Goal: Information Seeking & Learning: Find specific fact

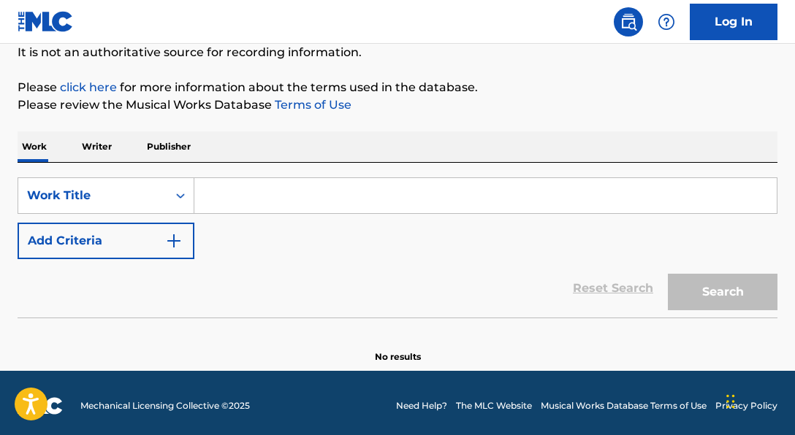
scroll to position [153, 0]
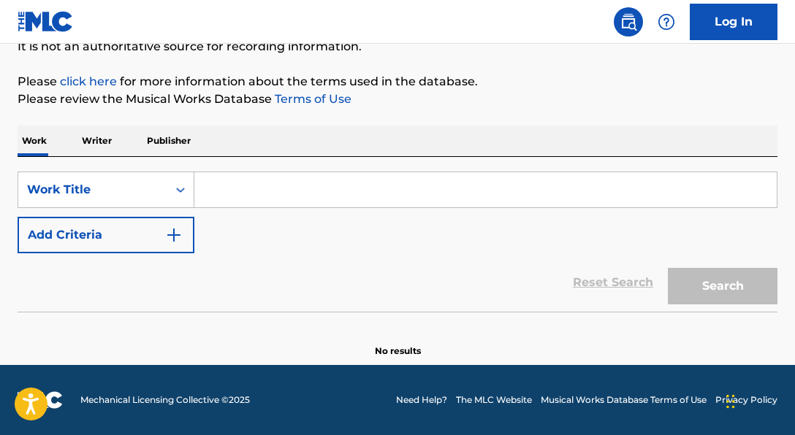
click at [481, 195] on input "Search Form" at bounding box center [485, 189] width 582 height 35
paste input "South"
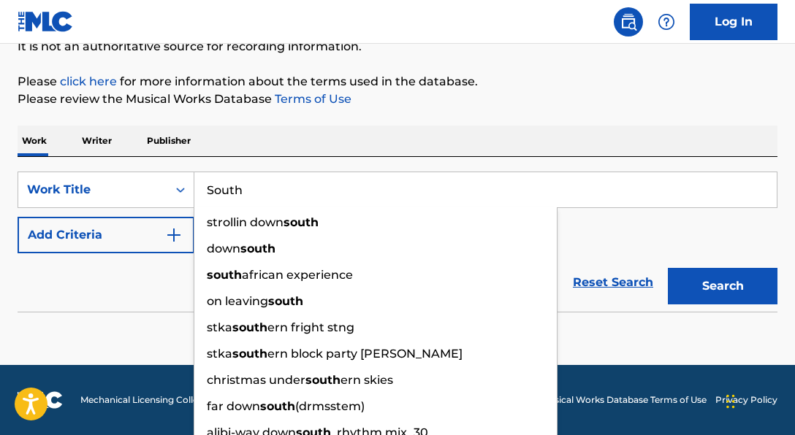
type input "South"
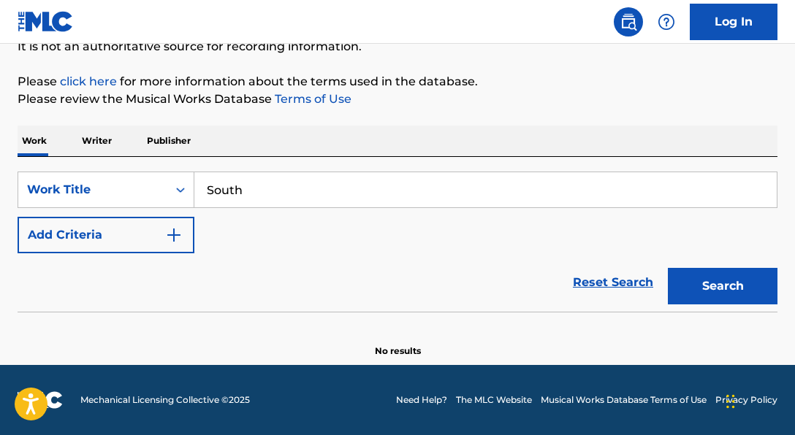
click at [172, 226] on img "Search Form" at bounding box center [174, 235] width 18 height 18
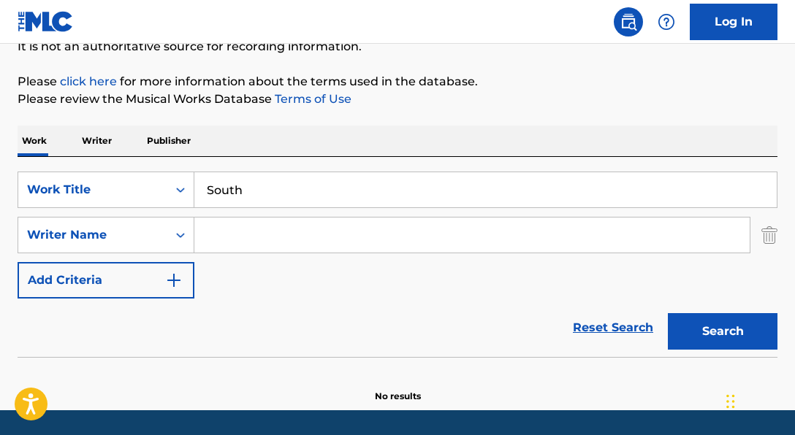
scroll to position [199, 0]
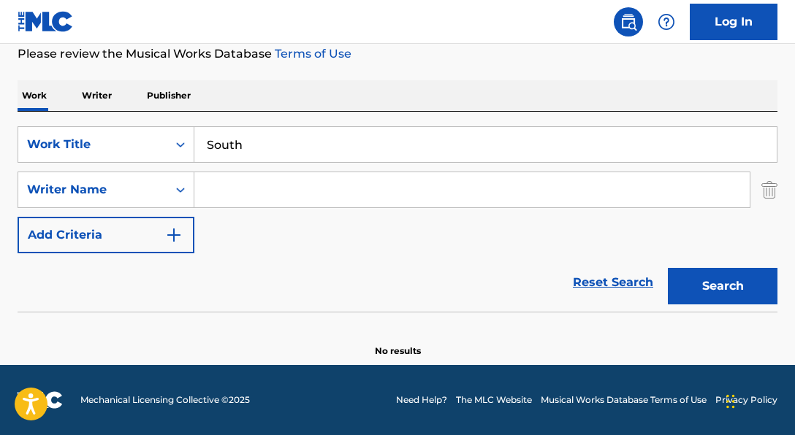
click at [270, 193] on input "Search Form" at bounding box center [471, 189] width 555 height 35
paste input "[PERSON_NAME]"
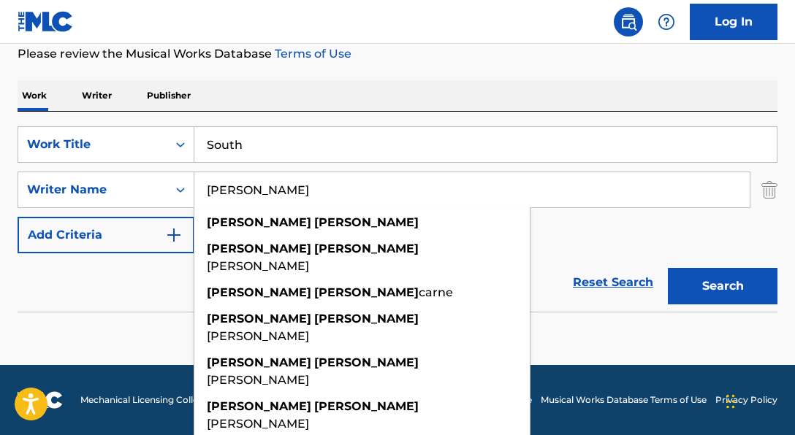
scroll to position [237, 0]
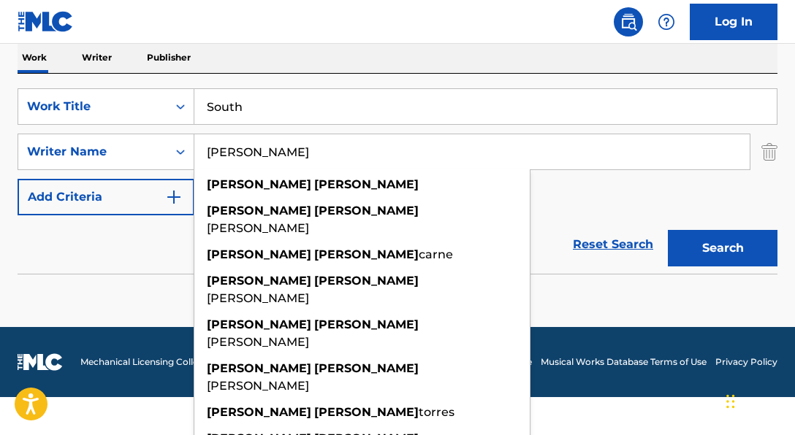
type input "[PERSON_NAME]"
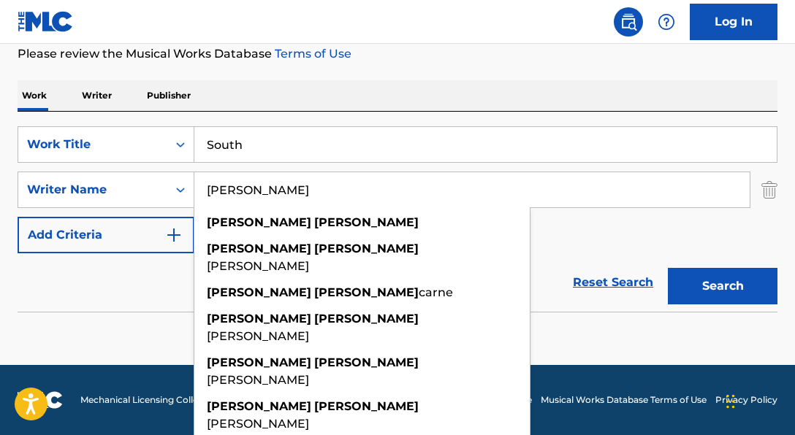
click at [629, 207] on div "SearchWithCriteria06a71e43-bf5f-4d43-9b27-a6297739d3fb Work Title South SearchW…" at bounding box center [398, 189] width 760 height 127
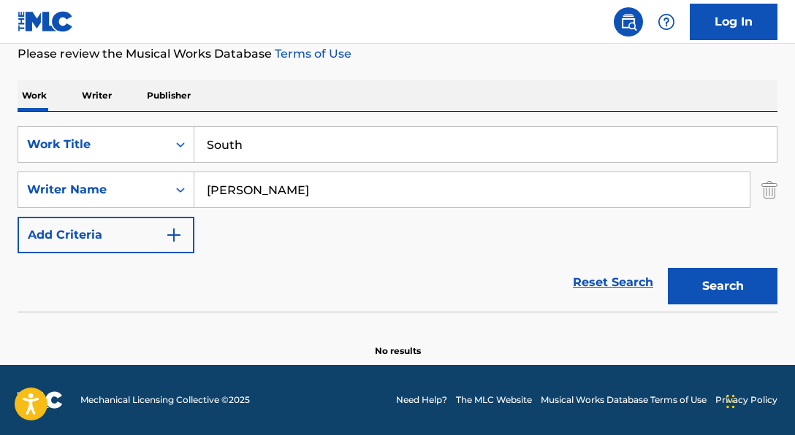
click at [717, 273] on button "Search" at bounding box center [723, 286] width 110 height 37
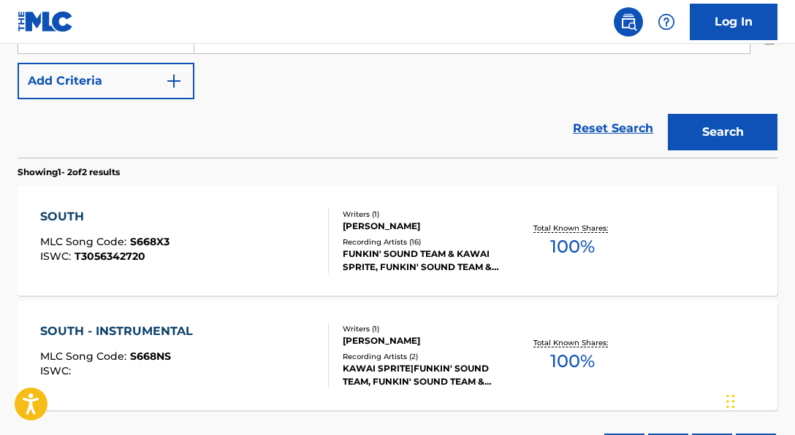
scroll to position [457, 0]
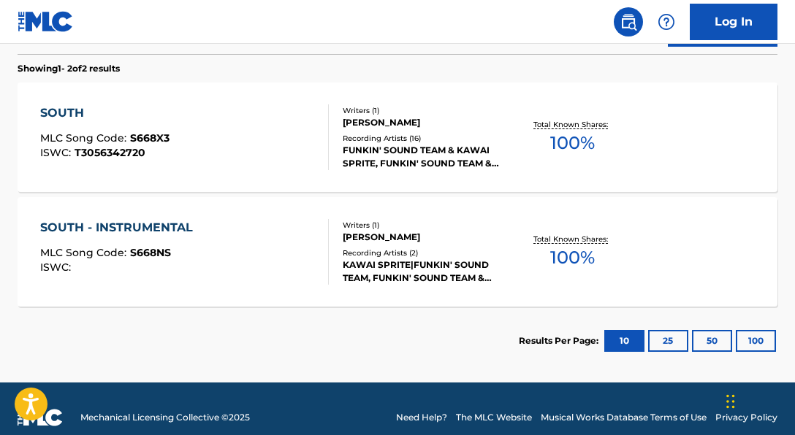
click at [426, 144] on div "FUNKIN' SOUND TEAM & KAWAI SPRITE, FUNKIN' SOUND TEAM & KAWAI SPRITE, KAWAI SPR…" at bounding box center [426, 157] width 167 height 26
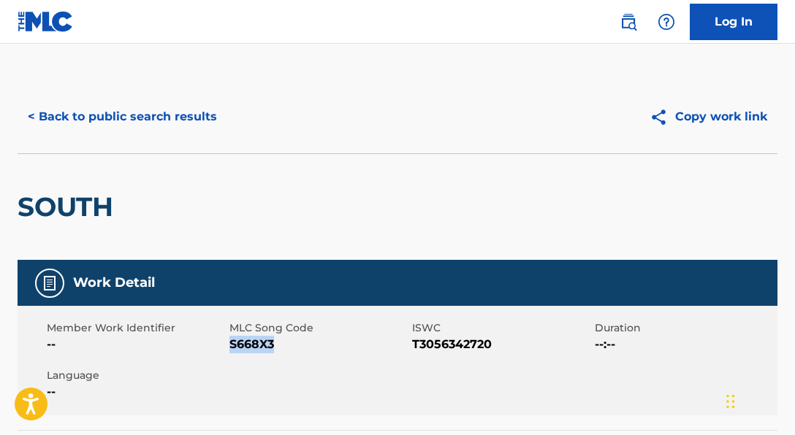
drag, startPoint x: 231, startPoint y: 343, endPoint x: 347, endPoint y: 349, distance: 116.3
click at [347, 349] on span "S668X3" at bounding box center [318, 345] width 179 height 18
copy span "S668X3"
click at [155, 120] on button "< Back to public search results" at bounding box center [123, 117] width 210 height 37
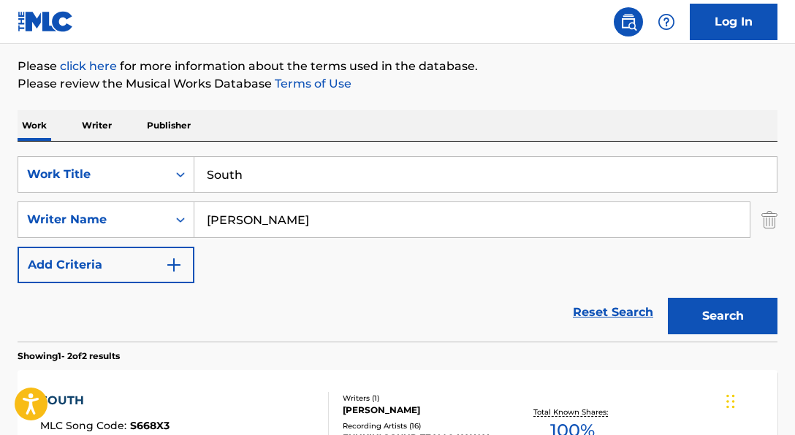
scroll to position [170, 0]
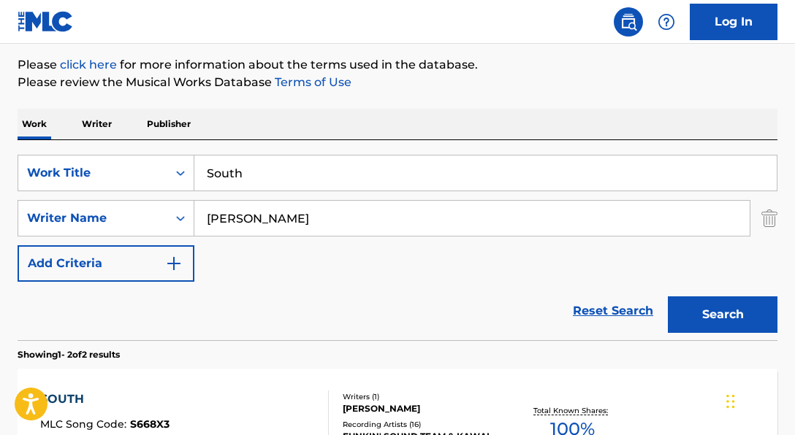
click at [270, 173] on input "South" at bounding box center [485, 173] width 582 height 35
type input "S"
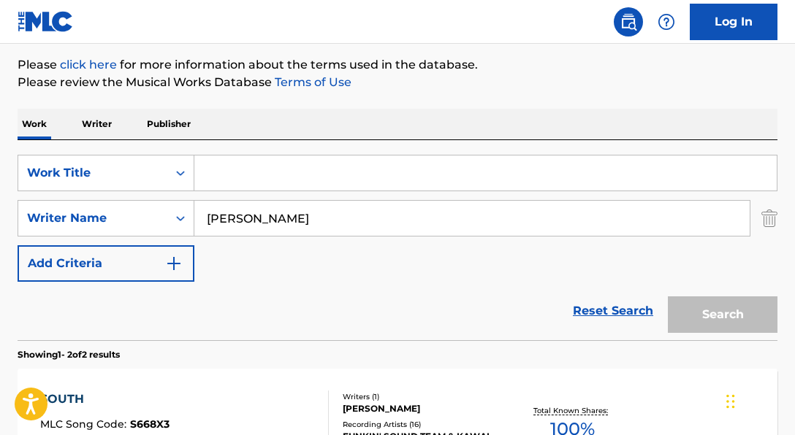
paste input "Dusttale Sans Megalovania"
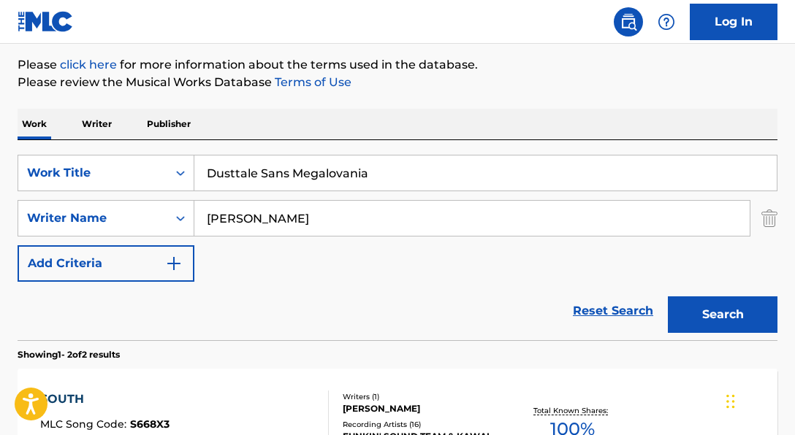
type input "Dusttale Sans Megalovania"
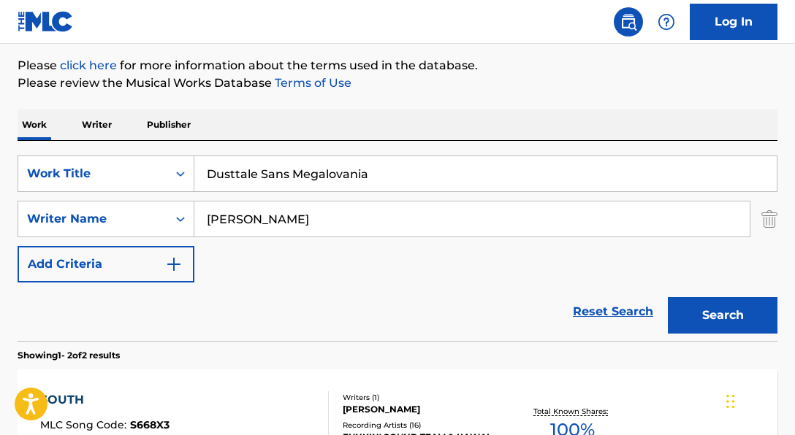
scroll to position [172, 0]
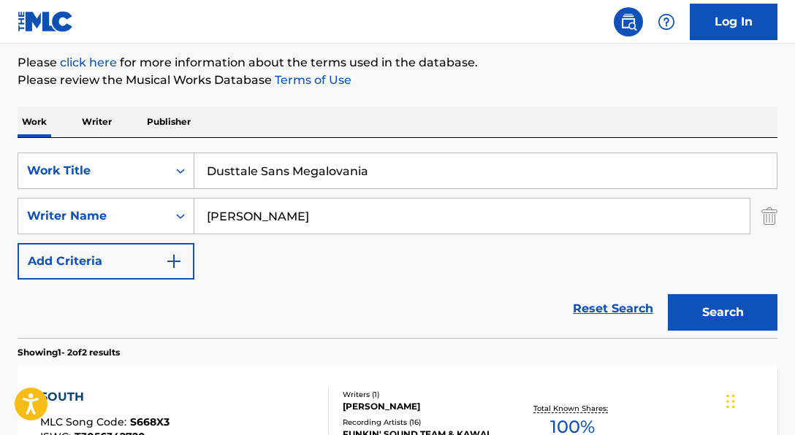
click at [371, 234] on div "[PERSON_NAME]" at bounding box center [471, 216] width 555 height 35
click at [668, 294] on button "Search" at bounding box center [723, 312] width 110 height 37
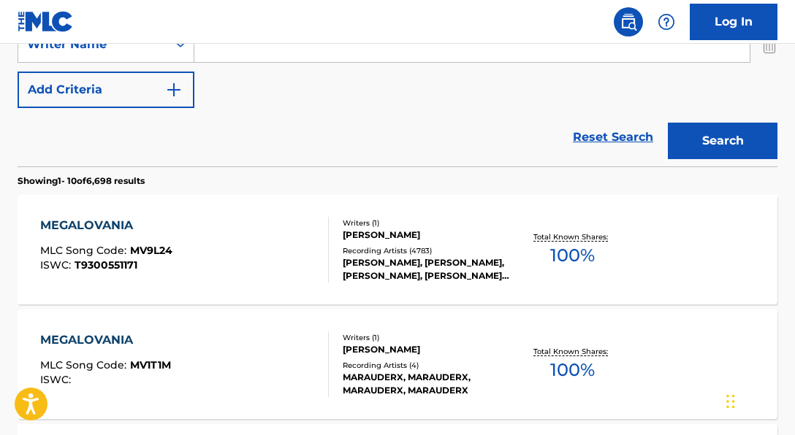
scroll to position [206, 0]
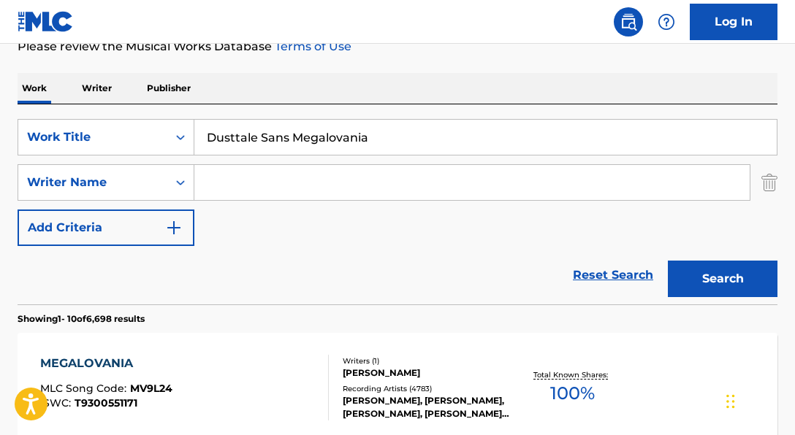
paste input "[PERSON_NAME]"
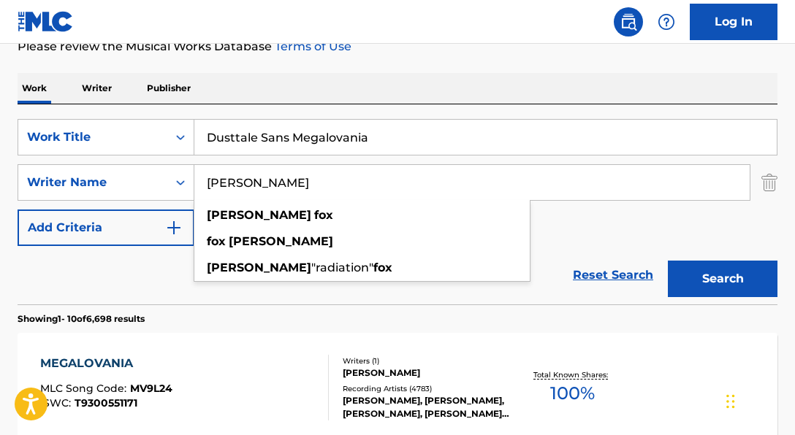
type input "[PERSON_NAME]"
click at [668, 261] on button "Search" at bounding box center [723, 279] width 110 height 37
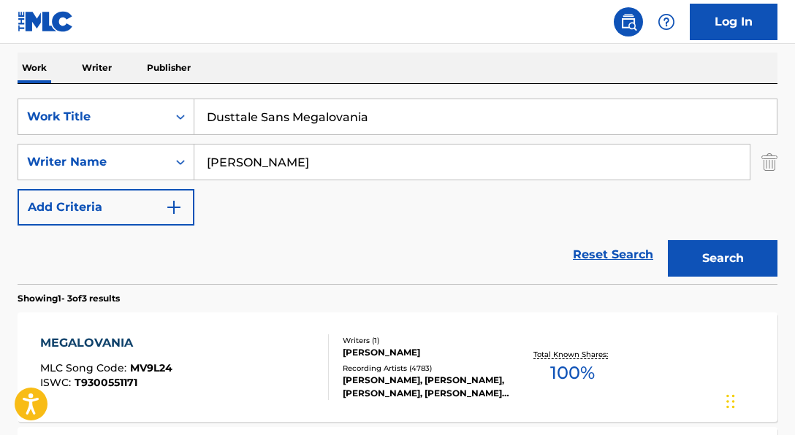
scroll to position [495, 0]
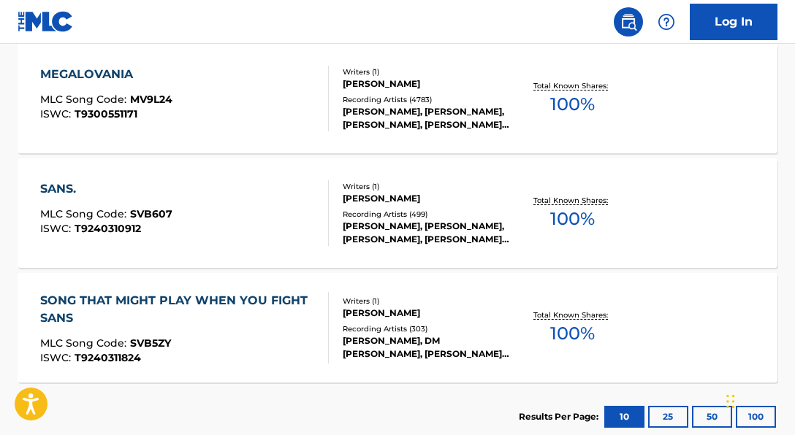
click at [457, 138] on div "MEGALOVANIA MLC Song Code : MV9L24 ISWC : T9300551171 Writers ( 1 ) [PERSON_NAM…" at bounding box center [398, 99] width 760 height 110
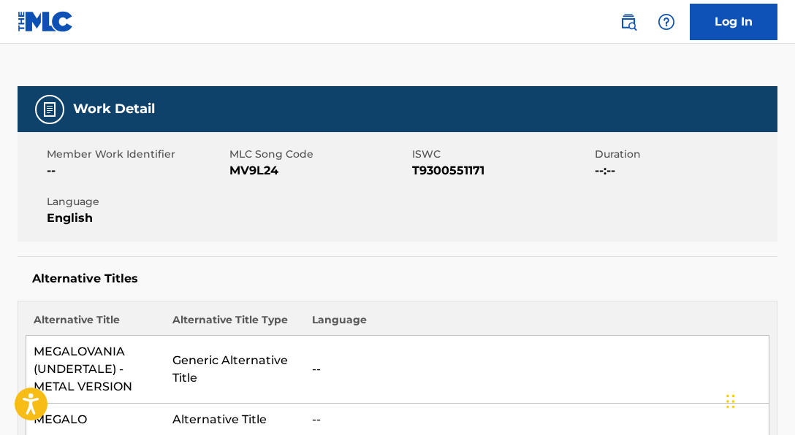
scroll to position [177, 0]
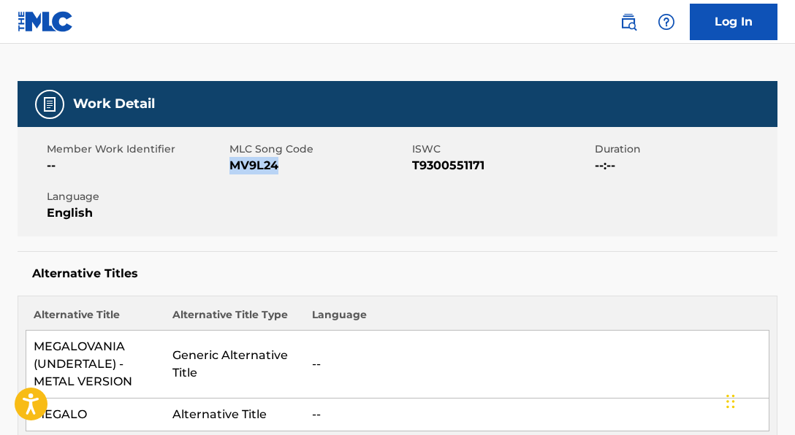
drag, startPoint x: 232, startPoint y: 170, endPoint x: 281, endPoint y: 171, distance: 49.7
click at [281, 171] on span "MV9L24" at bounding box center [318, 166] width 179 height 18
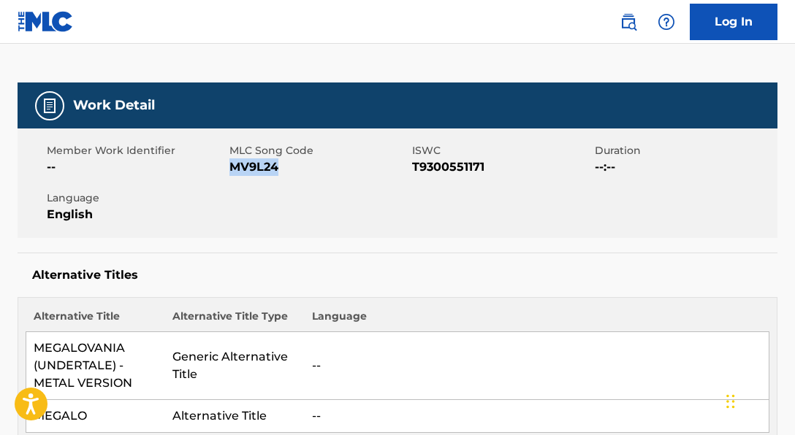
copy span "MV9L24"
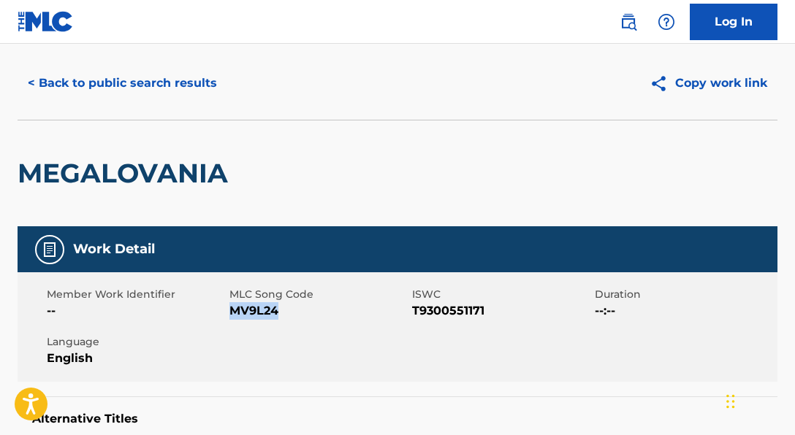
click at [167, 92] on button "< Back to public search results" at bounding box center [123, 83] width 210 height 37
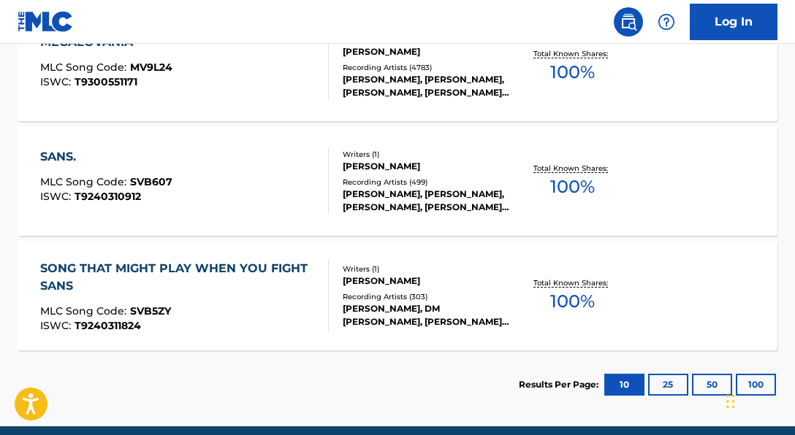
scroll to position [529, 0]
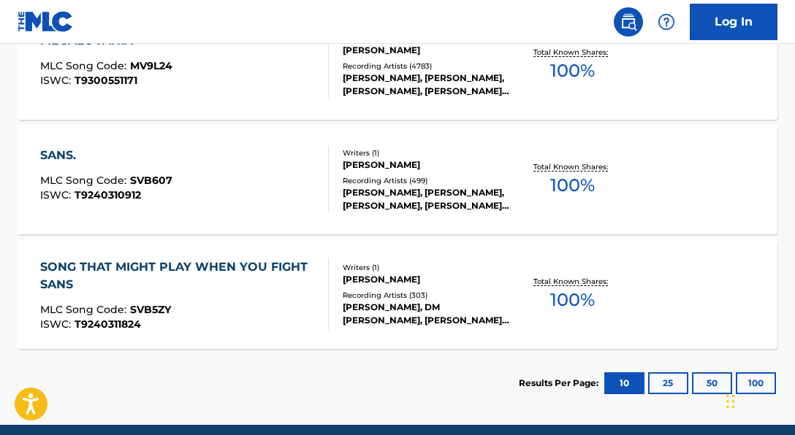
click at [298, 168] on div "SANS. MLC Song Code : SVB607 ISWC : T9240310912" at bounding box center [184, 180] width 289 height 66
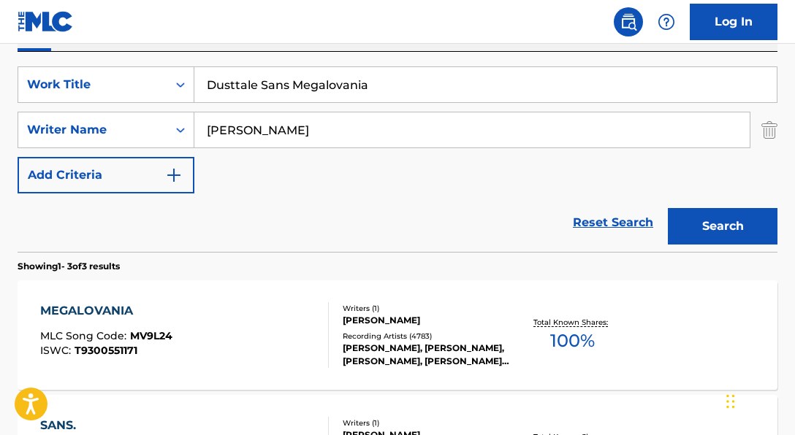
scroll to position [251, 0]
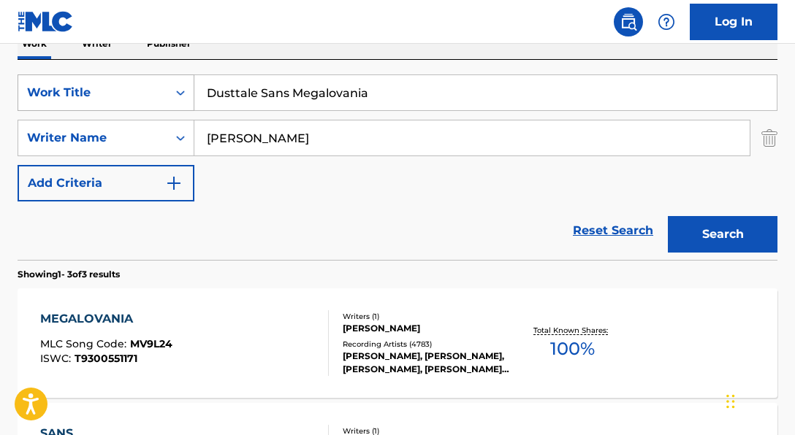
drag, startPoint x: 386, startPoint y: 91, endPoint x: 31, endPoint y: 76, distance: 355.4
click at [34, 76] on div "SearchWithCriteria06a71e43-bf5f-4d43-9b27-a6297739d3fb Work Title Dusttale Sans…" at bounding box center [398, 93] width 760 height 37
paste input "My Emotions"
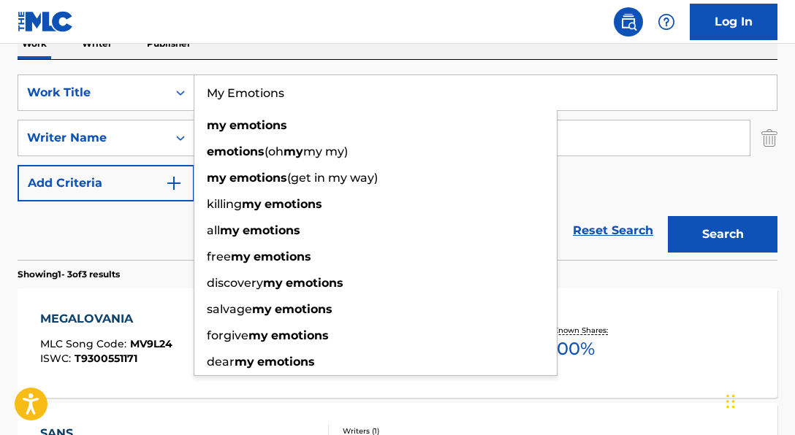
type input "My Emotions"
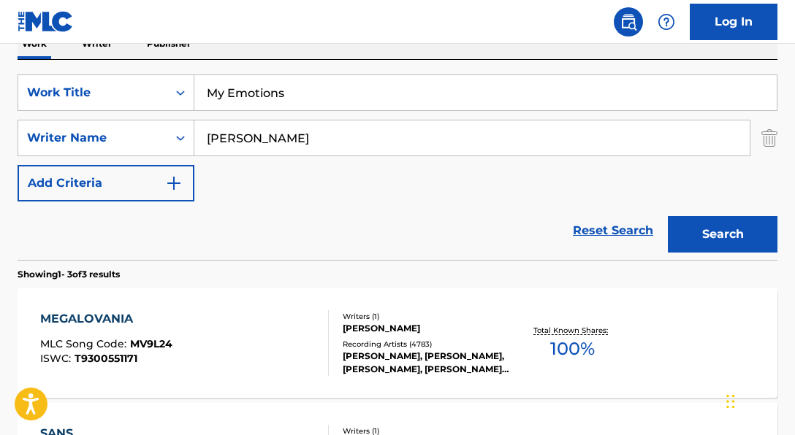
click at [557, 65] on div "SearchWithCriteria06a71e43-bf5f-4d43-9b27-a6297739d3fb Work Title My Emotions S…" at bounding box center [398, 160] width 760 height 200
drag, startPoint x: 287, startPoint y: 92, endPoint x: 159, endPoint y: 79, distance: 128.5
click at [159, 79] on div "SearchWithCriteria06a71e43-bf5f-4d43-9b27-a6297739d3fb Work Title My Emotions" at bounding box center [398, 93] width 760 height 37
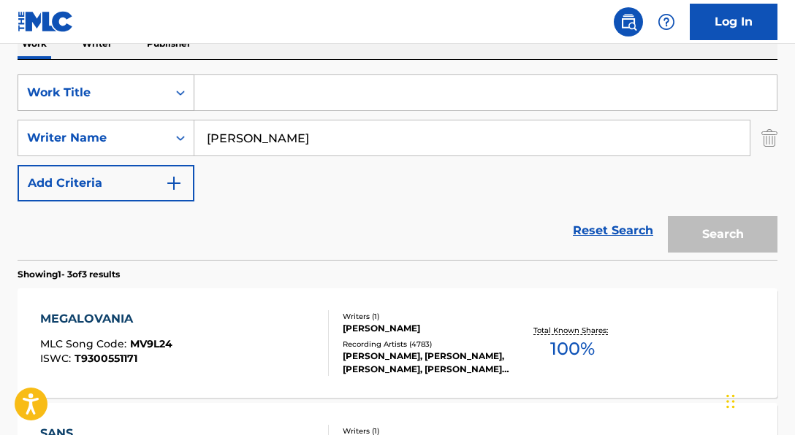
paste input "[PERSON_NAME]|[PERSON_NAME]|[PERSON_NAME]"
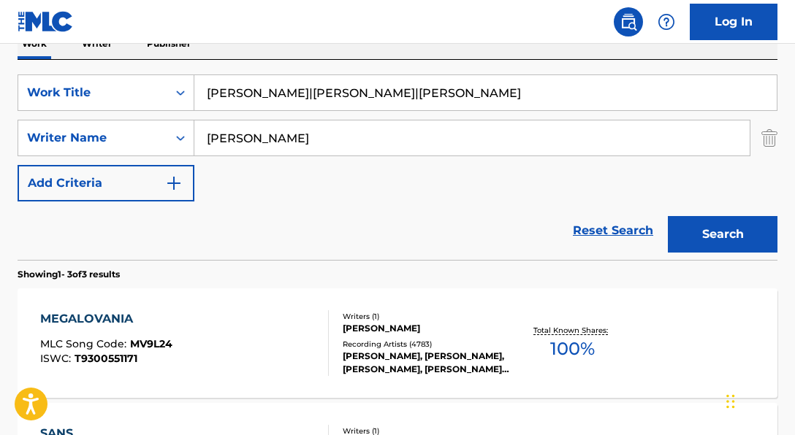
drag, startPoint x: 317, startPoint y: 94, endPoint x: 623, endPoint y: 108, distance: 306.4
click at [623, 108] on input "[PERSON_NAME]|[PERSON_NAME]|[PERSON_NAME]" at bounding box center [485, 92] width 582 height 35
type input "[PERSON_NAME]"
click at [668, 216] on button "Search" at bounding box center [723, 234] width 110 height 37
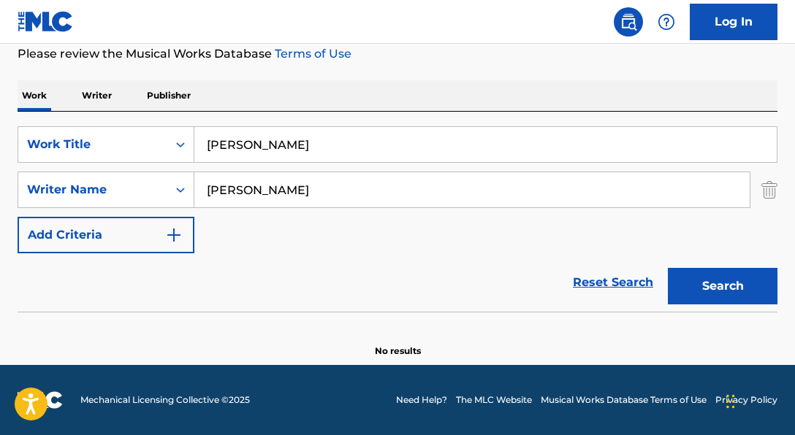
scroll to position [199, 0]
drag, startPoint x: 283, startPoint y: 197, endPoint x: 156, endPoint y: 186, distance: 127.6
click at [156, 186] on div "SearchWithCriteria250c4755-2317-44b8-a4f4-62fe9aede1b7 Writer Name [PERSON_NAME]" at bounding box center [398, 190] width 760 height 37
paste input "[PERSON_NAME]|[PERSON_NAME]|[PERSON_NAME]"
drag, startPoint x: 316, startPoint y: 186, endPoint x: 517, endPoint y: 197, distance: 201.3
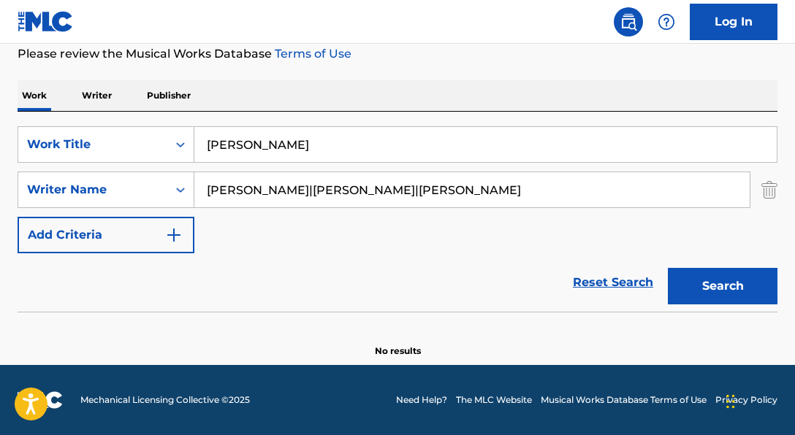
click at [517, 197] on input "[PERSON_NAME]|[PERSON_NAME]|[PERSON_NAME]" at bounding box center [471, 189] width 555 height 35
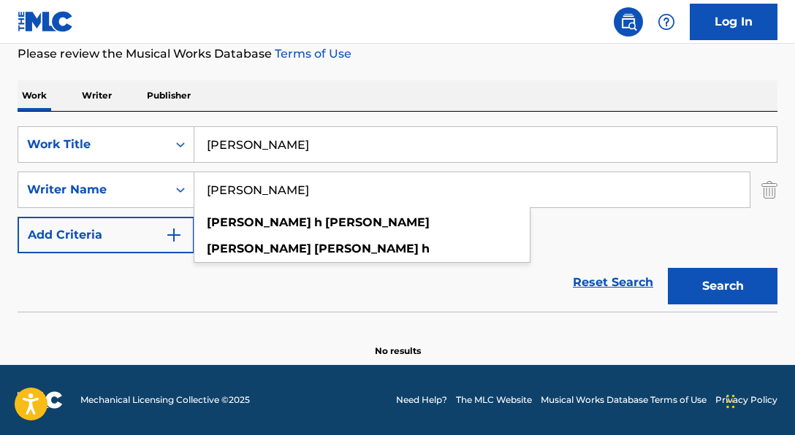
type input "[PERSON_NAME]"
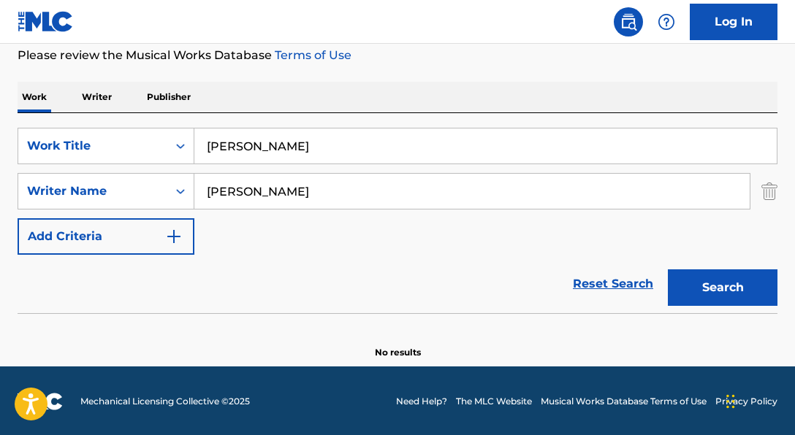
drag, startPoint x: 447, startPoint y: 146, endPoint x: 282, endPoint y: 145, distance: 165.1
click at [282, 145] on input "[PERSON_NAME]" at bounding box center [485, 146] width 582 height 35
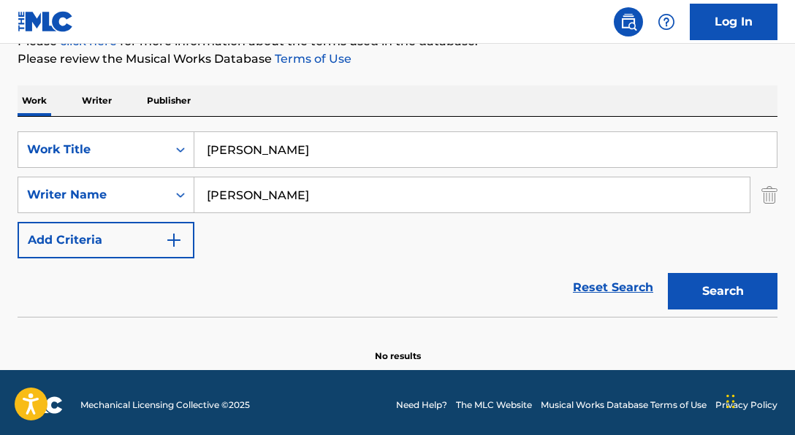
scroll to position [192, 0]
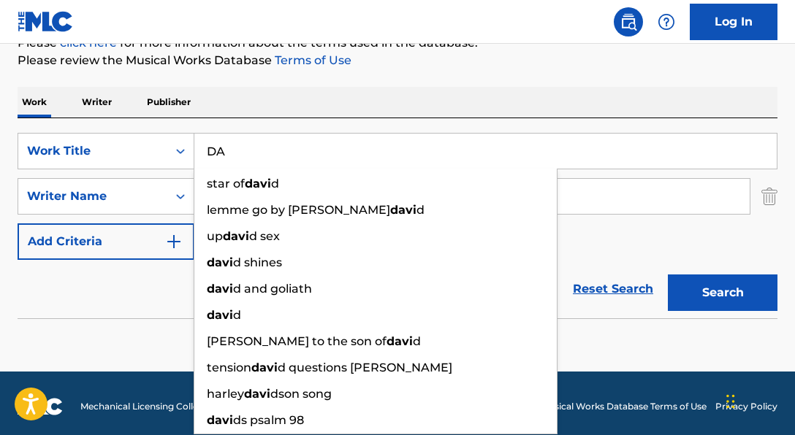
type input "D"
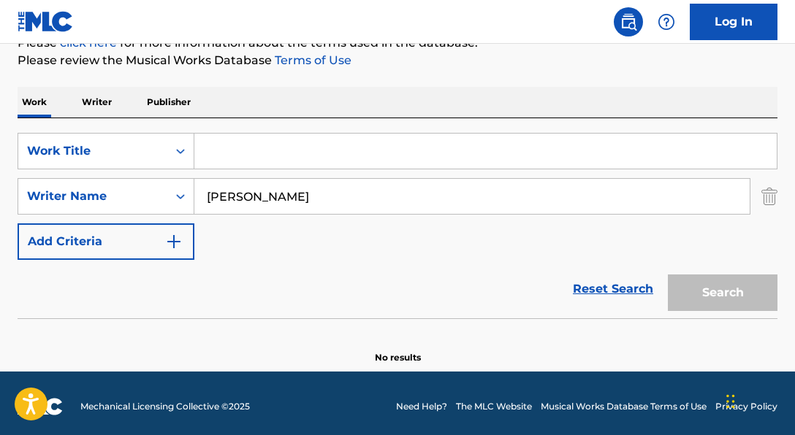
paste input "MY EMOTIONS"
click at [385, 149] on input "MY EMOTIONS" at bounding box center [485, 151] width 582 height 35
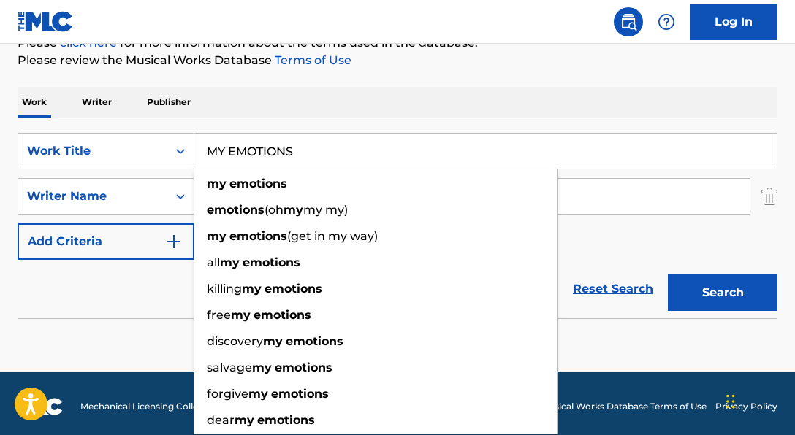
type input "MY EMOTIONS"
click at [668, 275] on button "Search" at bounding box center [723, 293] width 110 height 37
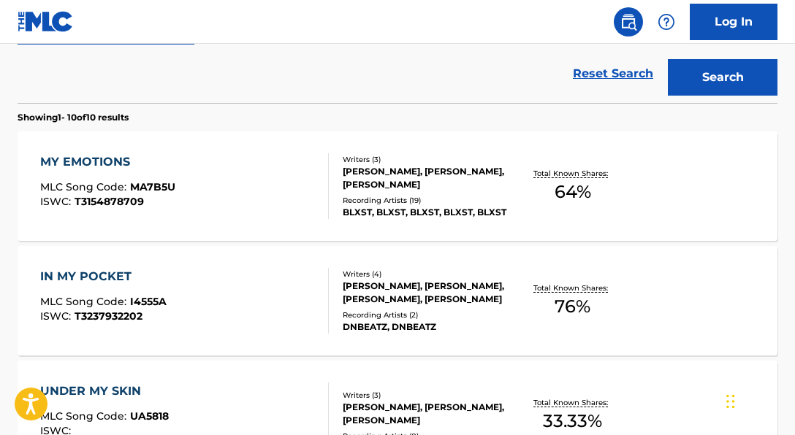
scroll to position [490, 0]
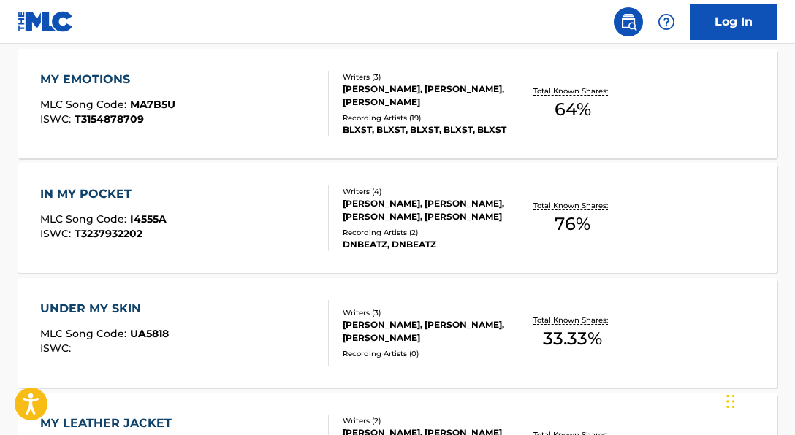
click at [473, 99] on div "[PERSON_NAME], [PERSON_NAME], [PERSON_NAME]" at bounding box center [426, 96] width 167 height 26
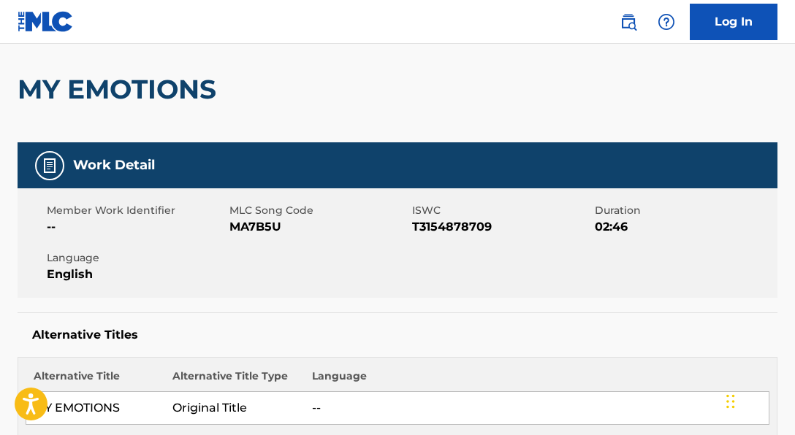
scroll to position [130, 0]
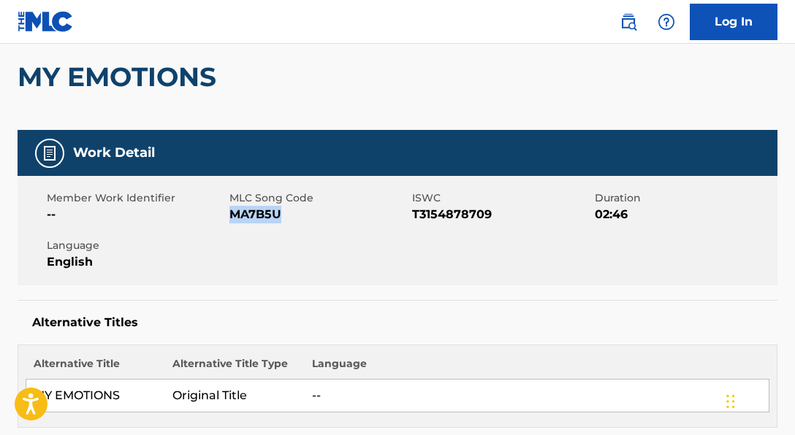
drag, startPoint x: 230, startPoint y: 212, endPoint x: 278, endPoint y: 215, distance: 48.3
click at [278, 215] on span "MA7B5U" at bounding box center [318, 215] width 179 height 18
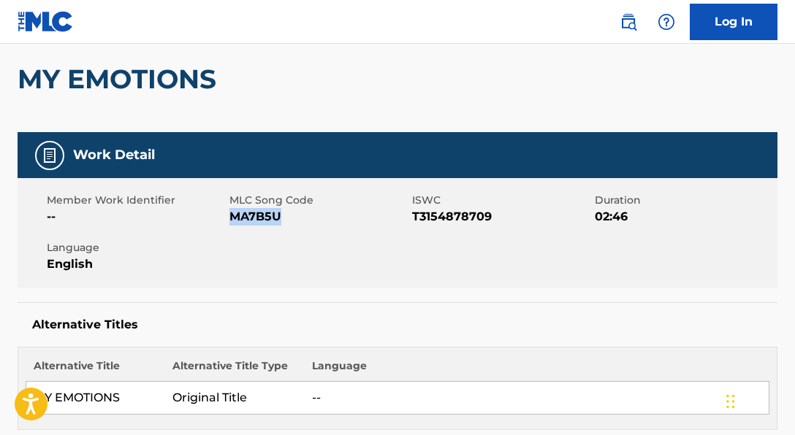
copy span "MA7B5U"
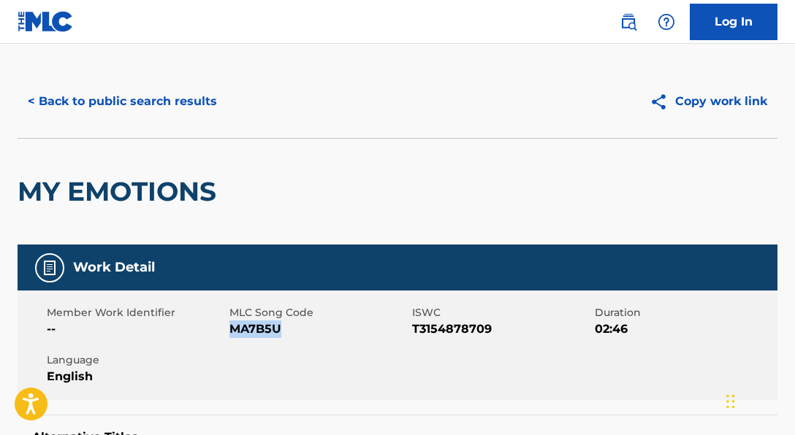
scroll to position [12, 0]
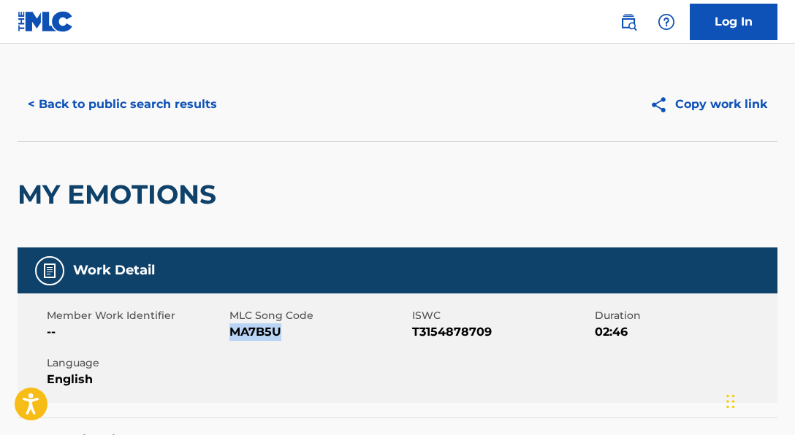
click at [193, 102] on button "< Back to public search results" at bounding box center [123, 104] width 210 height 37
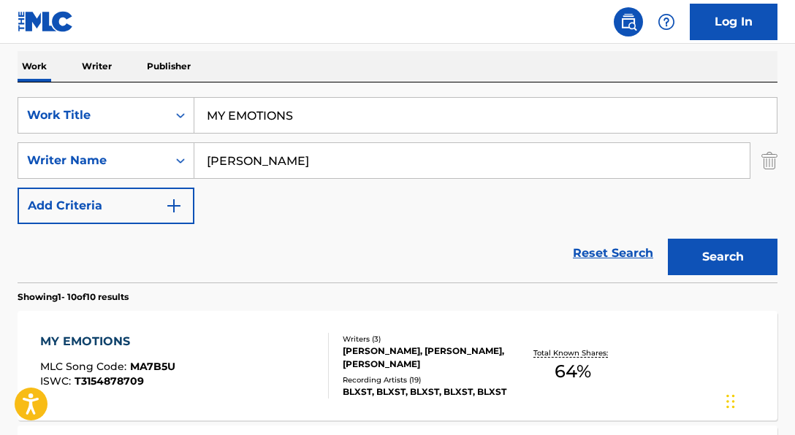
drag, startPoint x: 305, startPoint y: 116, endPoint x: 217, endPoint y: 110, distance: 88.6
click at [217, 110] on input "MY EMOTIONS" at bounding box center [485, 115] width 582 height 35
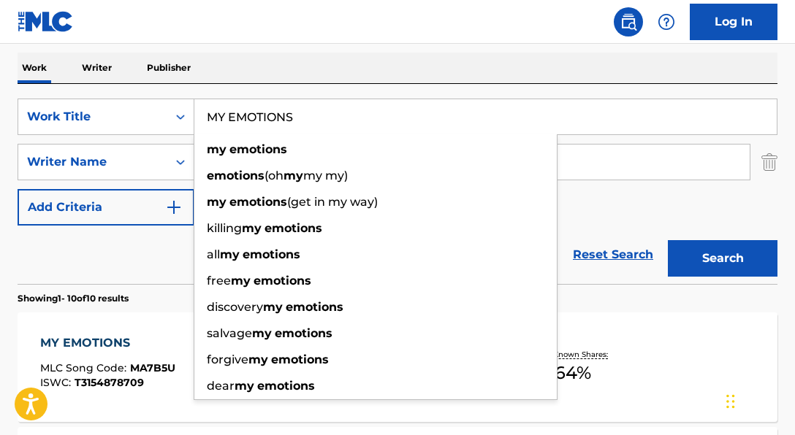
type input "M"
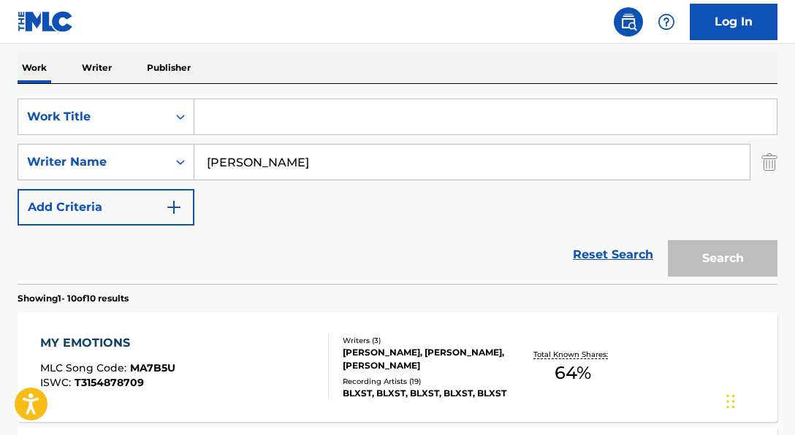
paste input "LETS GO"
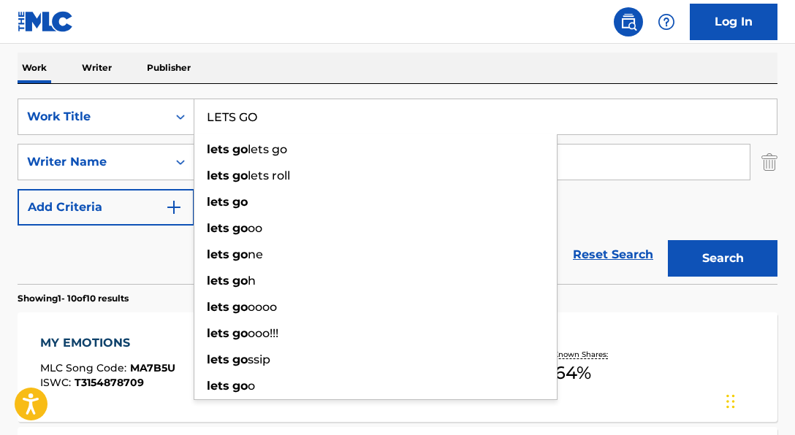
type input "LETS GO"
click at [129, 254] on div "Reset Search Search" at bounding box center [398, 255] width 760 height 58
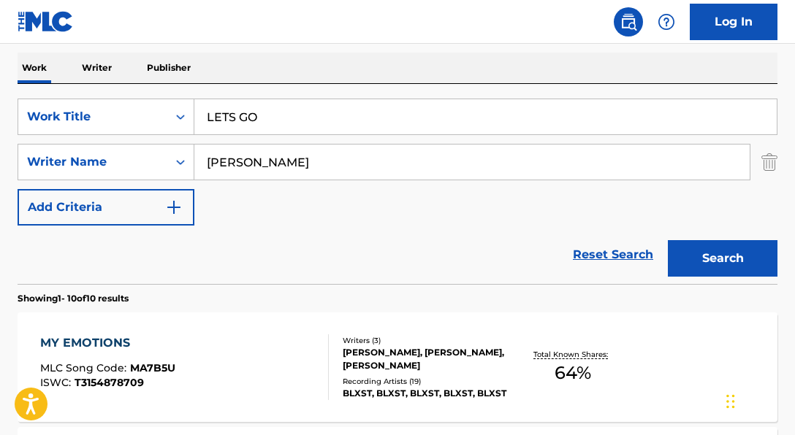
drag, startPoint x: 343, startPoint y: 164, endPoint x: 1, endPoint y: 118, distance: 344.9
paste input "[PERSON_NAME]"
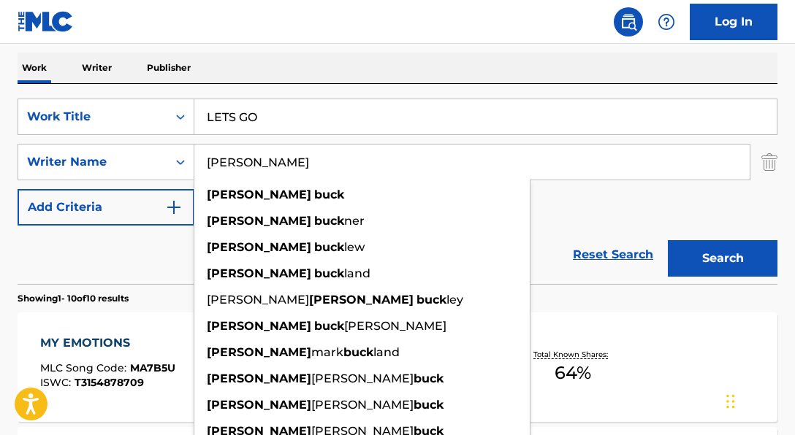
type input "[PERSON_NAME]"
click at [567, 226] on div "Reset Search Search" at bounding box center [398, 255] width 760 height 58
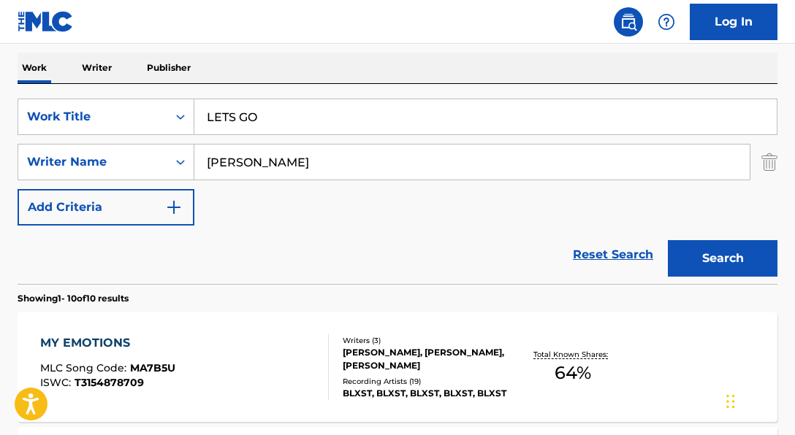
click at [700, 248] on button "Search" at bounding box center [723, 258] width 110 height 37
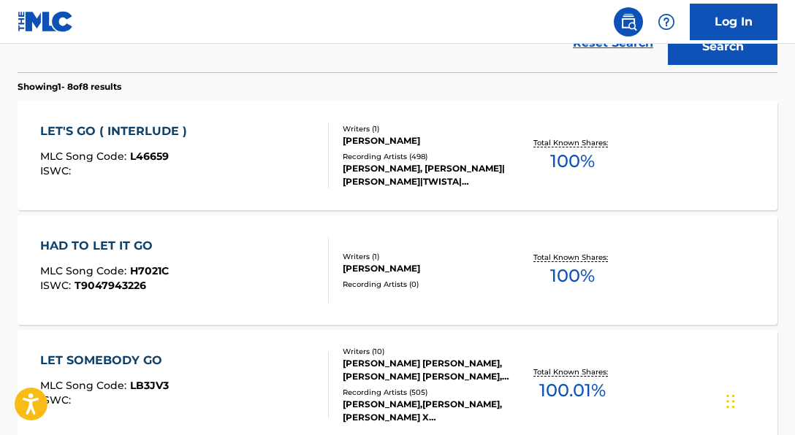
scroll to position [437, 0]
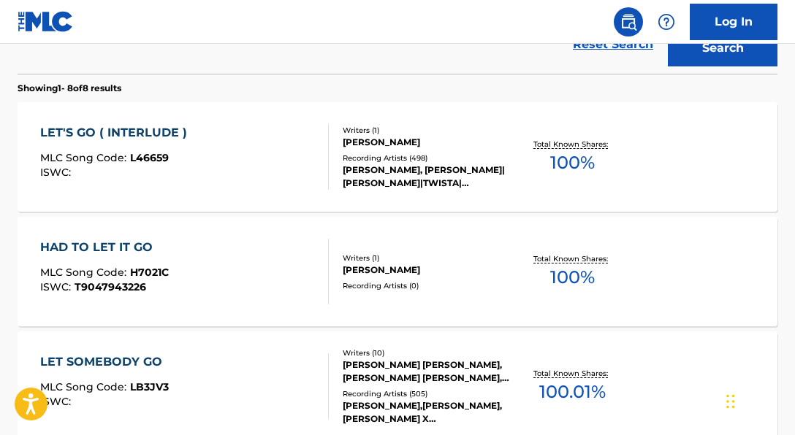
click at [464, 149] on div "Writers ( 1 ) [PERSON_NAME] Recording Artists ( 498 ) [PERSON_NAME], [PERSON_NA…" at bounding box center [419, 157] width 180 height 65
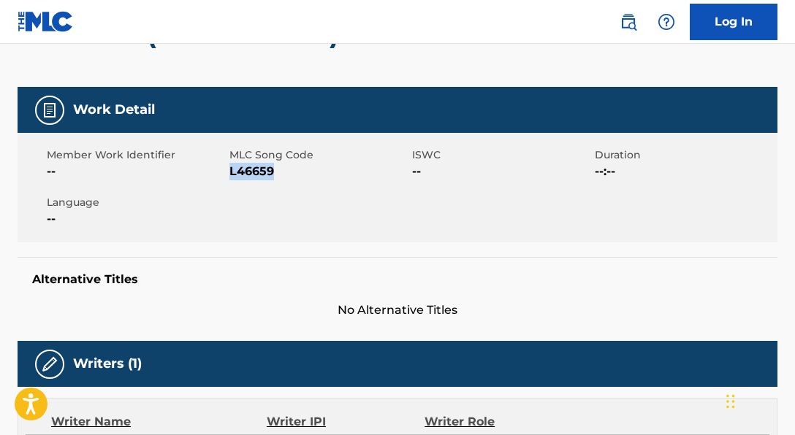
drag, startPoint x: 232, startPoint y: 175, endPoint x: 302, endPoint y: 179, distance: 70.2
click at [302, 179] on span "L46659" at bounding box center [318, 172] width 179 height 18
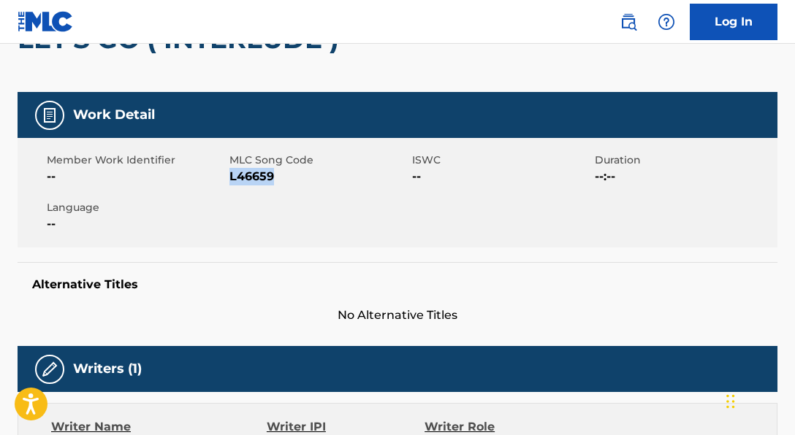
scroll to position [167, 0]
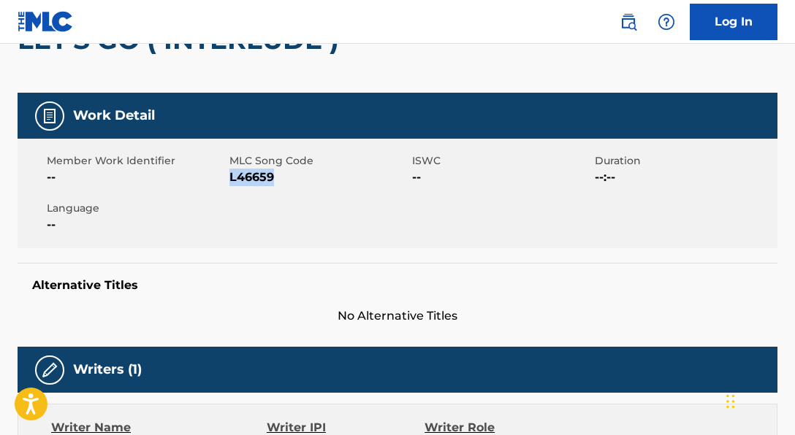
copy span "L46659"
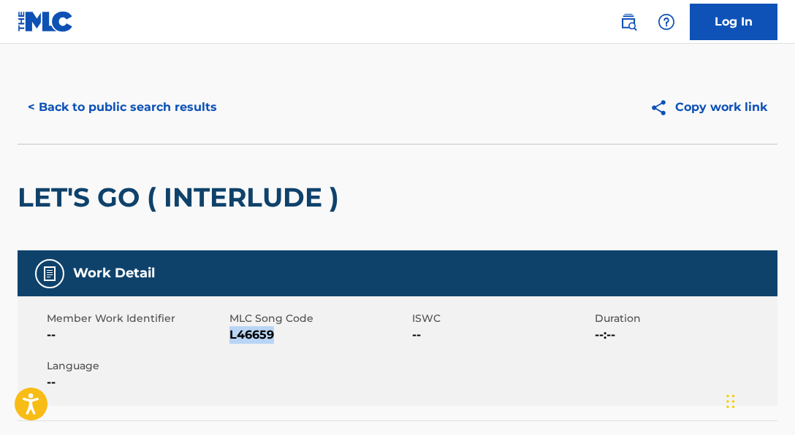
scroll to position [0, 0]
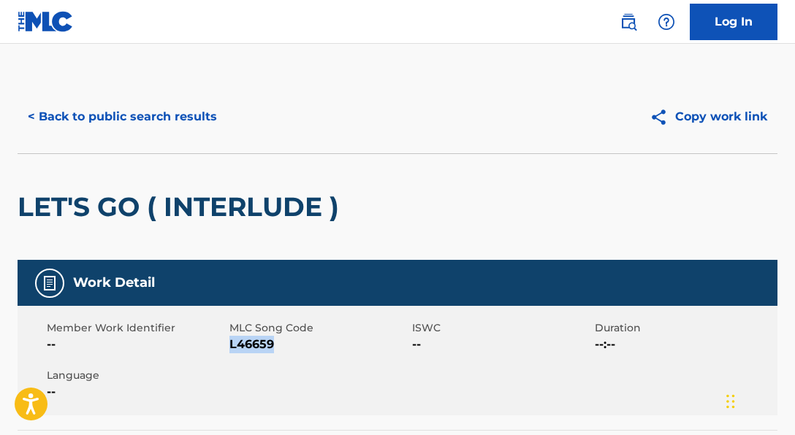
click at [143, 108] on button "< Back to public search results" at bounding box center [123, 117] width 210 height 37
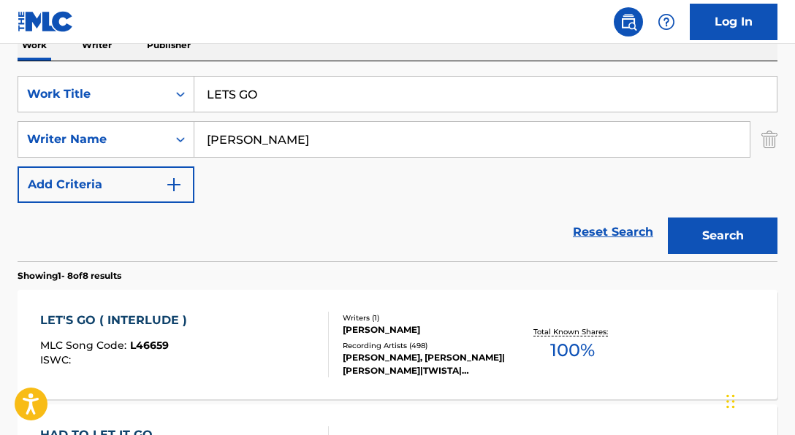
scroll to position [166, 0]
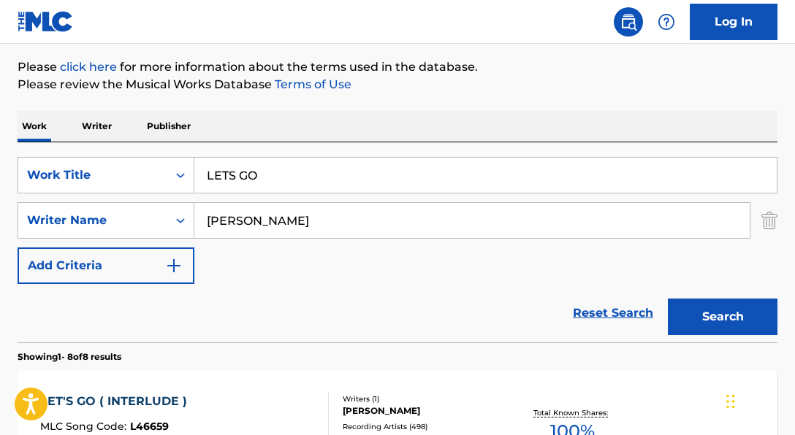
drag, startPoint x: 392, startPoint y: 181, endPoint x: 236, endPoint y: 160, distance: 157.8
click at [236, 160] on input "LETS GO" at bounding box center [485, 175] width 582 height 35
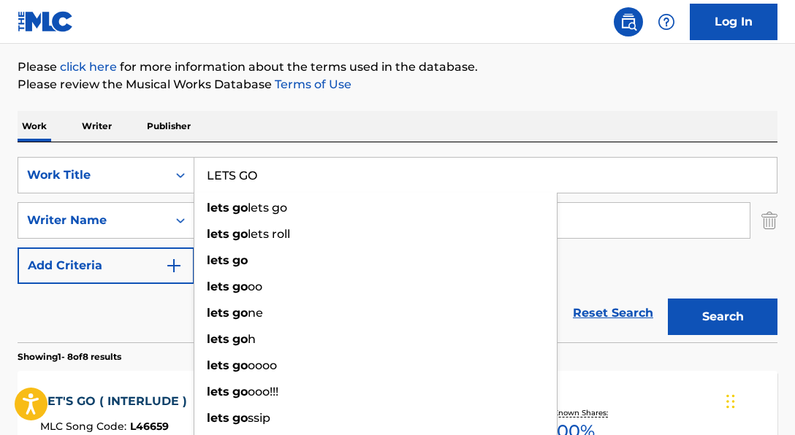
scroll to position [167, 0]
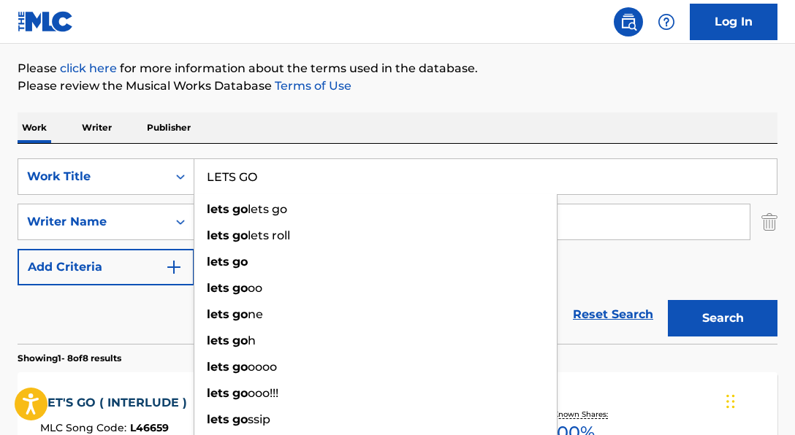
paste input "Heater"
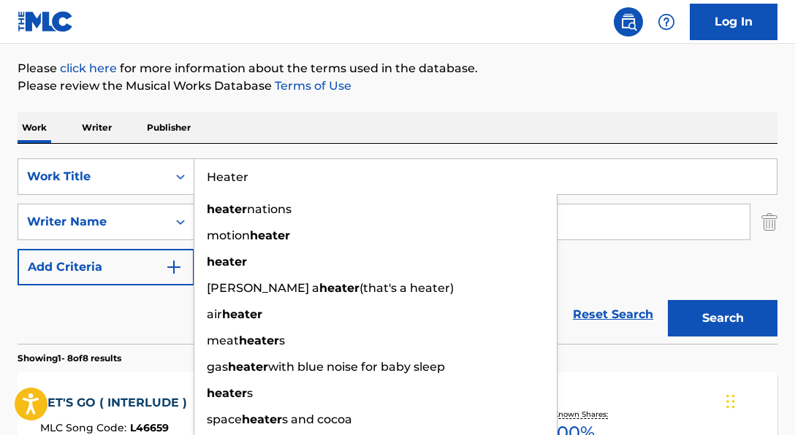
type input "Heater"
click at [142, 320] on div "Reset Search Search" at bounding box center [398, 315] width 760 height 58
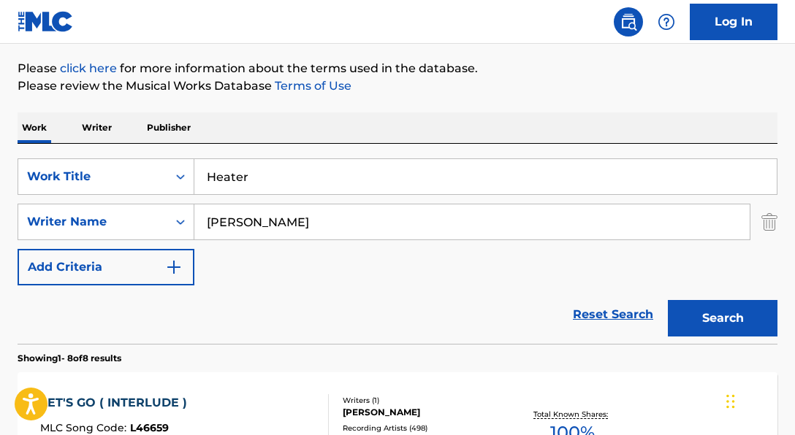
drag, startPoint x: 319, startPoint y: 226, endPoint x: 221, endPoint y: 213, distance: 98.8
click at [221, 213] on input "[PERSON_NAME]" at bounding box center [471, 222] width 555 height 35
paste input "[PERSON_NAME]|[PERSON_NAME]"
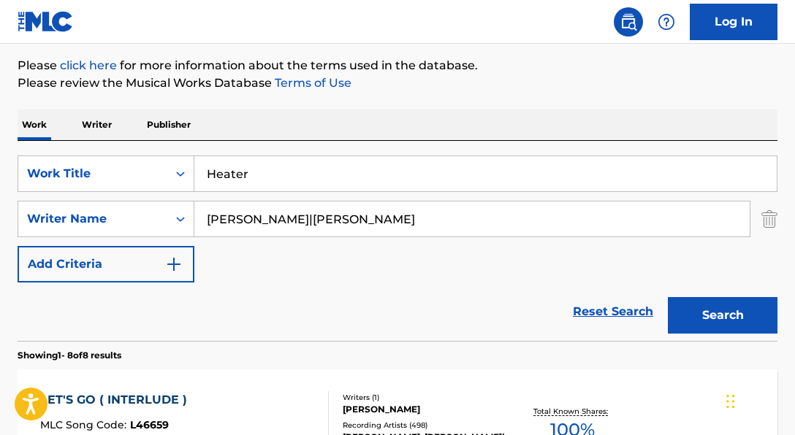
drag, startPoint x: 311, startPoint y: 225, endPoint x: 470, endPoint y: 232, distance: 159.4
click at [470, 232] on input "[PERSON_NAME]|[PERSON_NAME]" at bounding box center [471, 219] width 555 height 35
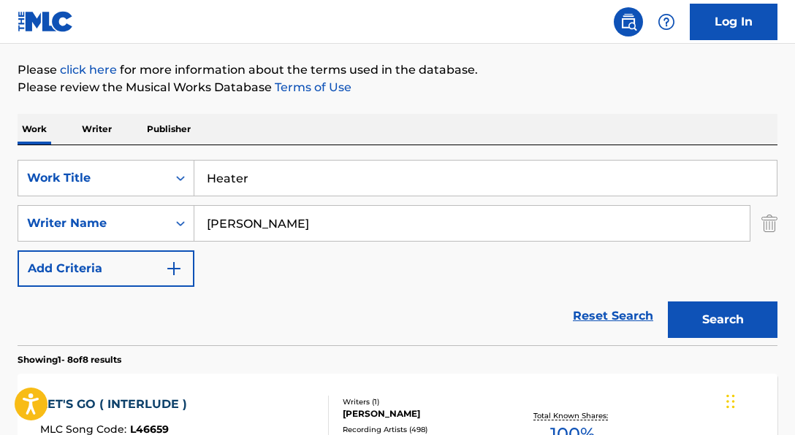
type input "[PERSON_NAME]"
click at [668, 302] on button "Search" at bounding box center [723, 320] width 110 height 37
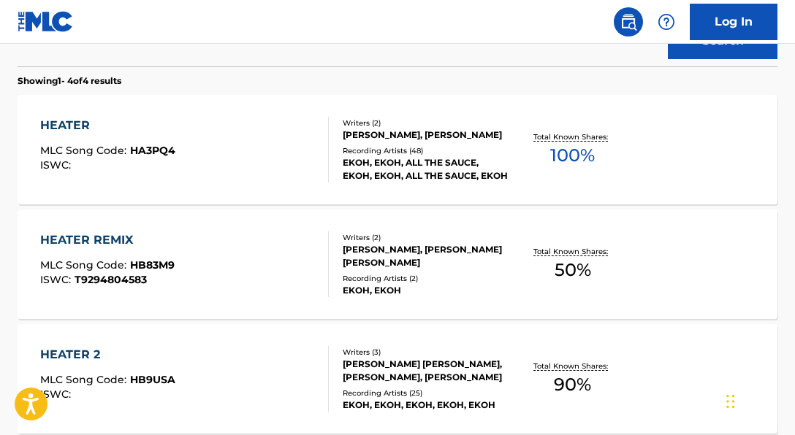
scroll to position [446, 0]
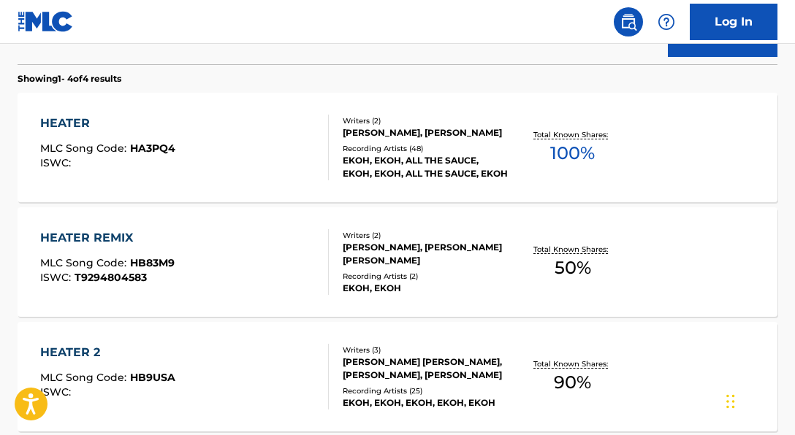
click at [292, 161] on div "HEATER MLC Song Code : HA3PQ4 ISWC :" at bounding box center [184, 148] width 289 height 66
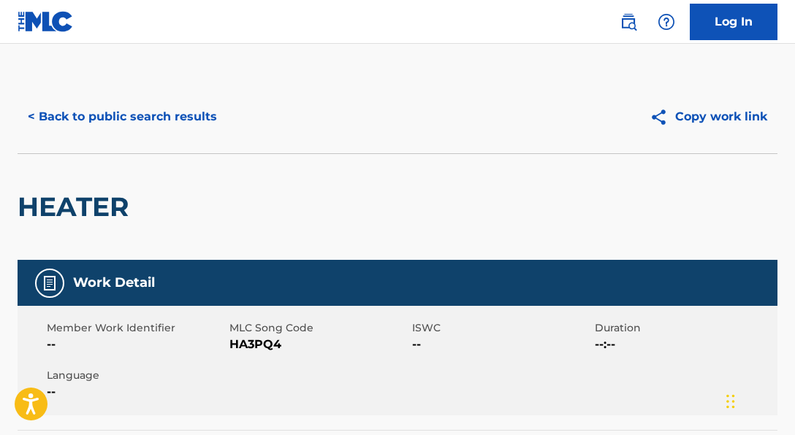
scroll to position [90, 0]
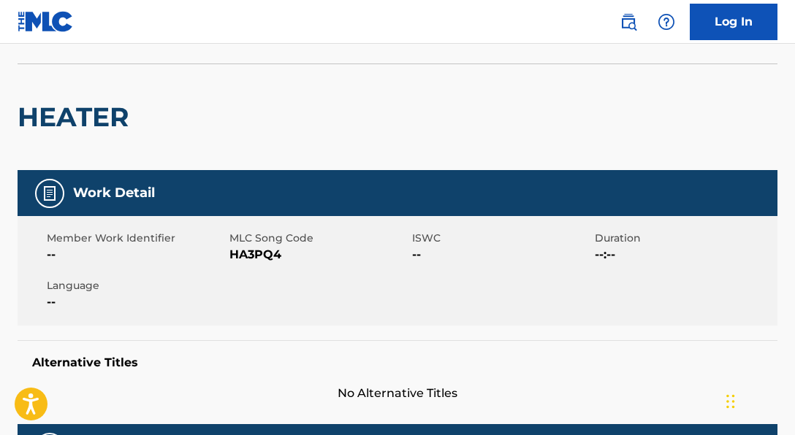
click at [227, 256] on div "Member Work Identifier --" at bounding box center [138, 247] width 183 height 33
drag, startPoint x: 231, startPoint y: 256, endPoint x: 297, endPoint y: 255, distance: 65.8
click at [297, 255] on span "HA3PQ4" at bounding box center [318, 255] width 179 height 18
copy span "HA3PQ4"
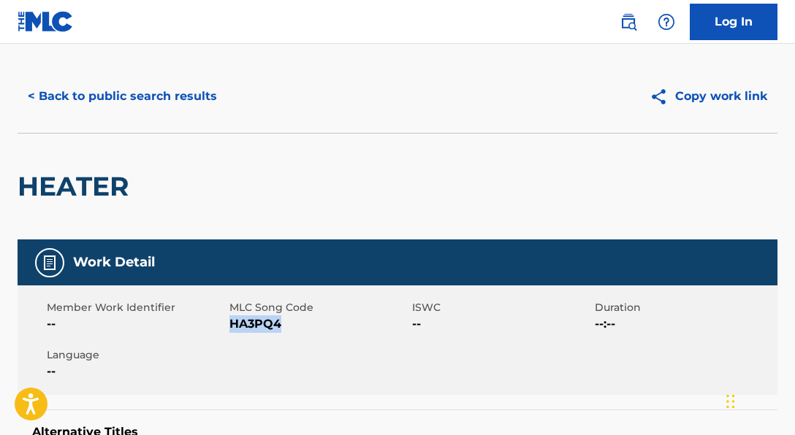
scroll to position [0, 0]
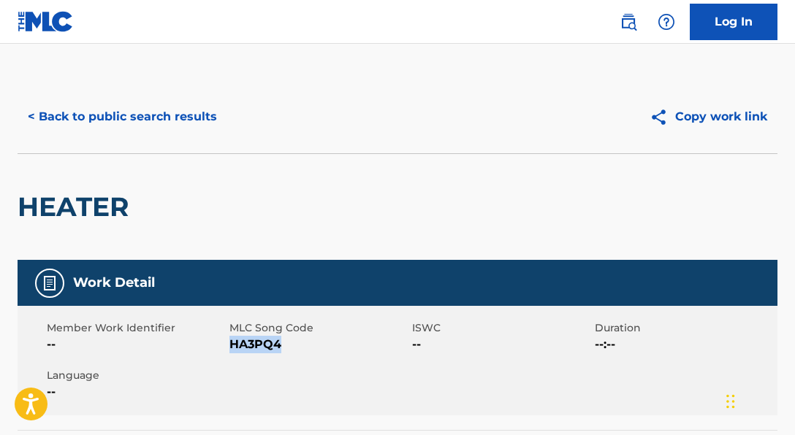
click at [183, 110] on button "< Back to public search results" at bounding box center [123, 117] width 210 height 37
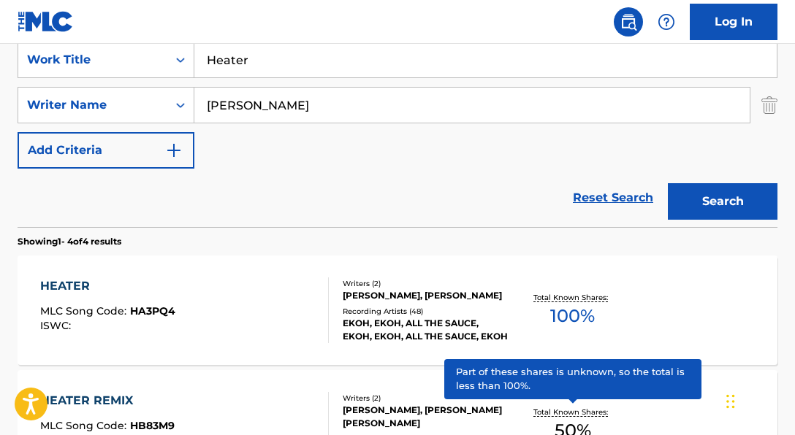
scroll to position [286, 0]
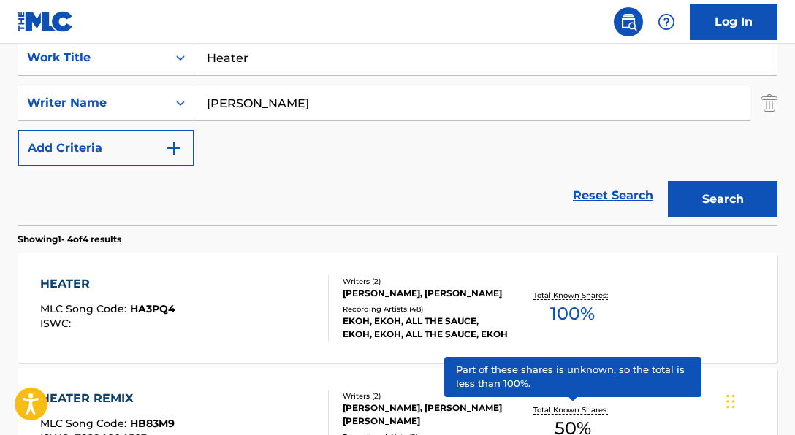
drag, startPoint x: 265, startPoint y: 58, endPoint x: 202, endPoint y: 55, distance: 62.9
click at [202, 55] on input "Heater" at bounding box center [485, 57] width 582 height 35
paste input "go die!"
type input "go die!"
drag, startPoint x: 347, startPoint y: 103, endPoint x: 213, endPoint y: 91, distance: 134.3
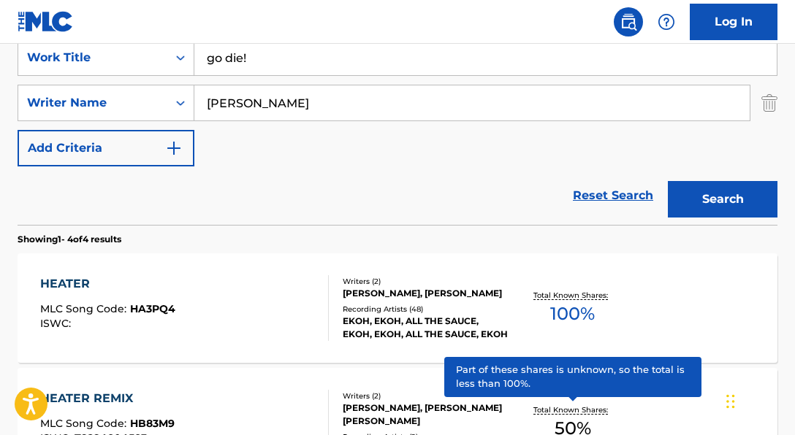
click at [220, 91] on input "[PERSON_NAME]" at bounding box center [471, 102] width 555 height 35
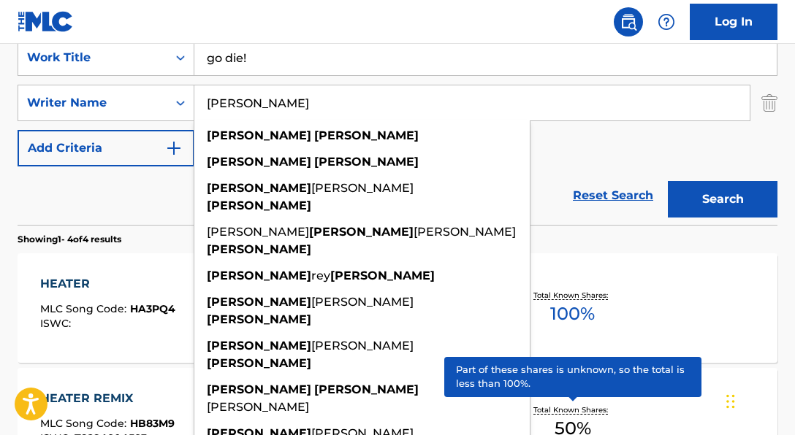
paste input ""[PERSON_NAME]-Wear""
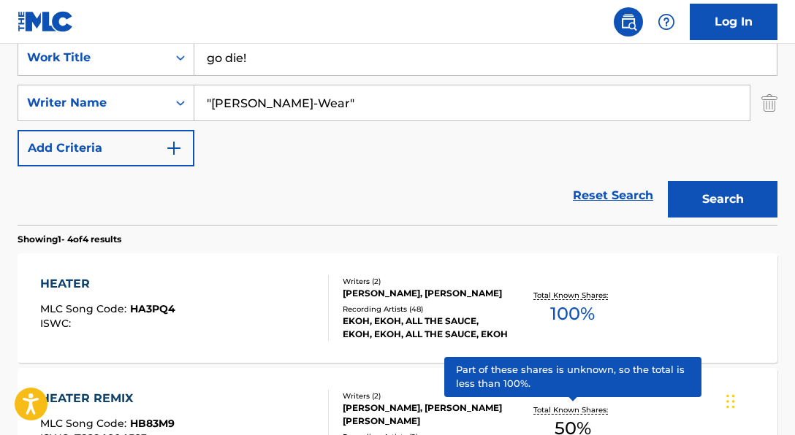
type input ""[PERSON_NAME]-Wear""
click at [668, 181] on button "Search" at bounding box center [723, 199] width 110 height 37
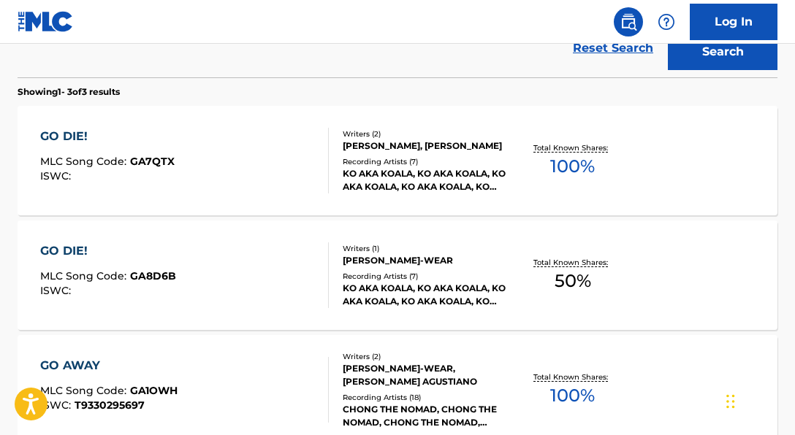
scroll to position [470, 0]
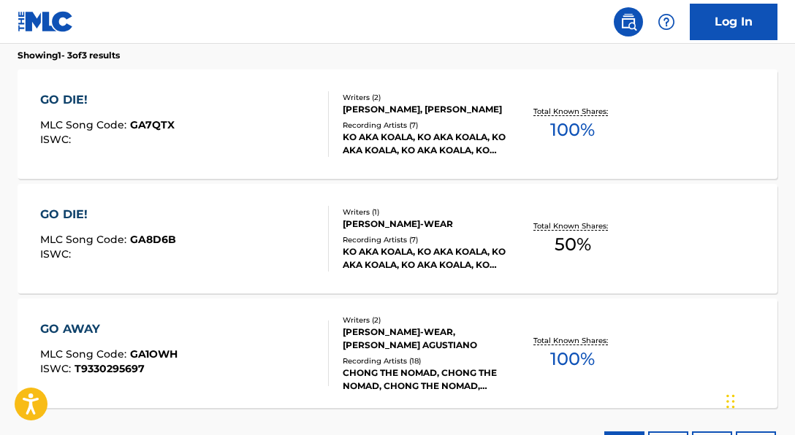
click at [204, 115] on div "GO DIE! MLC Song Code : GA7QTX ISWC :" at bounding box center [184, 124] width 289 height 66
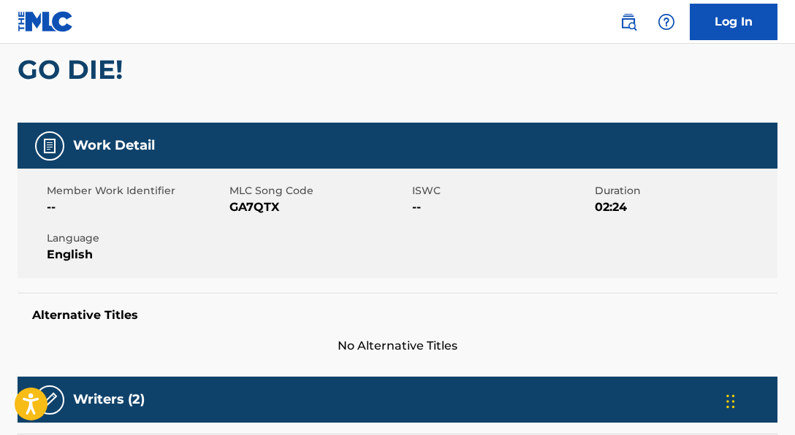
scroll to position [140, 0]
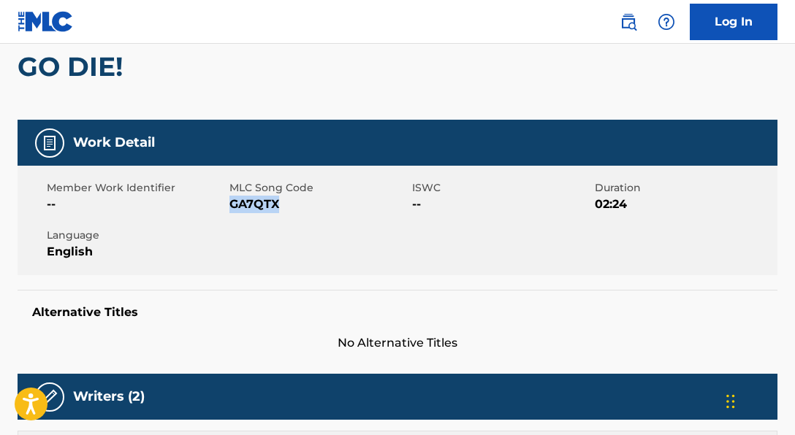
drag, startPoint x: 230, startPoint y: 207, endPoint x: 351, endPoint y: 214, distance: 120.8
click at [351, 214] on div "Member Work Identifier -- MLC Song Code GA7QTX ISWC -- Duration 02:24 Language …" at bounding box center [398, 221] width 760 height 110
copy span "GA7QTX"
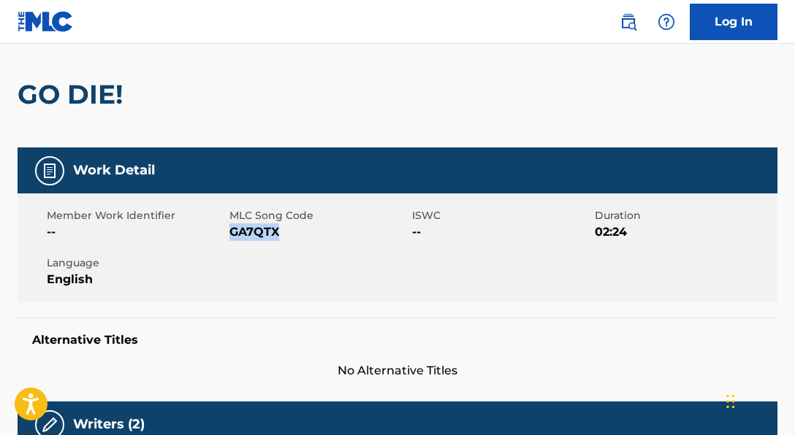
scroll to position [0, 0]
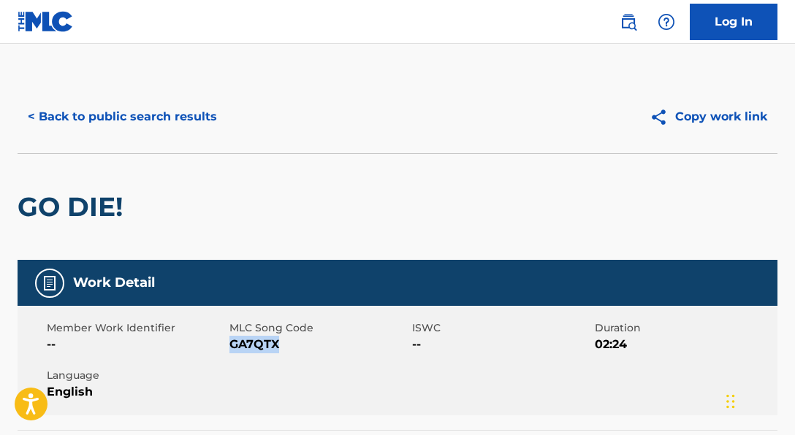
click at [193, 112] on button "< Back to public search results" at bounding box center [123, 117] width 210 height 37
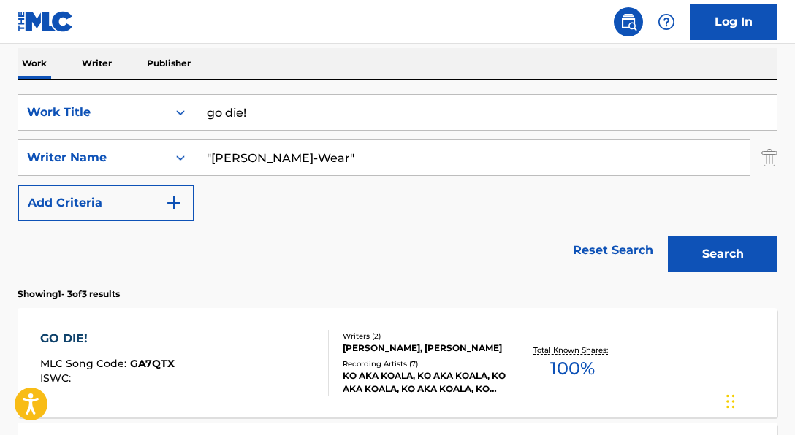
scroll to position [232, 0]
click at [201, 109] on input "go die!" at bounding box center [485, 111] width 582 height 35
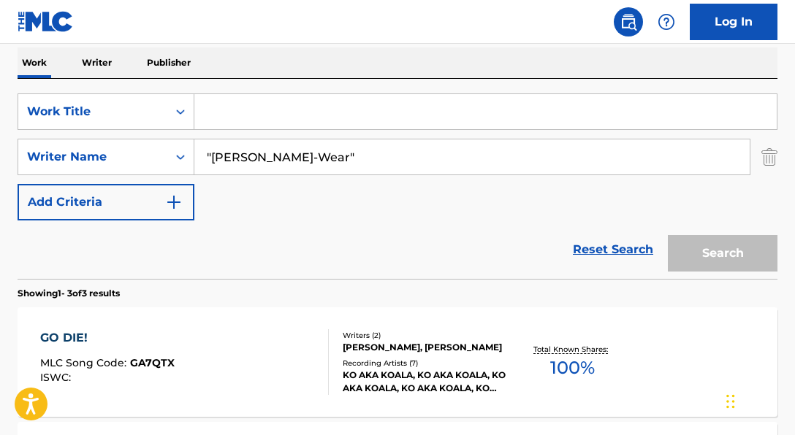
paste input "Wooden Starlight"
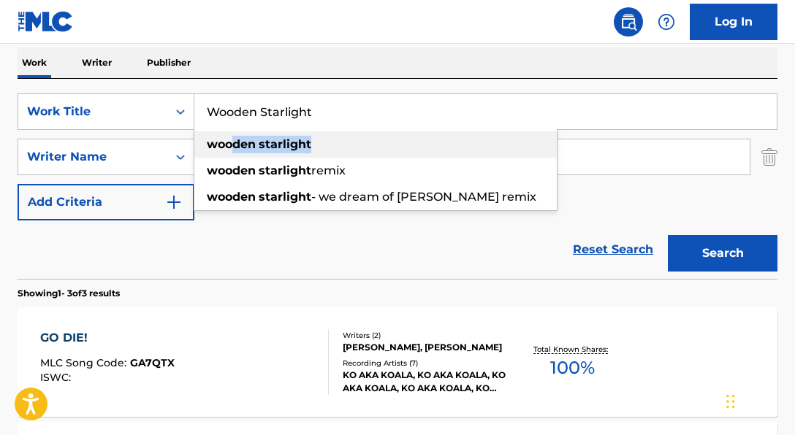
click at [213, 138] on div "wooden starlight" at bounding box center [375, 145] width 362 height 26
type input "wooden starlight"
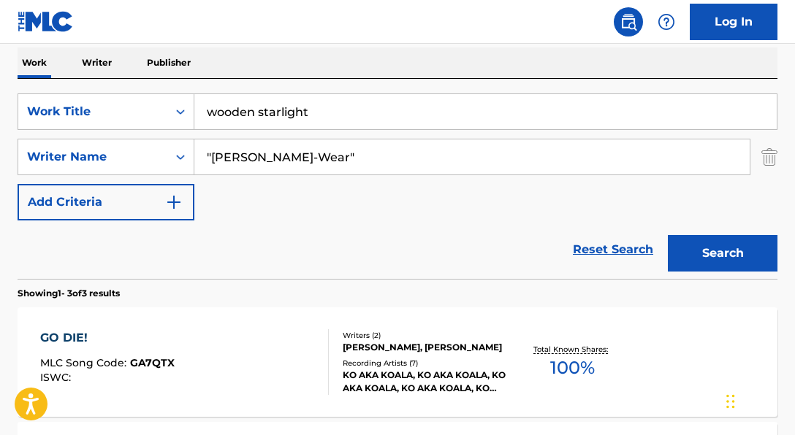
click at [359, 168] on input ""[PERSON_NAME]-Wear"" at bounding box center [471, 157] width 555 height 35
drag, startPoint x: 362, startPoint y: 165, endPoint x: 205, endPoint y: 153, distance: 158.3
click at [205, 153] on input ""[PERSON_NAME]-Wear"" at bounding box center [471, 157] width 555 height 35
paste input "[PERSON_NAME]"
type input "[PERSON_NAME]"
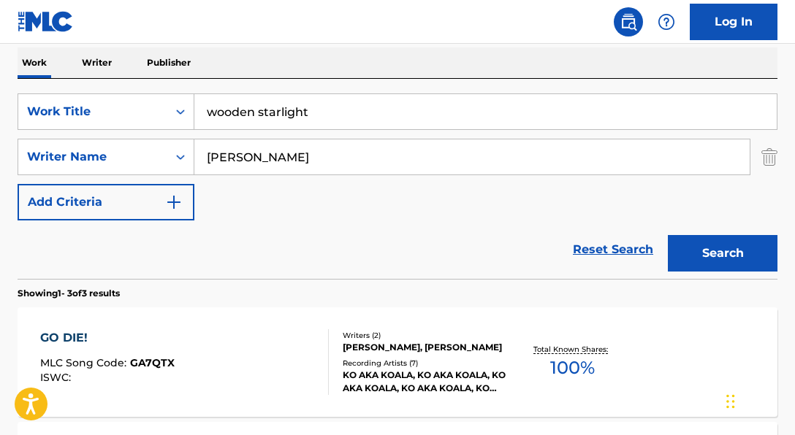
click at [668, 235] on button "Search" at bounding box center [723, 253] width 110 height 37
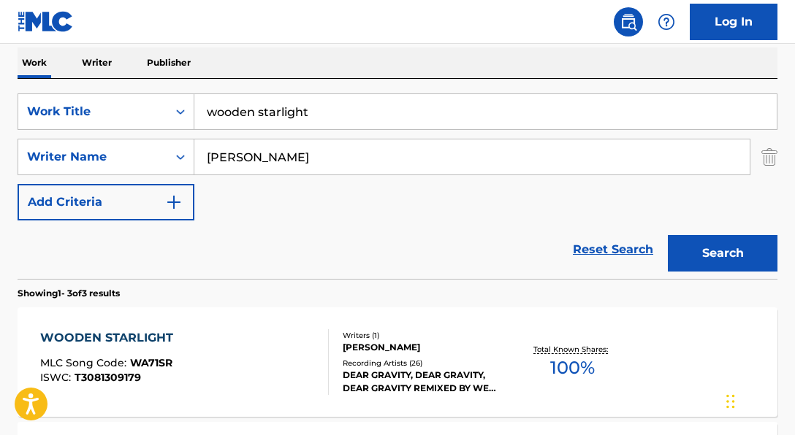
click at [155, 258] on div "Reset Search Search" at bounding box center [398, 250] width 760 height 58
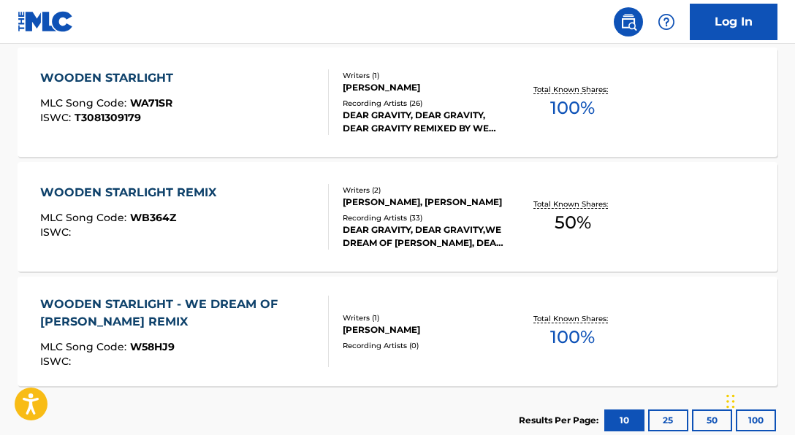
scroll to position [408, 0]
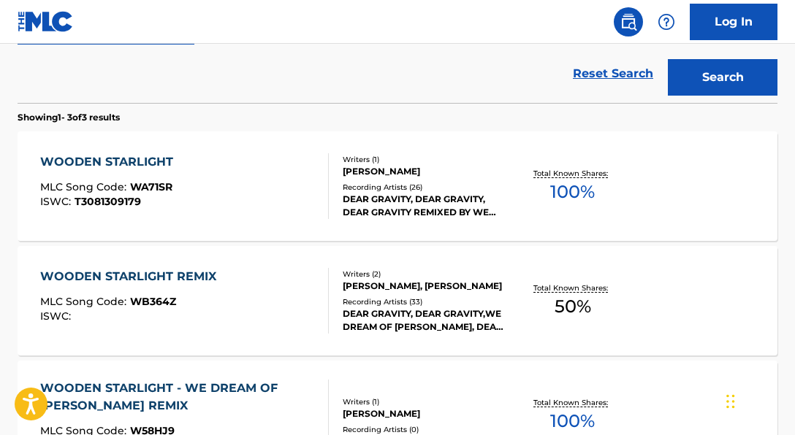
click at [291, 223] on div "WOODEN STARLIGHT MLC Song Code : WA71SR ISWC : T3081309179 Writers ( 1 ) [PERSO…" at bounding box center [398, 187] width 760 height 110
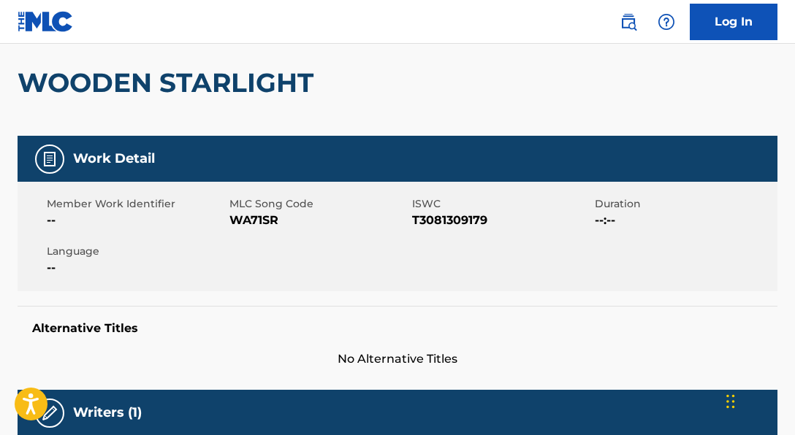
scroll to position [125, 0]
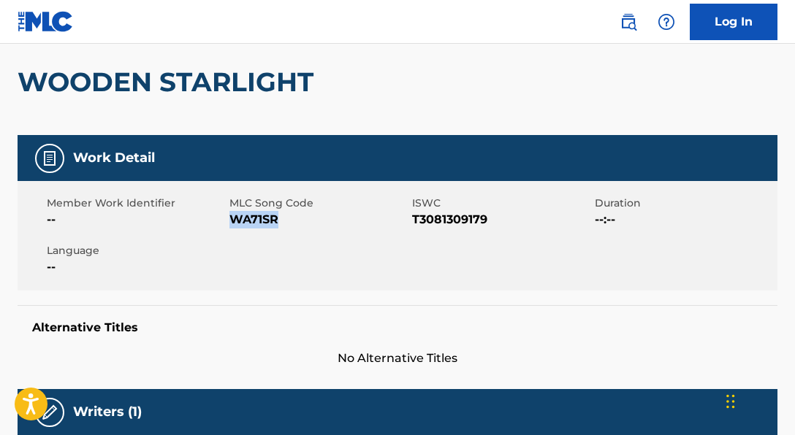
drag, startPoint x: 229, startPoint y: 221, endPoint x: 283, endPoint y: 222, distance: 54.1
click at [283, 222] on span "WA71SR" at bounding box center [318, 220] width 179 height 18
copy span "WA71SR"
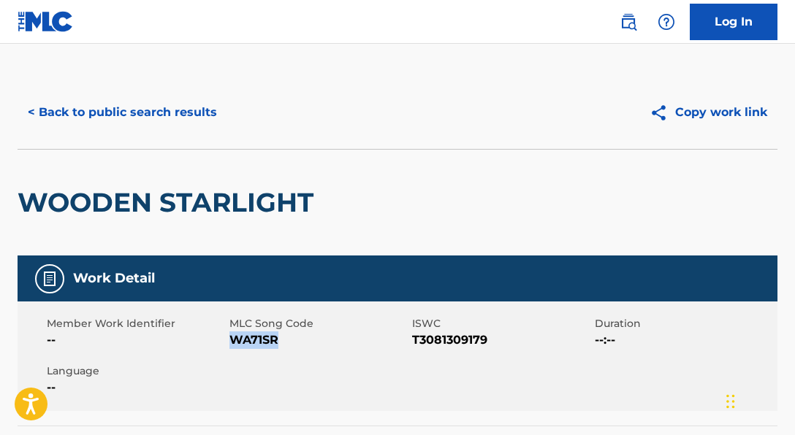
click at [178, 121] on button "< Back to public search results" at bounding box center [123, 112] width 210 height 37
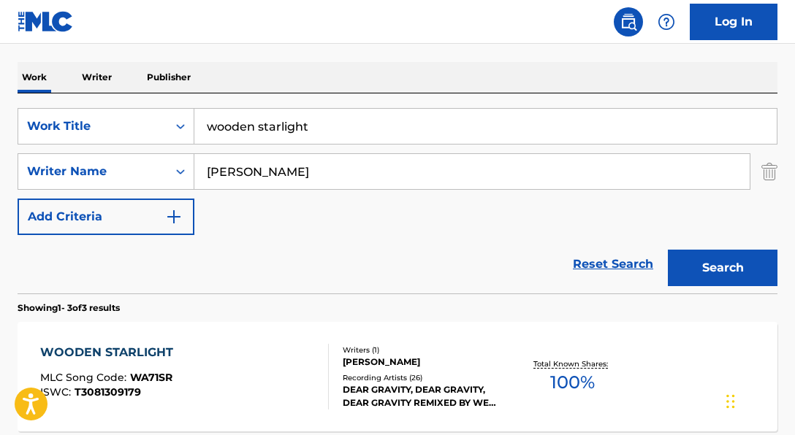
scroll to position [214, 0]
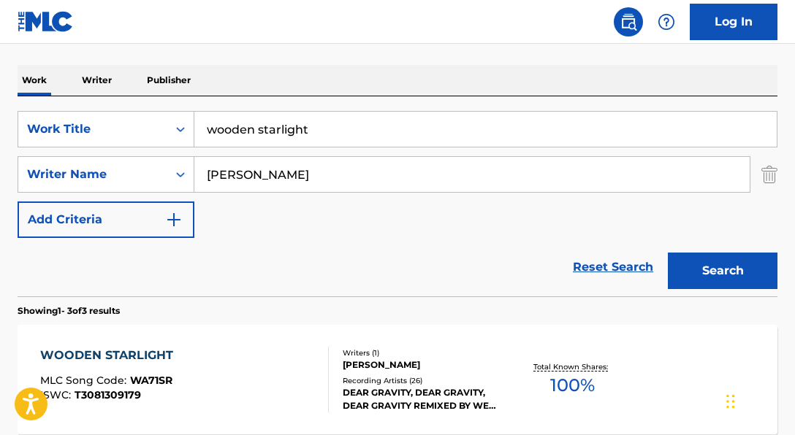
drag, startPoint x: 329, startPoint y: 128, endPoint x: 205, endPoint y: 114, distance: 125.0
click at [205, 114] on input "wooden starlight" at bounding box center [485, 129] width 582 height 35
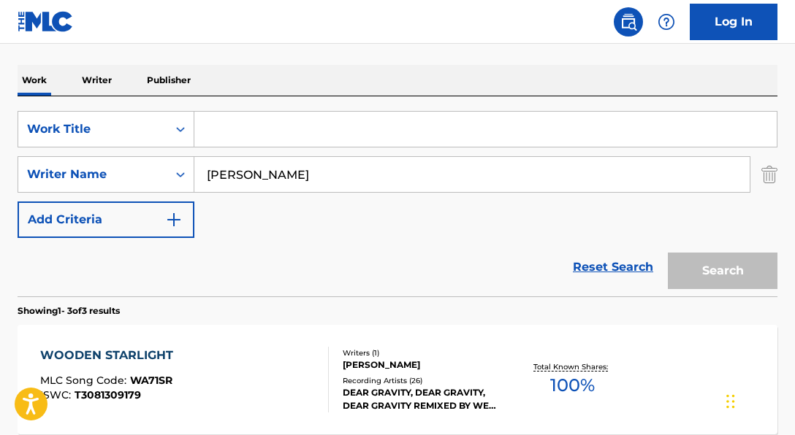
paste input "Me Provocas"
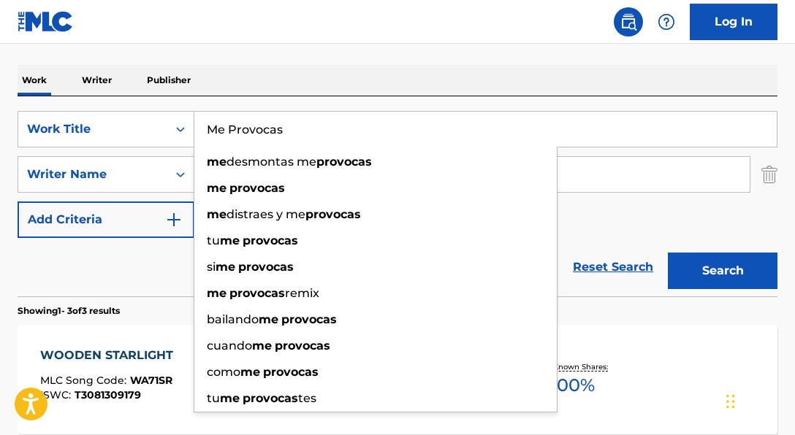
type input "Me Provocas"
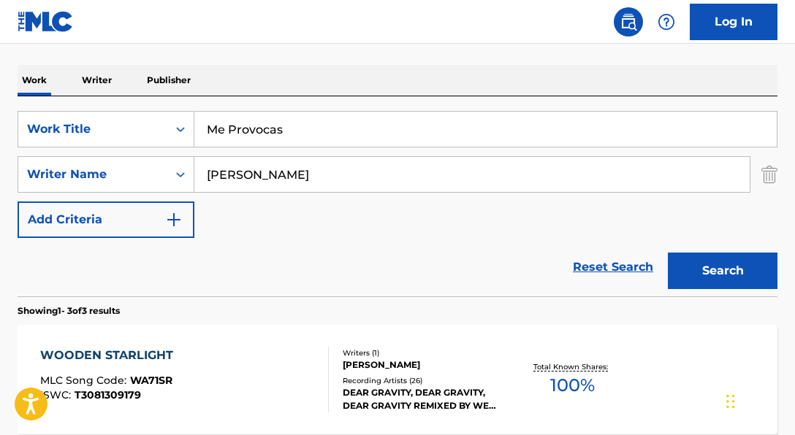
click at [581, 226] on div "SearchWithCriteria06a71e43-bf5f-4d43-9b27-a6297739d3fb Work Title Me Provocas S…" at bounding box center [398, 174] width 760 height 127
drag, startPoint x: 411, startPoint y: 177, endPoint x: 247, endPoint y: 163, distance: 164.2
click at [248, 163] on input "[PERSON_NAME]" at bounding box center [471, 174] width 555 height 35
paste input "[PERSON_NAME] [PERSON_NAME]|[PERSON_NAME] [PERSON_NAME]|[PERSON_NAME] [PERSON_N…"
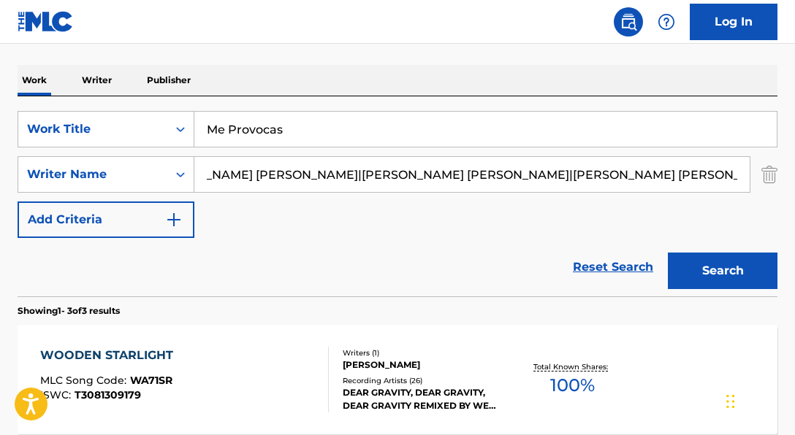
scroll to position [220, 0]
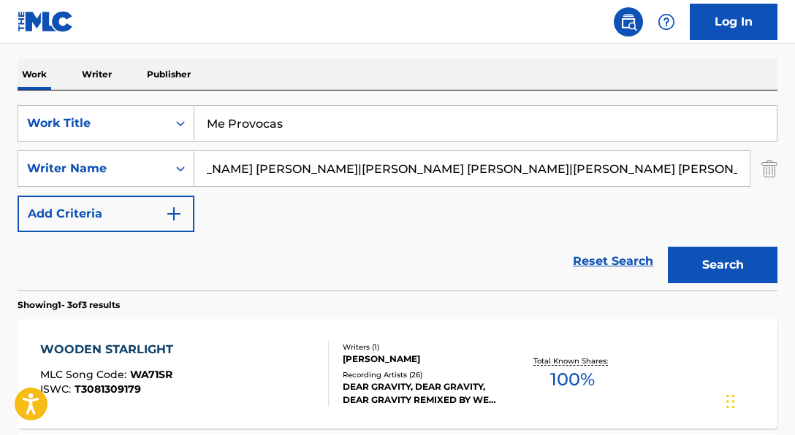
drag, startPoint x: 341, startPoint y: 179, endPoint x: 221, endPoint y: 173, distance: 120.0
click at [221, 173] on input "[PERSON_NAME] [PERSON_NAME]|[PERSON_NAME] [PERSON_NAME]|[PERSON_NAME] [PERSON_N…" at bounding box center [471, 168] width 555 height 35
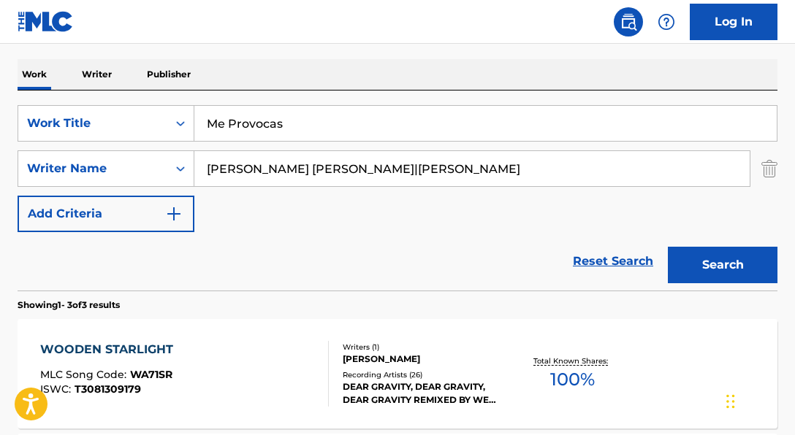
scroll to position [0, 0]
drag, startPoint x: 543, startPoint y: 177, endPoint x: 618, endPoint y: 180, distance: 75.3
click at [618, 180] on input "[PERSON_NAME] [PERSON_NAME]|[PERSON_NAME]" at bounding box center [471, 168] width 555 height 35
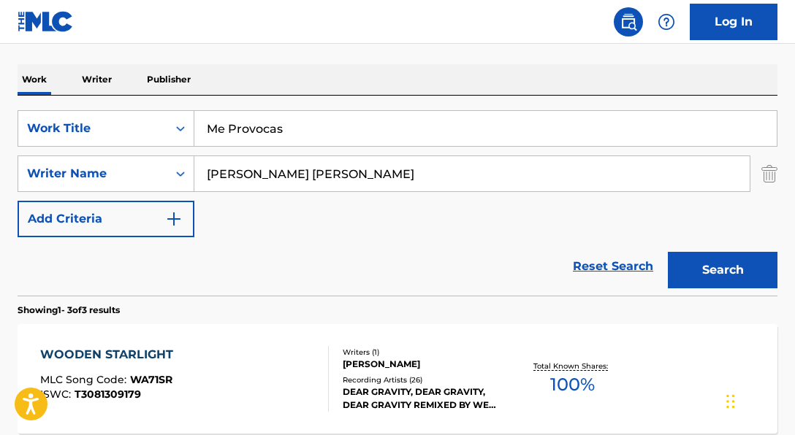
type input "[PERSON_NAME] [PERSON_NAME]"
click at [668, 252] on button "Search" at bounding box center [723, 270] width 110 height 37
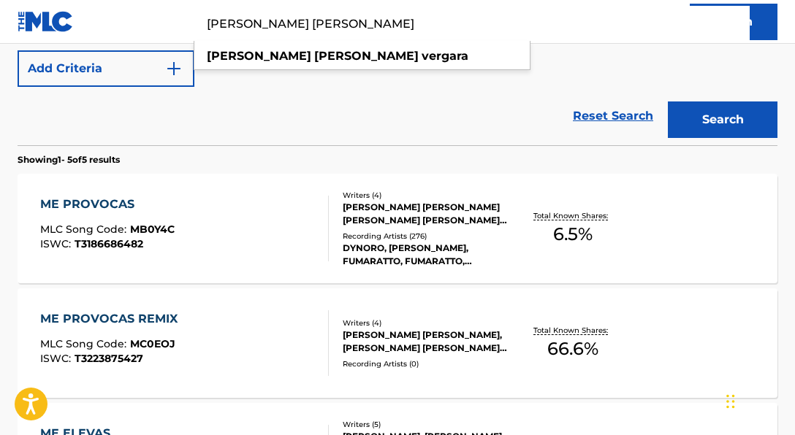
scroll to position [373, 0]
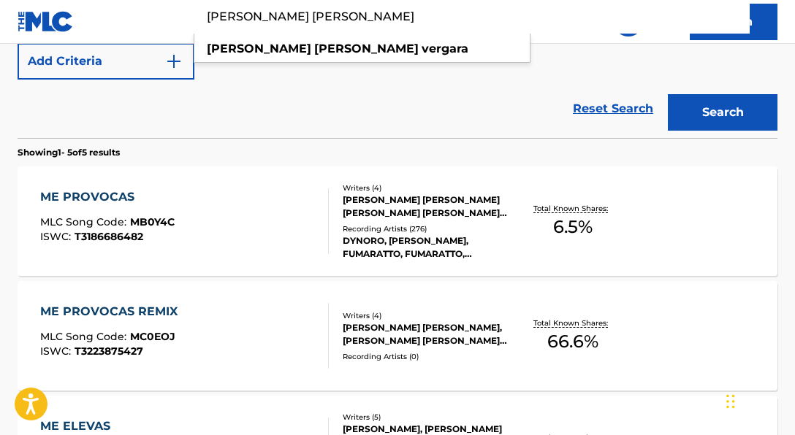
click at [323, 228] on div at bounding box center [322, 221] width 12 height 66
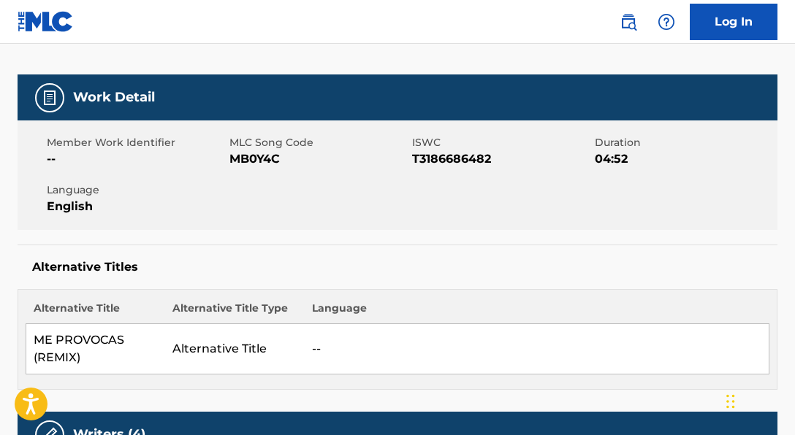
scroll to position [198, 0]
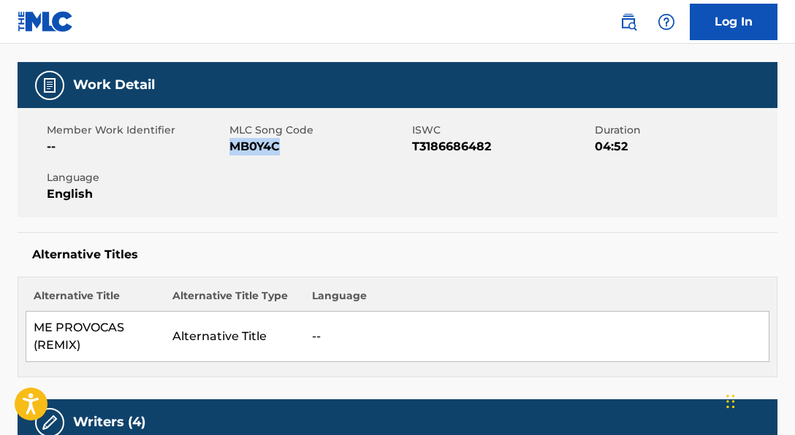
drag, startPoint x: 273, startPoint y: 148, endPoint x: 281, endPoint y: 148, distance: 8.0
click at [281, 148] on span "MB0Y4C" at bounding box center [318, 147] width 179 height 18
copy span "MB0Y4C"
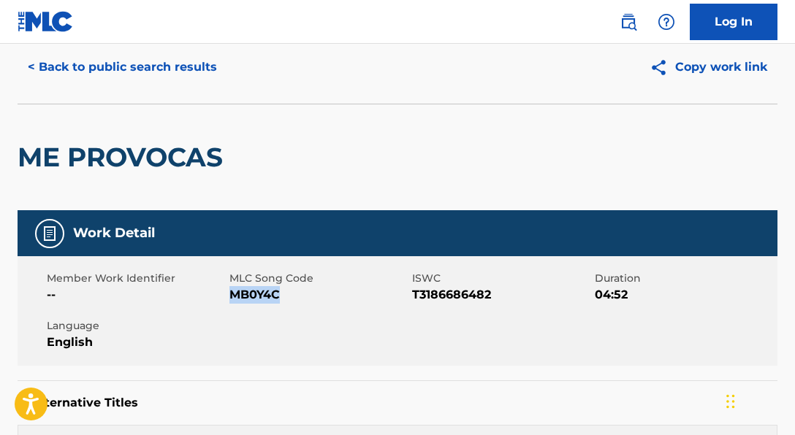
click at [186, 67] on button "< Back to public search results" at bounding box center [123, 67] width 210 height 37
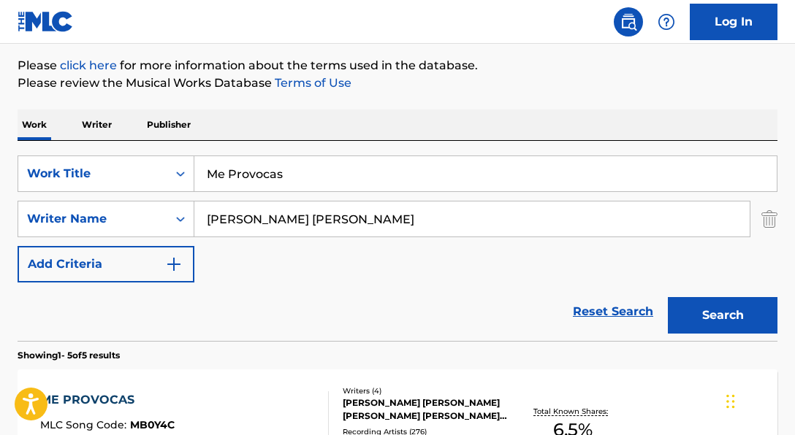
scroll to position [172, 0]
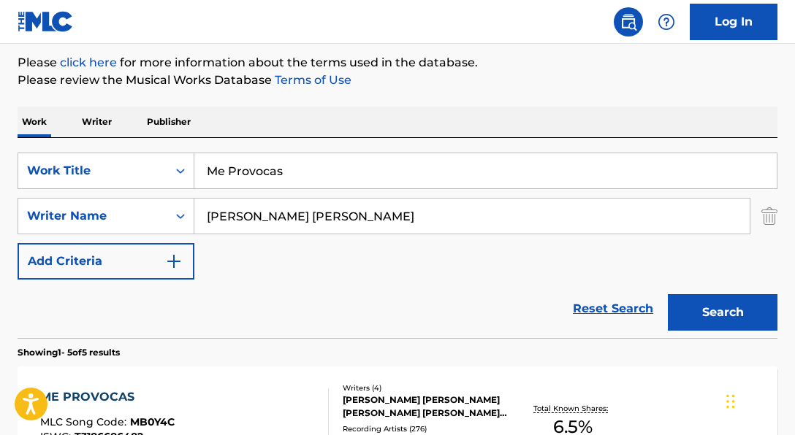
click at [339, 164] on input "Me Provocas" at bounding box center [485, 170] width 582 height 35
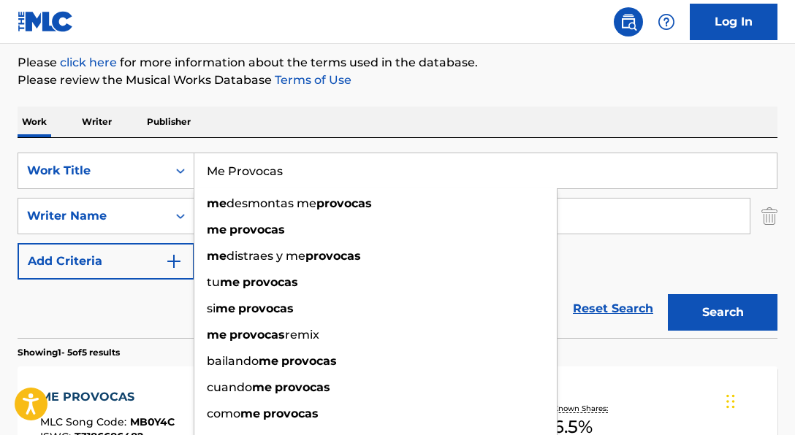
click at [244, 154] on input "Me Provocas" at bounding box center [485, 170] width 582 height 35
paste input "[DEMOGRAPHIC_DATA] Loves Me"
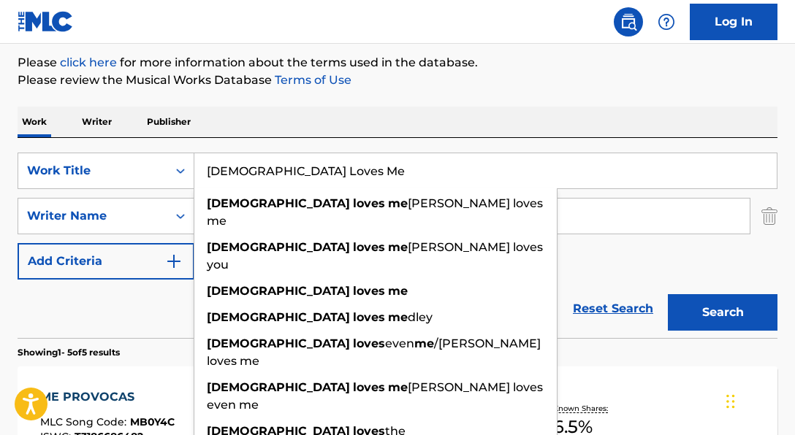
type input "[DEMOGRAPHIC_DATA] Loves Me"
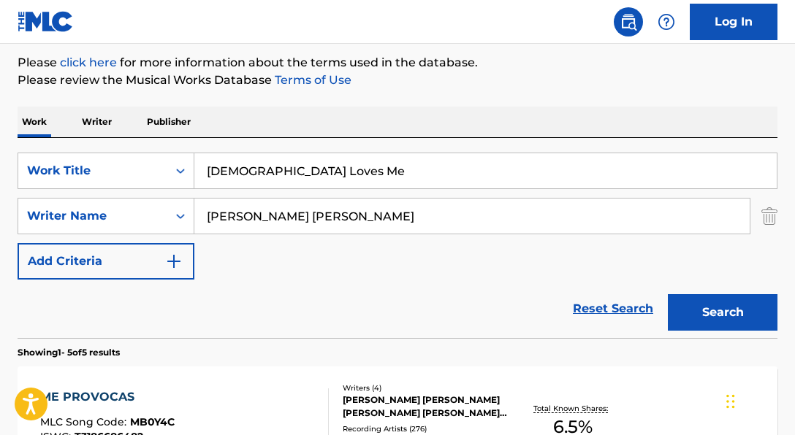
click at [684, 119] on div "Work Writer Publisher" at bounding box center [398, 122] width 760 height 31
drag, startPoint x: 400, startPoint y: 214, endPoint x: 70, endPoint y: 183, distance: 330.9
click at [75, 183] on div "SearchWithCriteria06a71e43-bf5f-4d43-9b27-a6297739d3fb Work Title [DEMOGRAPHIC_…" at bounding box center [398, 216] width 760 height 127
paste input "[PERSON_NAME]|[PERSON_NAME] [PERSON_NAME]"
drag, startPoint x: 291, startPoint y: 218, endPoint x: 528, endPoint y: 210, distance: 237.6
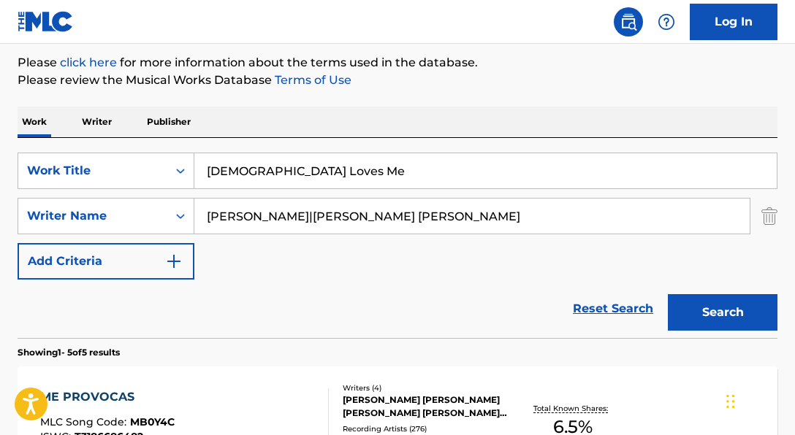
click at [528, 210] on input "[PERSON_NAME]|[PERSON_NAME] [PERSON_NAME]" at bounding box center [471, 216] width 555 height 35
type input "[PERSON_NAME]"
click at [668, 294] on button "Search" at bounding box center [723, 312] width 110 height 37
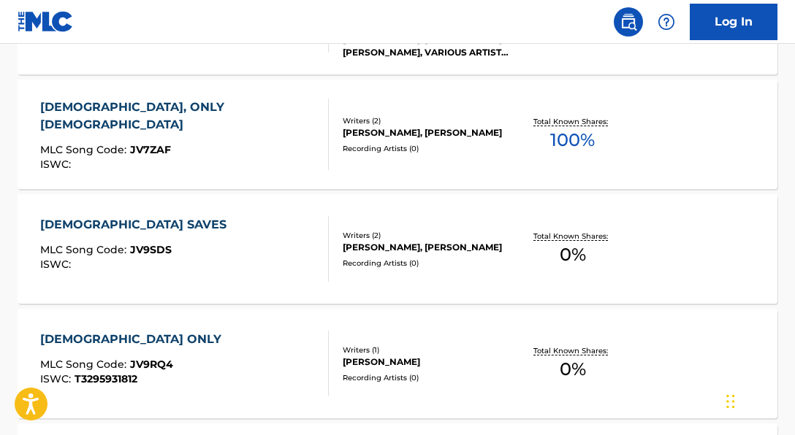
scroll to position [487, 0]
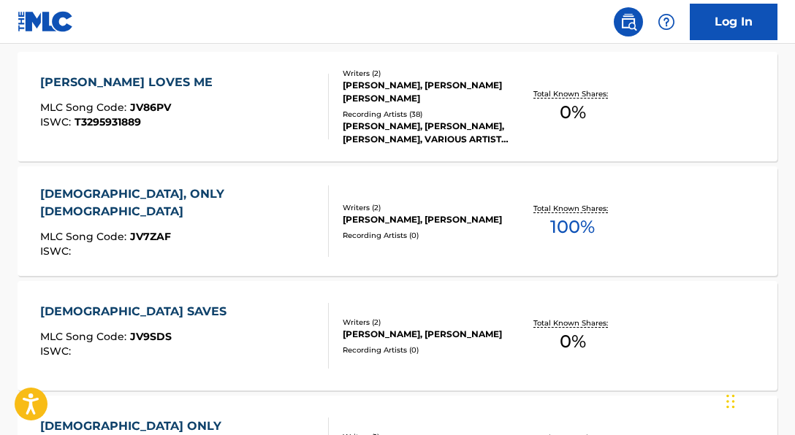
click at [454, 104] on div "Writers ( 2 ) [PERSON_NAME], [PERSON_NAME] [PERSON_NAME] Recording Artists ( 38…" at bounding box center [419, 107] width 180 height 78
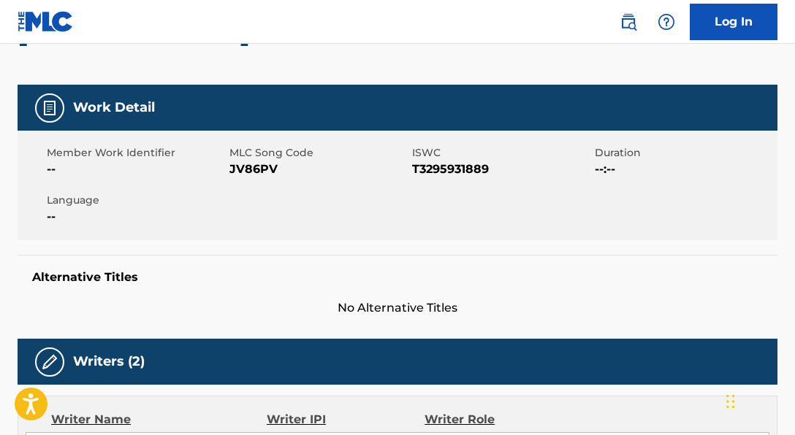
scroll to position [178, 0]
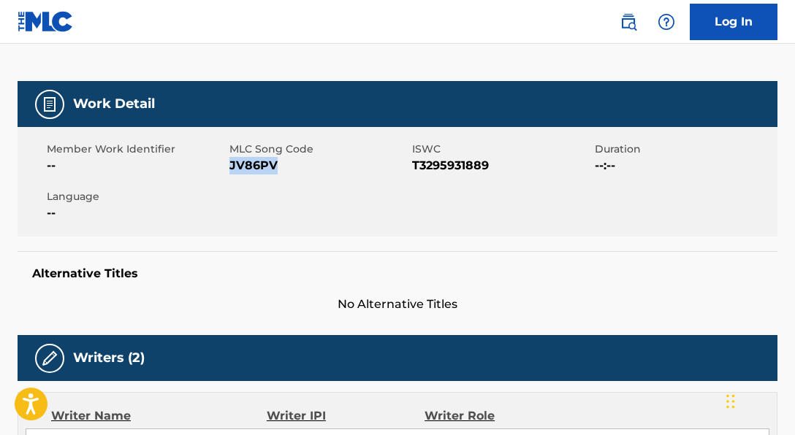
drag, startPoint x: 232, startPoint y: 164, endPoint x: 337, endPoint y: 161, distance: 105.2
click at [337, 161] on span "JV86PV" at bounding box center [318, 166] width 179 height 18
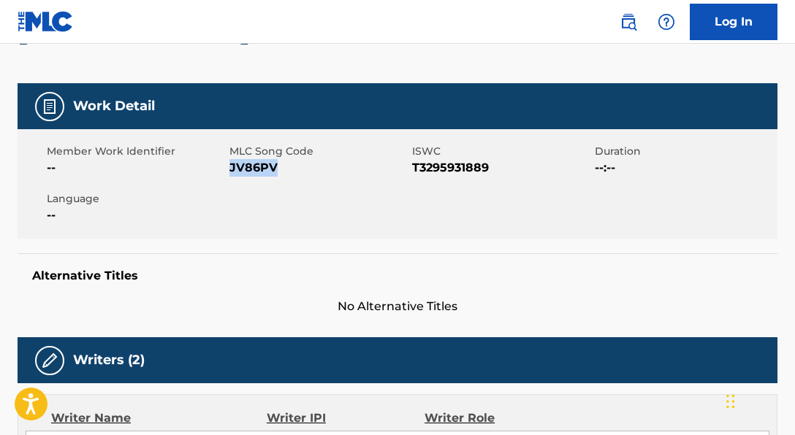
copy span "JV86PV"
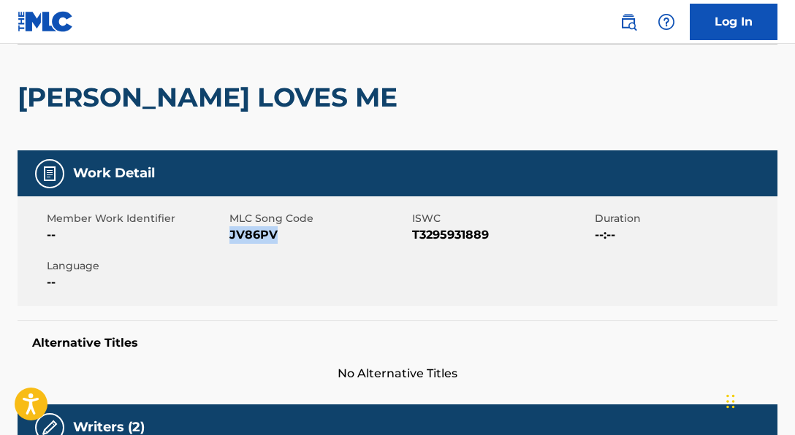
scroll to position [72, 0]
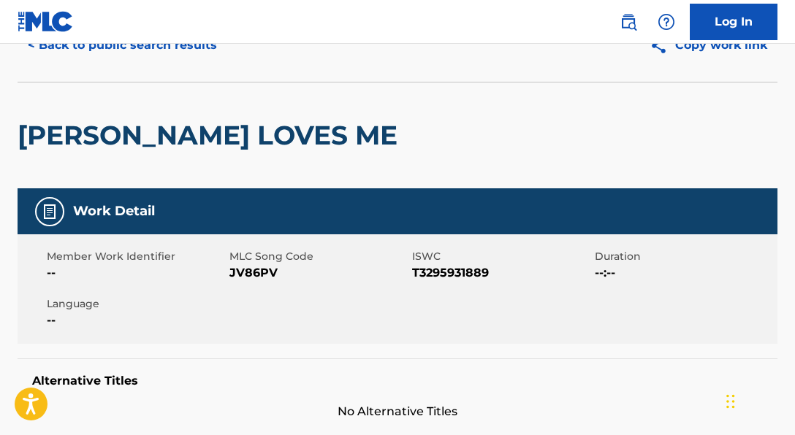
click at [191, 42] on nav "Log In" at bounding box center [397, 22] width 795 height 44
click at [203, 58] on button "< Back to public search results" at bounding box center [123, 45] width 210 height 37
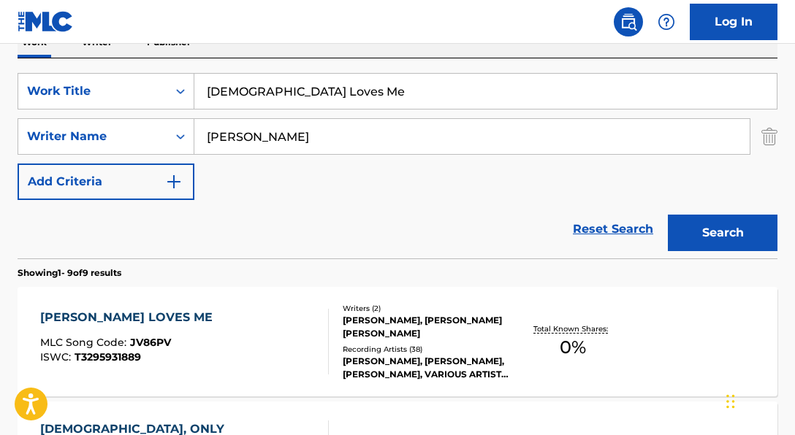
scroll to position [259, 0]
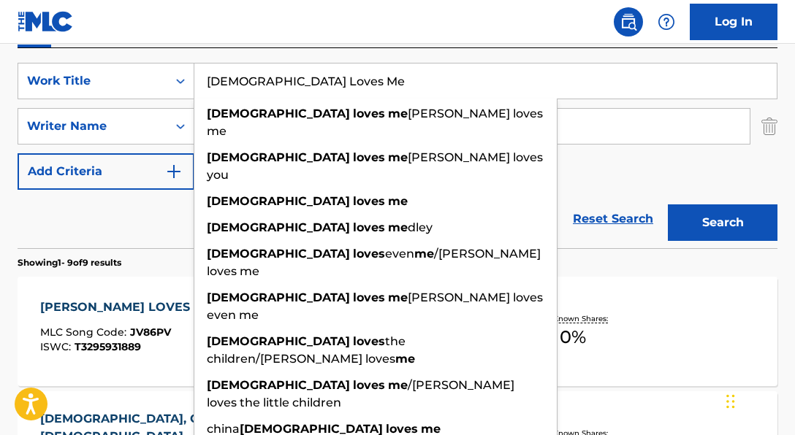
drag, startPoint x: 307, startPoint y: 92, endPoint x: 202, endPoint y: 73, distance: 106.2
click at [202, 73] on input "[DEMOGRAPHIC_DATA] Loves Me" at bounding box center [485, 81] width 582 height 35
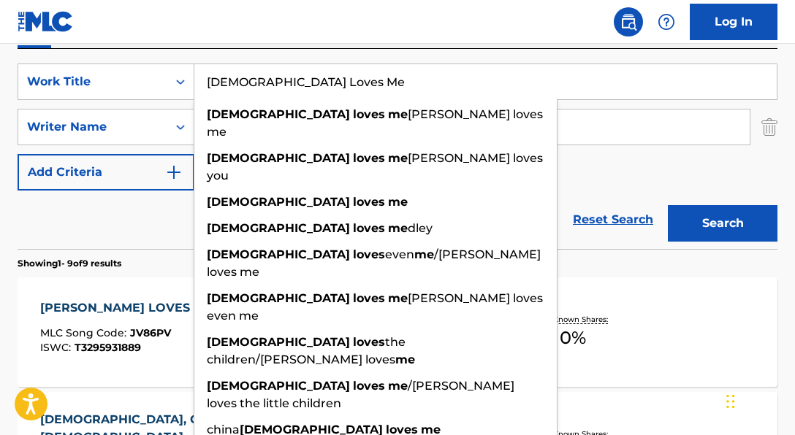
paste input "I Exalt You"
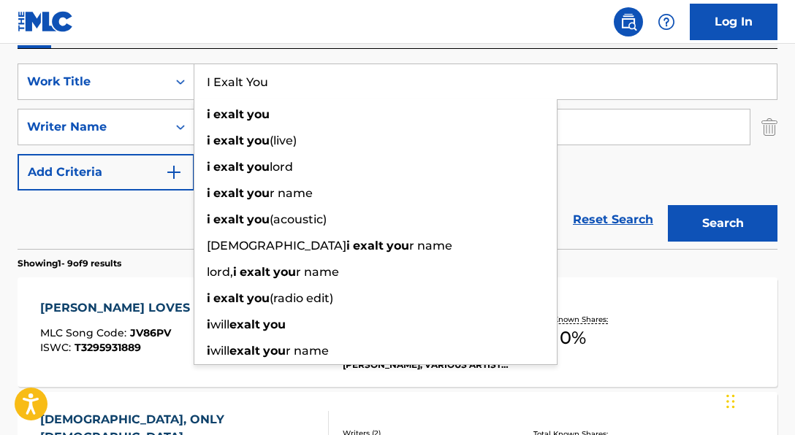
type input "I Exalt You"
click at [657, 169] on div "SearchWithCriteria06a71e43-bf5f-4d43-9b27-a6297739d3fb Work Title I Exalt You i…" at bounding box center [398, 127] width 760 height 127
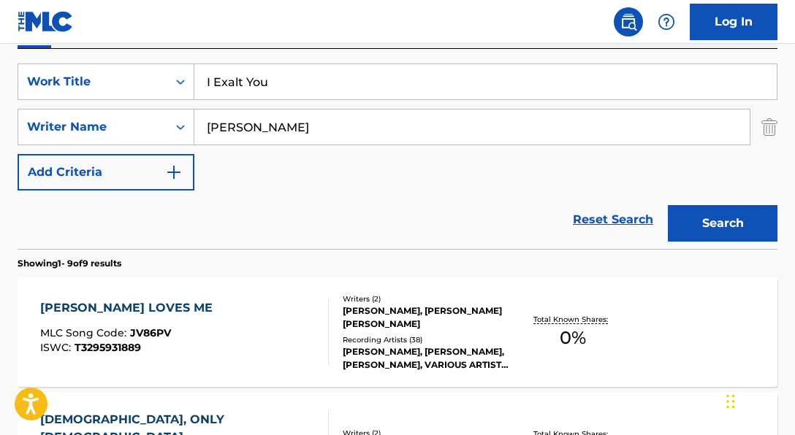
drag, startPoint x: 311, startPoint y: 125, endPoint x: 257, endPoint y: 122, distance: 54.1
click at [265, 122] on input "[PERSON_NAME]" at bounding box center [471, 127] width 555 height 35
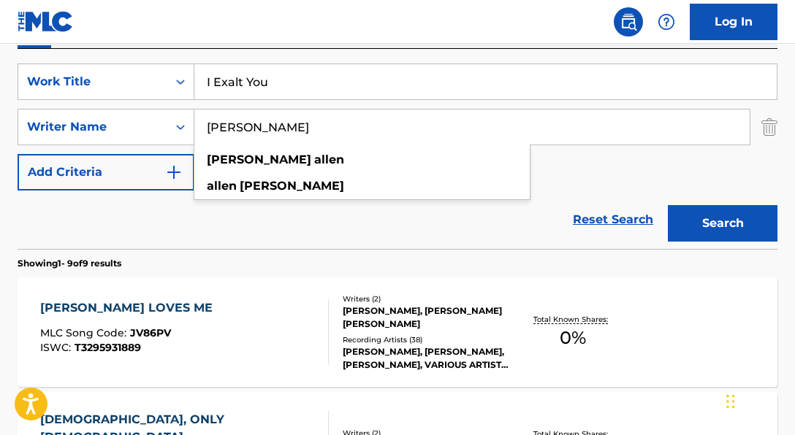
click at [365, 126] on input "[PERSON_NAME]" at bounding box center [471, 127] width 555 height 35
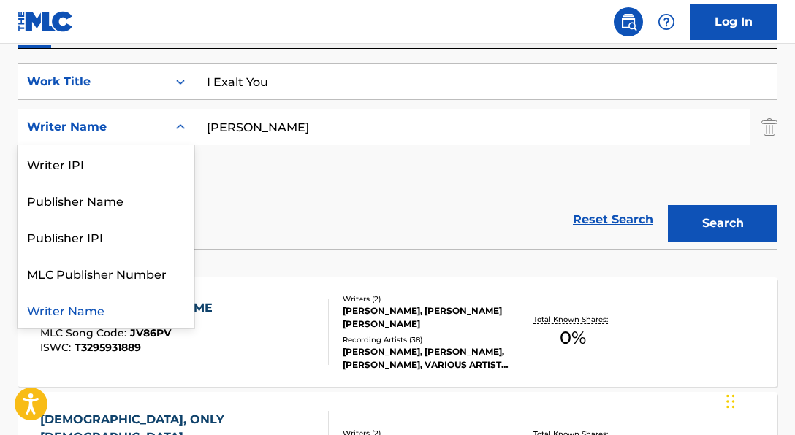
drag, startPoint x: 189, startPoint y: 118, endPoint x: 220, endPoint y: 119, distance: 30.7
click at [189, 118] on div "Search Form" at bounding box center [180, 127] width 26 height 26
drag, startPoint x: 284, startPoint y: 125, endPoint x: 302, endPoint y: 124, distance: 18.3
click at [287, 125] on input "[PERSON_NAME]" at bounding box center [471, 127] width 555 height 35
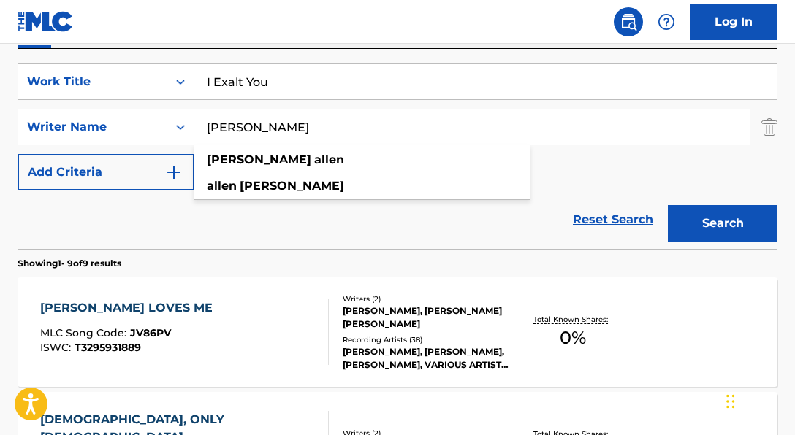
drag, startPoint x: 308, startPoint y: 124, endPoint x: 197, endPoint y: 123, distance: 111.1
click at [198, 123] on input "[PERSON_NAME]" at bounding box center [471, 127] width 555 height 35
paste input "OSINACHI [PERSON_NAME]"
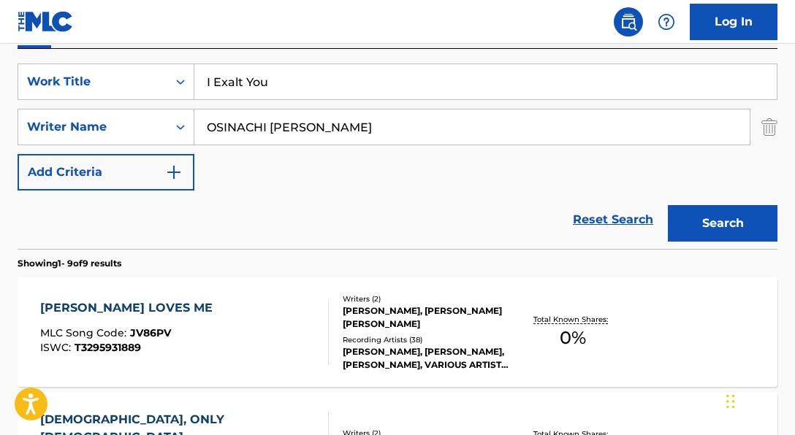
type input "OSINACHI [PERSON_NAME]"
click at [668, 205] on button "Search" at bounding box center [723, 223] width 110 height 37
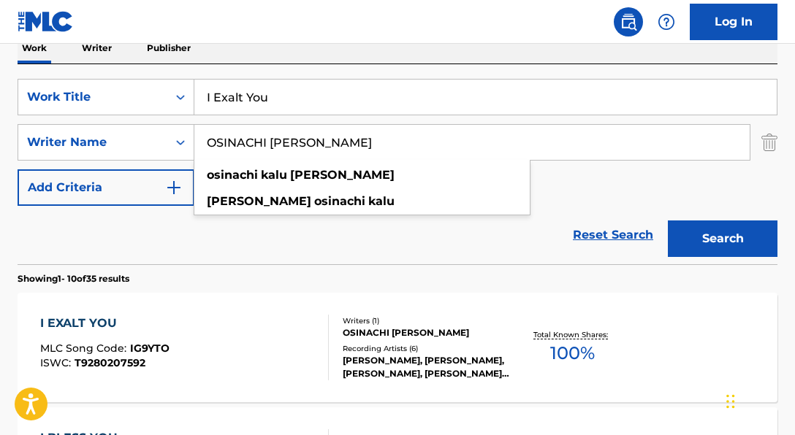
click at [649, 191] on div "SearchWithCriteria06a71e43-bf5f-4d43-9b27-a6297739d3fb Work Title I Exalt You S…" at bounding box center [398, 142] width 760 height 127
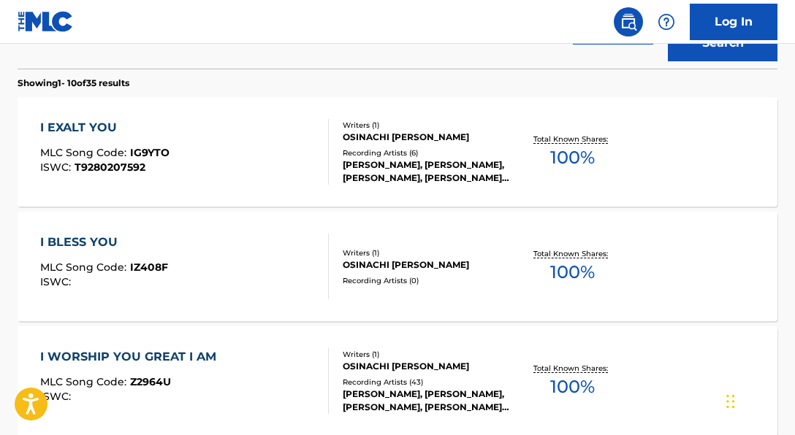
scroll to position [441, 0]
click at [374, 151] on div "Recording Artists ( 6 )" at bounding box center [426, 153] width 167 height 11
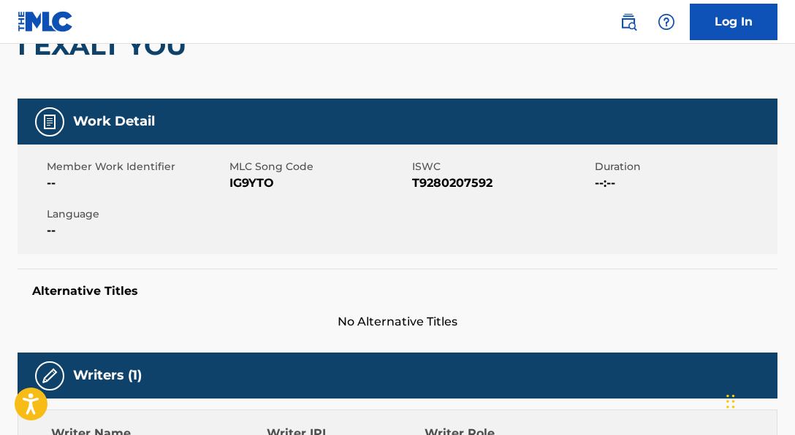
scroll to position [163, 0]
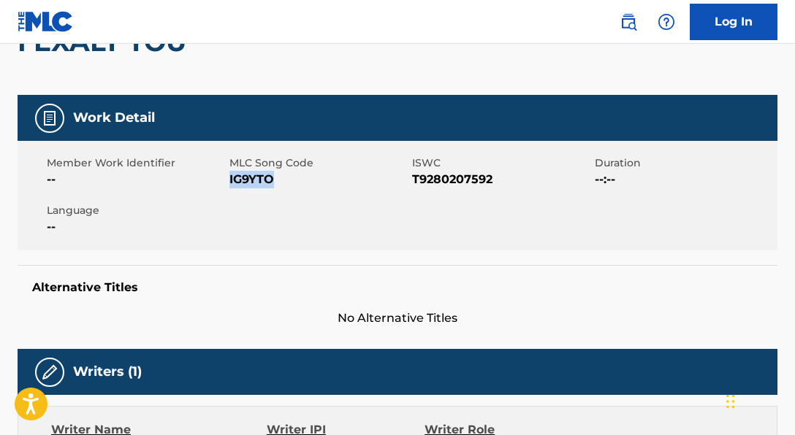
drag, startPoint x: 229, startPoint y: 186, endPoint x: 301, endPoint y: 189, distance: 71.7
click at [301, 188] on span "IG9YTO" at bounding box center [318, 180] width 179 height 18
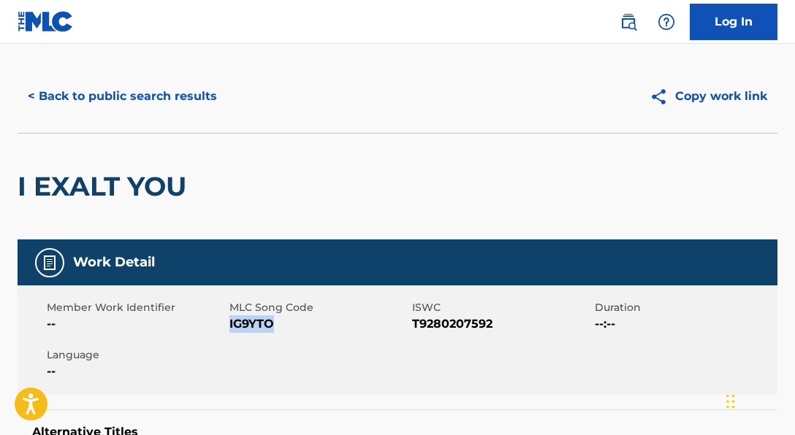
scroll to position [19, 0]
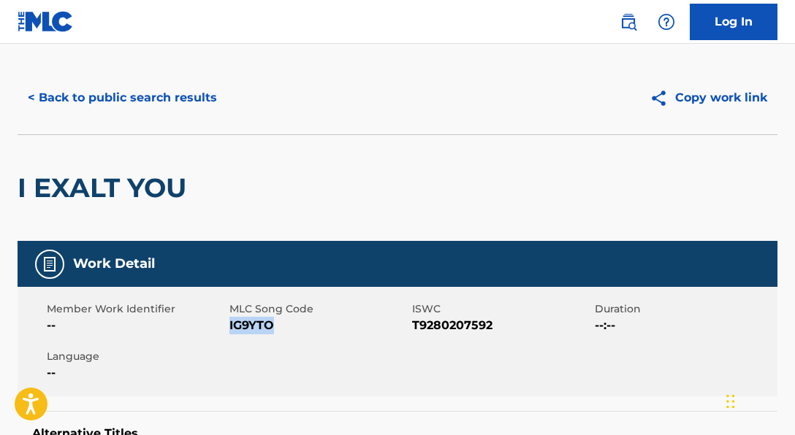
click at [202, 99] on button "< Back to public search results" at bounding box center [123, 98] width 210 height 37
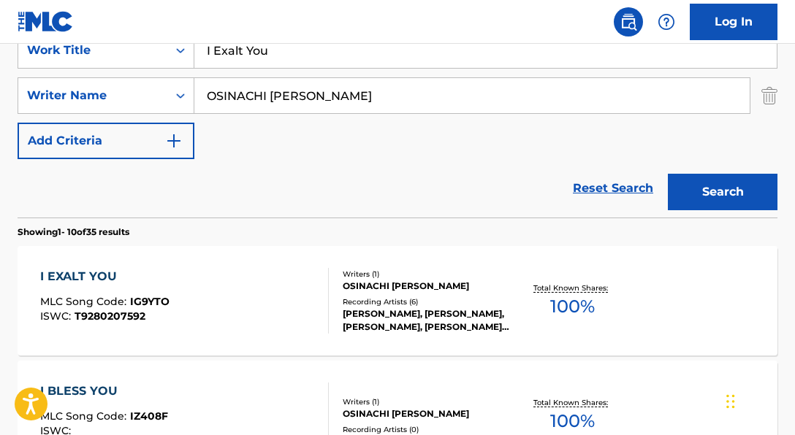
scroll to position [270, 0]
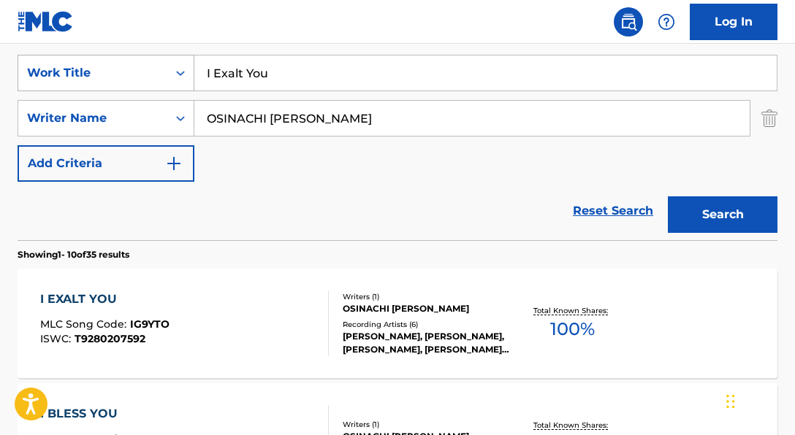
drag, startPoint x: 283, startPoint y: 72, endPoint x: 167, endPoint y: 72, distance: 116.2
click at [167, 72] on div "SearchWithCriteria06a71e43-bf5f-4d43-9b27-a6297739d3fb Work Title I Exalt You" at bounding box center [398, 73] width 760 height 37
paste input "Six Flags"
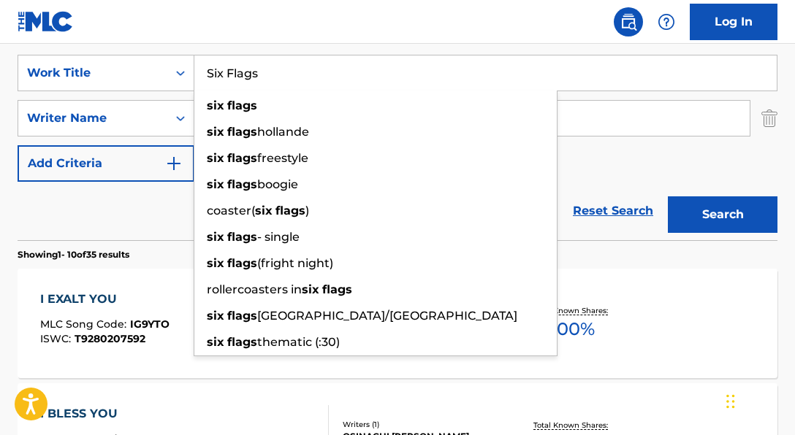
type input "Six Flags"
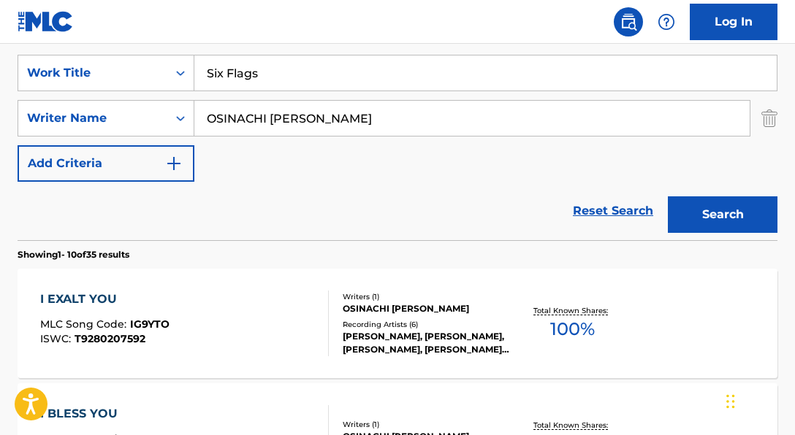
click at [599, 149] on div "SearchWithCriteria06a71e43-bf5f-4d43-9b27-a6297739d3fb Work Title Six Flags Sea…" at bounding box center [398, 118] width 760 height 127
drag, startPoint x: 385, startPoint y: 120, endPoint x: 221, endPoint y: 102, distance: 164.6
click at [221, 102] on input "OSINACHI [PERSON_NAME]" at bounding box center [471, 118] width 555 height 35
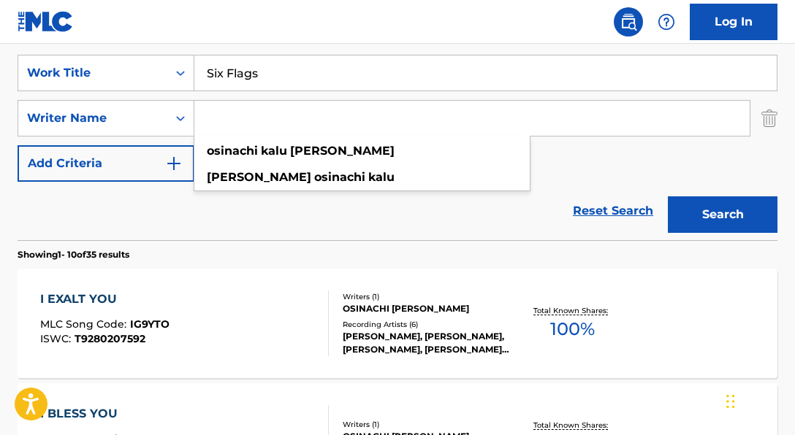
paste input ""[PERSON_NAME]""
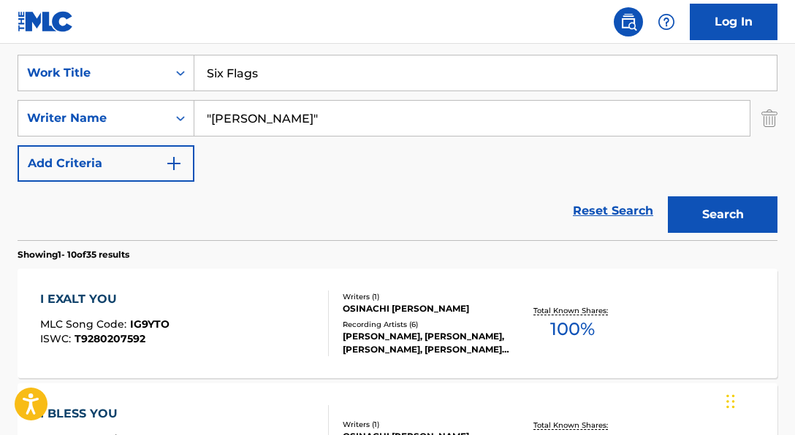
type input ""[PERSON_NAME]""
click at [668, 197] on button "Search" at bounding box center [723, 215] width 110 height 37
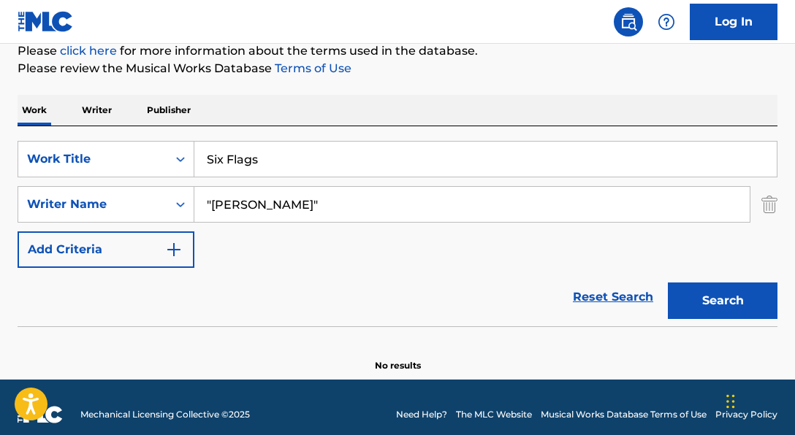
scroll to position [181, 0]
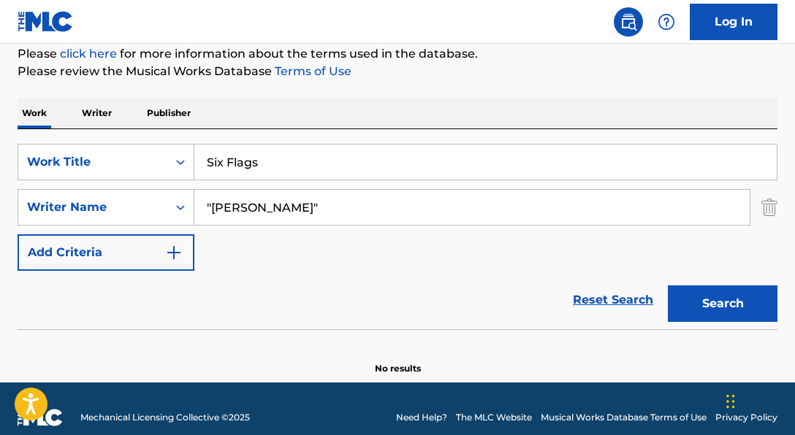
drag, startPoint x: 401, startPoint y: 164, endPoint x: 282, endPoint y: 153, distance: 119.7
click at [282, 153] on input "Six Flags" at bounding box center [485, 162] width 582 height 35
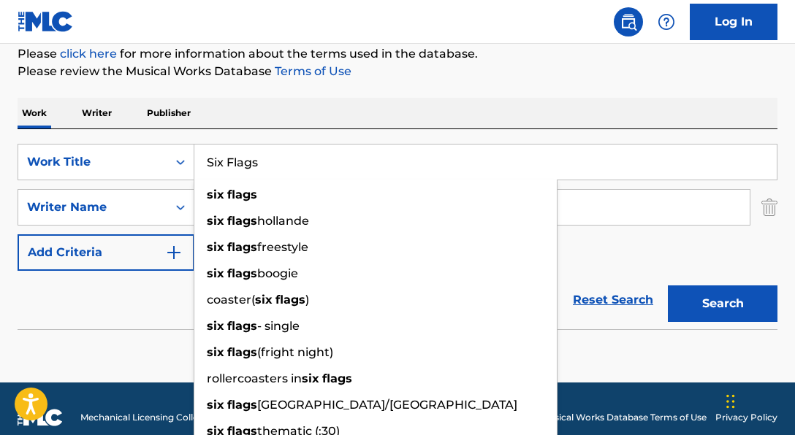
scroll to position [183, 0]
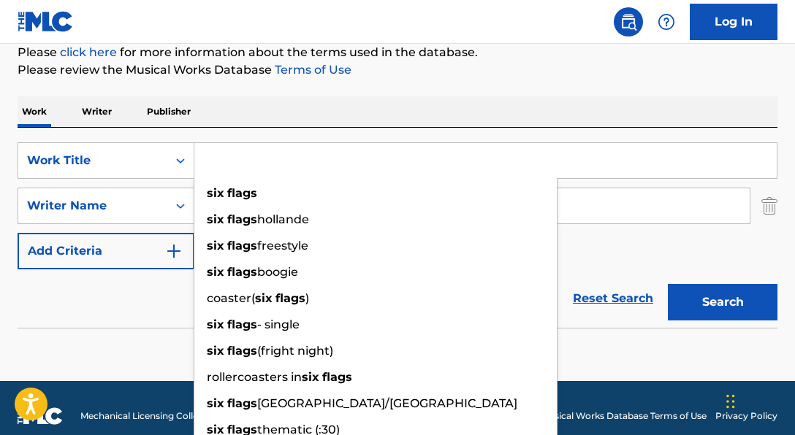
paste input "BFF"
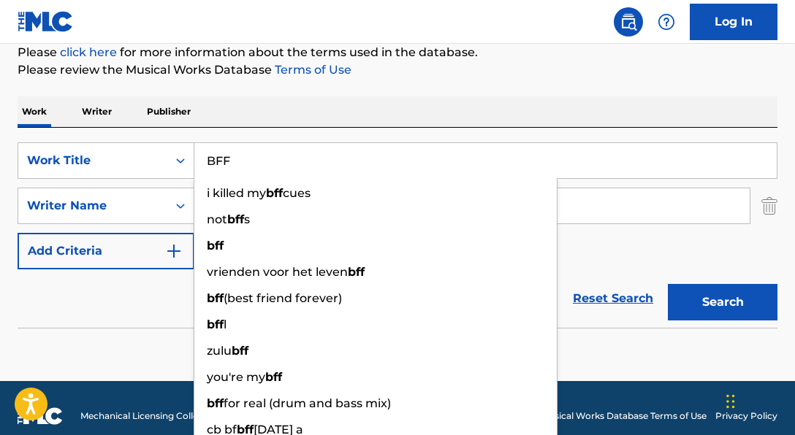
type input "BFF"
click at [151, 283] on div "Reset Search Search" at bounding box center [398, 299] width 760 height 58
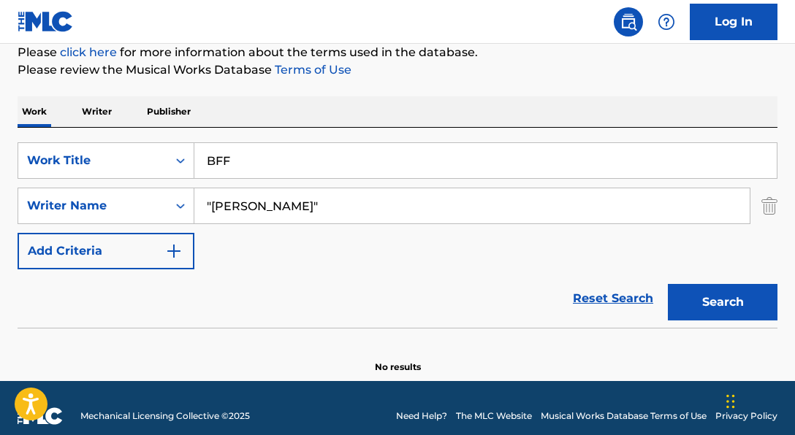
drag, startPoint x: 343, startPoint y: 210, endPoint x: 215, endPoint y: 197, distance: 129.3
click at [218, 197] on input ""[PERSON_NAME]"" at bounding box center [471, 205] width 555 height 35
paste input ""Ayesha Erotica""
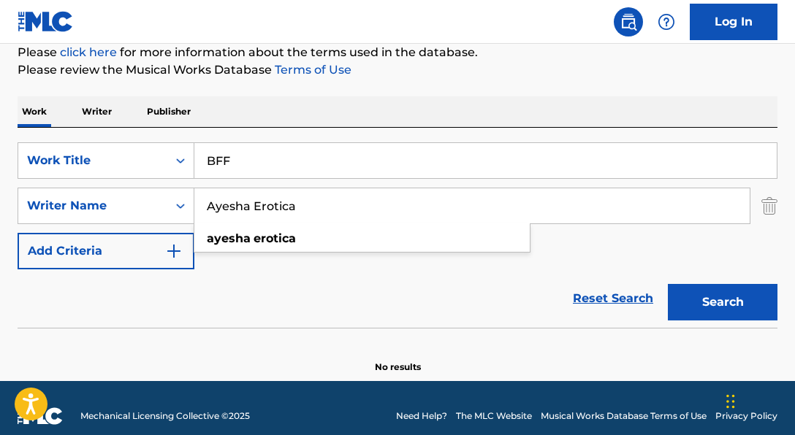
type input "Ayesha Erotica"
click at [668, 284] on button "Search" at bounding box center [723, 302] width 110 height 37
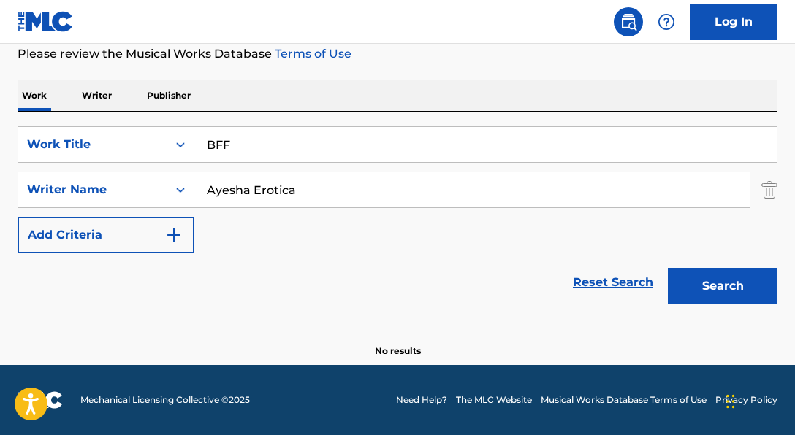
drag, startPoint x: 208, startPoint y: 194, endPoint x: 452, endPoint y: 213, distance: 244.8
click at [452, 213] on div "SearchWithCriteria06a71e43-bf5f-4d43-9b27-a6297739d3fb Work Title BFF SearchWit…" at bounding box center [398, 189] width 760 height 127
paste input "[PERSON_NAME]"
type input "[PERSON_NAME]"
click at [668, 268] on button "Search" at bounding box center [723, 286] width 110 height 37
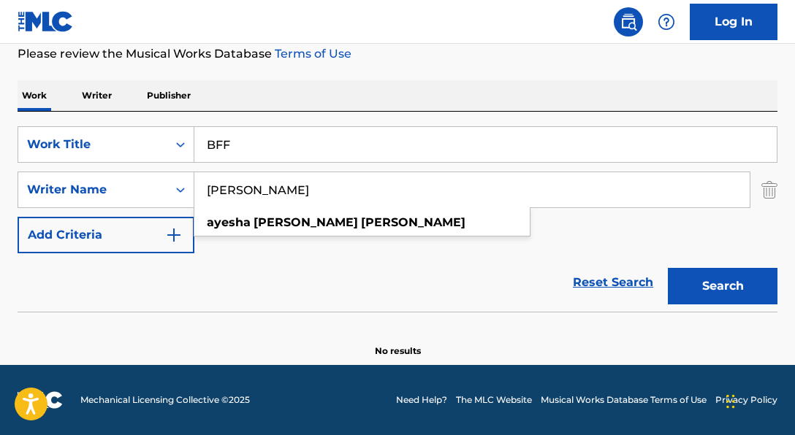
click at [575, 250] on div "SearchWithCriteria06a71e43-bf5f-4d43-9b27-a6297739d3fb Work Title BFF SearchWit…" at bounding box center [398, 189] width 760 height 127
drag, startPoint x: 348, startPoint y: 196, endPoint x: 172, endPoint y: 149, distance: 181.5
click at [172, 149] on div "SearchWithCriteria06a71e43-bf5f-4d43-9b27-a6297739d3fb Work Title BFF SearchWit…" at bounding box center [398, 189] width 760 height 127
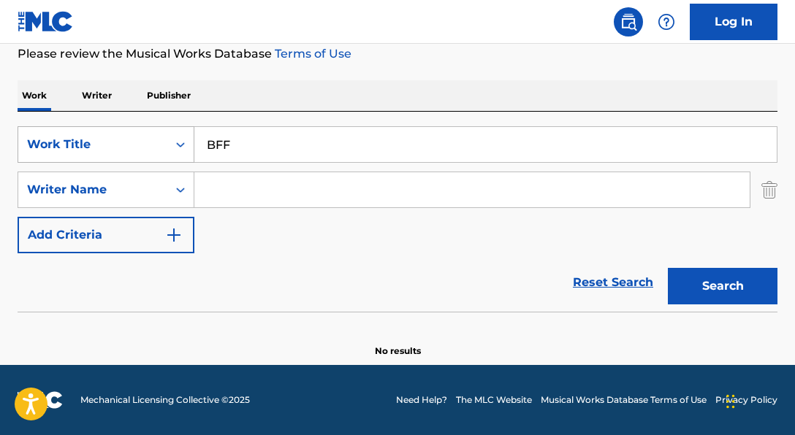
paste input "[PERSON_NAME]"
click at [668, 268] on button "Search" at bounding box center [723, 286] width 110 height 37
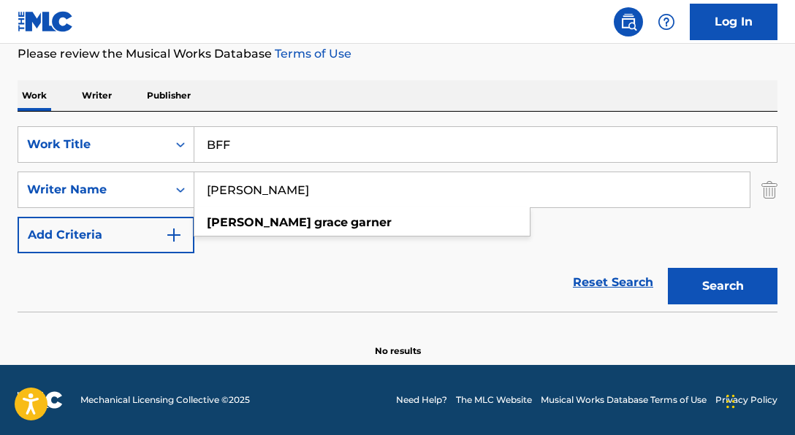
click at [468, 267] on div "Reset Search Search" at bounding box center [398, 283] width 760 height 58
click at [304, 196] on input "[PERSON_NAME]" at bounding box center [471, 189] width 555 height 35
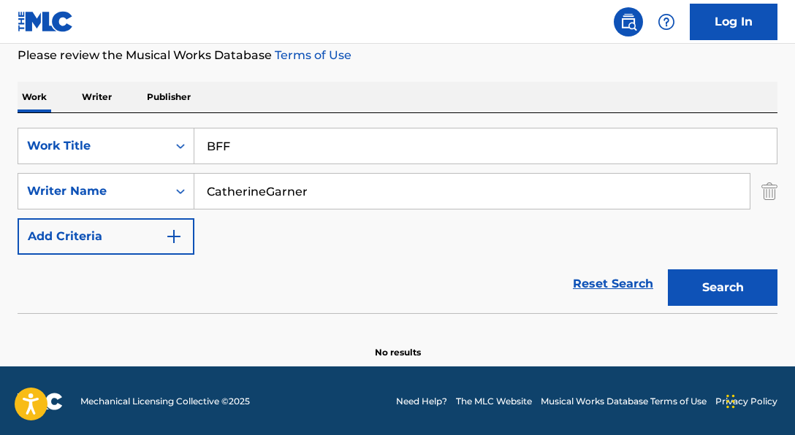
click at [668, 270] on button "Search" at bounding box center [723, 288] width 110 height 37
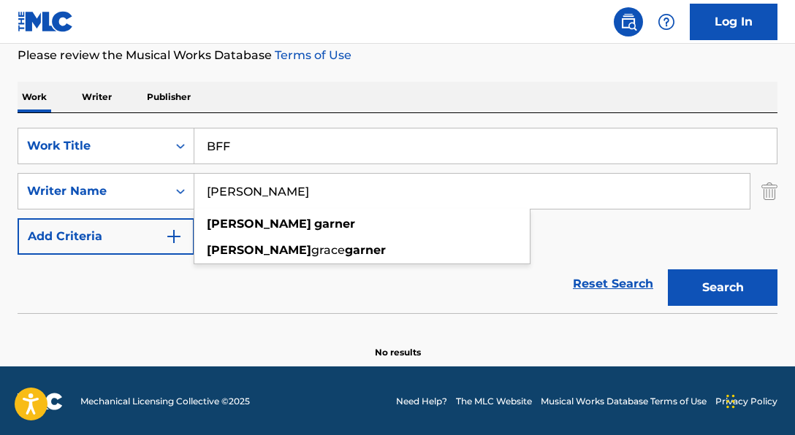
type input "[PERSON_NAME]"
click at [668, 270] on button "Search" at bounding box center [723, 288] width 110 height 37
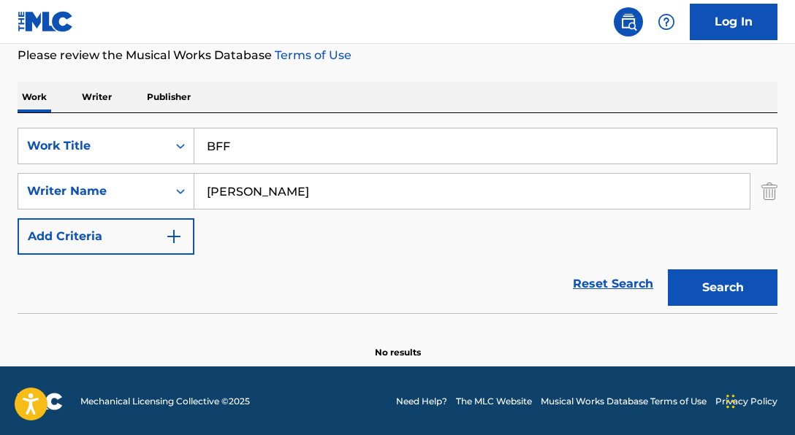
scroll to position [199, 0]
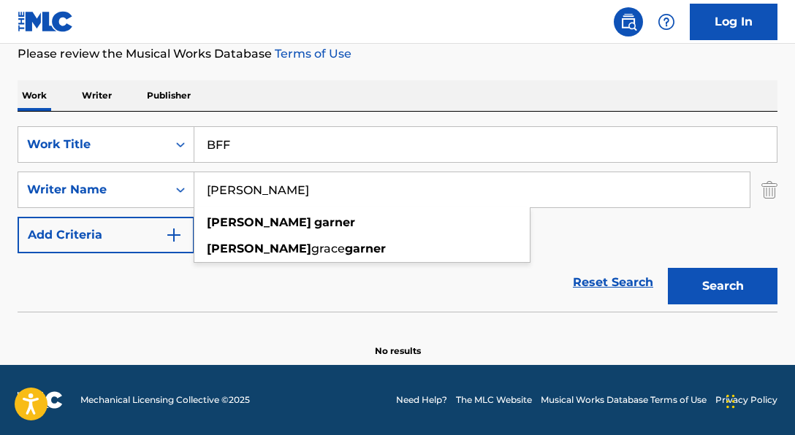
click at [358, 143] on input "BFF" at bounding box center [485, 144] width 582 height 35
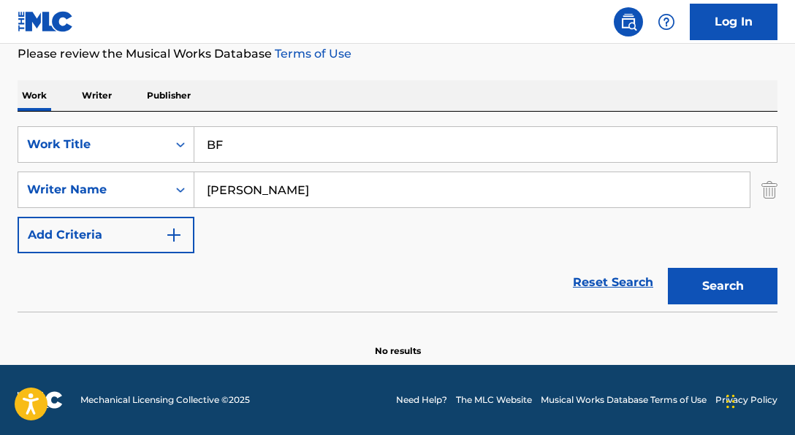
type input "B"
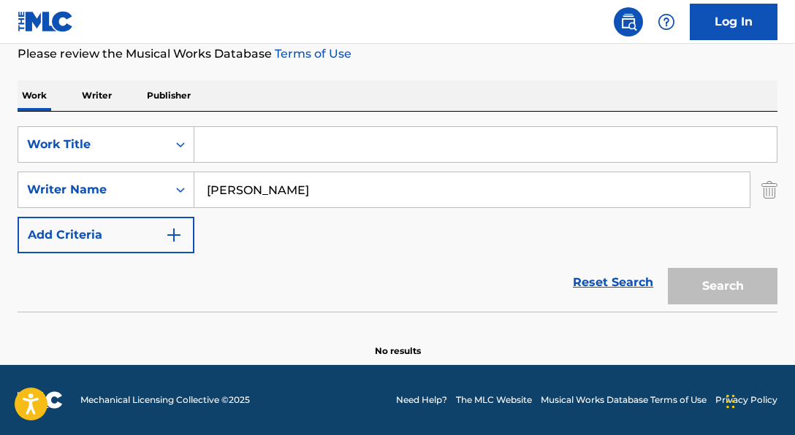
paste input "Once Upon a Dream"
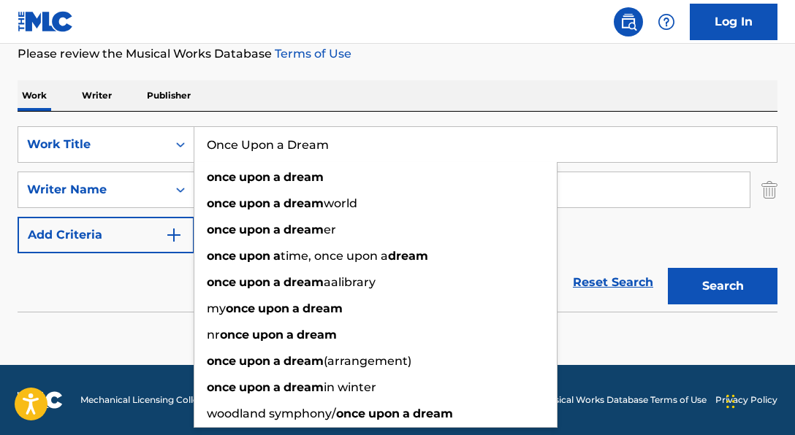
type input "Once Upon a Dream"
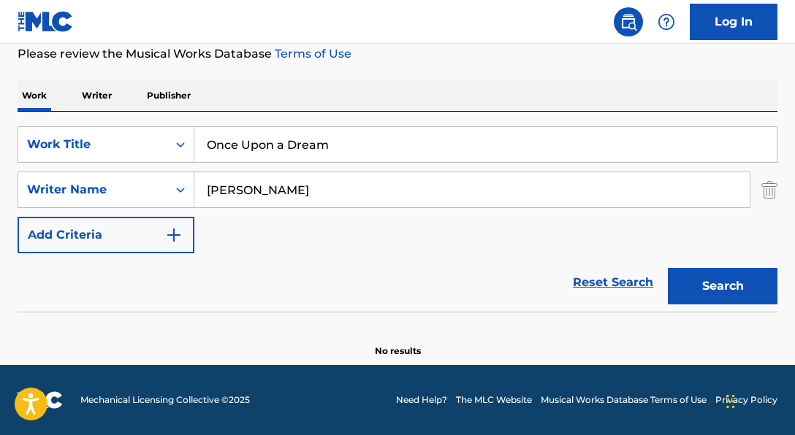
click at [677, 231] on div "SearchWithCriteria06a71e43-bf5f-4d43-9b27-a6297739d3fb Work Title Once Upon a D…" at bounding box center [398, 189] width 760 height 127
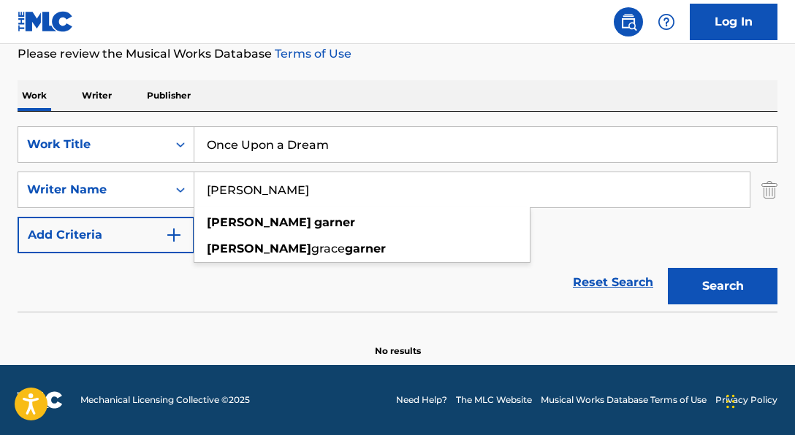
drag, startPoint x: 370, startPoint y: 197, endPoint x: 115, endPoint y: 163, distance: 257.2
click at [115, 163] on div "SearchWithCriteria06a71e43-bf5f-4d43-9b27-a6297739d3fb Work Title Once Upon a D…" at bounding box center [398, 189] width 760 height 127
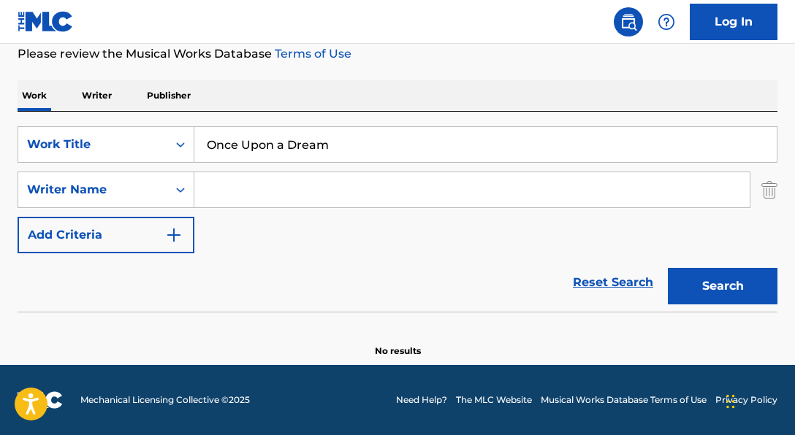
paste input "[PERSON_NAME]|[PERSON_NAME]"
drag, startPoint x: 311, startPoint y: 188, endPoint x: 393, endPoint y: 191, distance: 81.9
click at [393, 191] on input "[PERSON_NAME]|[PERSON_NAME]" at bounding box center [471, 189] width 555 height 35
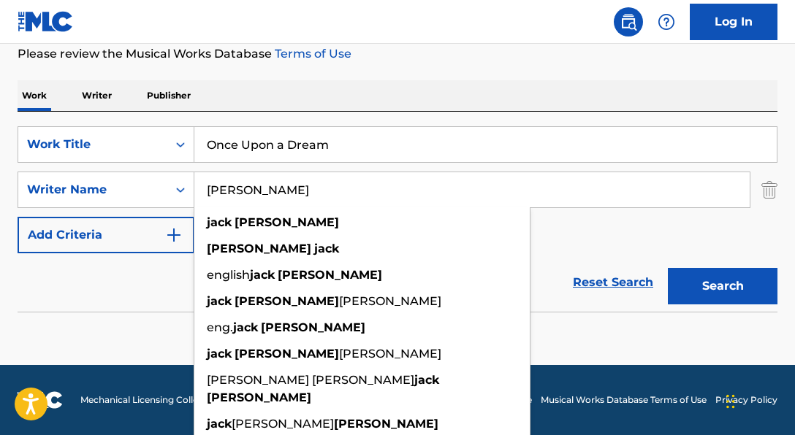
type input "[PERSON_NAME]"
click at [668, 268] on button "Search" at bounding box center [723, 286] width 110 height 37
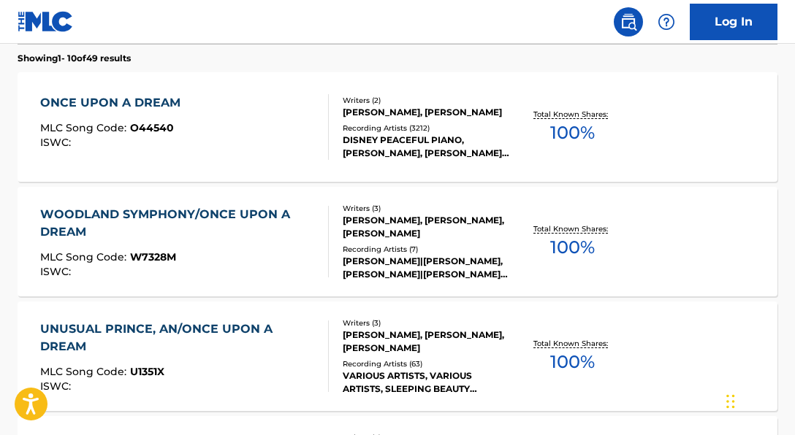
scroll to position [469, 0]
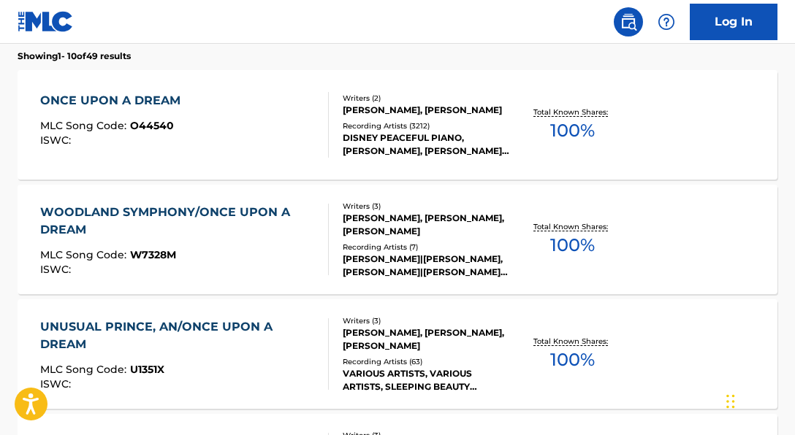
click at [461, 148] on div "DISNEY PEACEFUL PIANO, [PERSON_NAME], [PERSON_NAME], LULLABY BABY TRIO, VARIOUS…" at bounding box center [426, 145] width 167 height 26
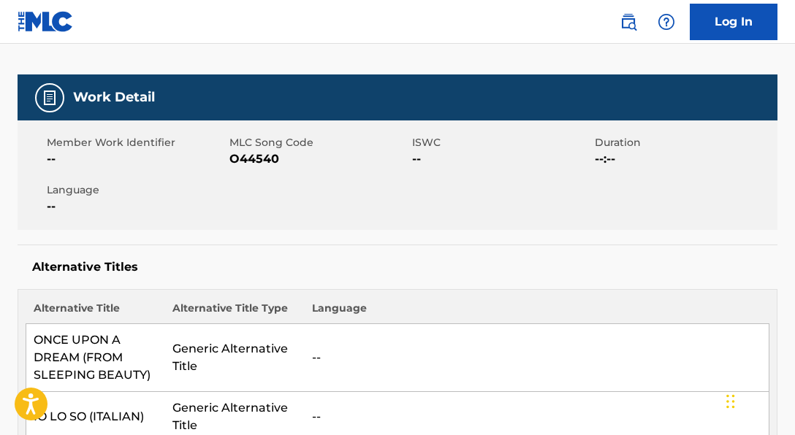
scroll to position [186, 0]
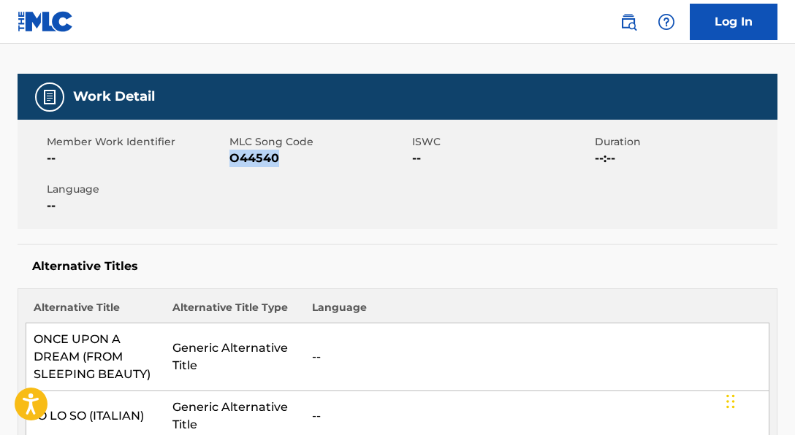
drag, startPoint x: 232, startPoint y: 159, endPoint x: 296, endPoint y: 160, distance: 64.3
click at [296, 160] on span "O44540" at bounding box center [318, 159] width 179 height 18
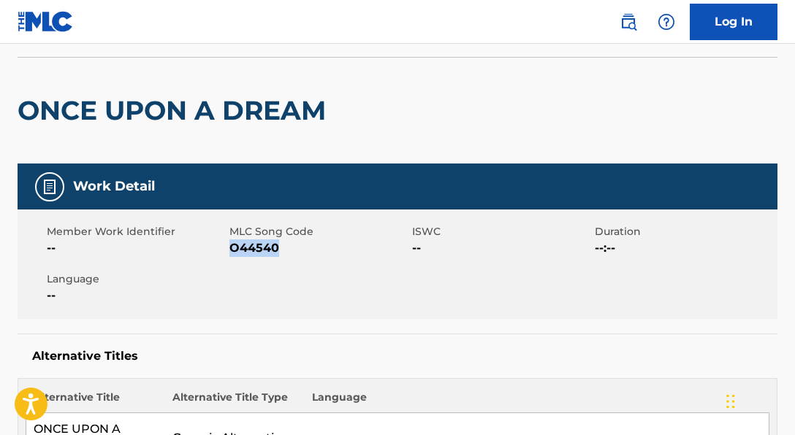
scroll to position [0, 0]
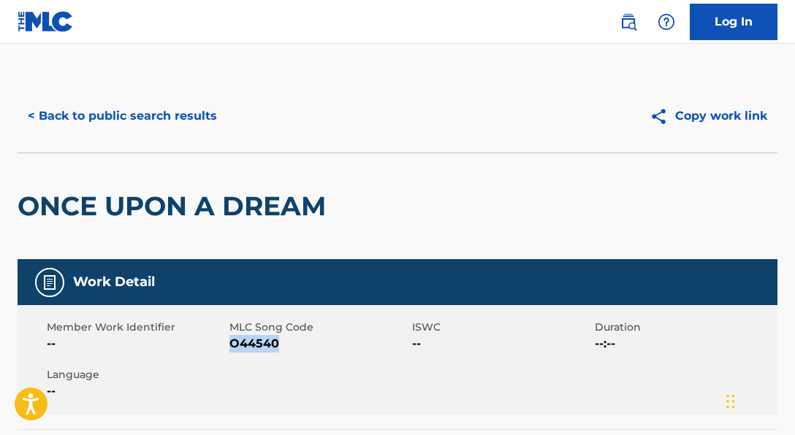
click at [195, 115] on button "< Back to public search results" at bounding box center [123, 116] width 210 height 37
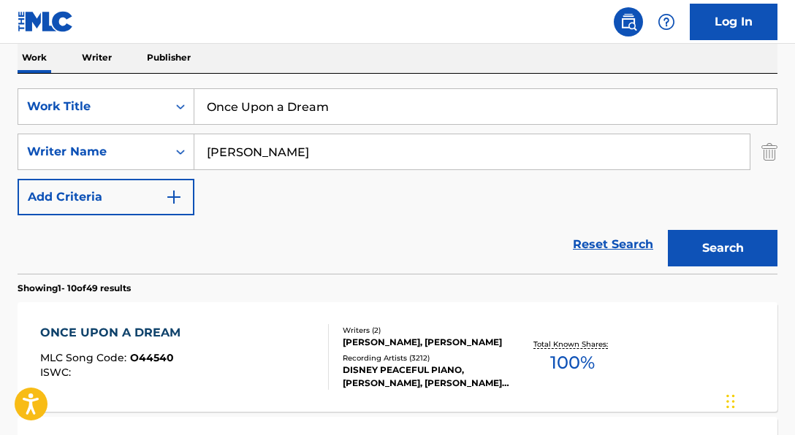
scroll to position [242, 0]
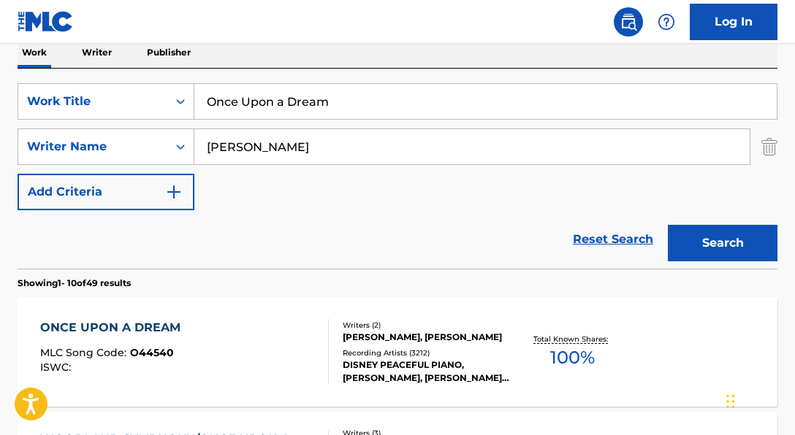
drag, startPoint x: 339, startPoint y: 102, endPoint x: 202, endPoint y: 90, distance: 137.2
click at [203, 90] on input "Once Upon a Dream" at bounding box center [485, 101] width 582 height 35
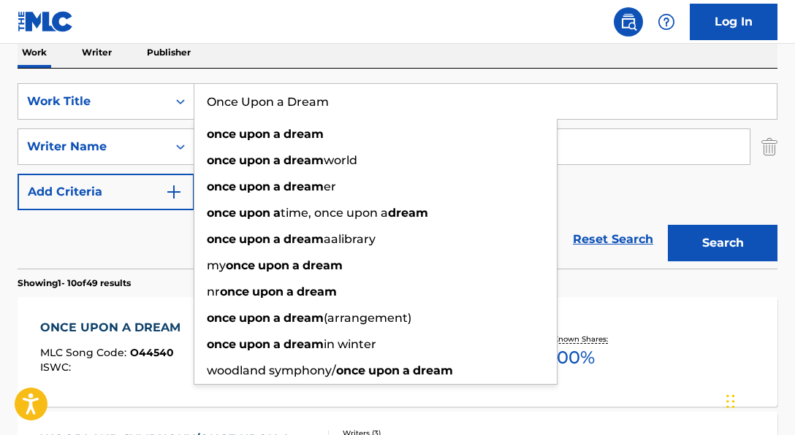
paste input "Pulse"
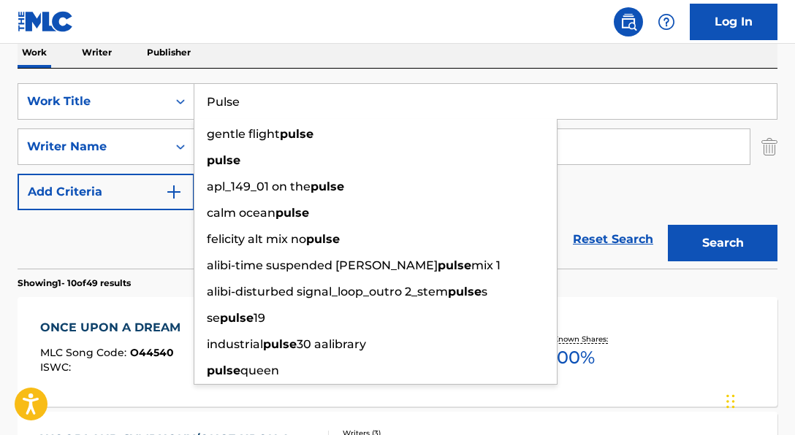
type input "Pulse"
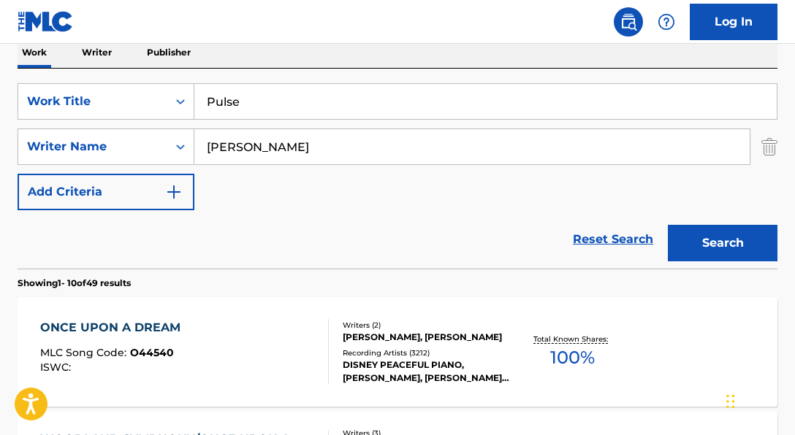
click at [616, 198] on div "SearchWithCriteria06a71e43-bf5f-4d43-9b27-a6297739d3fb Work Title Pulse SearchW…" at bounding box center [398, 146] width 760 height 127
drag, startPoint x: 325, startPoint y: 150, endPoint x: 184, endPoint y: 131, distance: 142.3
click at [184, 131] on div "SearchWithCriteria250c4755-2317-44b8-a4f4-62fe9aede1b7 Writer Name [PERSON_NAME]" at bounding box center [398, 147] width 760 height 37
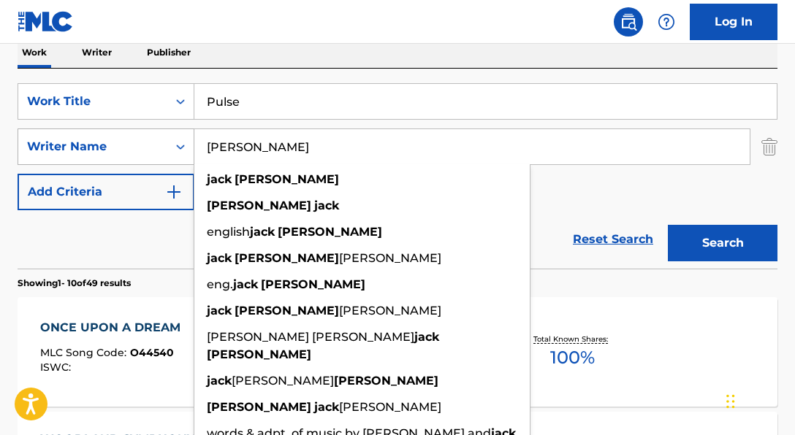
paste input "[PERSON_NAME]|[PERSON_NAME]|[PERSON_NAME]"
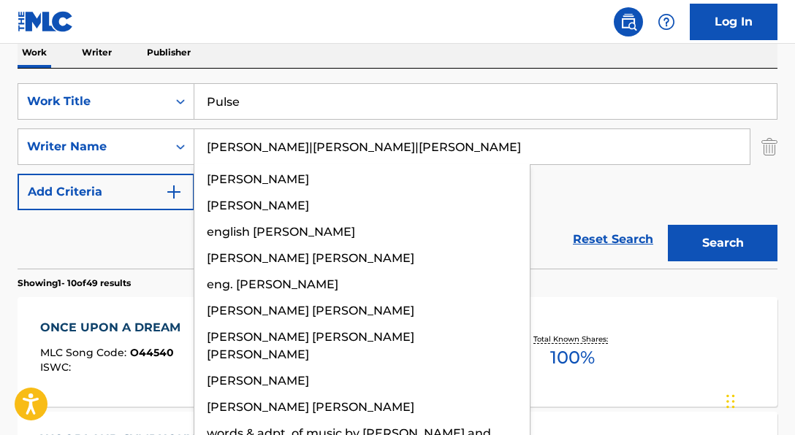
drag, startPoint x: 329, startPoint y: 146, endPoint x: 560, endPoint y: 140, distance: 231.7
click at [560, 140] on input "[PERSON_NAME]|[PERSON_NAME]|[PERSON_NAME]" at bounding box center [471, 146] width 555 height 35
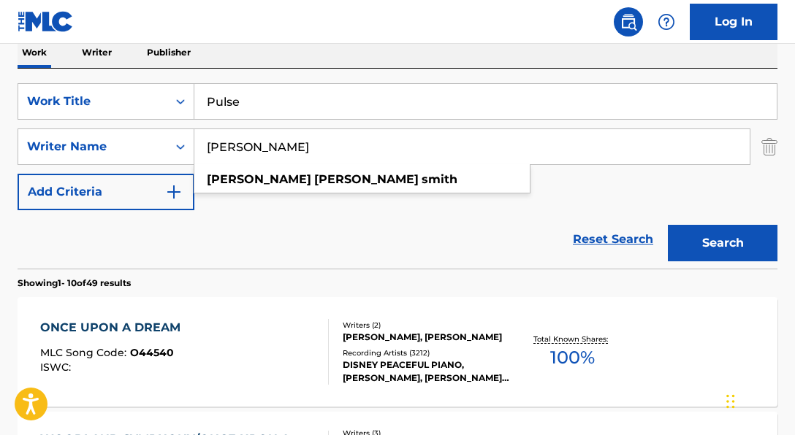
type input "[PERSON_NAME]"
click at [668, 225] on button "Search" at bounding box center [723, 243] width 110 height 37
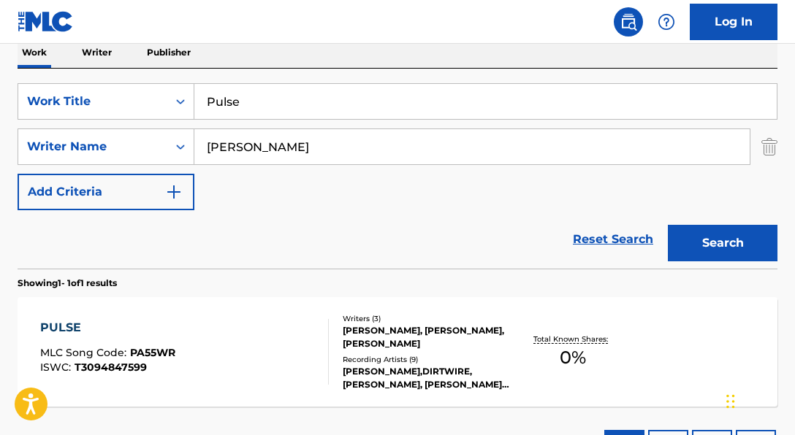
scroll to position [359, 0]
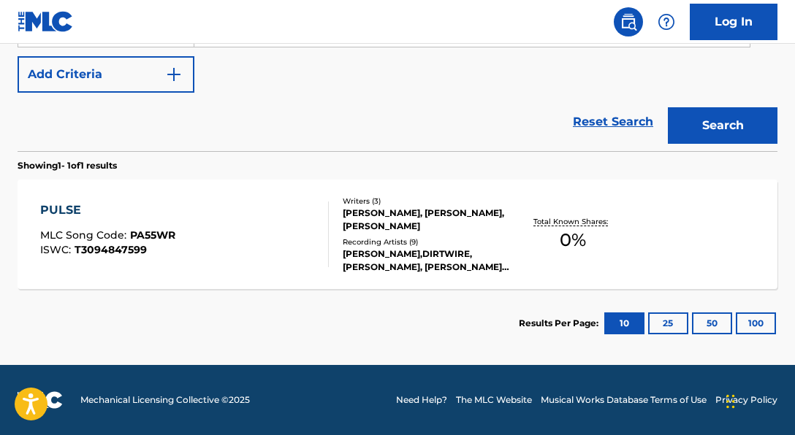
click at [500, 222] on div "[PERSON_NAME], [PERSON_NAME], [PERSON_NAME]" at bounding box center [426, 220] width 167 height 26
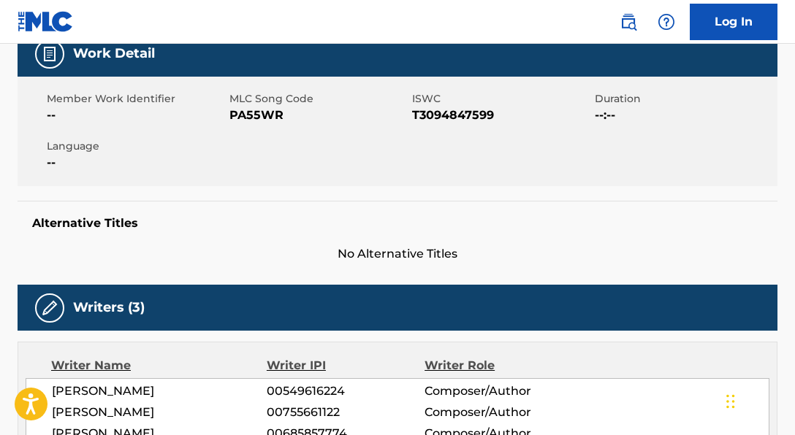
scroll to position [236, 0]
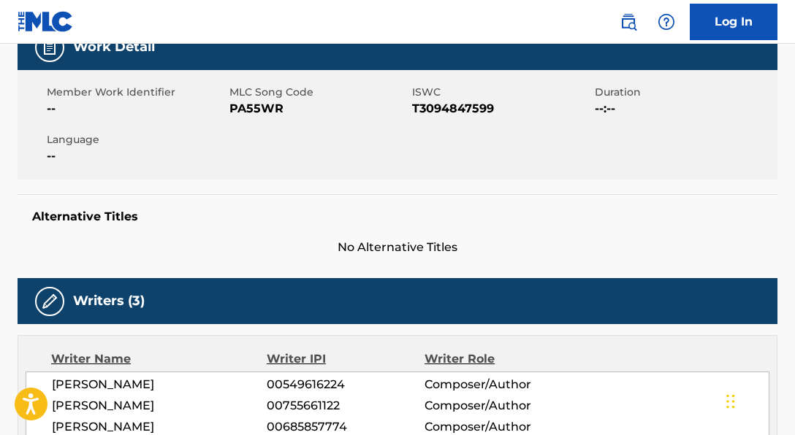
click at [309, 110] on span "PA55WR" at bounding box center [318, 109] width 179 height 18
drag, startPoint x: 232, startPoint y: 110, endPoint x: 327, endPoint y: 112, distance: 95.0
click at [327, 112] on span "PA55WR" at bounding box center [318, 109] width 179 height 18
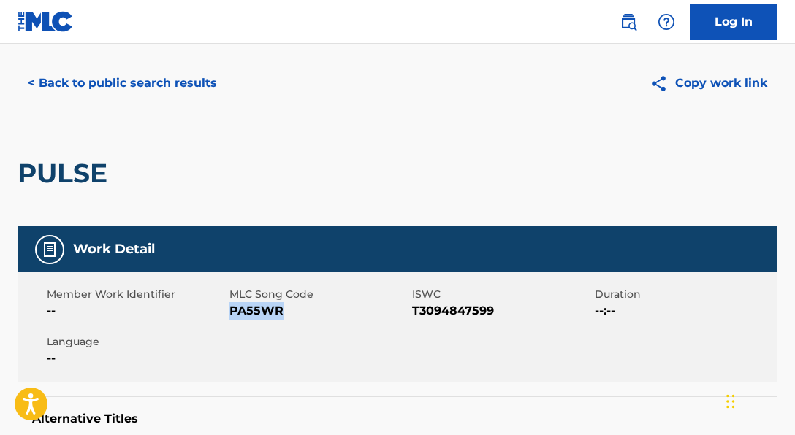
click at [204, 81] on button "< Back to public search results" at bounding box center [123, 83] width 210 height 37
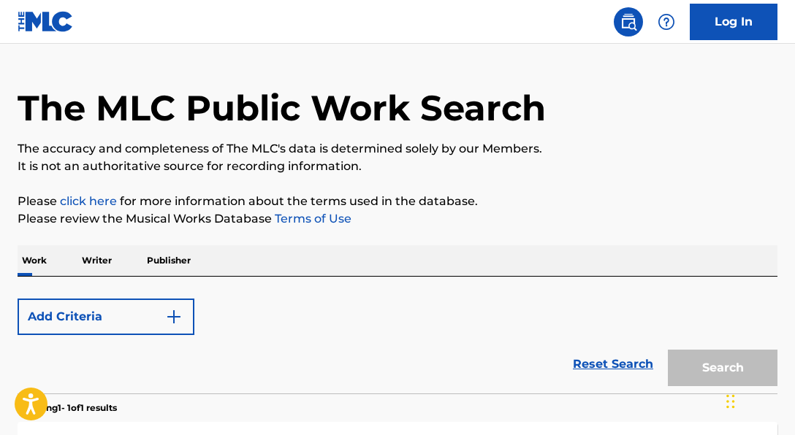
scroll to position [276, 0]
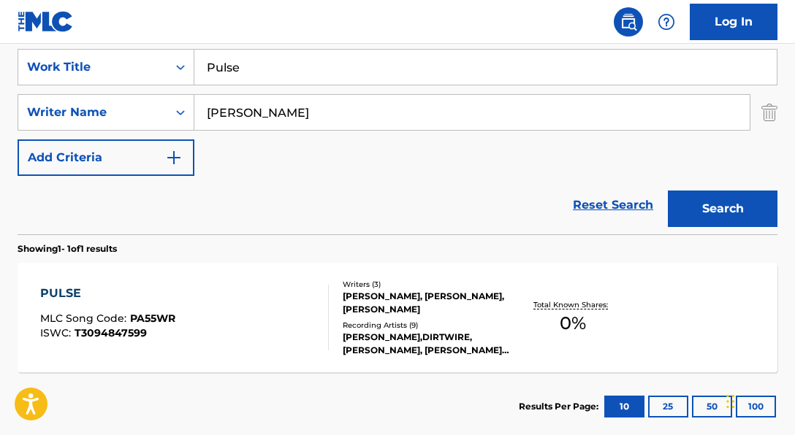
click at [283, 64] on input "Pulse" at bounding box center [485, 67] width 582 height 35
type input "P"
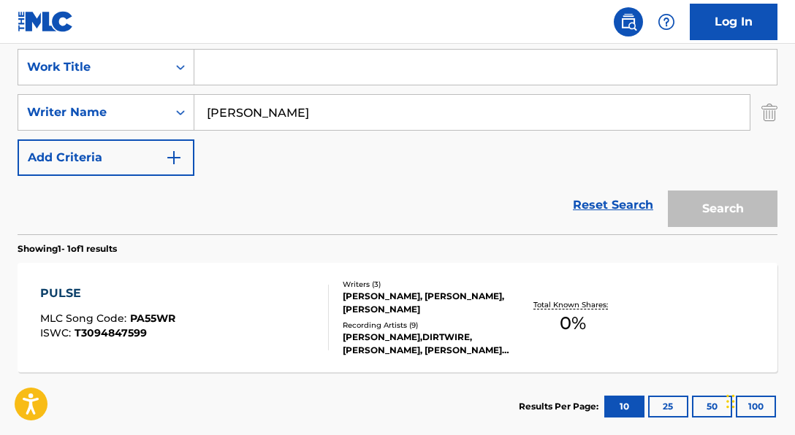
paste input "El Triste"
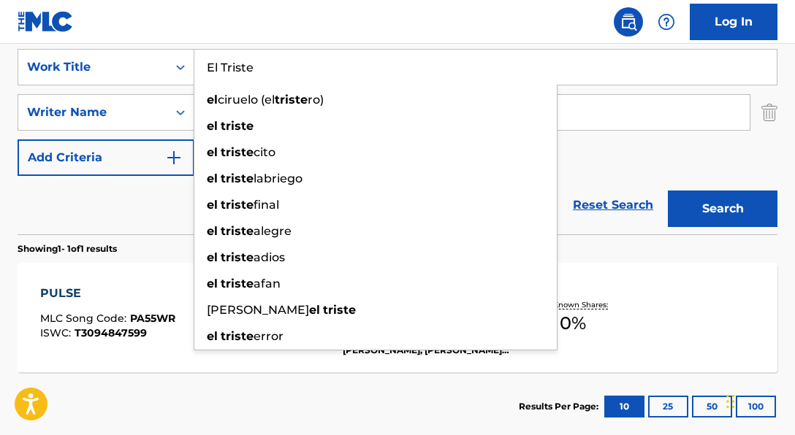
type input "El Triste"
click at [130, 212] on div "Reset Search Search" at bounding box center [398, 205] width 760 height 58
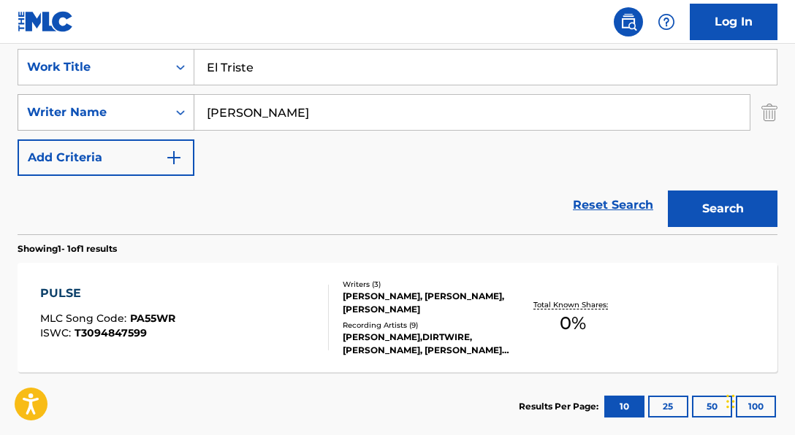
drag, startPoint x: 335, startPoint y: 115, endPoint x: 172, endPoint y: 95, distance: 164.2
click at [172, 95] on div "SearchWithCriteria250c4755-2317-44b8-a4f4-62fe9aede1b7 Writer Name [PERSON_NAME]" at bounding box center [398, 112] width 760 height 37
paste input "[PERSON_NAME]"
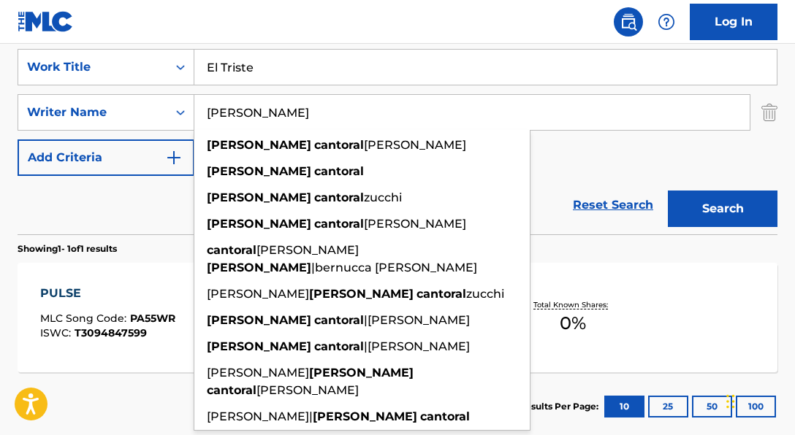
type input "[PERSON_NAME]"
drag, startPoint x: 557, startPoint y: 156, endPoint x: 717, endPoint y: 180, distance: 161.8
click at [557, 156] on div "SearchWithCriteria06a71e43-bf5f-4d43-9b27-a6297739d3fb Work Title El Triste Sea…" at bounding box center [398, 112] width 760 height 127
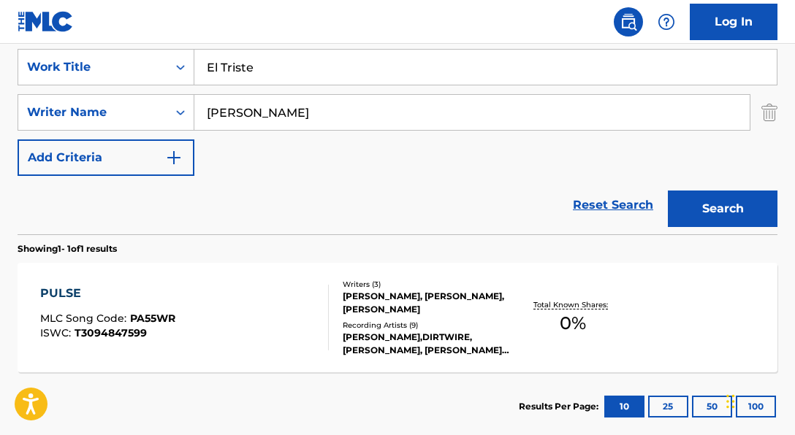
click at [709, 204] on button "Search" at bounding box center [723, 209] width 110 height 37
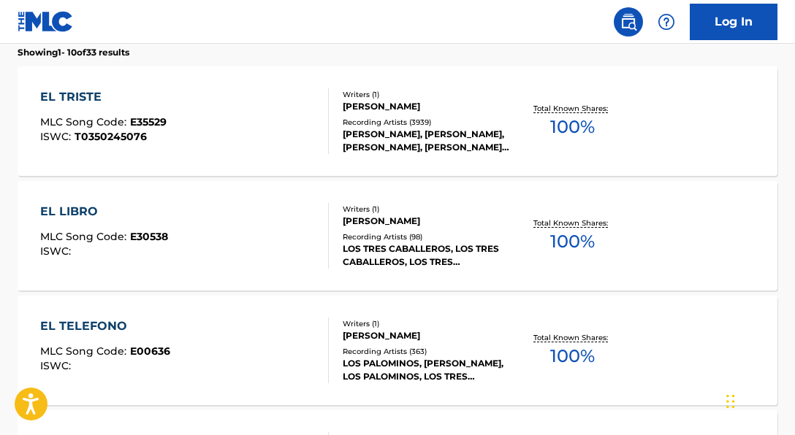
scroll to position [492, 0]
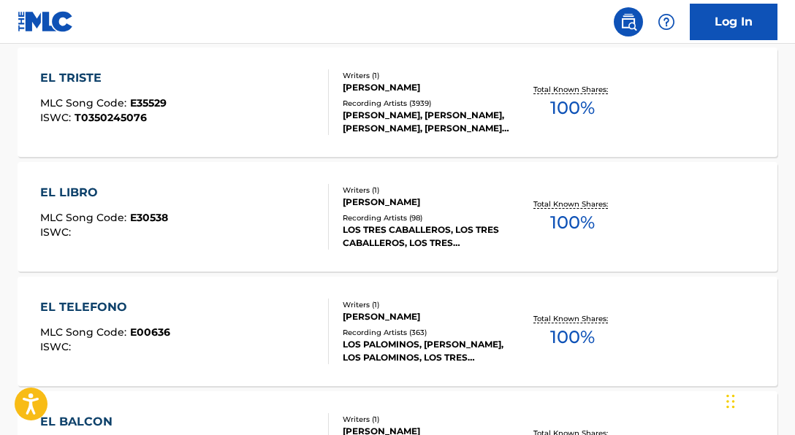
click at [319, 123] on div at bounding box center [322, 102] width 12 height 66
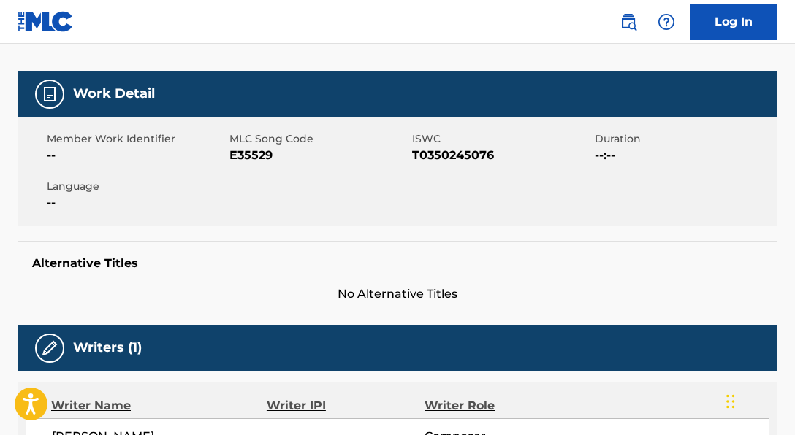
scroll to position [193, 0]
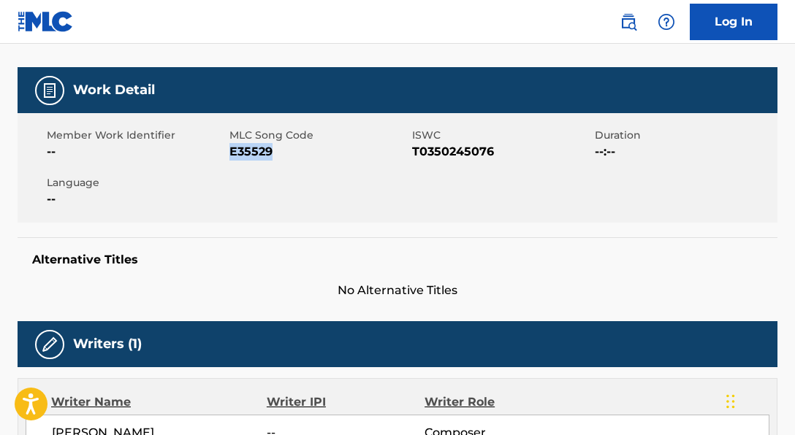
drag, startPoint x: 229, startPoint y: 155, endPoint x: 365, endPoint y: 163, distance: 135.4
click at [365, 163] on div "Member Work Identifier -- MLC Song Code E35529 ISWC T0350245076 Duration --:-- …" at bounding box center [398, 168] width 760 height 110
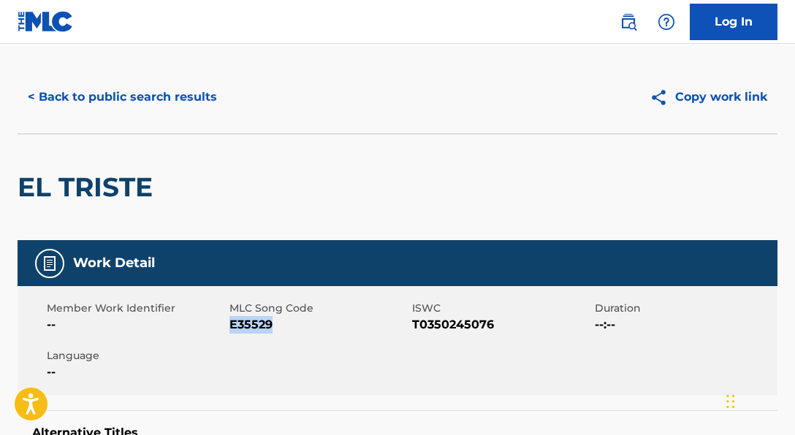
scroll to position [0, 0]
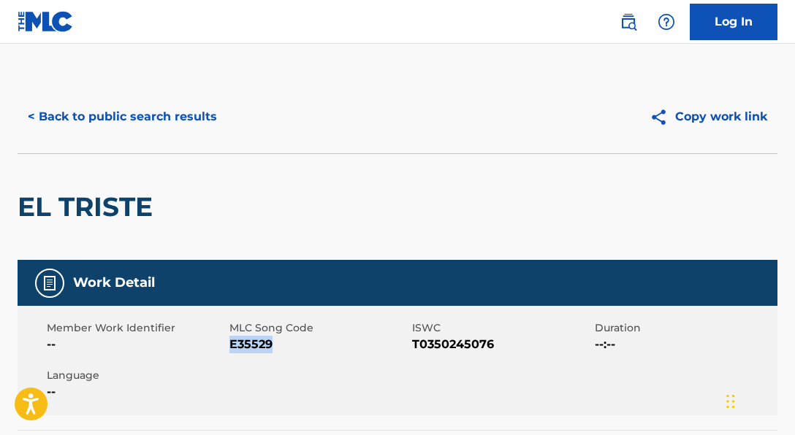
click at [178, 111] on button "< Back to public search results" at bounding box center [123, 117] width 210 height 37
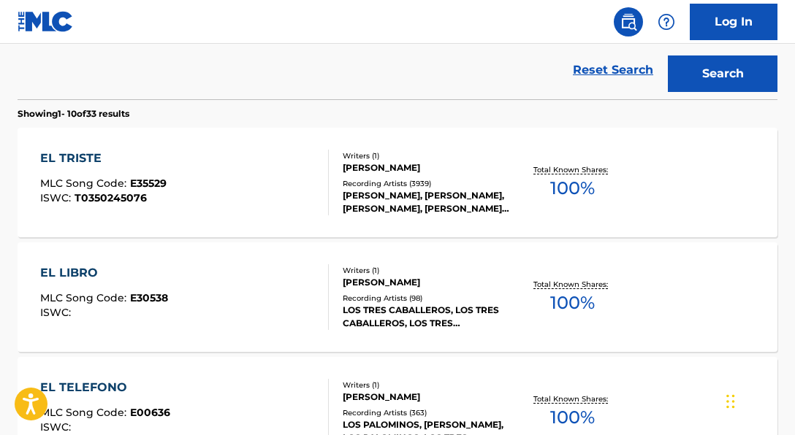
scroll to position [261, 0]
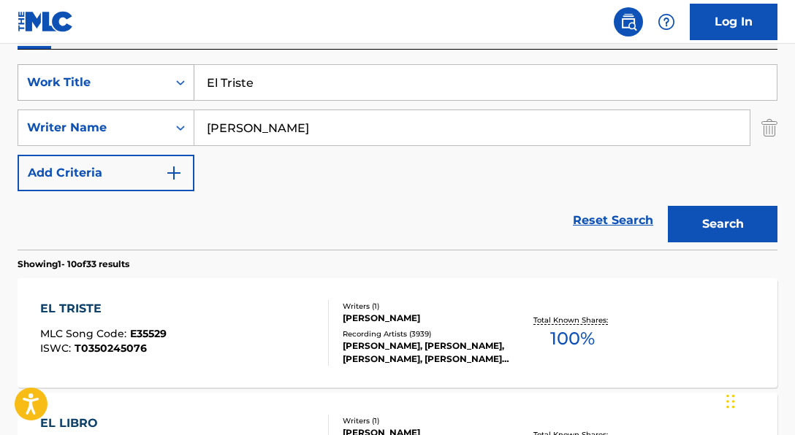
drag, startPoint x: 302, startPoint y: 84, endPoint x: 183, endPoint y: 80, distance: 119.1
click at [183, 80] on div "SearchWithCriteria06a71e43-bf5f-4d43-9b27-a6297739d3fb Work Title El Triste" at bounding box center [398, 82] width 760 height 37
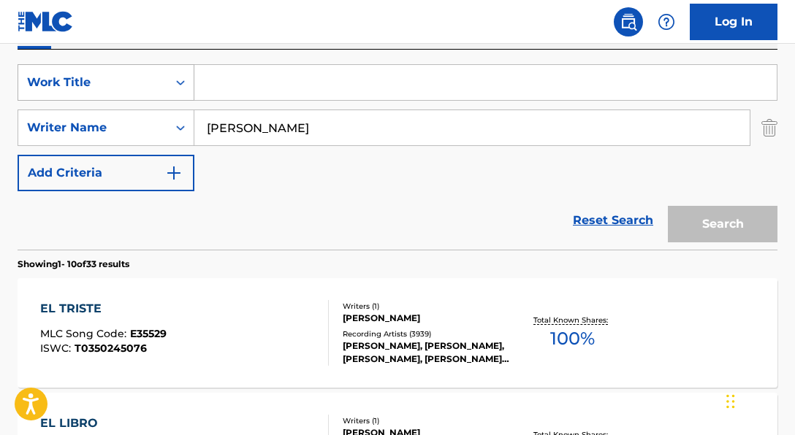
paste input "Polémique"
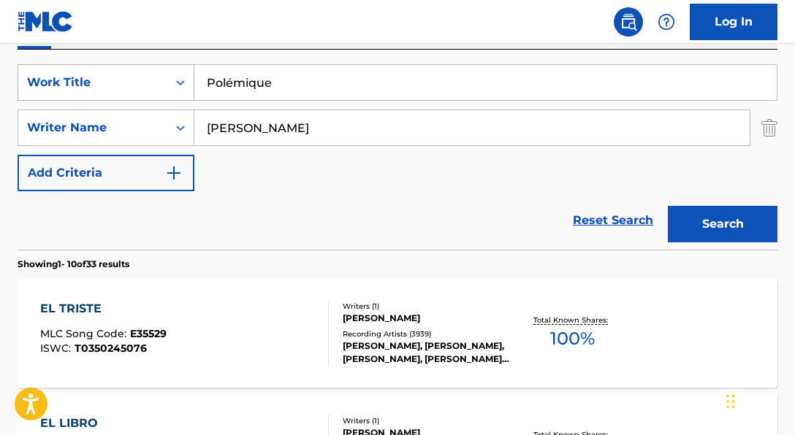
scroll to position [260, 0]
type input "Polémique"
drag, startPoint x: 454, startPoint y: 128, endPoint x: 324, endPoint y: 114, distance: 130.1
click at [325, 114] on input "[PERSON_NAME]" at bounding box center [471, 128] width 555 height 35
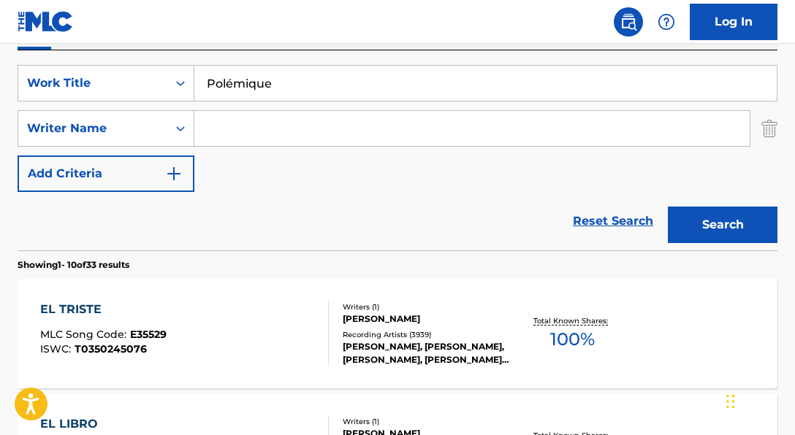
paste input "Search Form"
paste input "INCONNU COMPOSITEUR AUTEUR|[PERSON_NAME]|[PERSON_NAME] SU"
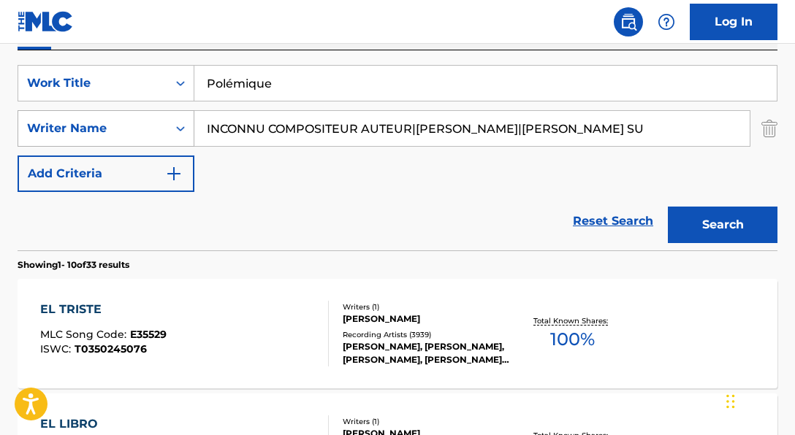
scroll to position [0, 0]
drag, startPoint x: 413, startPoint y: 131, endPoint x: 94, endPoint y: 121, distance: 318.7
click at [94, 121] on div "SearchWithCriteria250c4755-2317-44b8-a4f4-62fe9aede1b7 Writer Name INCONNU COMP…" at bounding box center [398, 128] width 760 height 37
drag, startPoint x: 359, startPoint y: 133, endPoint x: 528, endPoint y: 134, distance: 168.8
click at [528, 134] on input "[PERSON_NAME]|[PERSON_NAME] SU" at bounding box center [471, 128] width 555 height 35
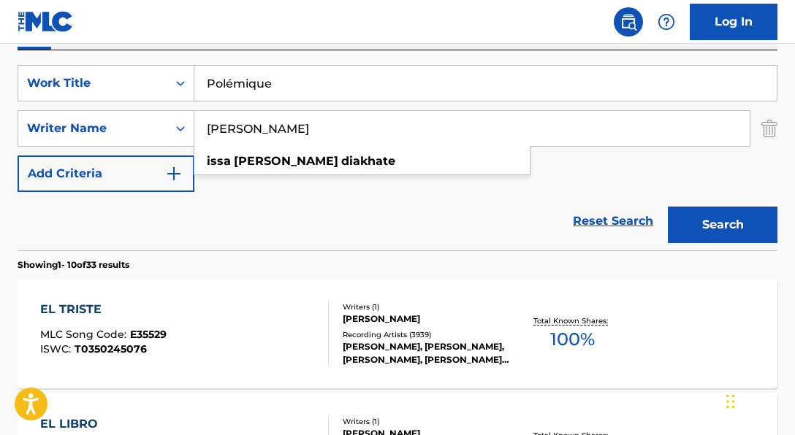
type input "[PERSON_NAME]"
click at [668, 207] on button "Search" at bounding box center [723, 225] width 110 height 37
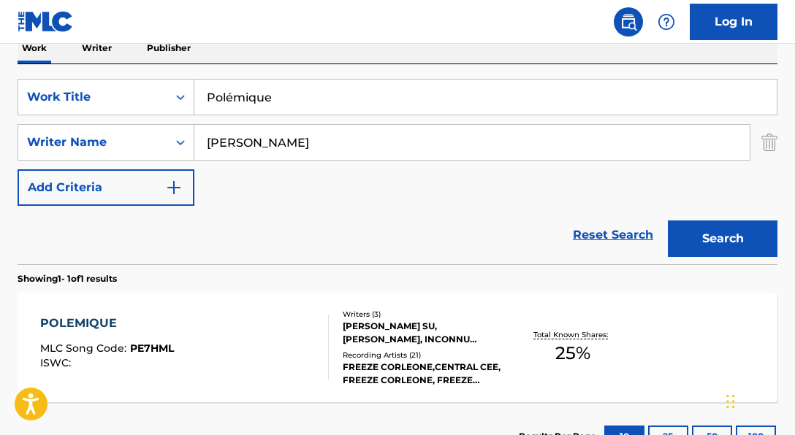
scroll to position [260, 0]
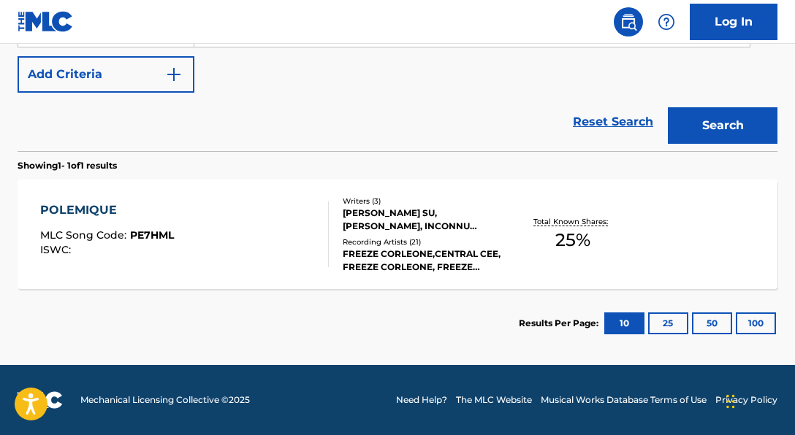
click at [515, 218] on div "Total Known Shares: 25 %" at bounding box center [572, 235] width 126 height 45
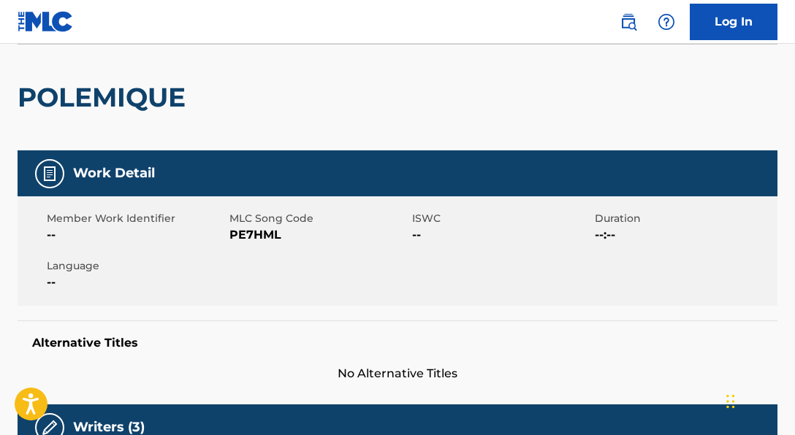
scroll to position [108, 0]
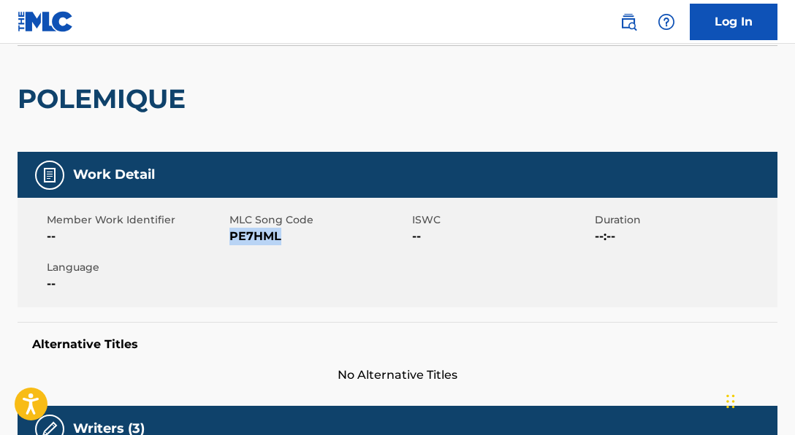
drag, startPoint x: 232, startPoint y: 236, endPoint x: 334, endPoint y: 237, distance: 101.6
click at [334, 237] on span "PE7HML" at bounding box center [318, 237] width 179 height 18
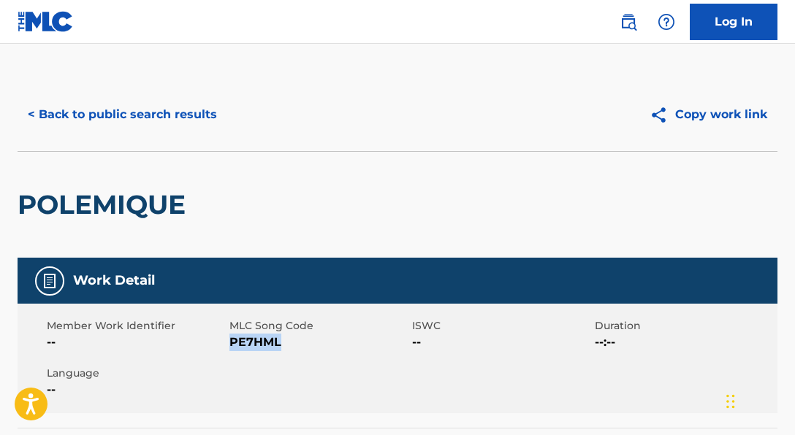
scroll to position [0, 0]
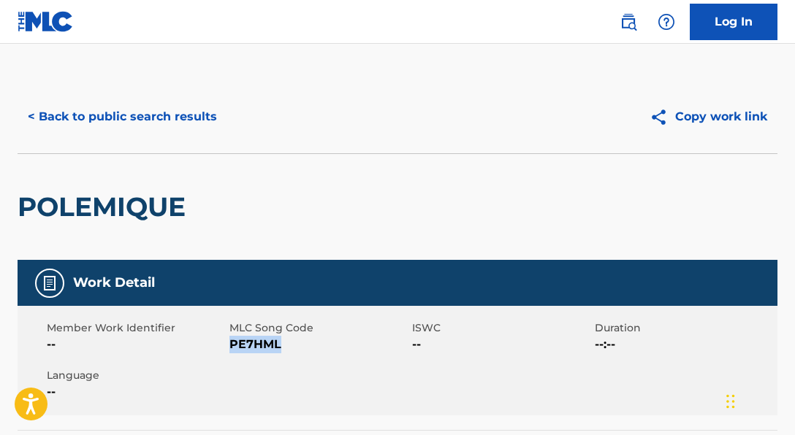
click at [186, 115] on button "< Back to public search results" at bounding box center [123, 117] width 210 height 37
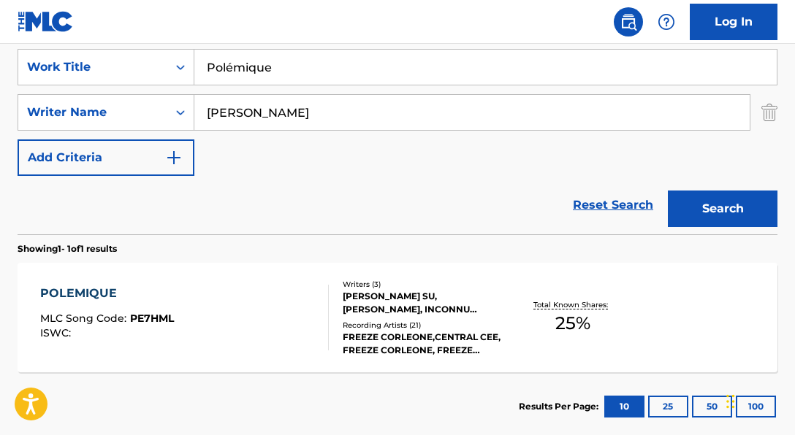
scroll to position [277, 0]
click at [224, 66] on input "Polémique" at bounding box center [485, 66] width 582 height 35
paste input "Monk Dub"
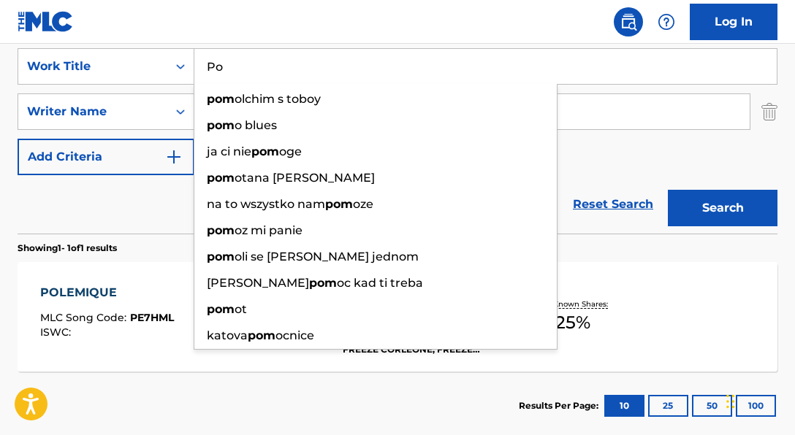
type input "P"
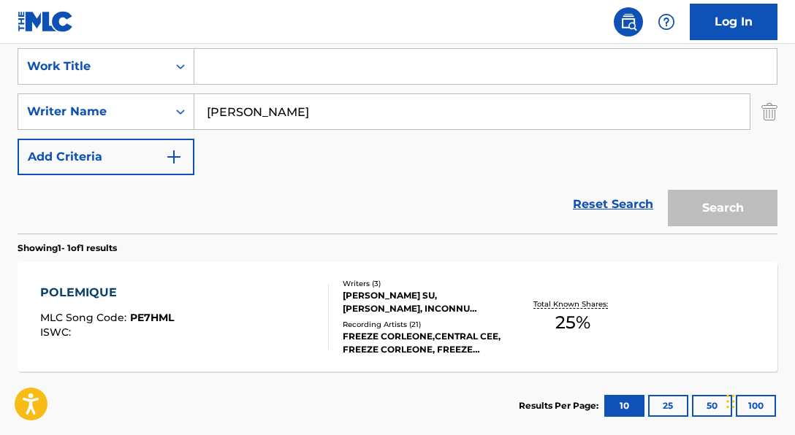
paste input "Monk Dub"
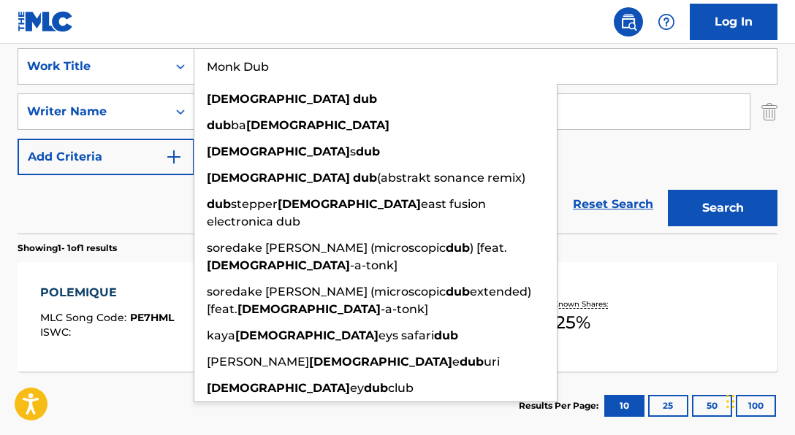
type input "Monk Dub"
click at [660, 172] on div "SearchWithCriteria06a71e43-bf5f-4d43-9b27-a6297739d3fb Work Title Monk Dub monk…" at bounding box center [398, 111] width 760 height 127
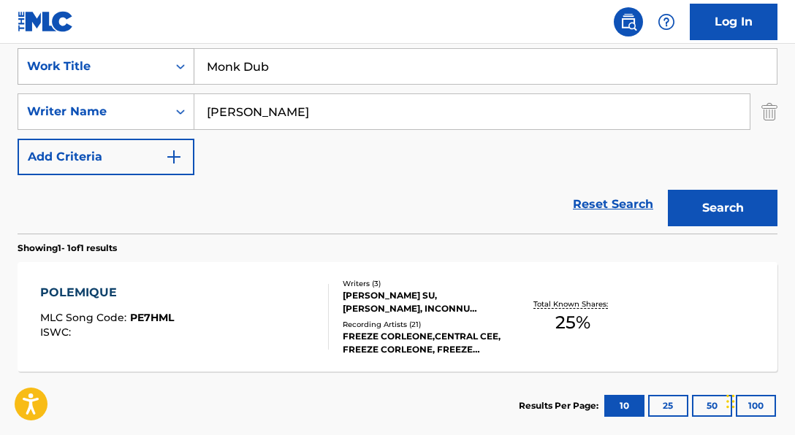
drag, startPoint x: 412, startPoint y: 107, endPoint x: 72, endPoint y: 80, distance: 341.5
click at [72, 80] on div "SearchWithCriteria06a71e43-bf5f-4d43-9b27-a6297739d3fb Work Title Monk Dub Sear…" at bounding box center [398, 111] width 760 height 127
paste input "[PERSON_NAME] [PERSON_NAME]"
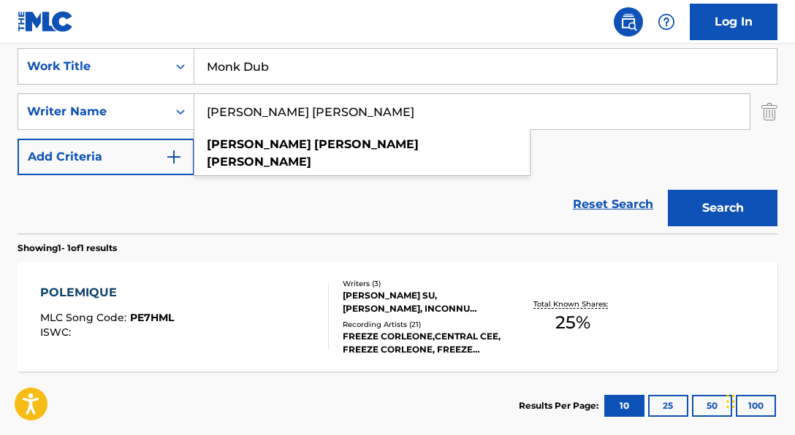
type input "[PERSON_NAME] [PERSON_NAME]"
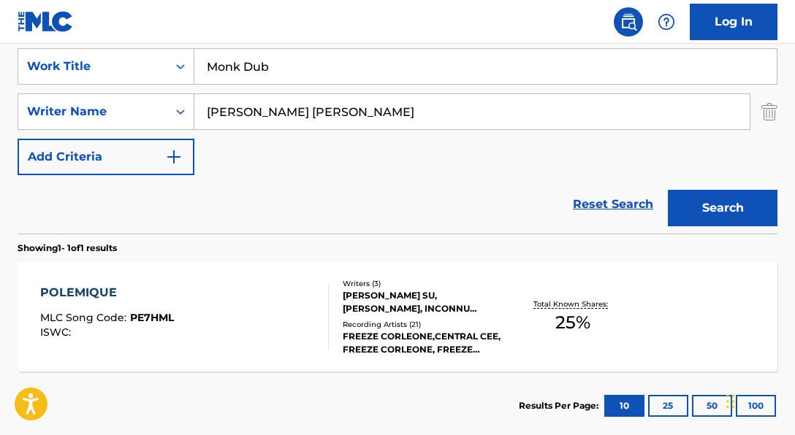
drag, startPoint x: 500, startPoint y: 181, endPoint x: 663, endPoint y: 196, distance: 163.6
click at [500, 181] on div "Reset Search Search" at bounding box center [398, 204] width 760 height 58
click at [699, 213] on button "Search" at bounding box center [723, 208] width 110 height 37
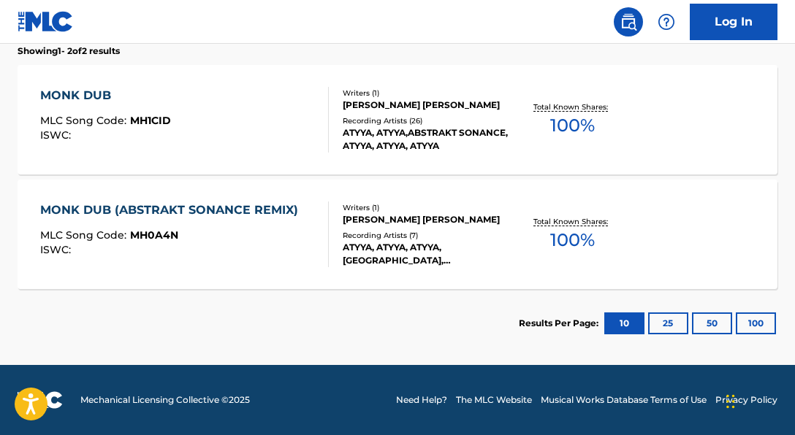
scroll to position [473, 0]
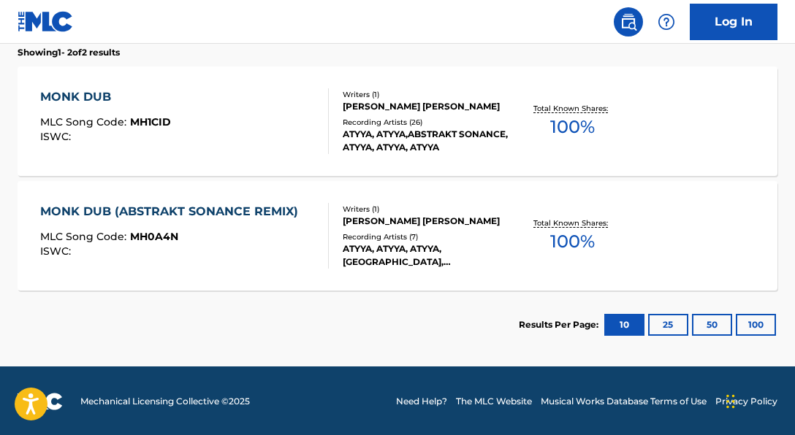
click at [463, 129] on div "ATYYA, ATYYA,ABSTRAKT SONANCE, ATYYA, ATYYA, ATYYA" at bounding box center [426, 141] width 167 height 26
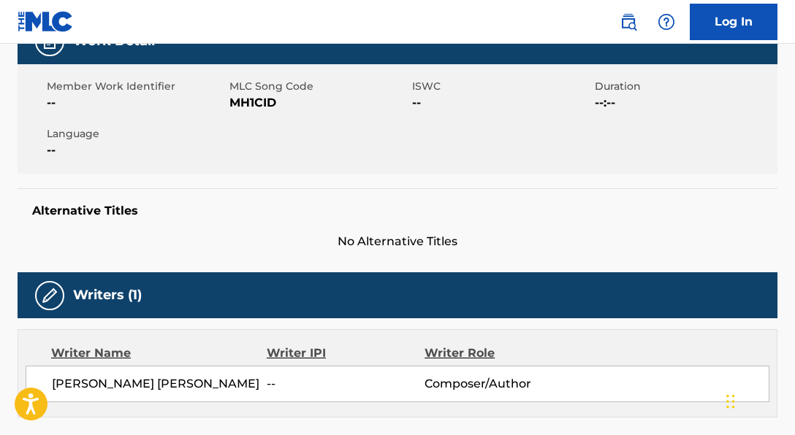
scroll to position [245, 0]
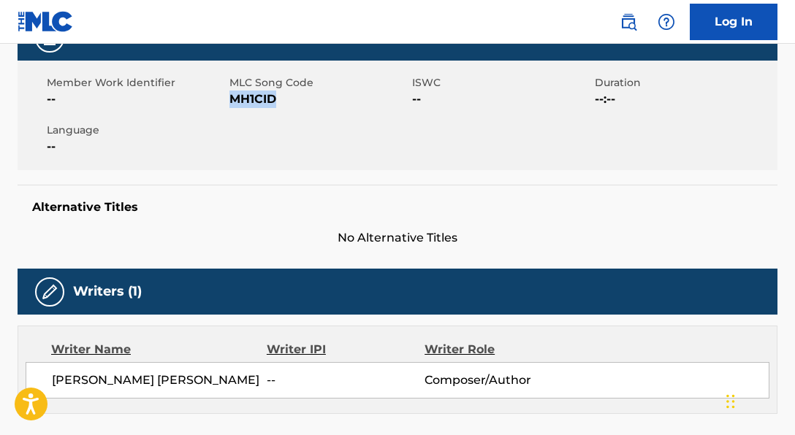
drag, startPoint x: 232, startPoint y: 101, endPoint x: 307, endPoint y: 99, distance: 75.3
click at [307, 99] on span "MH1CID" at bounding box center [318, 100] width 179 height 18
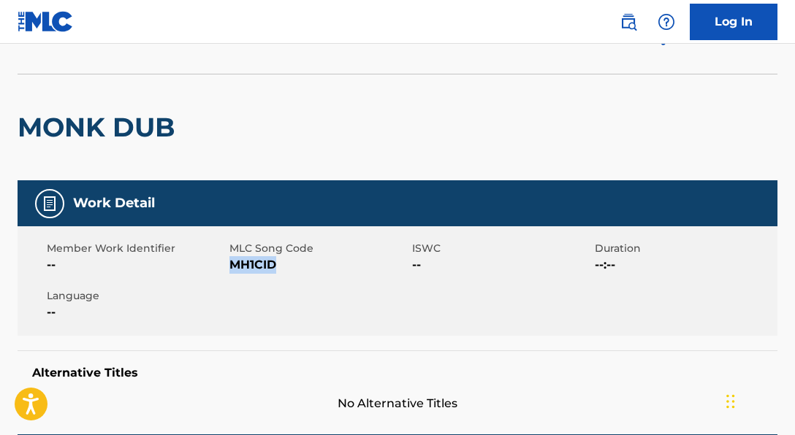
scroll to position [0, 0]
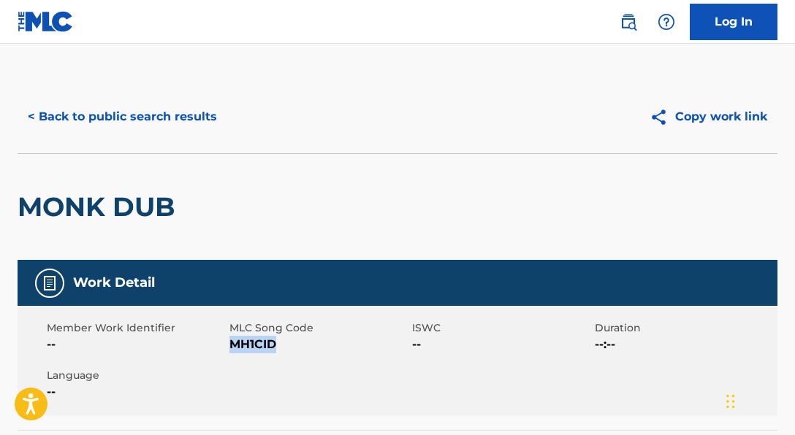
click at [199, 113] on button "< Back to public search results" at bounding box center [123, 117] width 210 height 37
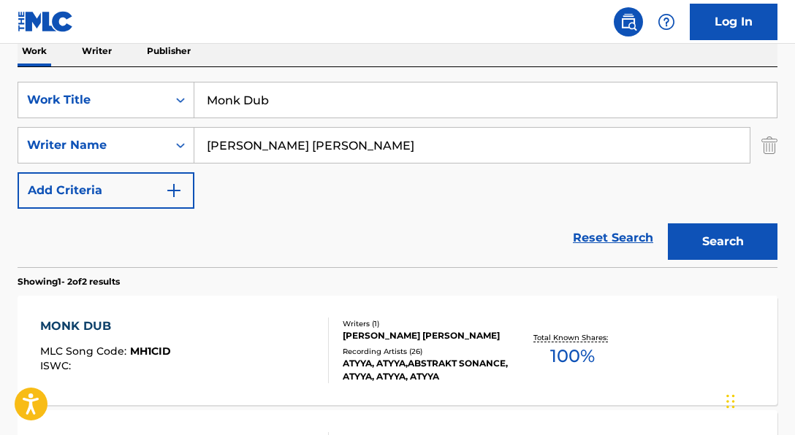
scroll to position [236, 0]
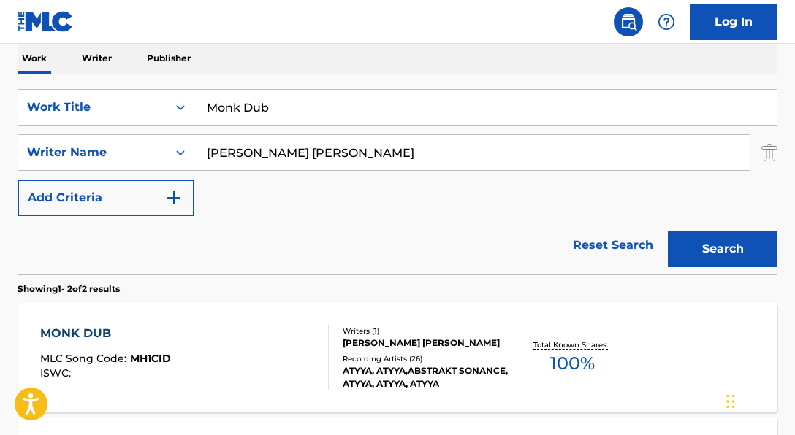
drag, startPoint x: 357, startPoint y: 122, endPoint x: 255, endPoint y: 102, distance: 103.6
click at [255, 102] on input "Monk Dub" at bounding box center [485, 107] width 582 height 35
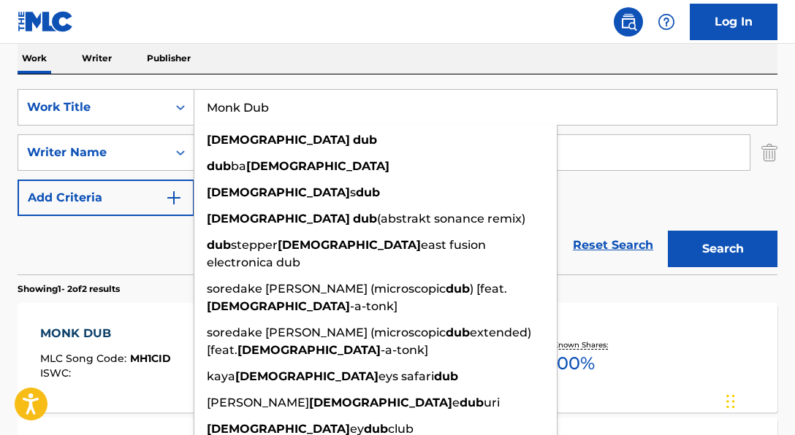
click at [311, 105] on input "Monk Dub" at bounding box center [485, 107] width 582 height 35
click at [191, 99] on div "SearchWithCriteria06a71e43-bf5f-4d43-9b27-a6297739d3fb Work Title Monk Dub monk…" at bounding box center [398, 107] width 760 height 37
paste input "AR AZUL"
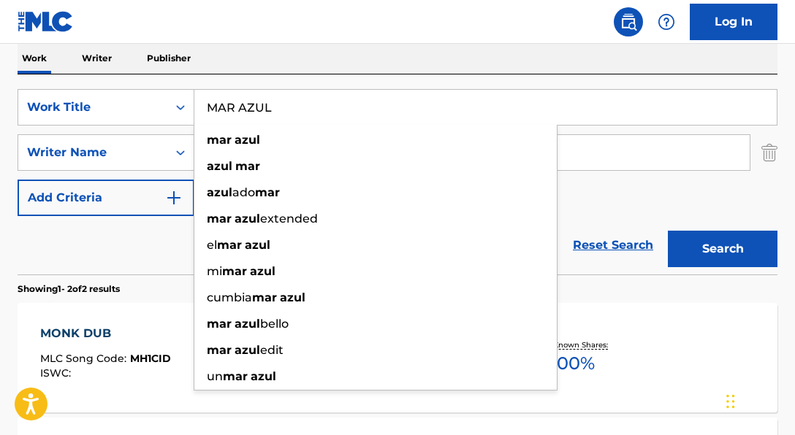
type input "MAR AZUL"
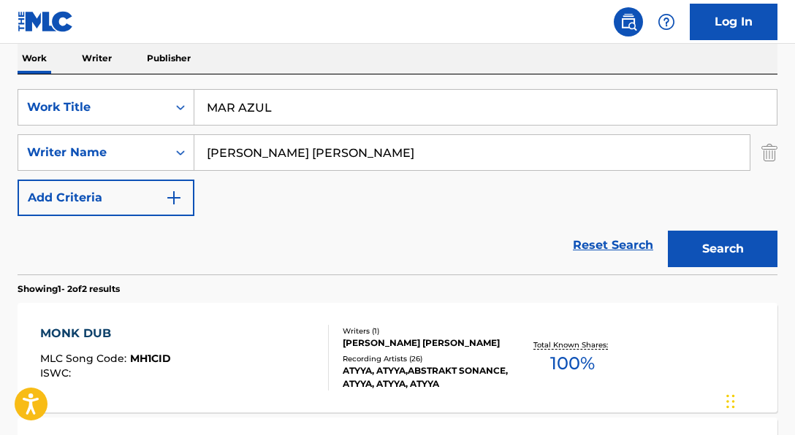
drag, startPoint x: 110, startPoint y: 257, endPoint x: 264, endPoint y: 224, distance: 157.6
click at [110, 257] on div "Reset Search Search" at bounding box center [398, 245] width 760 height 58
drag, startPoint x: 360, startPoint y: 153, endPoint x: 95, endPoint y: 129, distance: 266.2
click at [96, 129] on div "SearchWithCriteria06a71e43-bf5f-4d43-9b27-a6297739d3fb Work Title MAR AZUL Sear…" at bounding box center [398, 152] width 760 height 127
paste input "[PERSON_NAME] [PERSON_NAME]"
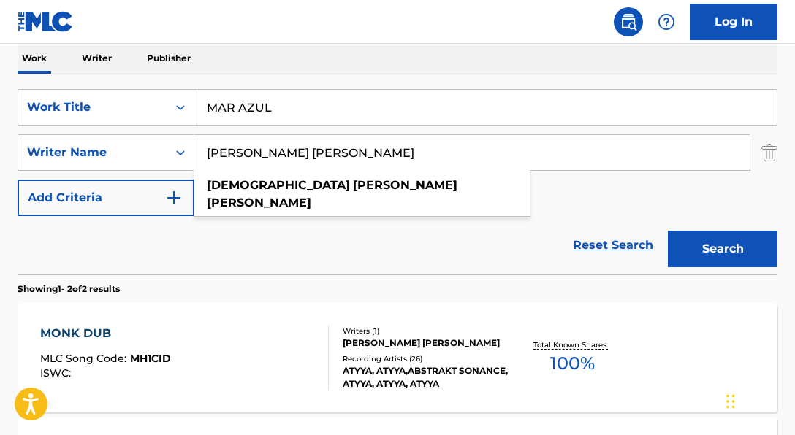
type input "[PERSON_NAME] [PERSON_NAME]"
click at [299, 244] on div "Reset Search Search" at bounding box center [398, 245] width 760 height 58
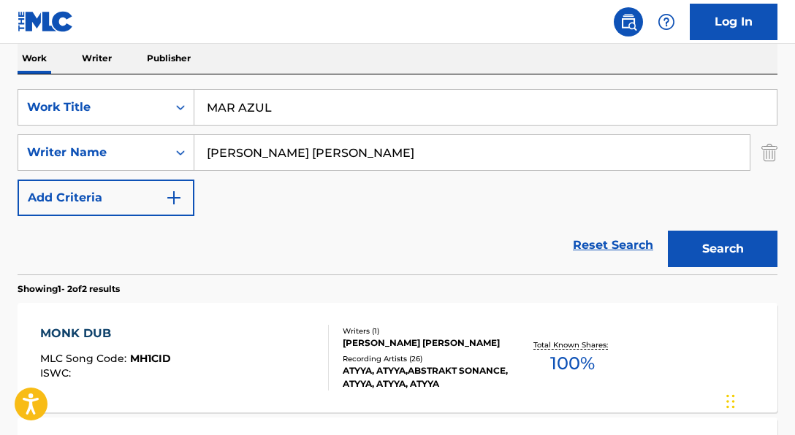
click at [766, 244] on button "Search" at bounding box center [723, 249] width 110 height 37
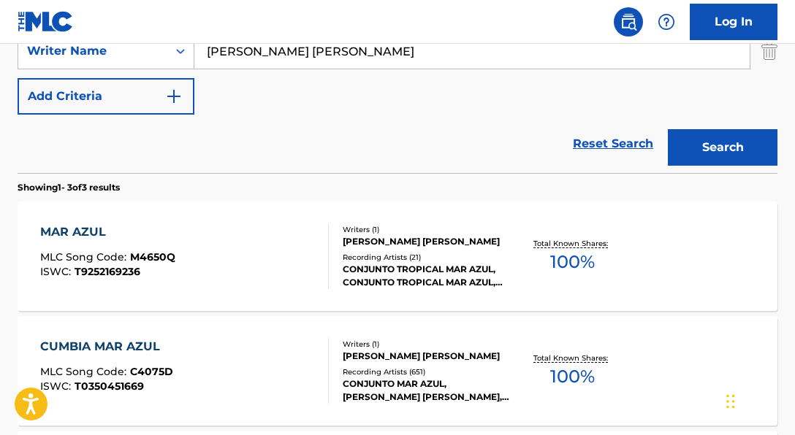
scroll to position [455, 0]
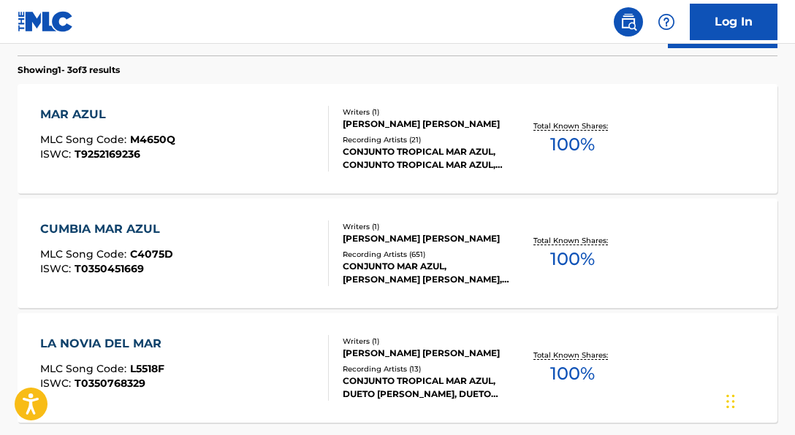
click at [411, 157] on div "CONJUNTO TROPICAL MAR AZUL, CONJUNTO TROPICAL MAR AZUL, CONJUNTO TROPICAL MAR A…" at bounding box center [426, 158] width 167 height 26
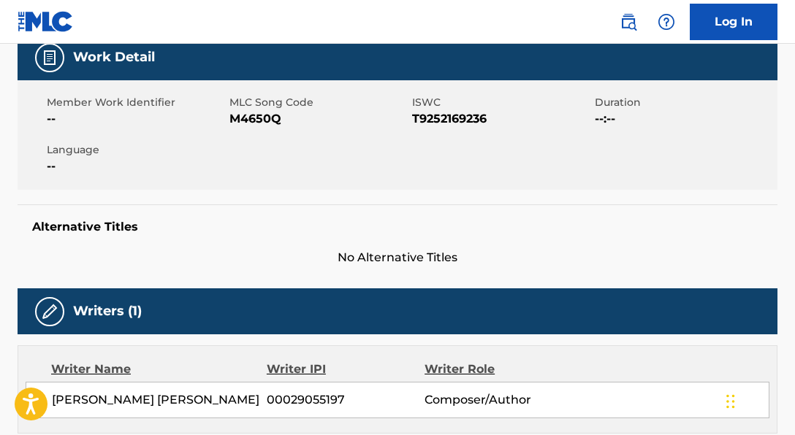
scroll to position [241, 0]
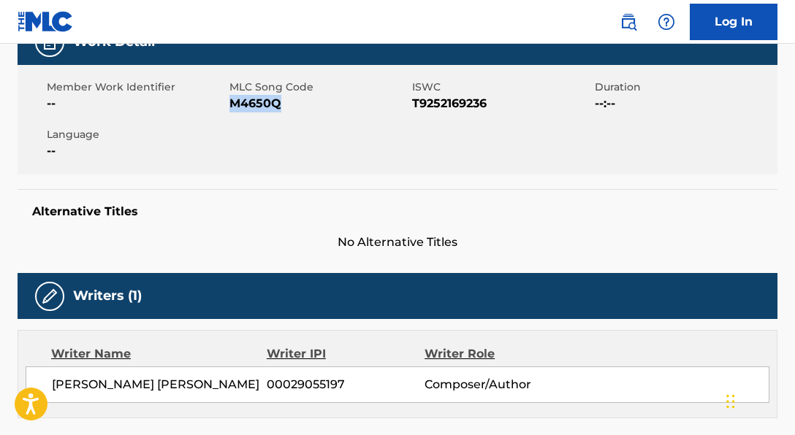
drag, startPoint x: 281, startPoint y: 104, endPoint x: 325, endPoint y: 104, distance: 44.6
click at [325, 104] on span "M4650Q" at bounding box center [318, 104] width 179 height 18
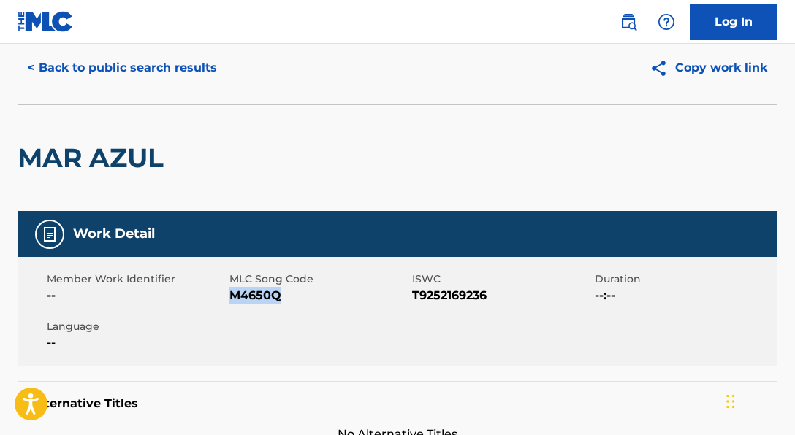
scroll to position [25, 0]
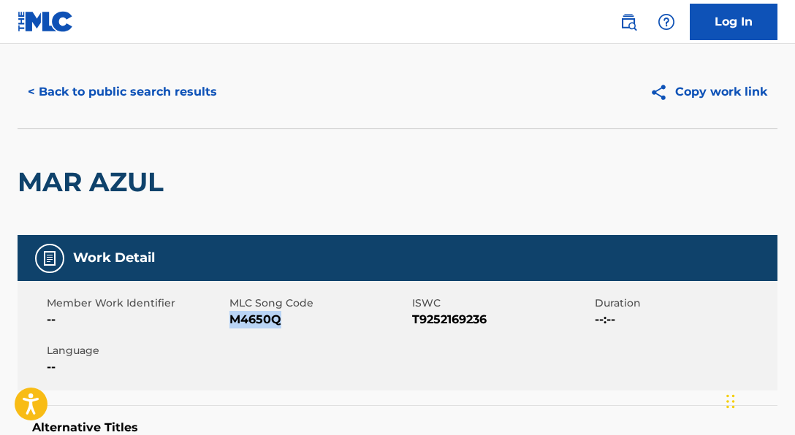
click at [192, 94] on button "< Back to public search results" at bounding box center [123, 92] width 210 height 37
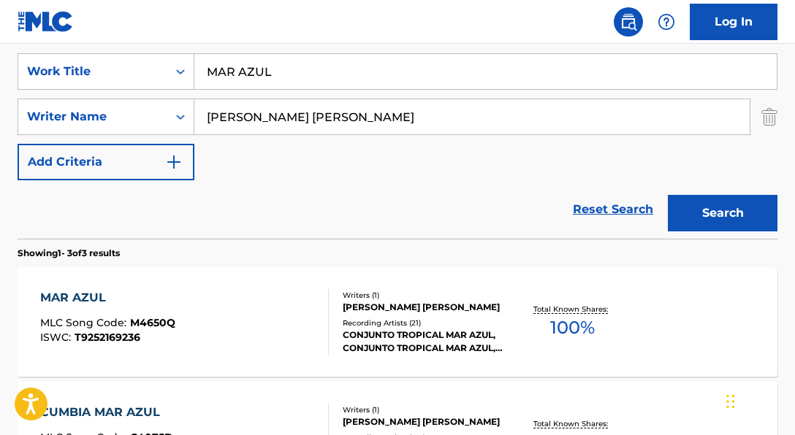
scroll to position [216, 0]
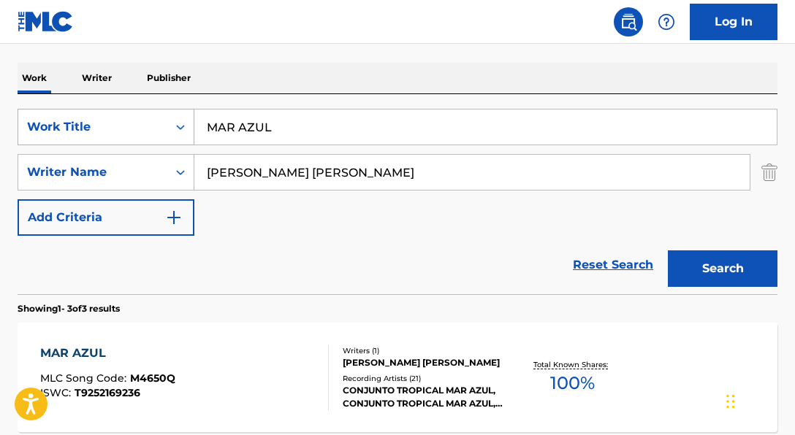
click at [162, 126] on div "SearchWithCriteria06a71e43-bf5f-4d43-9b27-a6297739d3fb Work Title MAR AZUL" at bounding box center [398, 127] width 760 height 37
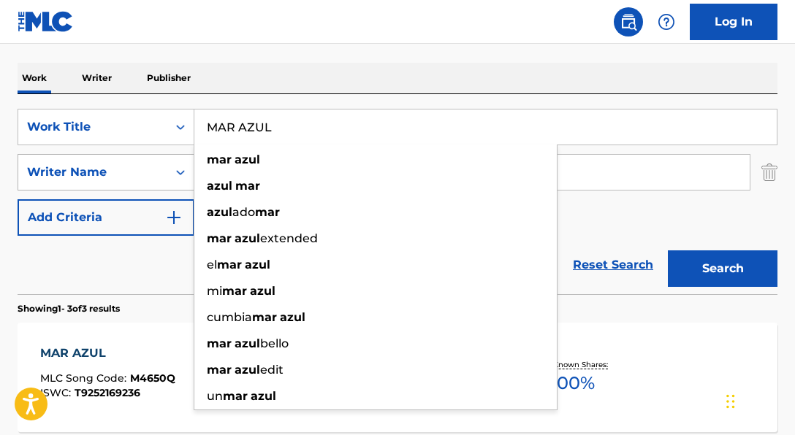
paste input "URDER"
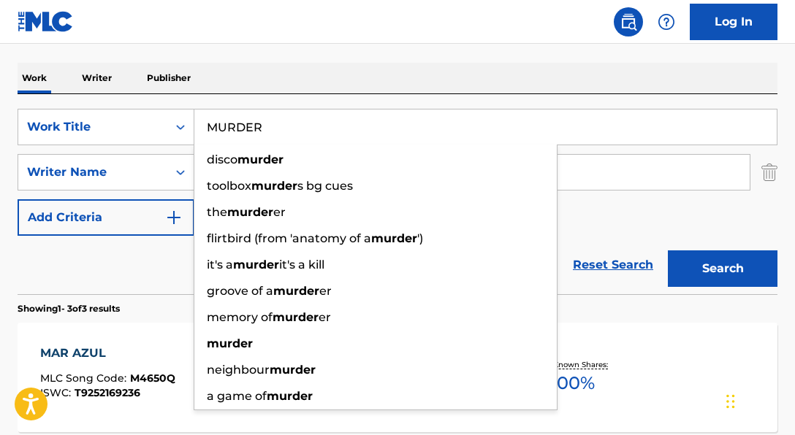
type input "MURDER"
click at [161, 258] on div "Reset Search Search" at bounding box center [398, 265] width 760 height 58
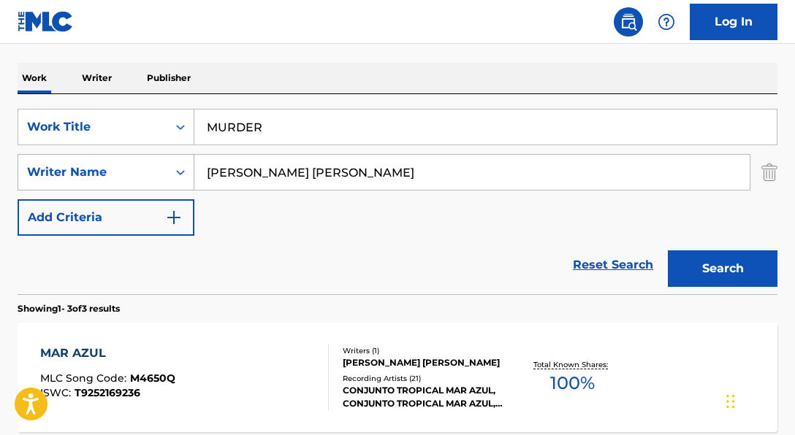
drag, startPoint x: 419, startPoint y: 175, endPoint x: 132, endPoint y: 155, distance: 287.8
click at [132, 155] on div "SearchWithCriteria250c4755-2317-44b8-a4f4-62fe9aede1b7 Writer Name [PERSON_NAME…" at bounding box center [398, 172] width 760 height 37
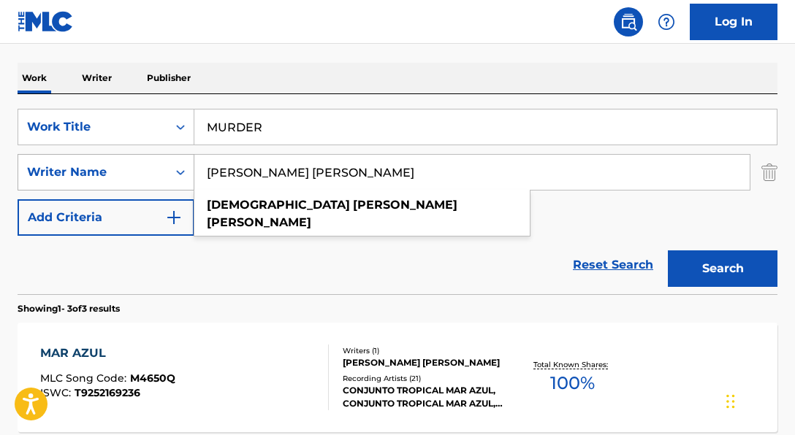
paste input "[PERSON_NAME]|[PERSON_NAME]"
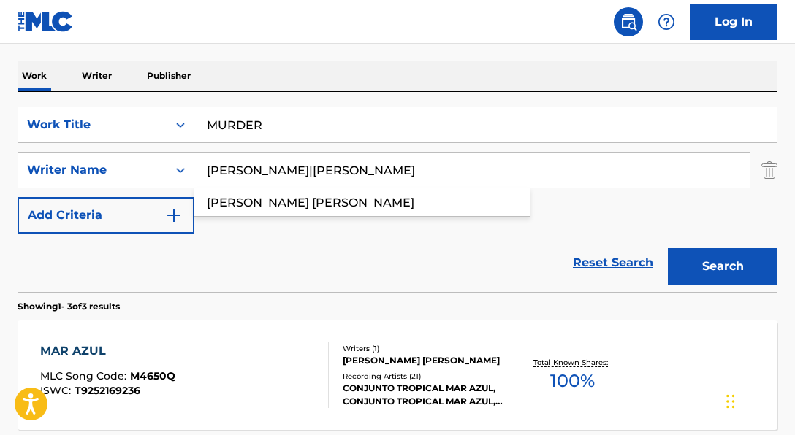
drag, startPoint x: 315, startPoint y: 172, endPoint x: 495, endPoint y: 165, distance: 180.6
click at [495, 165] on input "[PERSON_NAME]|[PERSON_NAME]" at bounding box center [471, 170] width 555 height 35
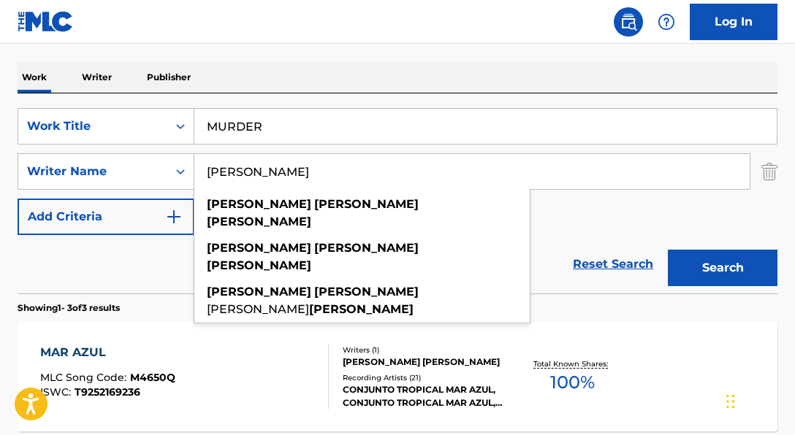
click at [668, 250] on button "Search" at bounding box center [723, 268] width 110 height 37
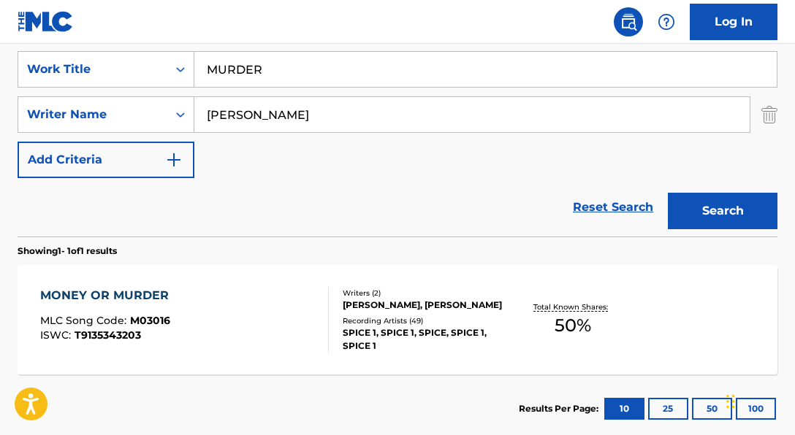
scroll to position [270, 0]
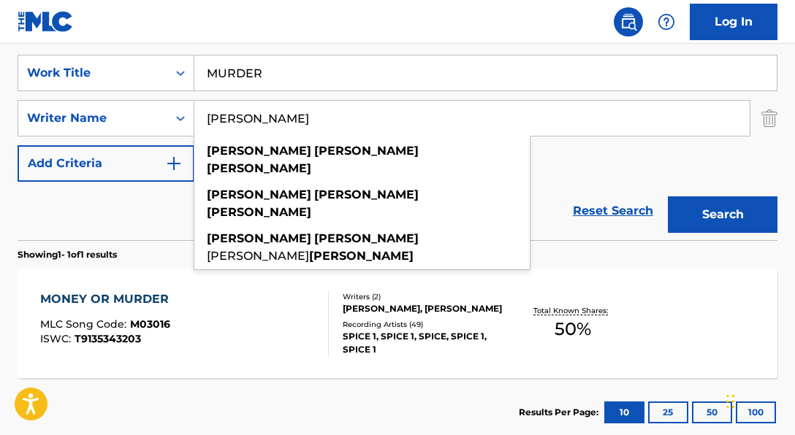
drag, startPoint x: 289, startPoint y: 113, endPoint x: 202, endPoint y: 105, distance: 88.0
click at [202, 105] on input "[PERSON_NAME]" at bounding box center [471, 118] width 555 height 35
paste input ""[PERSON_NAME]""
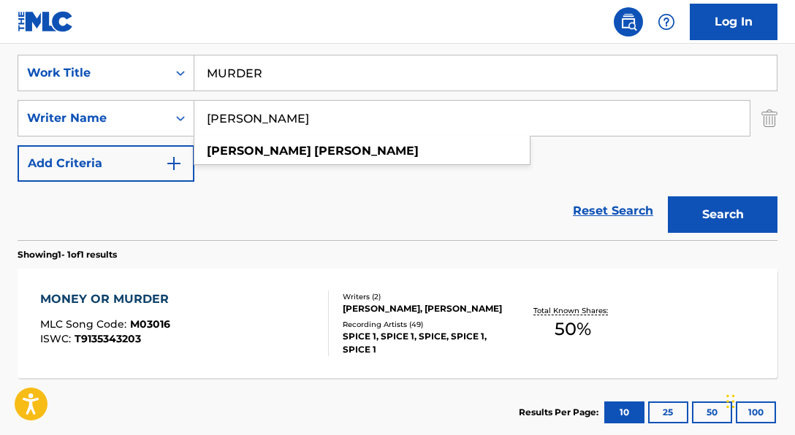
click at [668, 197] on button "Search" at bounding box center [723, 215] width 110 height 37
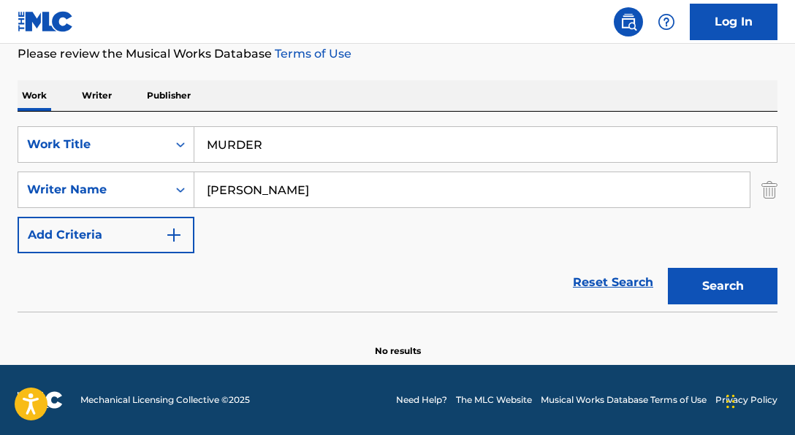
scroll to position [199, 0]
drag, startPoint x: 314, startPoint y: 184, endPoint x: 213, endPoint y: 184, distance: 101.6
click at [219, 185] on input "[PERSON_NAME]" at bounding box center [471, 189] width 555 height 35
type input "C"
paste input ""[PERSON_NAME]""
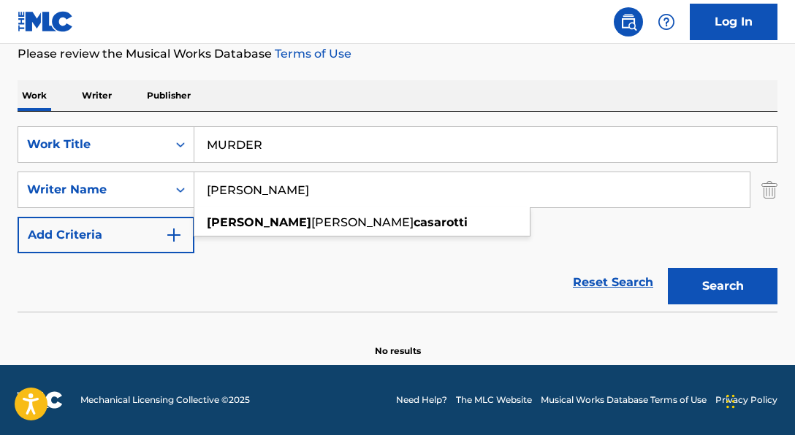
type input "[PERSON_NAME]"
click at [668, 268] on button "Search" at bounding box center [723, 286] width 110 height 37
drag, startPoint x: 317, startPoint y: 191, endPoint x: 149, endPoint y: 172, distance: 169.1
click at [149, 172] on div "SearchWithCriteria250c4755-2317-44b8-a4f4-62fe9aede1b7 Writer Name [PERSON_NAME…" at bounding box center [398, 190] width 760 height 37
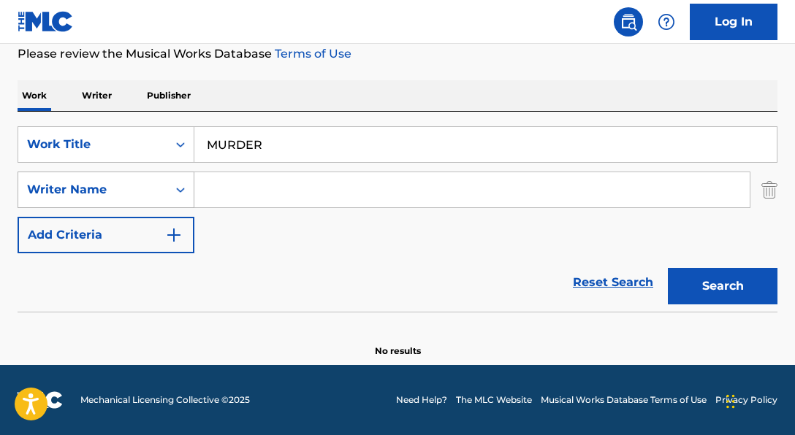
paste input ""[PERSON_NAME]""
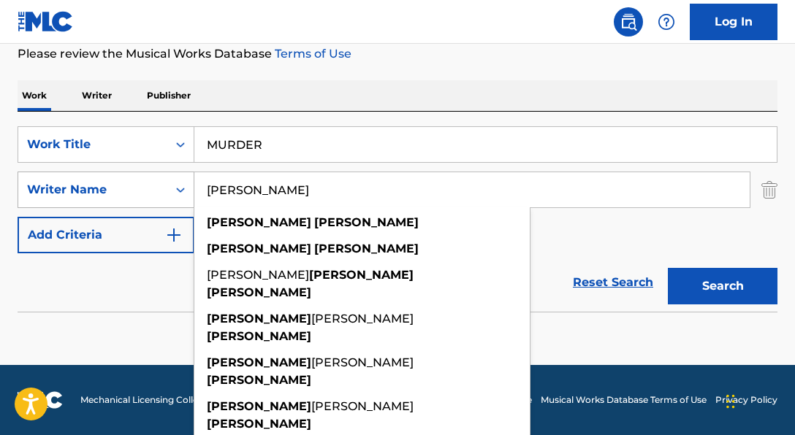
type input "[PERSON_NAME]"
click at [668, 268] on button "Search" at bounding box center [723, 286] width 110 height 37
drag, startPoint x: 303, startPoint y: 191, endPoint x: 136, endPoint y: 178, distance: 167.8
click at [136, 178] on div "SearchWithCriteria250c4755-2317-44b8-a4f4-62fe9aede1b7 Writer Name [PERSON_NAME…" at bounding box center [398, 190] width 760 height 37
paste input "[PERSON_NAME]|[PERSON_NAME]"
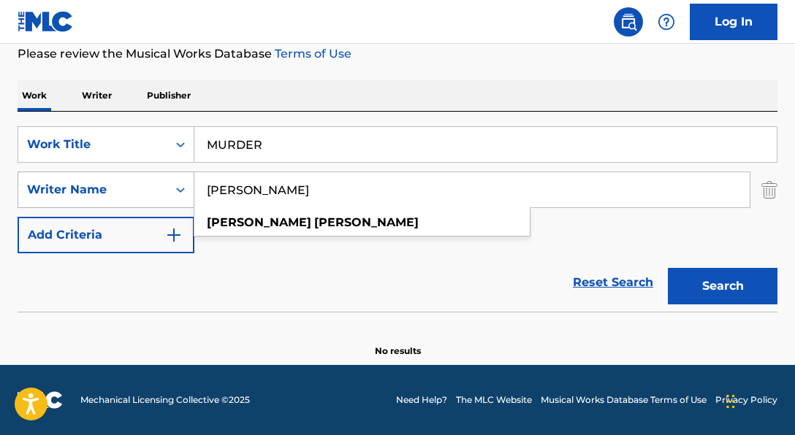
type input "[PERSON_NAME]"
click at [668, 268] on button "Search" at bounding box center [723, 286] width 110 height 37
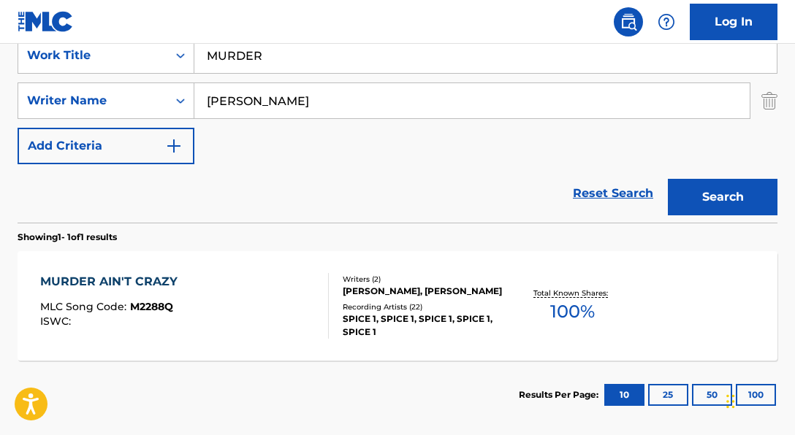
scroll to position [338, 0]
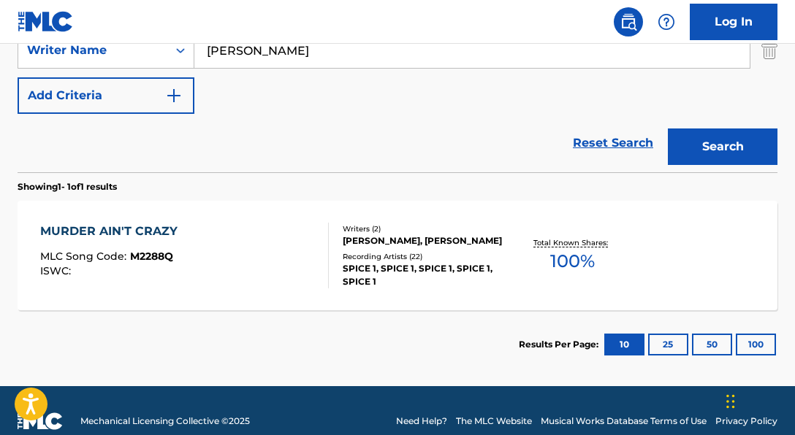
click at [301, 271] on div "MURDER AIN'T CRAZY MLC Song Code : M2288Q ISWC :" at bounding box center [184, 256] width 289 height 66
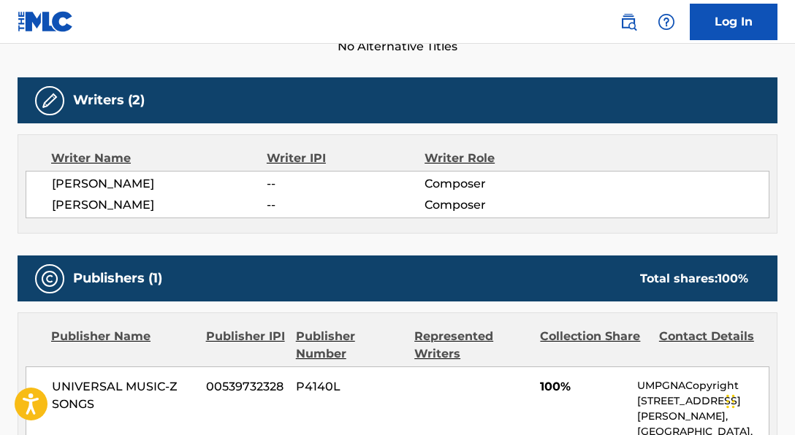
scroll to position [138, 0]
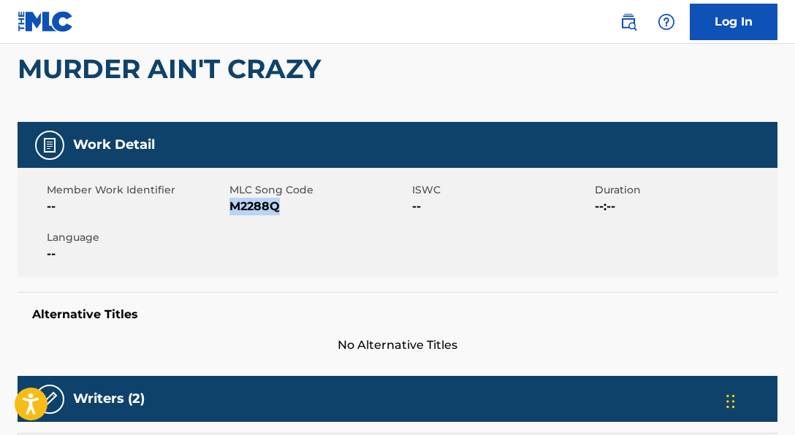
drag, startPoint x: 229, startPoint y: 205, endPoint x: 359, endPoint y: 212, distance: 129.5
click at [359, 212] on span "M2288Q" at bounding box center [318, 207] width 179 height 18
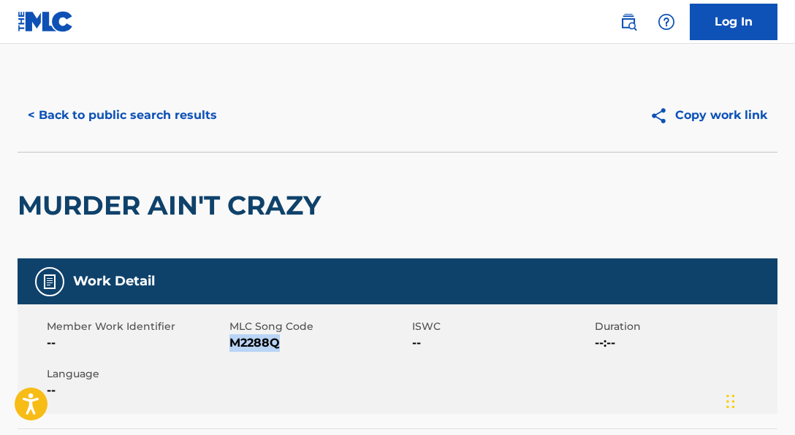
click at [189, 116] on button "< Back to public search results" at bounding box center [123, 115] width 210 height 37
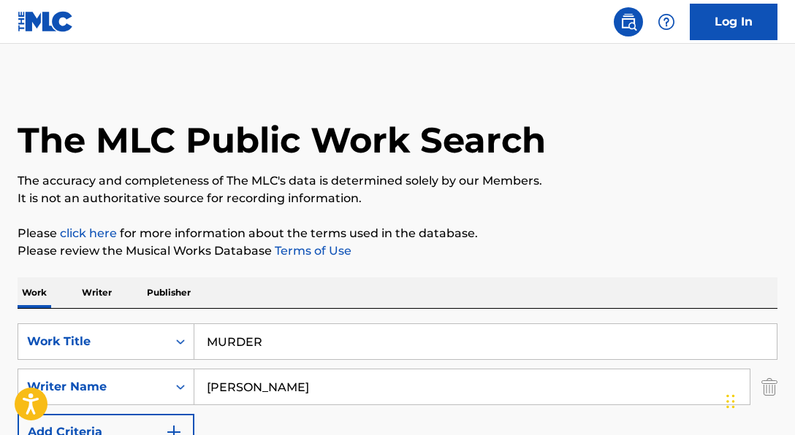
scroll to position [276, 0]
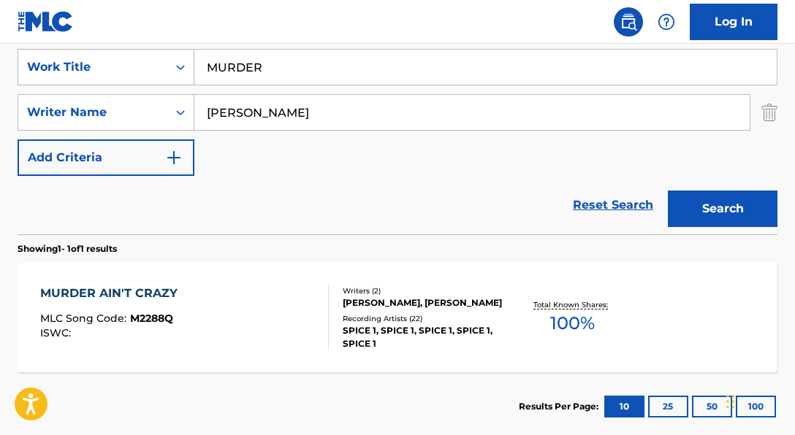
drag, startPoint x: 311, startPoint y: 71, endPoint x: 138, endPoint y: 55, distance: 173.9
click at [138, 55] on div "SearchWithCriteria06a71e43-bf5f-4d43-9b27-a6297739d3fb Work Title MURDER" at bounding box center [398, 67] width 760 height 37
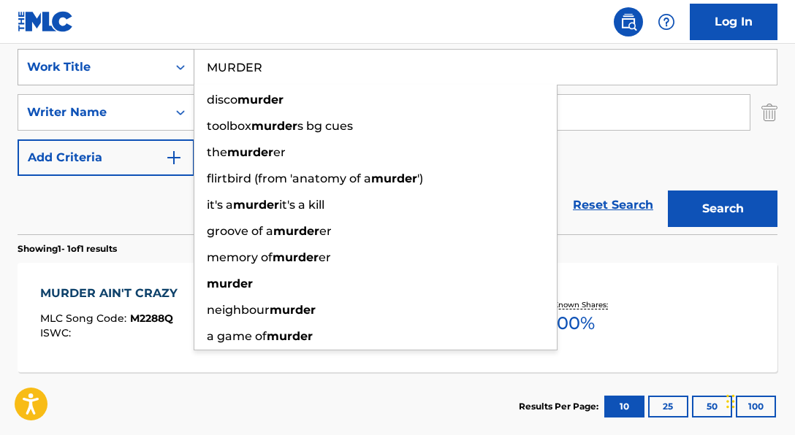
paste input "I Will Survive"
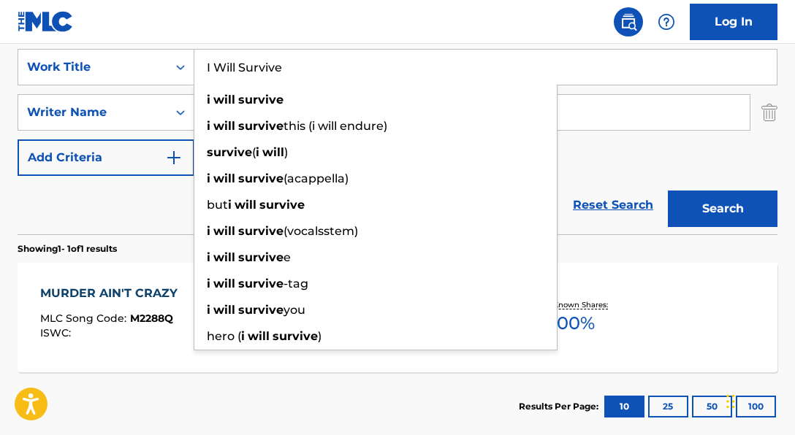
type input "I Will Survive"
click at [655, 151] on div "SearchWithCriteria06a71e43-bf5f-4d43-9b27-a6297739d3fb Work Title I Will Surviv…" at bounding box center [398, 112] width 760 height 127
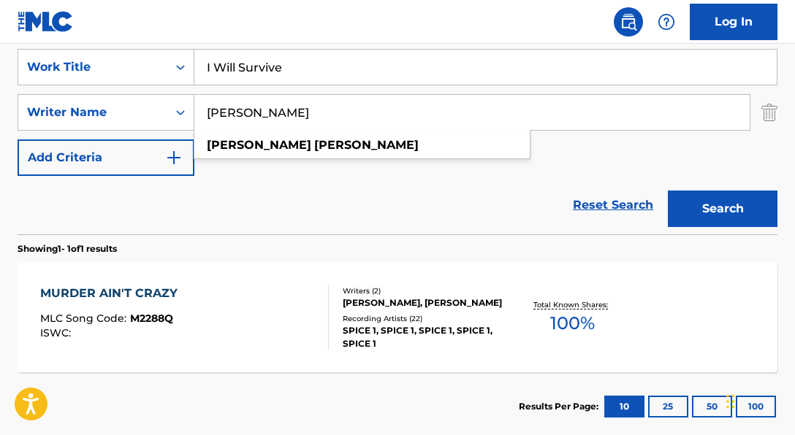
drag, startPoint x: 428, startPoint y: 119, endPoint x: 207, endPoint y: 102, distance: 221.3
click at [207, 102] on input "[PERSON_NAME]" at bounding box center [471, 112] width 555 height 35
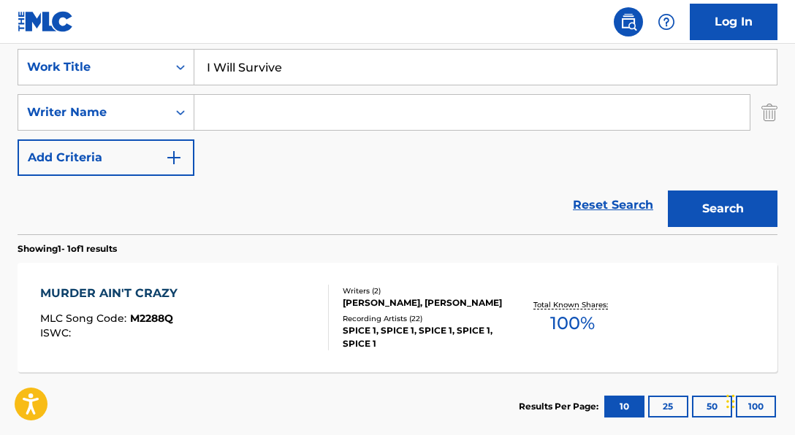
paste input "Search Form"
click at [335, 118] on input "Search Form" at bounding box center [471, 112] width 555 height 35
paste input "[PERSON_NAME]|[PERSON_NAME]|[PERSON_NAME]|[PERSON_NAME]"
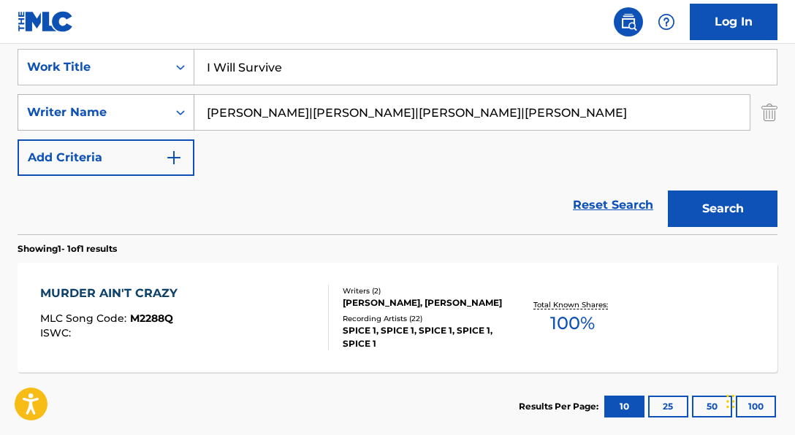
drag, startPoint x: 523, startPoint y: 114, endPoint x: 179, endPoint y: 115, distance: 344.1
click at [179, 115] on div "SearchWithCriteria250c4755-2317-44b8-a4f4-62fe9aede1b7 Writer Name [PERSON_NAME…" at bounding box center [398, 112] width 760 height 37
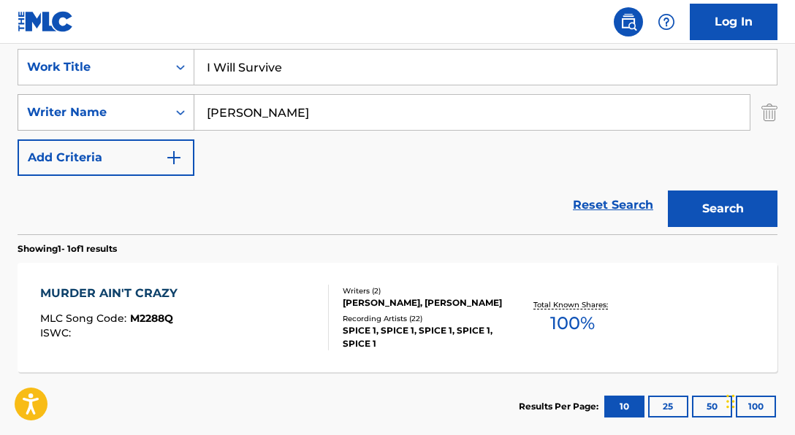
type input "[PERSON_NAME]"
click at [668, 191] on button "Search" at bounding box center [723, 209] width 110 height 37
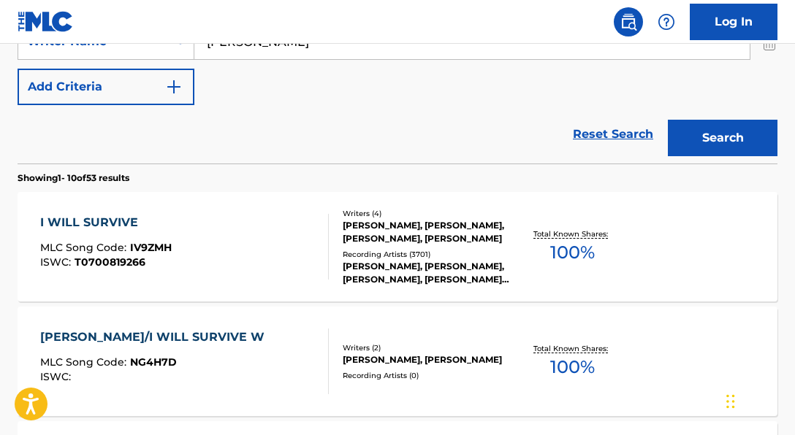
scroll to position [348, 0]
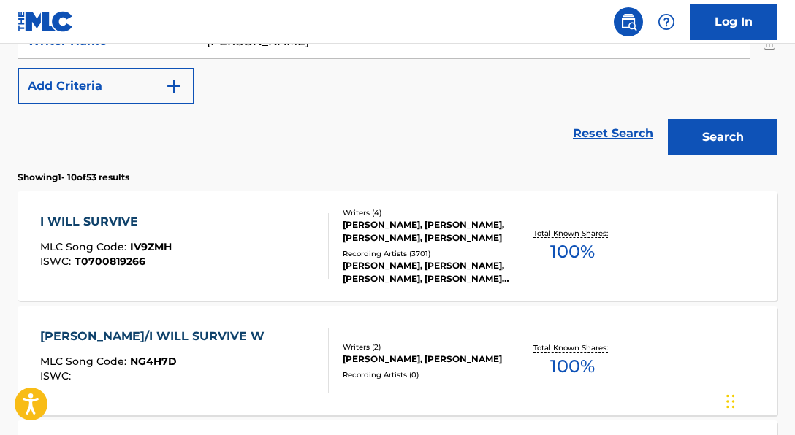
click at [403, 235] on div "[PERSON_NAME], [PERSON_NAME], [PERSON_NAME], [PERSON_NAME]" at bounding box center [426, 231] width 167 height 26
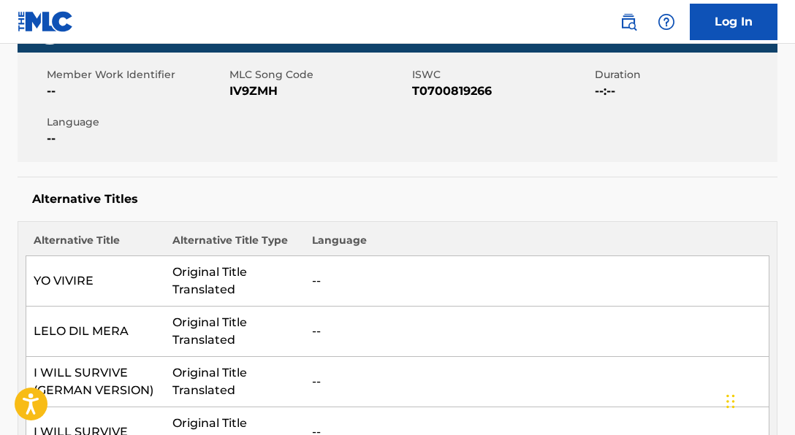
scroll to position [274, 0]
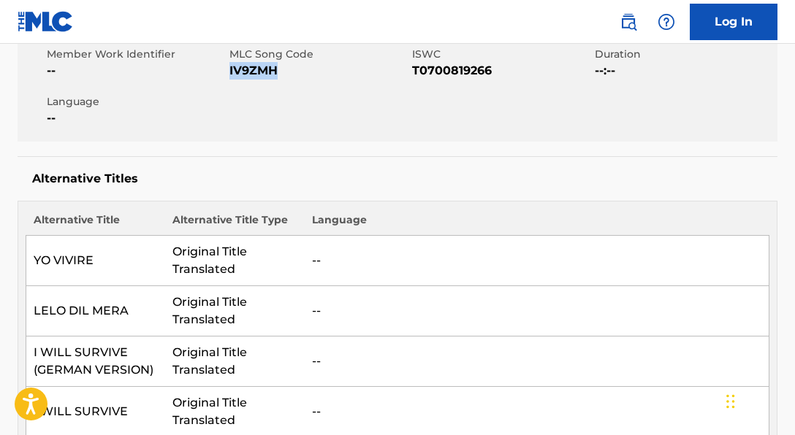
drag, startPoint x: 230, startPoint y: 72, endPoint x: 295, endPoint y: 73, distance: 65.0
click at [295, 73] on span "IV9ZMH" at bounding box center [318, 71] width 179 height 18
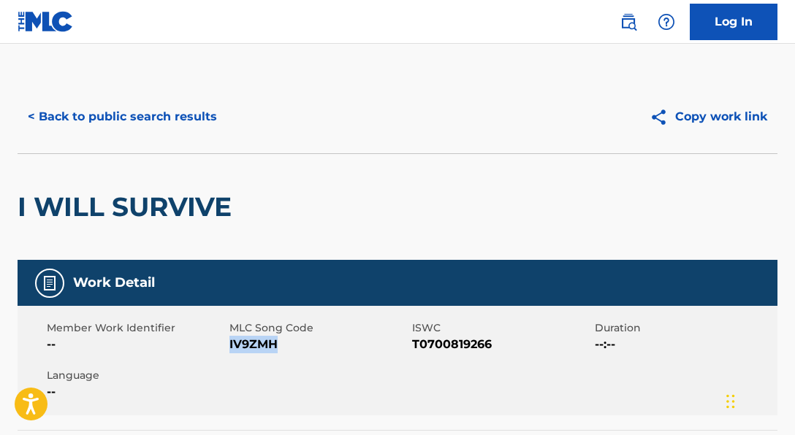
click at [195, 117] on button "< Back to public search results" at bounding box center [123, 117] width 210 height 37
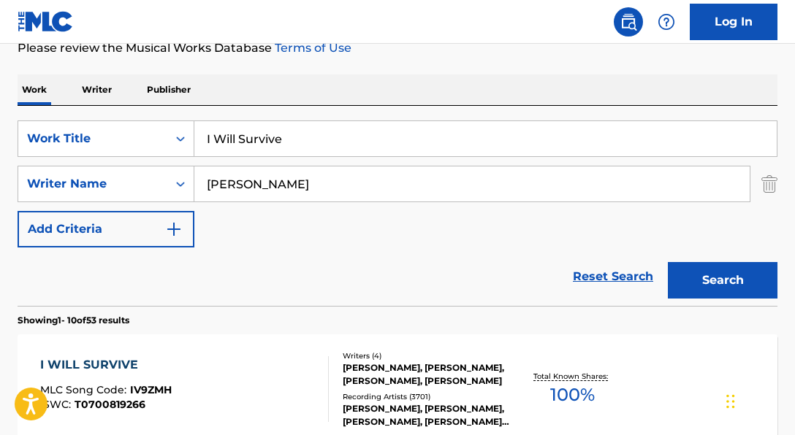
scroll to position [198, 0]
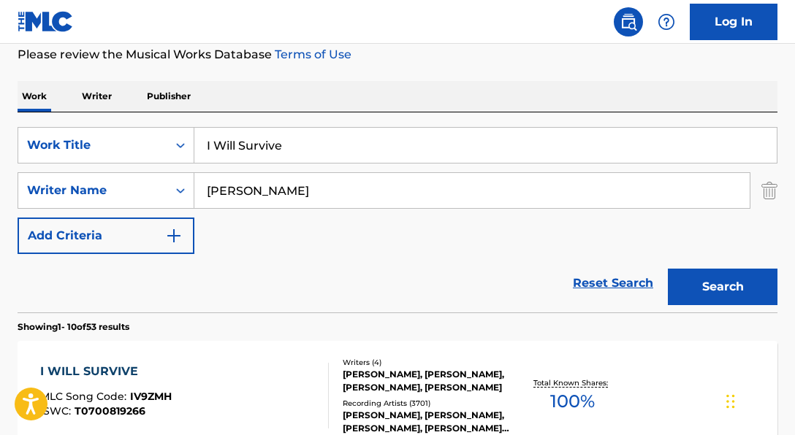
drag, startPoint x: 383, startPoint y: 148, endPoint x: 260, endPoint y: 142, distance: 122.9
click at [260, 142] on input "I Will Survive" at bounding box center [485, 145] width 582 height 35
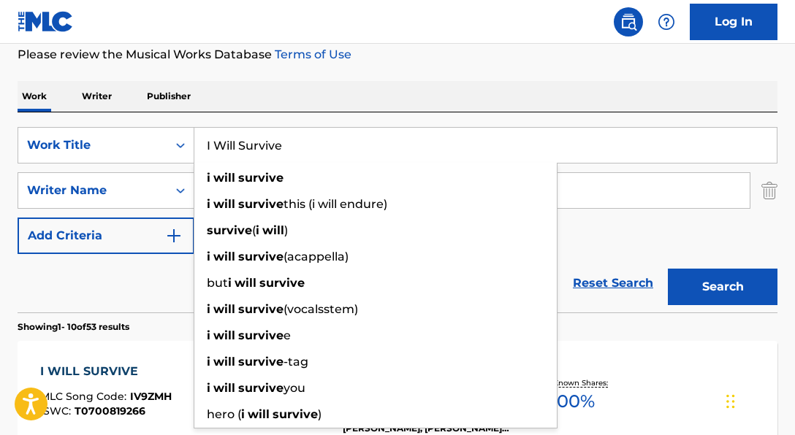
click at [318, 141] on input "I Will Survive" at bounding box center [485, 145] width 582 height 35
drag, startPoint x: 207, startPoint y: 137, endPoint x: 189, endPoint y: 137, distance: 18.3
click at [189, 137] on div "SearchWithCriteria06a71e43-bf5f-4d43-9b27-a6297739d3fb Work Title I Will Surviv…" at bounding box center [398, 145] width 760 height 37
paste input "Better Off Alon"
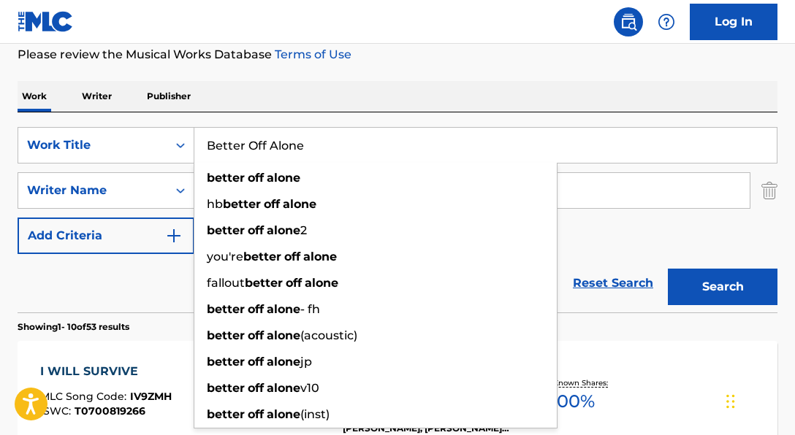
type input "Better Off Alone"
click at [153, 293] on div "Reset Search Search" at bounding box center [398, 283] width 760 height 58
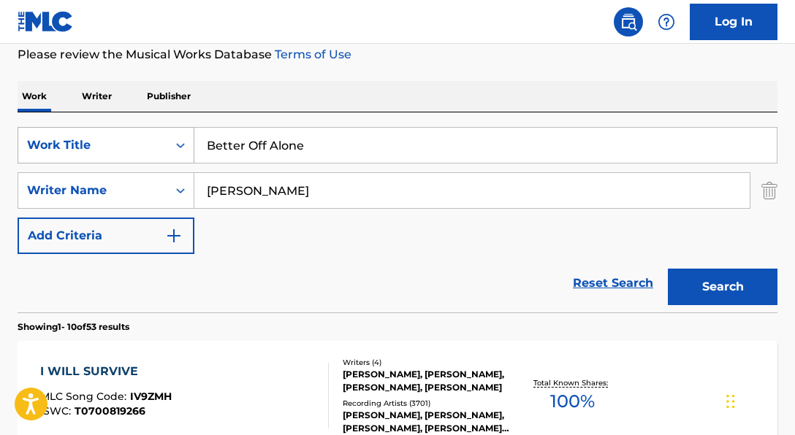
drag, startPoint x: 365, startPoint y: 179, endPoint x: 134, endPoint y: 151, distance: 232.6
click at [134, 151] on div "SearchWithCriteria06a71e43-bf5f-4d43-9b27-a6297739d3fb Work Title Better Off Al…" at bounding box center [398, 190] width 760 height 127
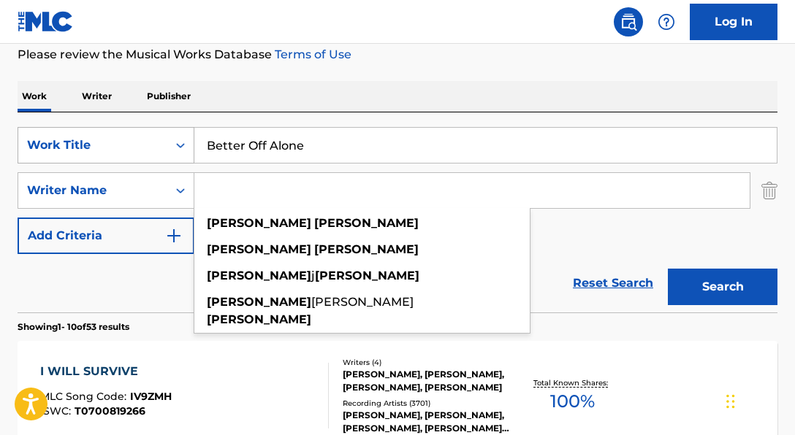
paste input "KALMANI|[PERSON_NAME]"
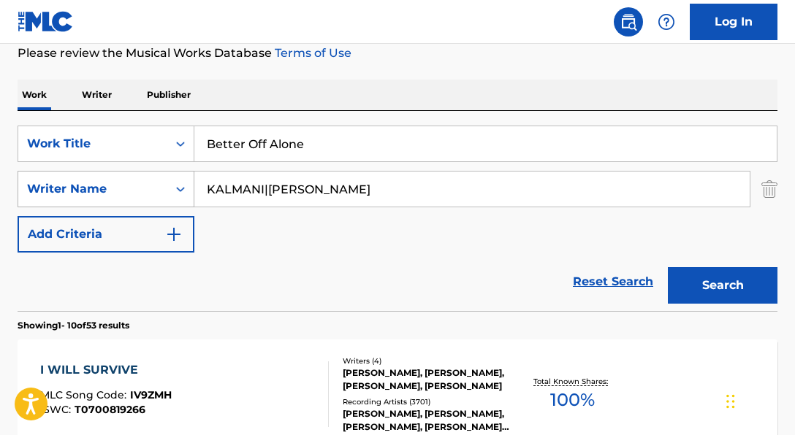
drag, startPoint x: 266, startPoint y: 192, endPoint x: 162, endPoint y: 175, distance: 105.1
click at [162, 175] on div "SearchWithCriteria250c4755-2317-44b8-a4f4-62fe9aede1b7 Writer Name [PERSON_NAME…" at bounding box center [398, 189] width 760 height 37
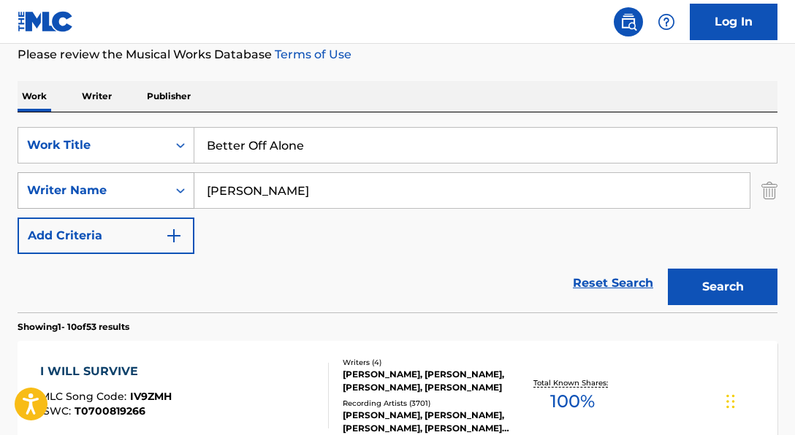
type input "[PERSON_NAME]"
click at [668, 269] on button "Search" at bounding box center [723, 287] width 110 height 37
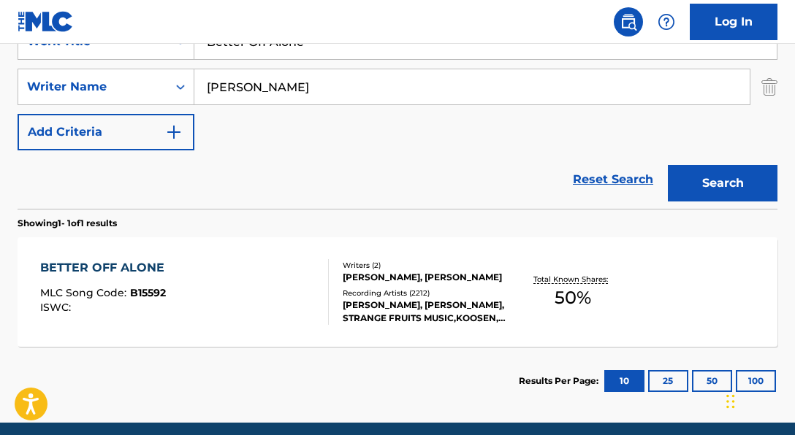
scroll to position [359, 0]
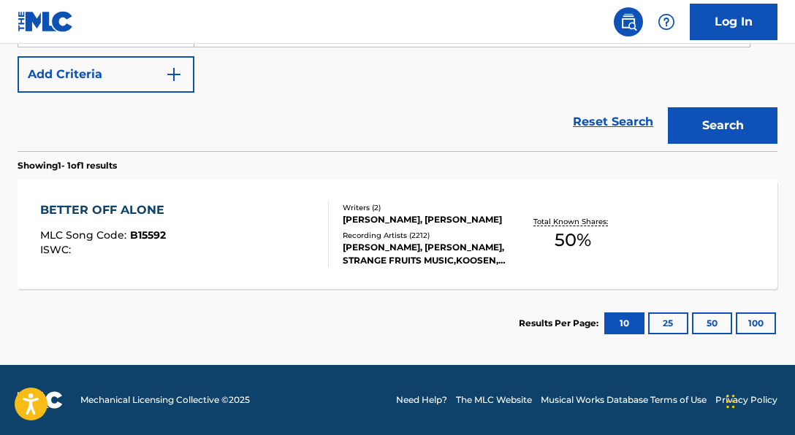
click at [338, 218] on div "Writers ( 2 ) [PERSON_NAME], KALMANI Recording Artists ( 2212 ) [PERSON_NAME], …" at bounding box center [419, 234] width 180 height 65
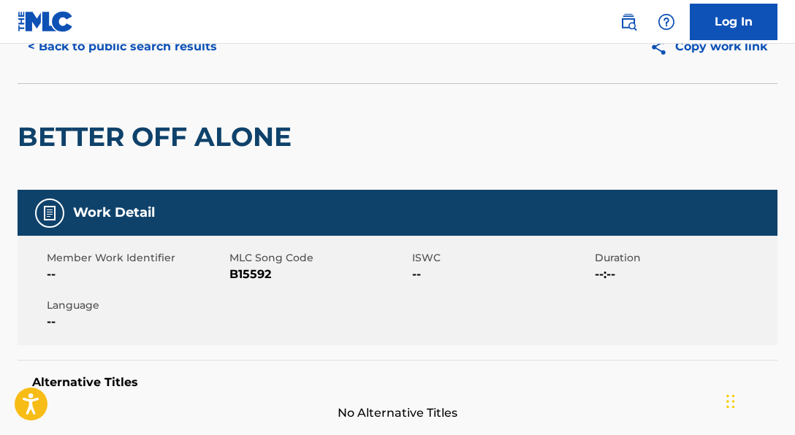
scroll to position [115, 0]
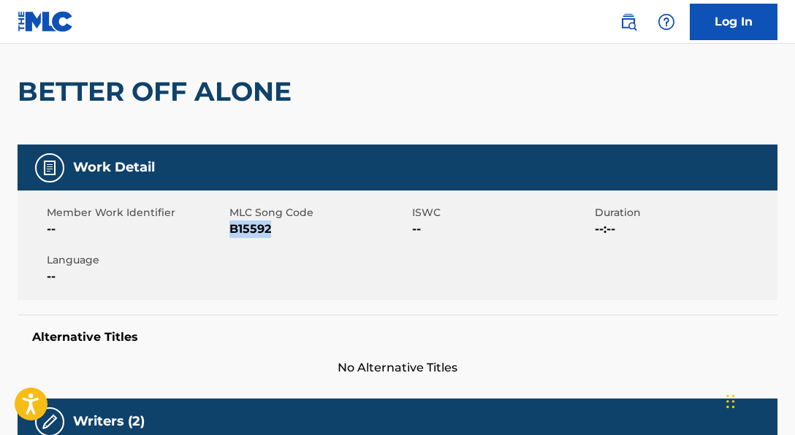
drag, startPoint x: 245, startPoint y: 230, endPoint x: 340, endPoint y: 234, distance: 95.1
click at [340, 234] on span "B15592" at bounding box center [318, 230] width 179 height 18
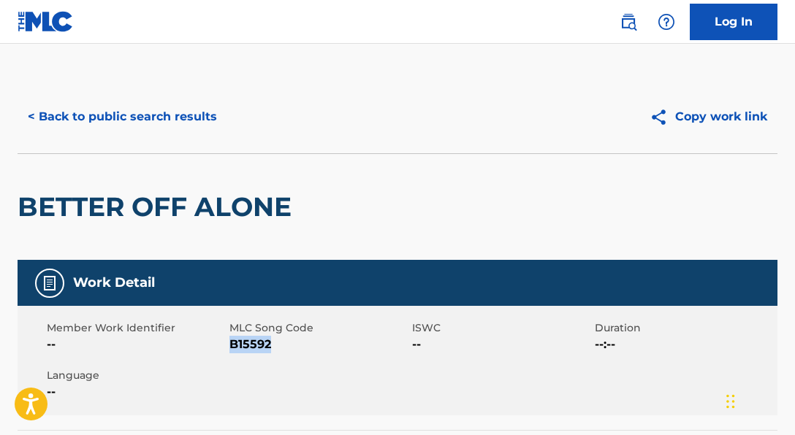
scroll to position [0, 0]
click at [197, 115] on button "< Back to public search results" at bounding box center [123, 117] width 210 height 37
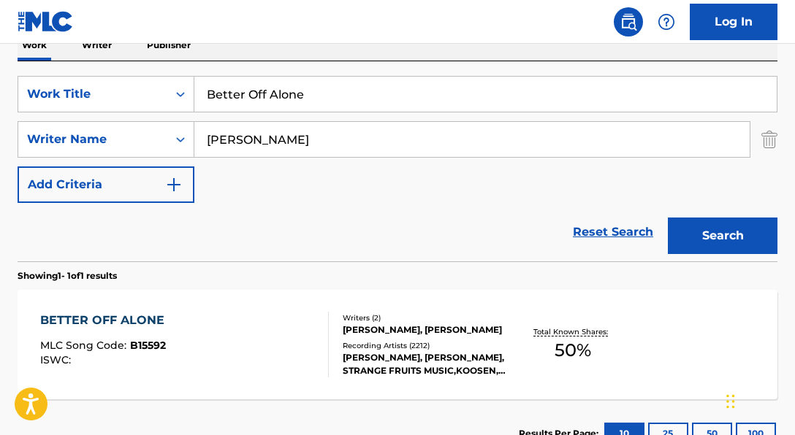
scroll to position [244, 0]
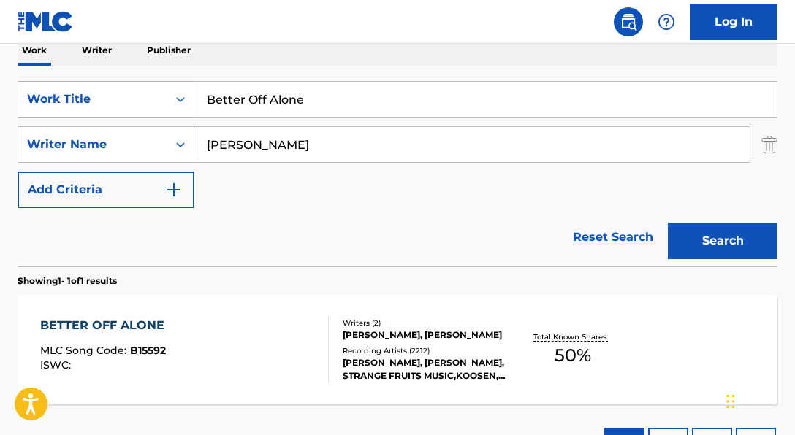
drag, startPoint x: 337, startPoint y: 100, endPoint x: 183, endPoint y: 90, distance: 154.5
click at [183, 90] on div "SearchWithCriteria06a71e43-bf5f-4d43-9b27-a6297739d3fb Work Title Better Off Al…" at bounding box center [398, 99] width 760 height 37
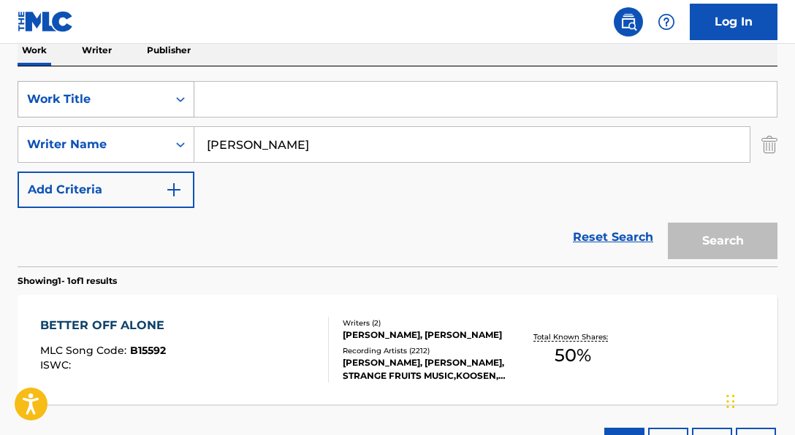
paste input "Stranger Things (Epic Version) (Cover)"
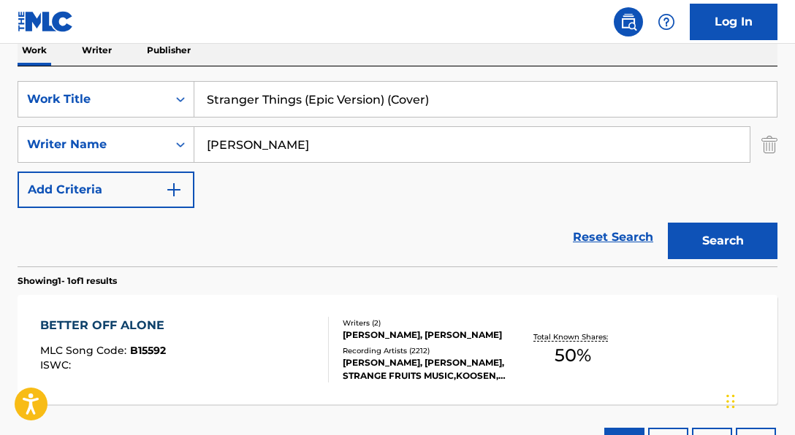
type input "Stranger Things (Epic Version) (Cover)"
drag, startPoint x: 359, startPoint y: 146, endPoint x: 39, endPoint y: 106, distance: 322.5
click at [39, 106] on div "SearchWithCriteria06a71e43-bf5f-4d43-9b27-a6297739d3fb Work Title Stranger Thin…" at bounding box center [398, 144] width 760 height 127
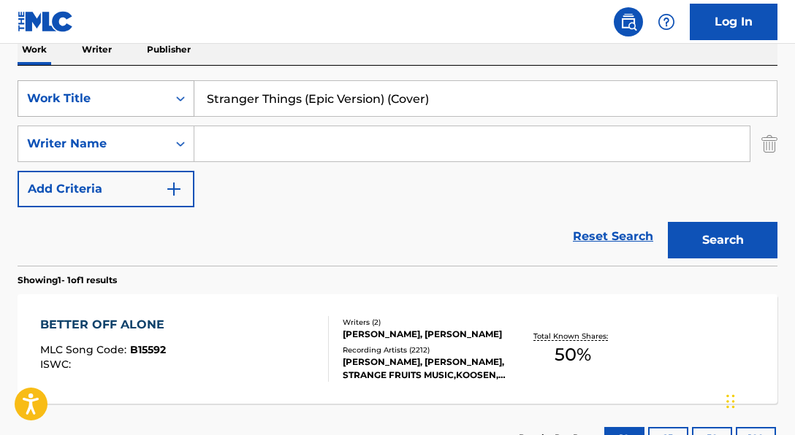
click at [668, 222] on button "Search" at bounding box center [723, 240] width 110 height 37
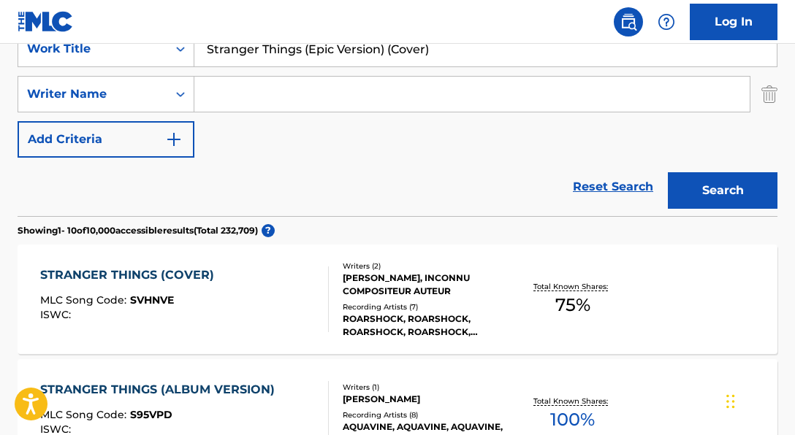
scroll to position [281, 0]
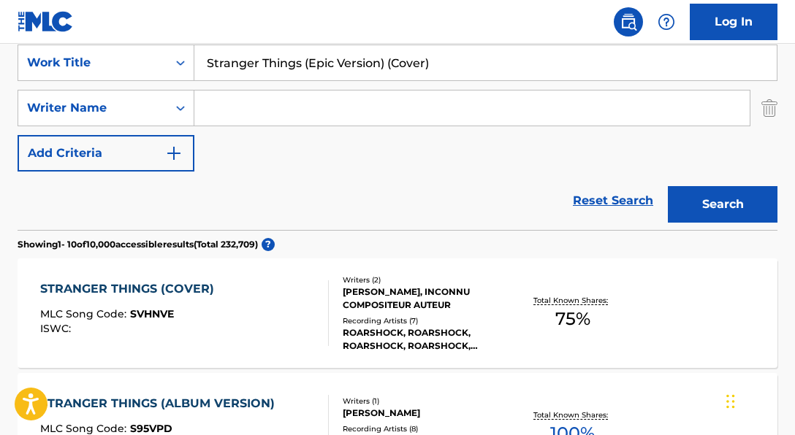
paste input "[PERSON_NAME]|[PERSON_NAME] [PERSON_NAME]|[PERSON_NAME] [PERSON_NAME]"
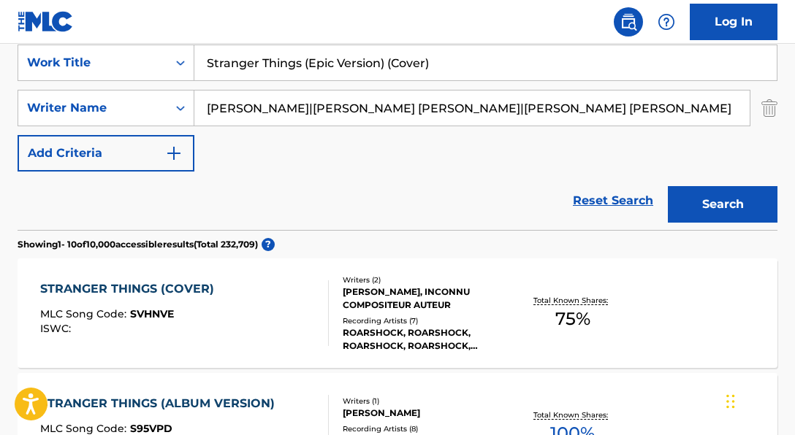
drag, startPoint x: 369, startPoint y: 109, endPoint x: 685, endPoint y: 117, distance: 315.7
click at [685, 117] on input "[PERSON_NAME]|[PERSON_NAME] [PERSON_NAME]|[PERSON_NAME] [PERSON_NAME]" at bounding box center [471, 108] width 555 height 35
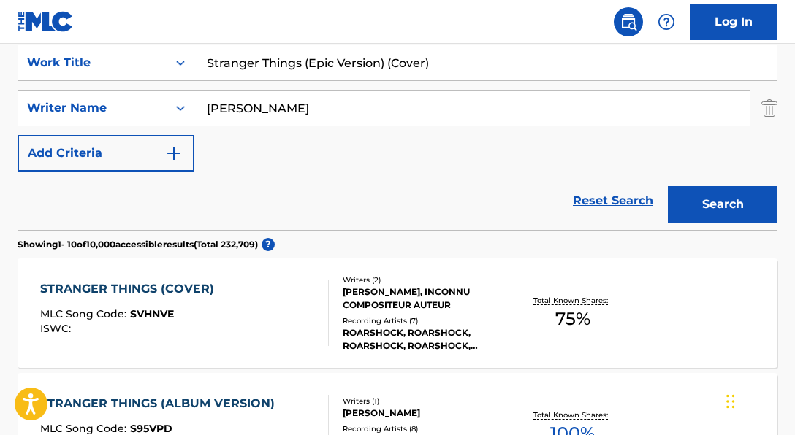
type input "[PERSON_NAME]"
click at [668, 186] on button "Search" at bounding box center [723, 204] width 110 height 37
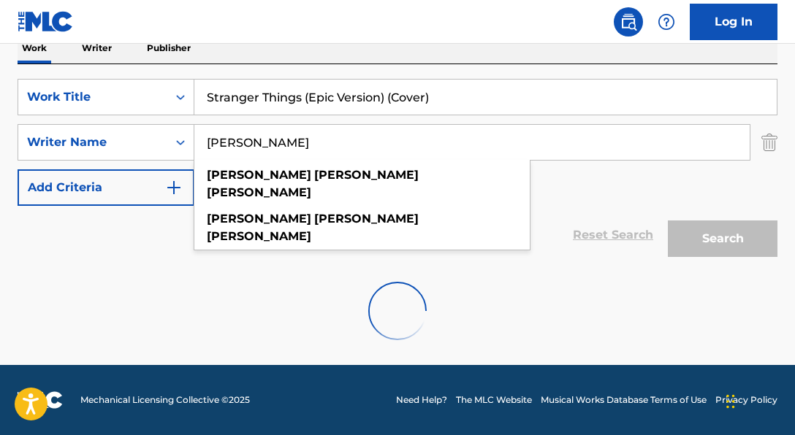
scroll to position [246, 0]
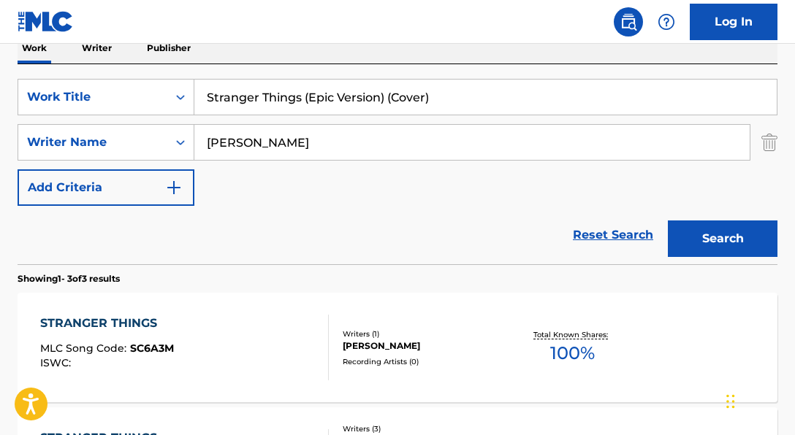
click at [248, 270] on section "Showing 1 - 3 of 3 results" at bounding box center [398, 274] width 760 height 21
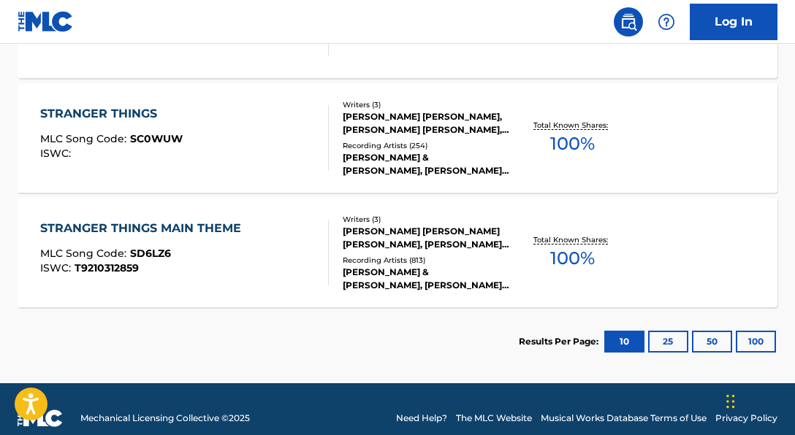
scroll to position [589, 0]
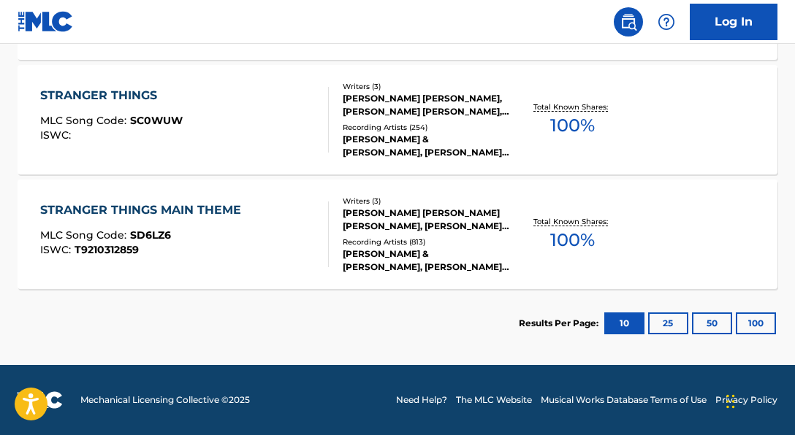
click at [503, 249] on div "[PERSON_NAME] & [PERSON_NAME], [PERSON_NAME] & [PERSON_NAME], [PERSON_NAME] & […" at bounding box center [426, 261] width 167 height 26
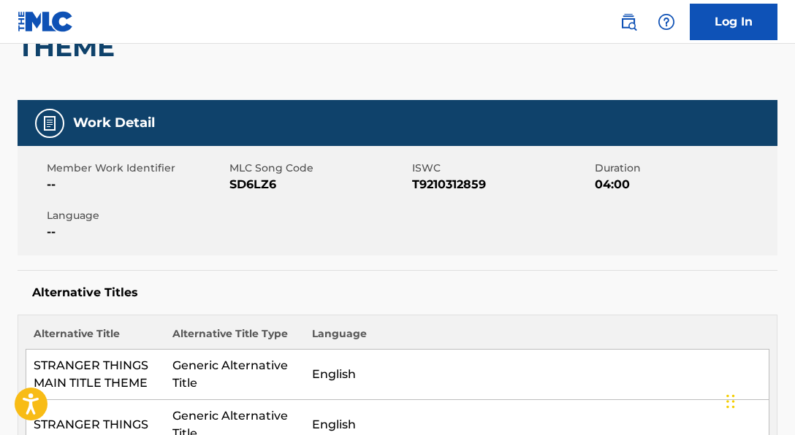
scroll to position [194, 0]
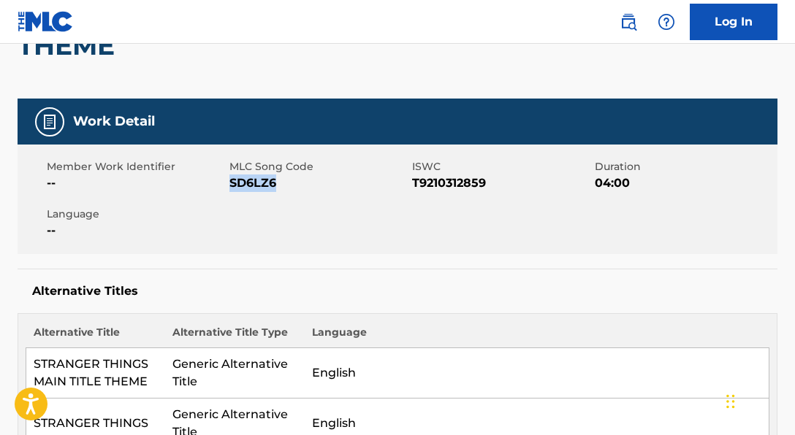
drag, startPoint x: 231, startPoint y: 185, endPoint x: 314, endPoint y: 183, distance: 83.3
click at [314, 183] on span "SD6LZ6" at bounding box center [318, 184] width 179 height 18
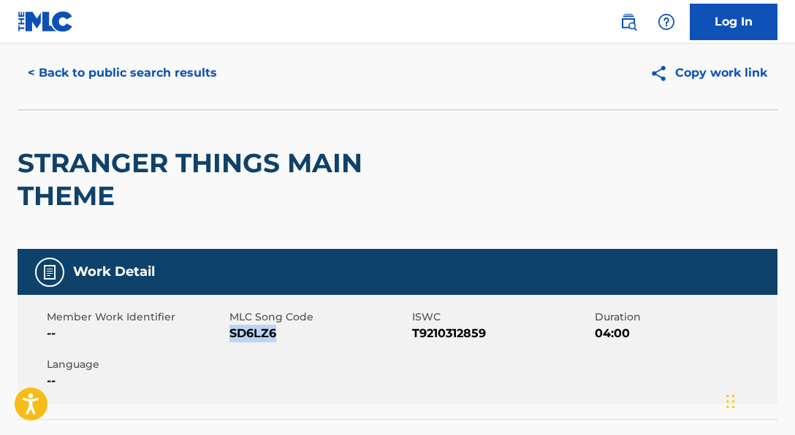
click at [202, 71] on button "< Back to public search results" at bounding box center [123, 73] width 210 height 37
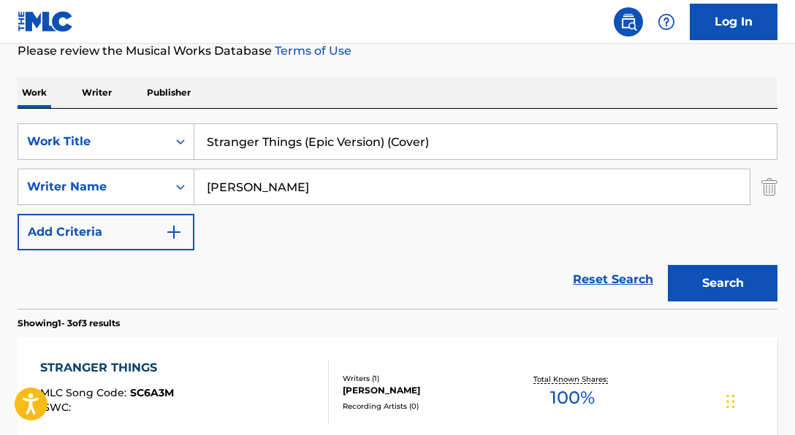
scroll to position [203, 0]
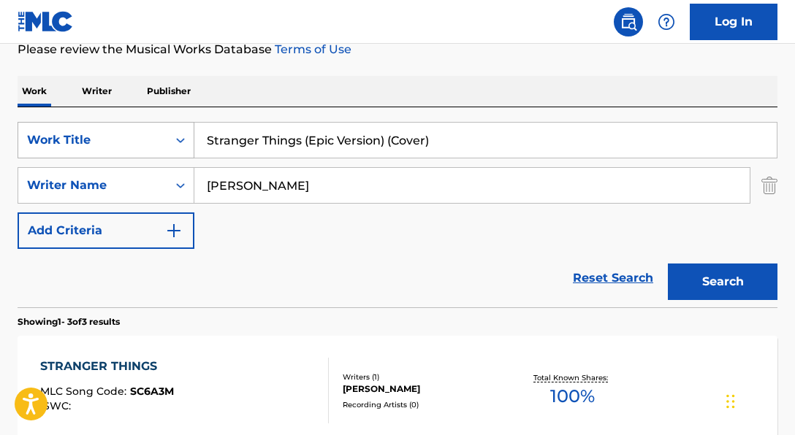
drag, startPoint x: 474, startPoint y: 151, endPoint x: 191, endPoint y: 141, distance: 282.9
click at [191, 141] on div "SearchWithCriteria06a71e43-bf5f-4d43-9b27-a6297739d3fb Work Title Stranger Thin…" at bounding box center [398, 140] width 760 height 37
paste input "Raise A Hallelujah"
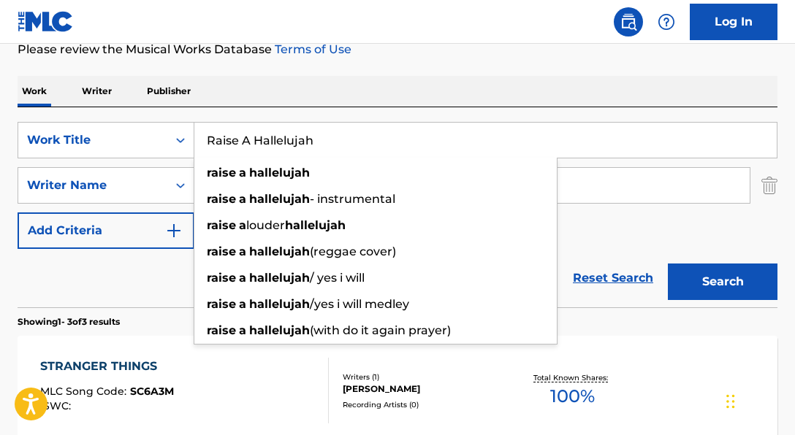
type input "Raise A Hallelujah"
click at [608, 224] on div "SearchWithCriteria06a71e43-bf5f-4d43-9b27-a6297739d3fb Work Title Raise A Halle…" at bounding box center [398, 185] width 760 height 127
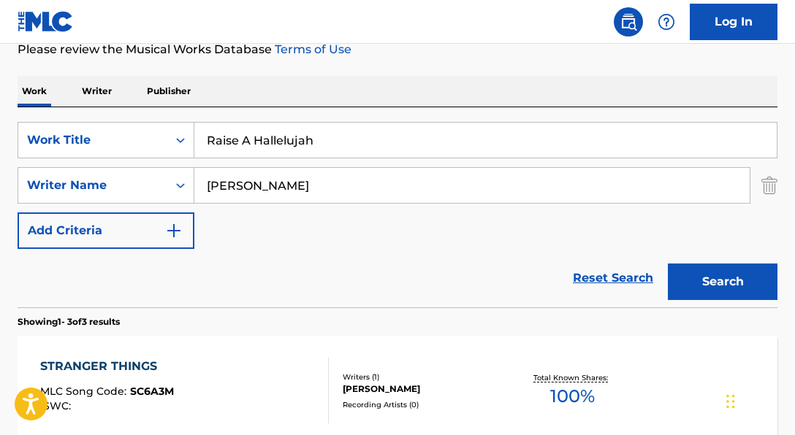
drag, startPoint x: 514, startPoint y: 188, endPoint x: 300, endPoint y: 165, distance: 216.0
click at [300, 165] on div "SearchWithCriteria06a71e43-bf5f-4d43-9b27-a6297739d3fb Work Title Raise A Halle…" at bounding box center [398, 185] width 760 height 127
paste input "[PERSON_NAME]|[PERSON_NAME]|[PERSON_NAME] [PERSON_NAME]|[PERSON_NAME]"
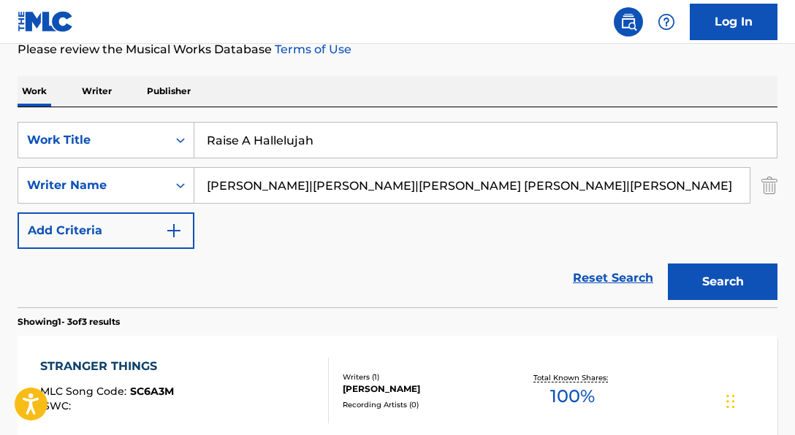
scroll to position [204, 0]
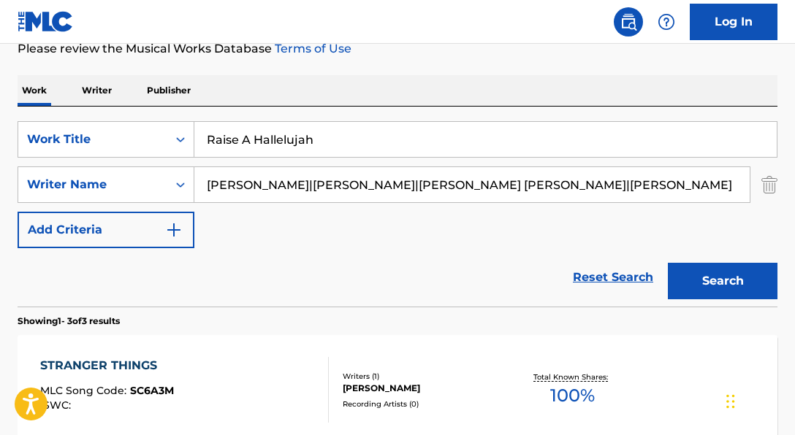
drag, startPoint x: 293, startPoint y: 185, endPoint x: 565, endPoint y: 198, distance: 272.8
click at [565, 198] on input "[PERSON_NAME]|[PERSON_NAME]|[PERSON_NAME] [PERSON_NAME]|[PERSON_NAME]" at bounding box center [471, 184] width 555 height 35
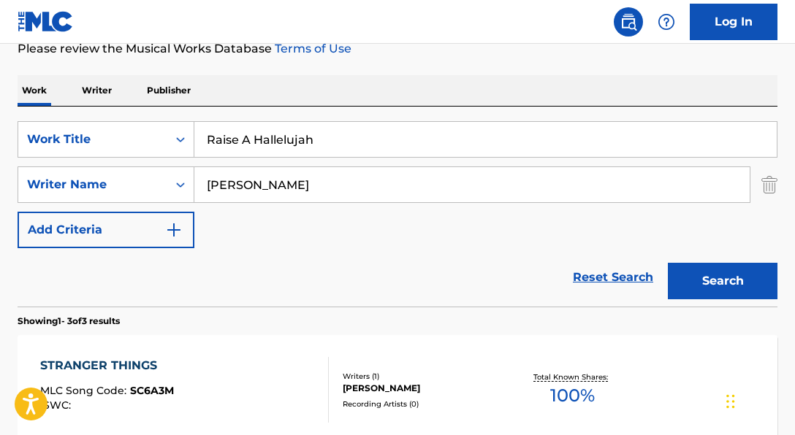
type input "[PERSON_NAME]"
click at [668, 263] on button "Search" at bounding box center [723, 281] width 110 height 37
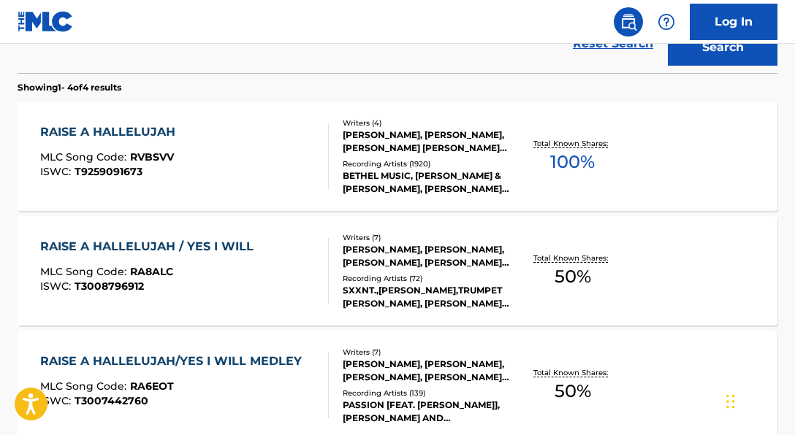
scroll to position [441, 0]
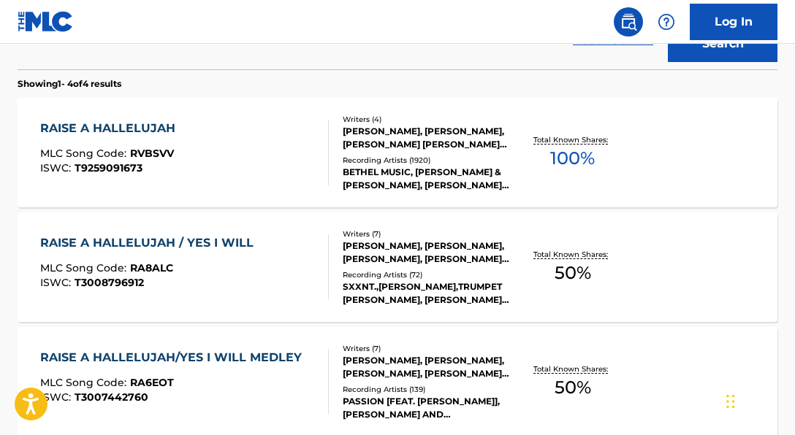
click at [278, 179] on div "RAISE A HALLELUJAH MLC Song Code : RVBSVV ISWC : T9259091673" at bounding box center [184, 153] width 289 height 66
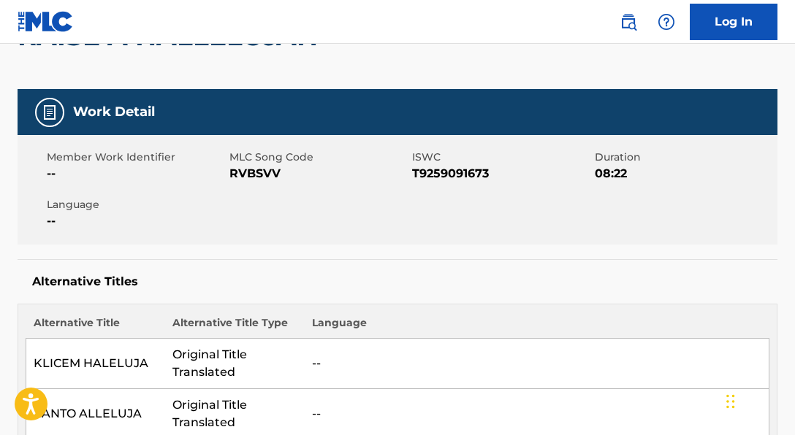
scroll to position [179, 0]
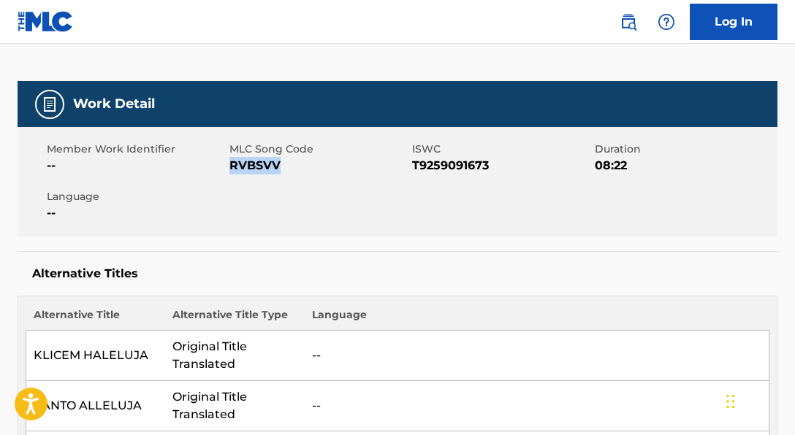
drag, startPoint x: 232, startPoint y: 169, endPoint x: 312, endPoint y: 164, distance: 80.5
click at [312, 164] on span "RVBSVV" at bounding box center [318, 166] width 179 height 18
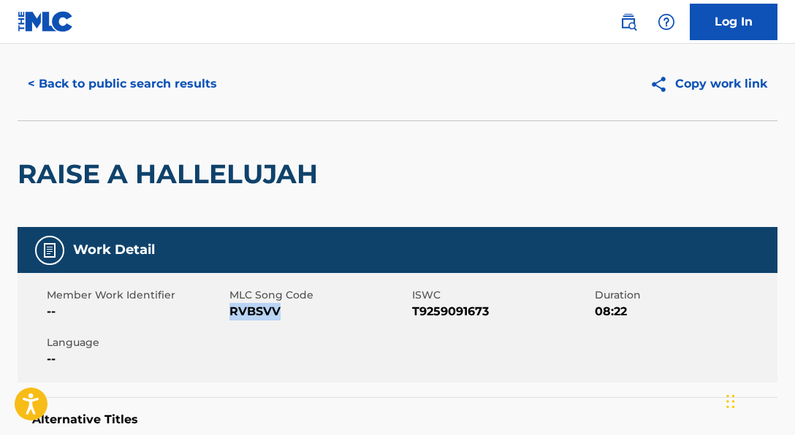
scroll to position [17, 0]
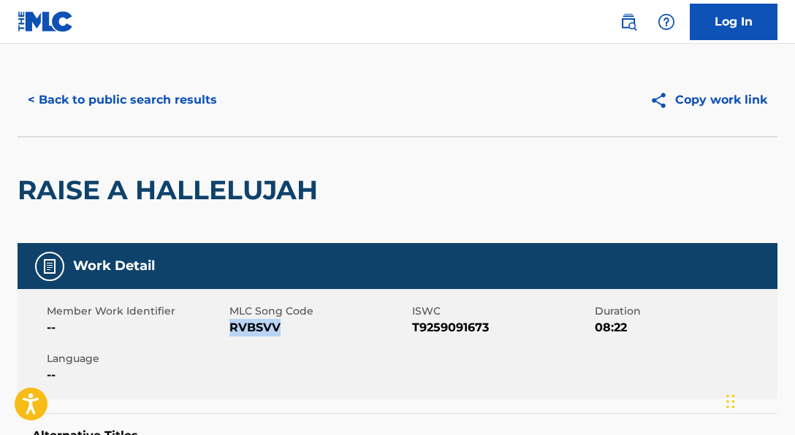
click at [205, 102] on button "< Back to public search results" at bounding box center [123, 100] width 210 height 37
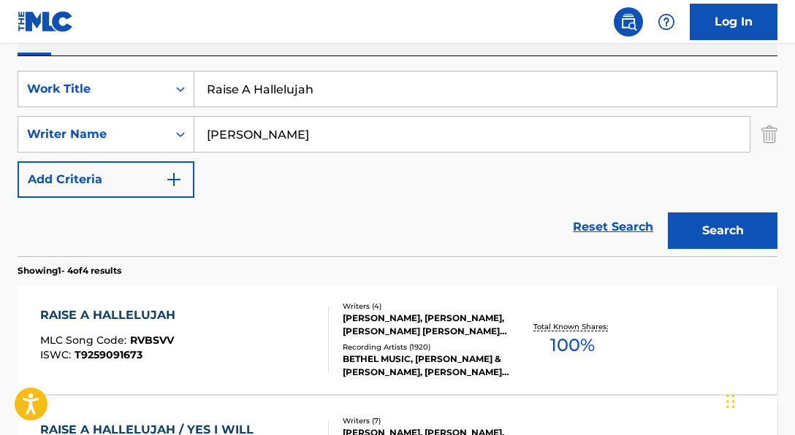
scroll to position [251, 0]
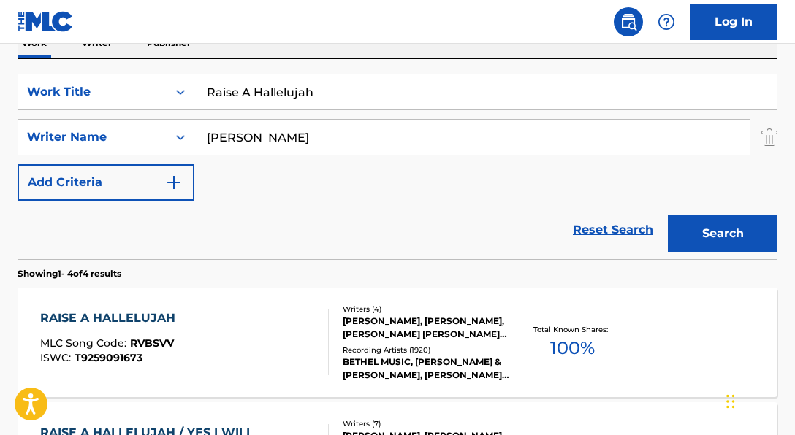
drag, startPoint x: 322, startPoint y: 96, endPoint x: 206, endPoint y: 85, distance: 116.8
click at [206, 85] on input "Raise A Hallelujah" at bounding box center [485, 92] width 582 height 35
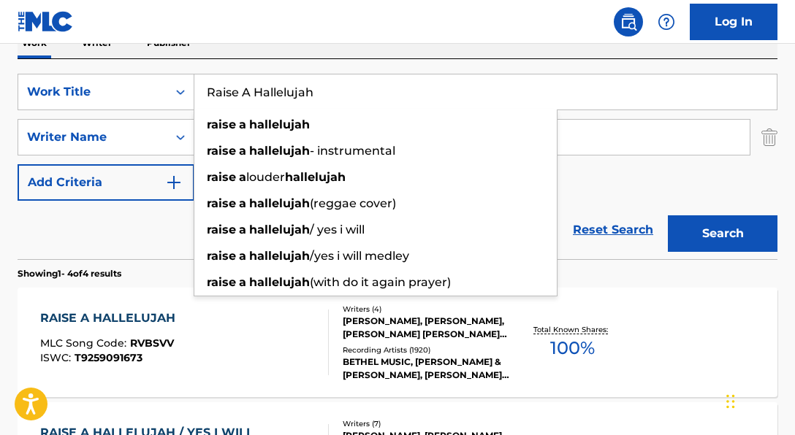
paste input "Study Music for [MEDICAL_DATA]"
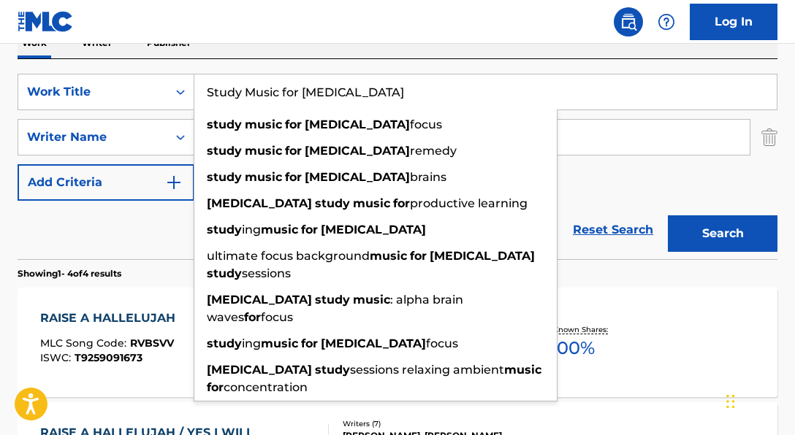
type input "Study Music for [MEDICAL_DATA]"
click at [110, 215] on div "Reset Search Search" at bounding box center [398, 230] width 760 height 58
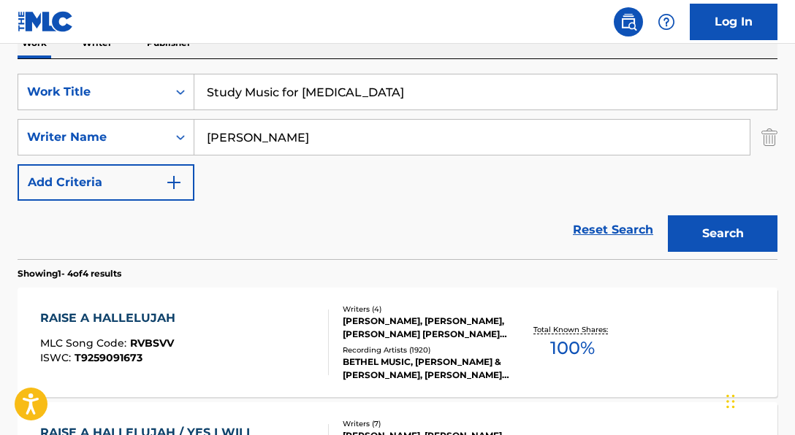
drag, startPoint x: 438, startPoint y: 136, endPoint x: 163, endPoint y: 112, distance: 276.5
click at [163, 112] on div "SearchWithCriteria06a71e43-bf5f-4d43-9b27-a6297739d3fb Work Title Study Music f…" at bounding box center [398, 137] width 760 height 127
paste input "ARAGORN [PERSON_NAME]"
type input "ARAGORN [PERSON_NAME]"
click at [668, 216] on button "Search" at bounding box center [723, 234] width 110 height 37
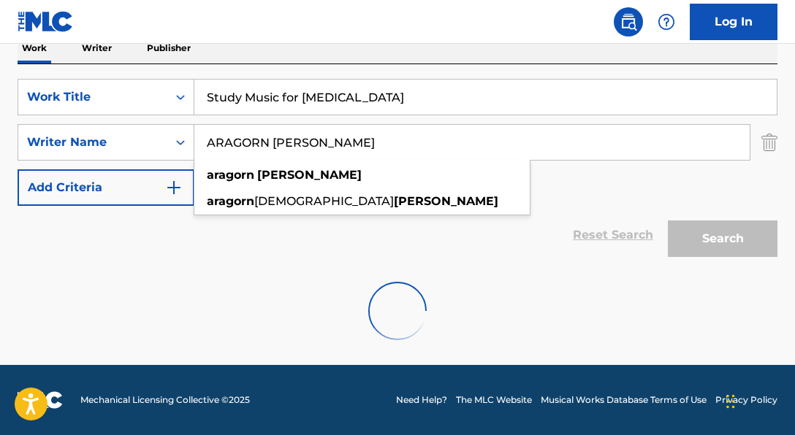
scroll to position [246, 0]
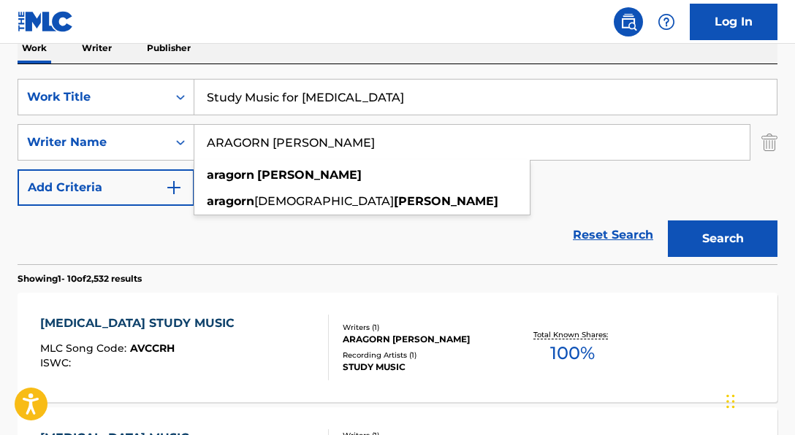
click at [476, 268] on section "Showing 1 - 10 of 2,532 results" at bounding box center [398, 274] width 760 height 21
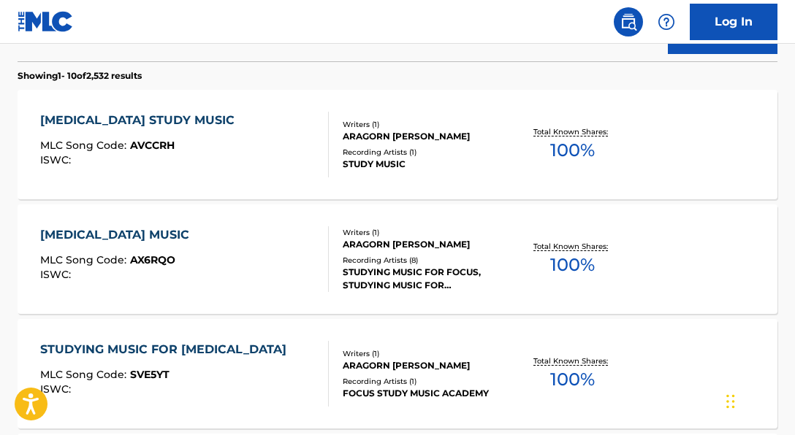
scroll to position [456, 0]
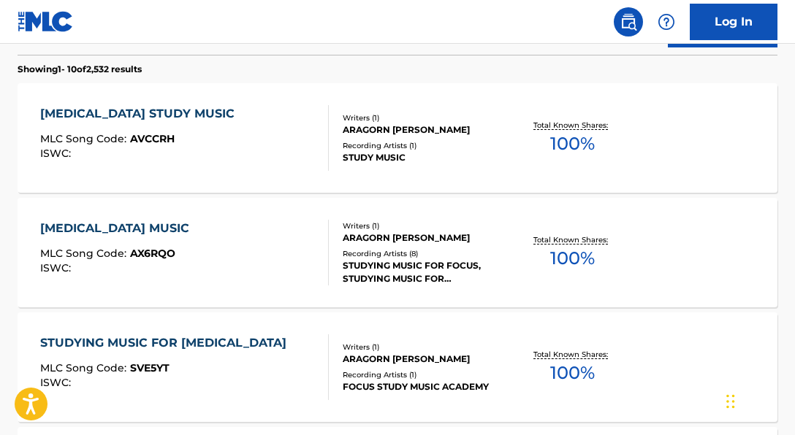
click at [397, 151] on div "STUDY MUSIC" at bounding box center [426, 157] width 167 height 13
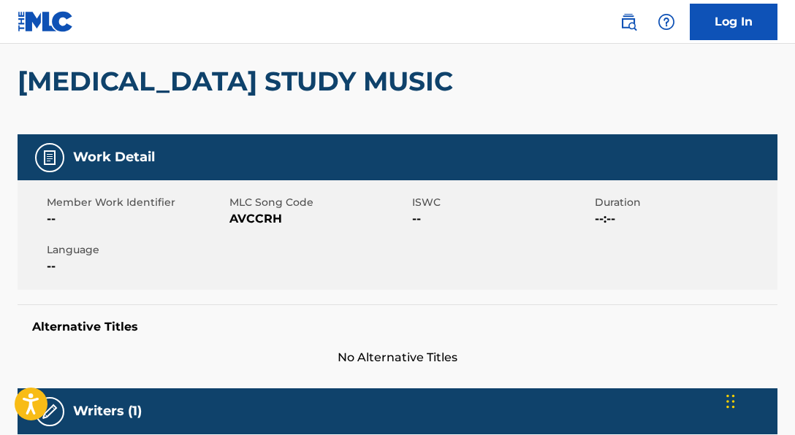
scroll to position [126, 0]
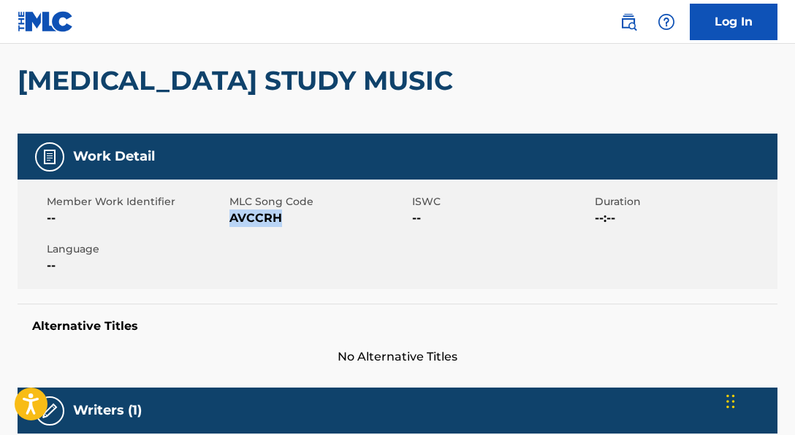
drag, startPoint x: 229, startPoint y: 221, endPoint x: 328, endPoint y: 224, distance: 98.7
click at [328, 224] on span "AVCCRH" at bounding box center [318, 219] width 179 height 18
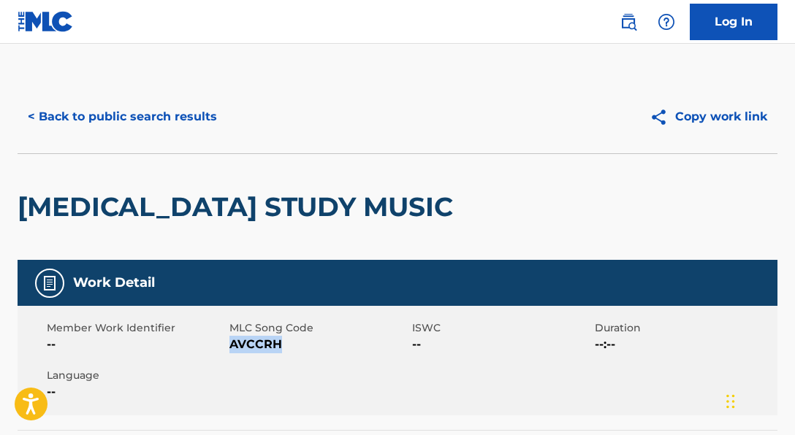
click at [213, 115] on button "< Back to public search results" at bounding box center [123, 117] width 210 height 37
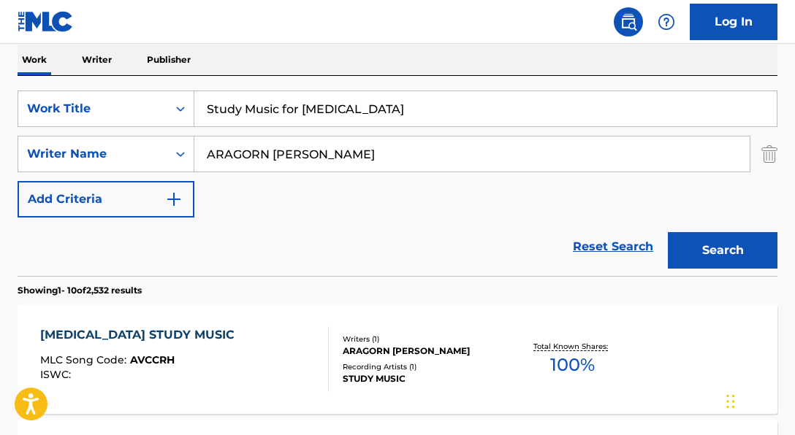
scroll to position [236, 0]
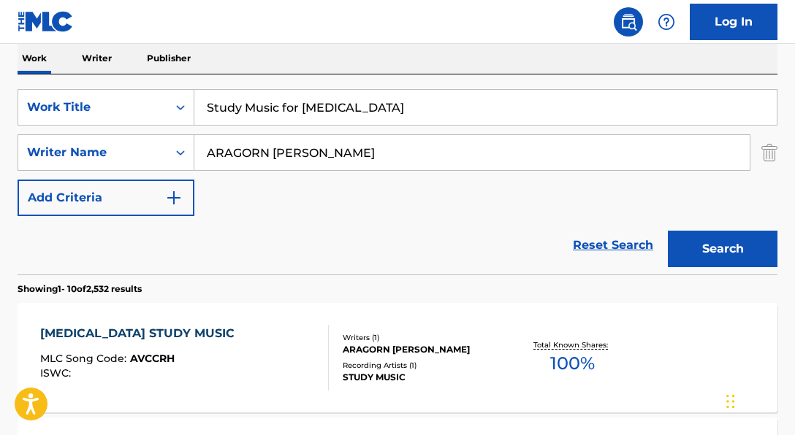
drag, startPoint x: 340, startPoint y: 112, endPoint x: 227, endPoint y: 104, distance: 112.8
click at [227, 104] on input "Study Music for [MEDICAL_DATA]" at bounding box center [485, 107] width 582 height 35
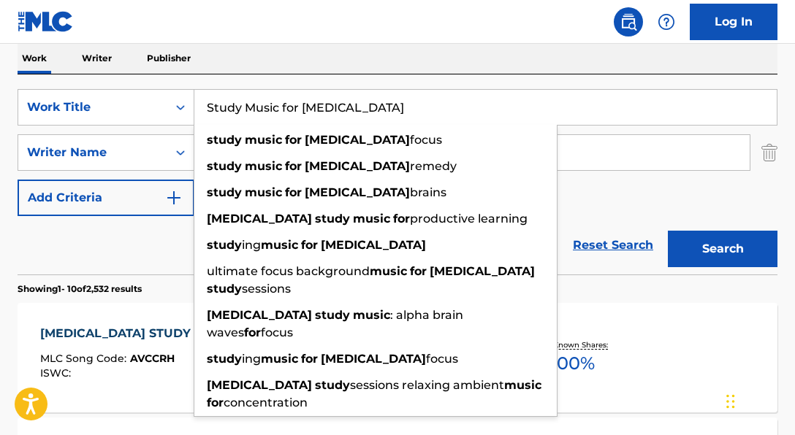
paste input "Rainbow"
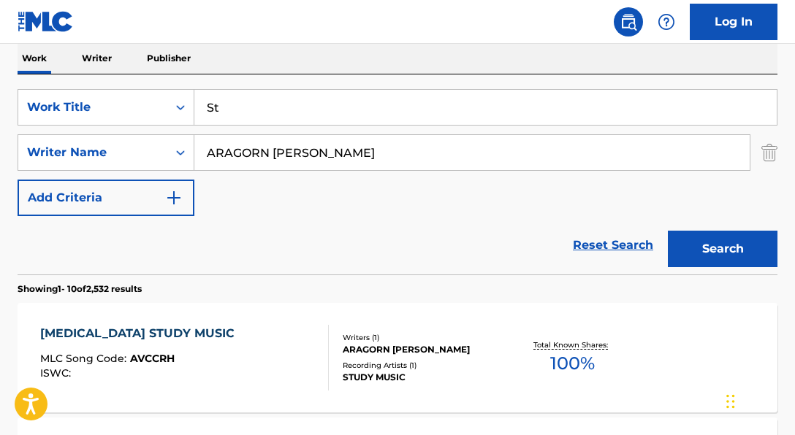
type input "S"
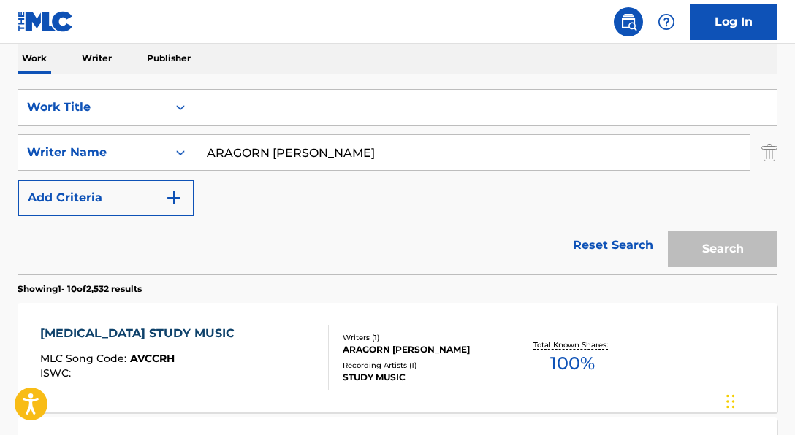
paste input "Rainbow"
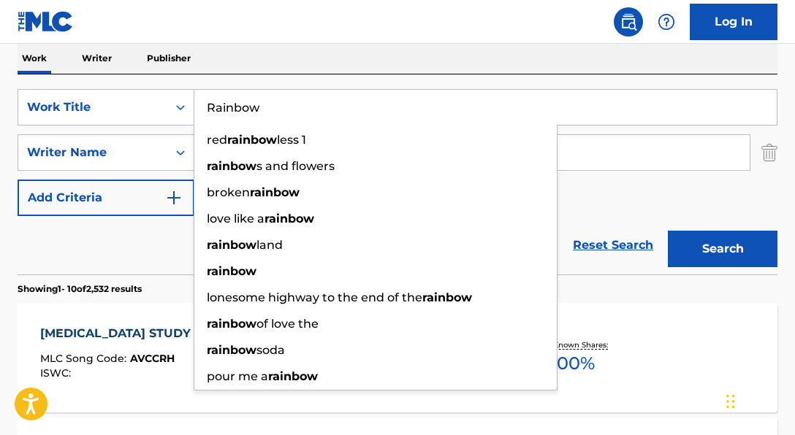
type input "Rainbow"
click at [153, 229] on div "Reset Search Search" at bounding box center [398, 245] width 760 height 58
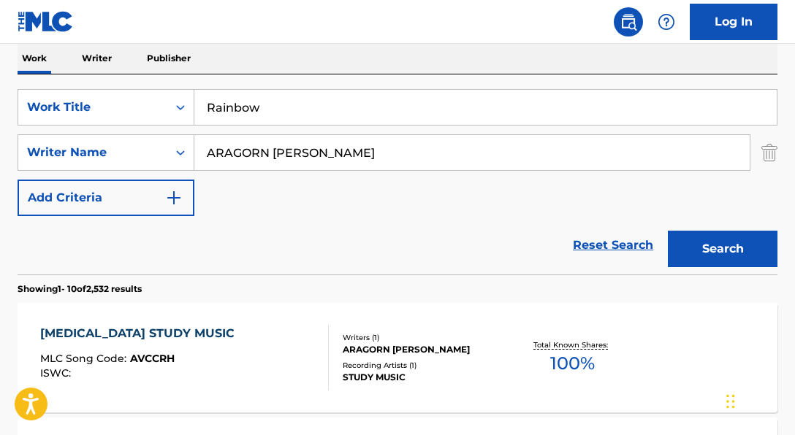
drag, startPoint x: 371, startPoint y: 151, endPoint x: 195, endPoint y: 145, distance: 176.2
click at [195, 145] on input "ARAGORN [PERSON_NAME]" at bounding box center [471, 152] width 555 height 35
paste input "[PERSON_NAME]|[PERSON_NAME]|[PERSON_NAME]"
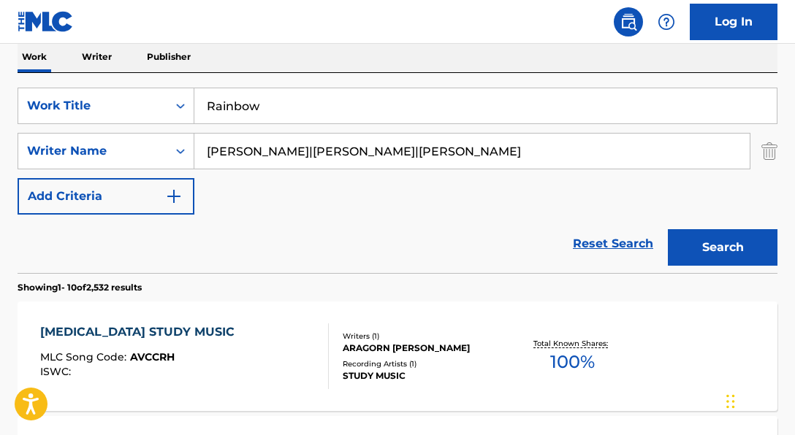
drag, startPoint x: 353, startPoint y: 153, endPoint x: 518, endPoint y: 161, distance: 165.4
click at [518, 161] on input "[PERSON_NAME]|[PERSON_NAME]|[PERSON_NAME]" at bounding box center [471, 151] width 555 height 35
type input "[PERSON_NAME]"
click at [668, 229] on button "Search" at bounding box center [723, 247] width 110 height 37
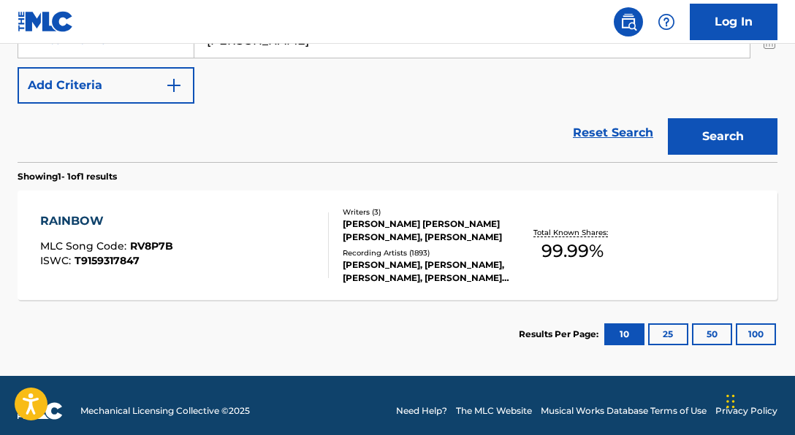
scroll to position [359, 0]
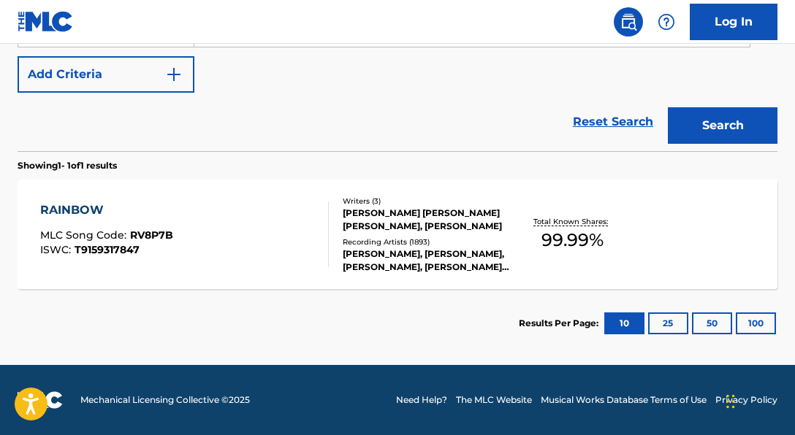
click at [433, 243] on div "Recording Artists ( 1893 )" at bounding box center [426, 242] width 167 height 11
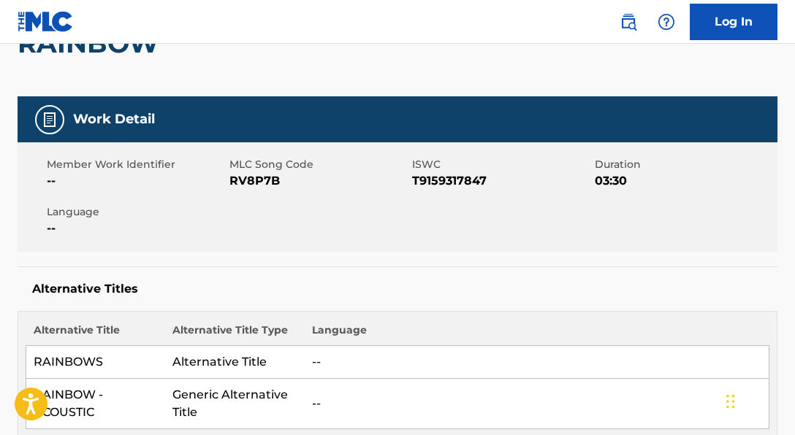
scroll to position [175, 0]
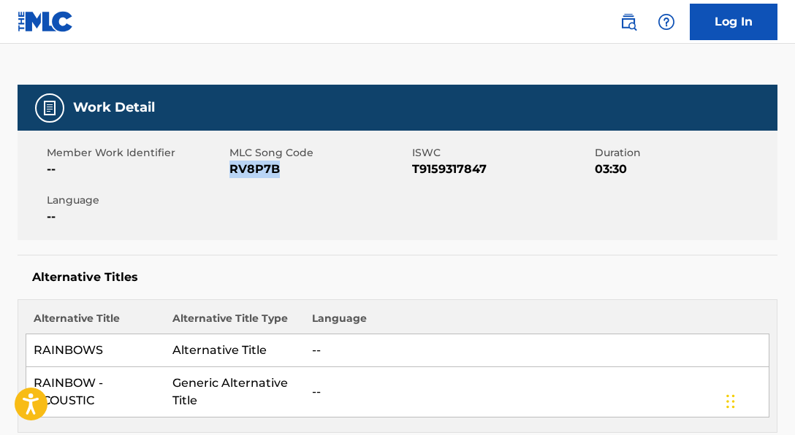
drag, startPoint x: 231, startPoint y: 172, endPoint x: 396, endPoint y: 186, distance: 165.7
click at [396, 186] on div "Member Work Identifier -- MLC Song Code RV8P7B ISWC T9159317847 Duration 03:30 …" at bounding box center [398, 186] width 760 height 110
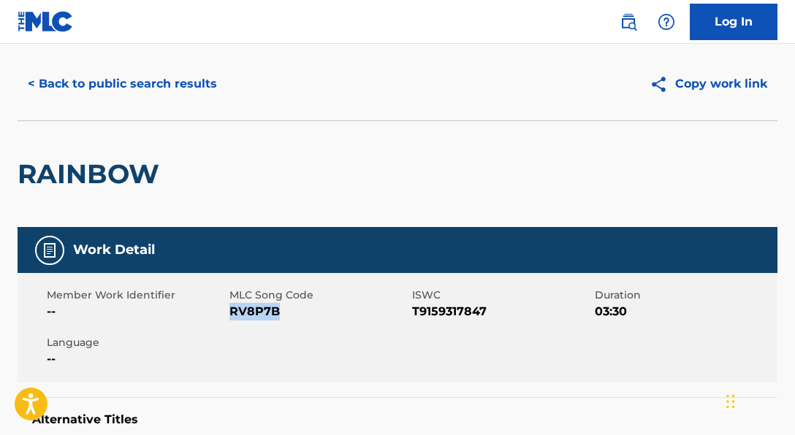
click at [199, 80] on button "< Back to public search results" at bounding box center [123, 84] width 210 height 37
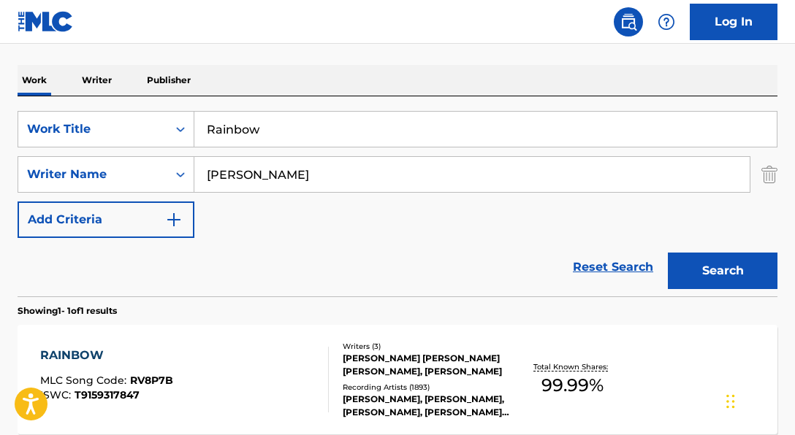
scroll to position [196, 0]
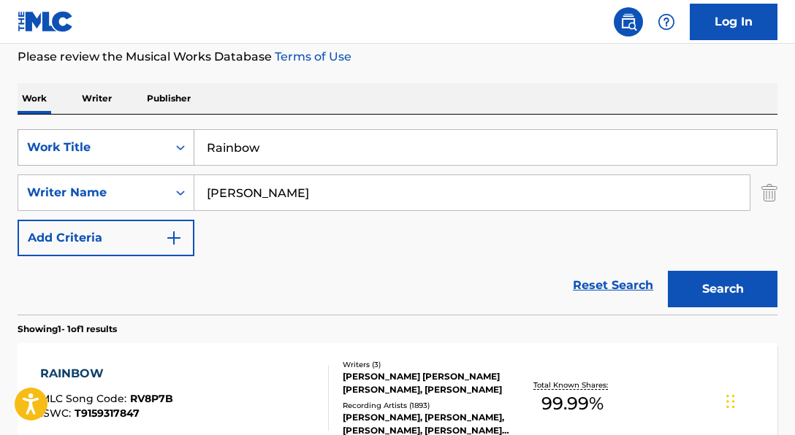
drag, startPoint x: 309, startPoint y: 149, endPoint x: 189, endPoint y: 137, distance: 120.5
click at [189, 137] on div "SearchWithCriteria06a71e43-bf5f-4d43-9b27-a6297739d3fb Work Title Rainbow" at bounding box center [398, 147] width 760 height 37
paste input "Antes De"
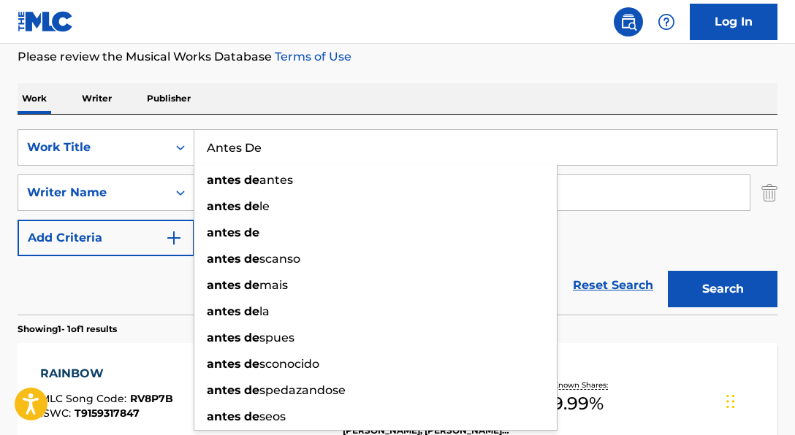
type input "Antes De"
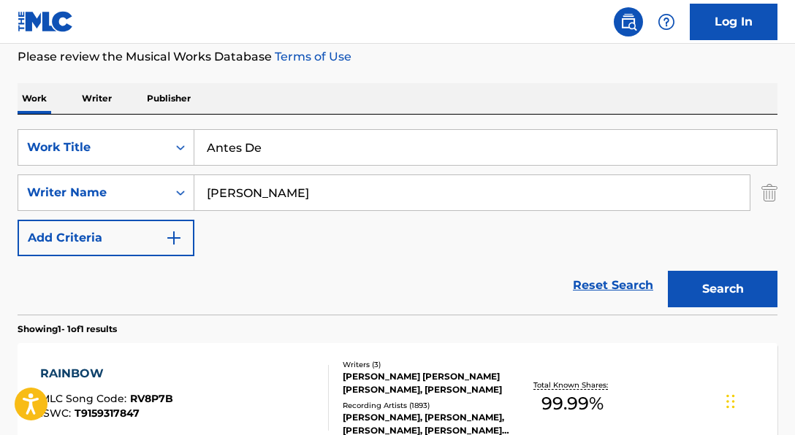
click at [154, 257] on div "Reset Search Search" at bounding box center [398, 285] width 760 height 58
drag, startPoint x: 297, startPoint y: 186, endPoint x: 134, endPoint y: 159, distance: 165.2
click at [153, 165] on div "SearchWithCriteria06a71e43-bf5f-4d43-9b27-a6297739d3fb Work Title Antes De Sear…" at bounding box center [398, 192] width 760 height 127
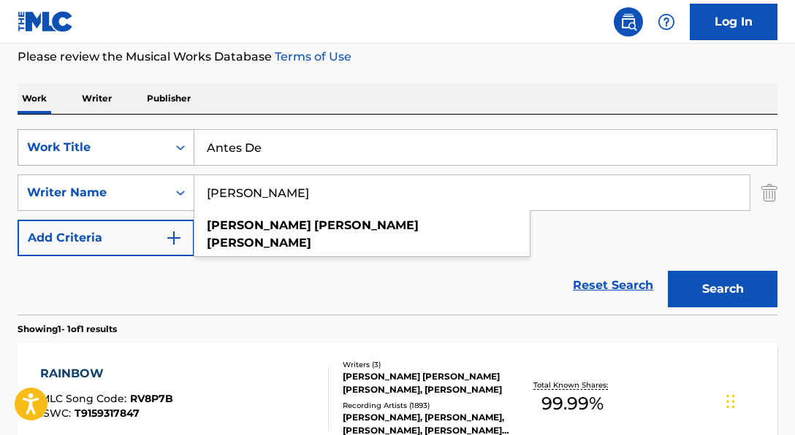
drag, startPoint x: 196, startPoint y: 165, endPoint x: 155, endPoint y: 159, distance: 41.4
click at [155, 159] on div "SearchWithCriteria06a71e43-bf5f-4d43-9b27-a6297739d3fb Work Title Antes De Sear…" at bounding box center [398, 192] width 760 height 127
click at [668, 271] on button "Search" at bounding box center [723, 289] width 110 height 37
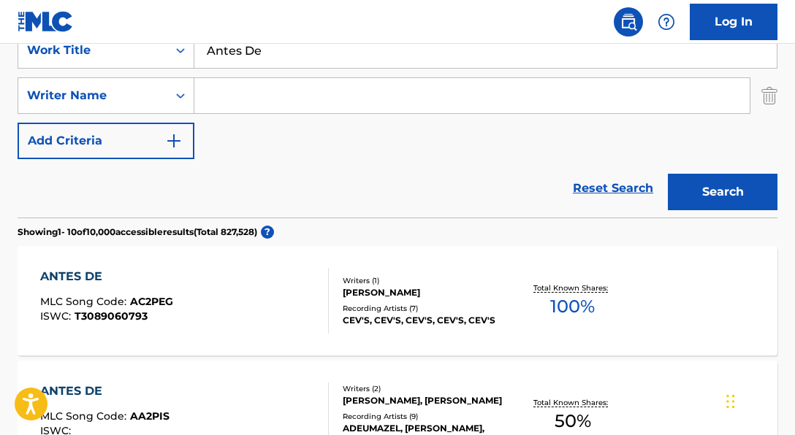
scroll to position [271, 0]
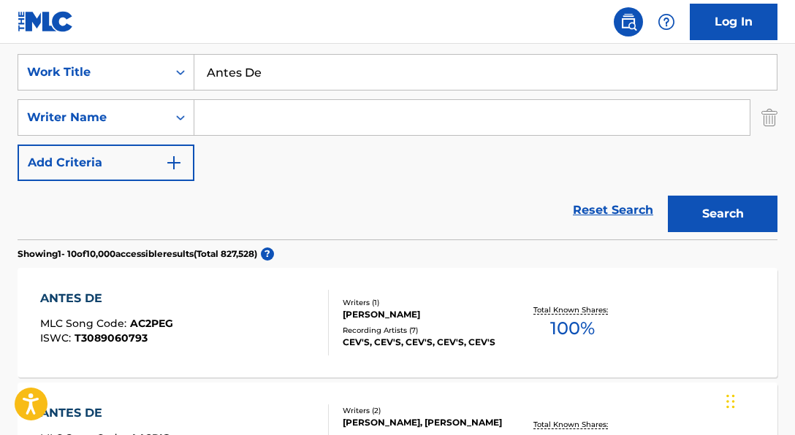
paste input "[PERSON_NAME] [PERSON_NAME]|[PERSON_NAME]|[PERSON_NAME] [PERSON_NAME]|[PERSON_N…"
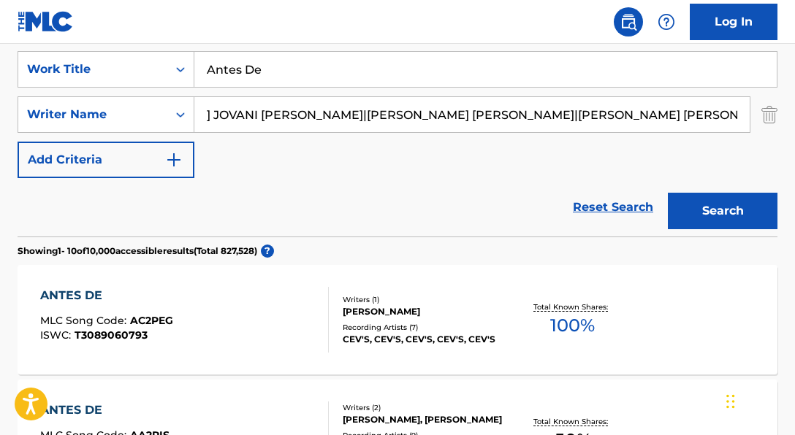
scroll to position [272, 0]
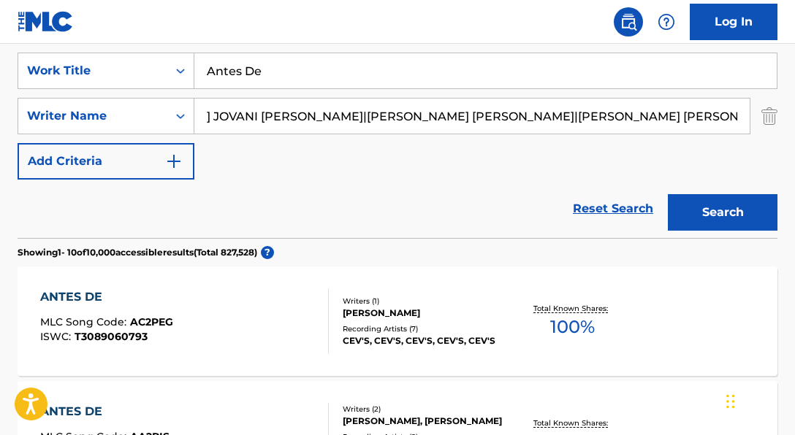
drag, startPoint x: 272, startPoint y: 121, endPoint x: 788, endPoint y: 131, distance: 515.9
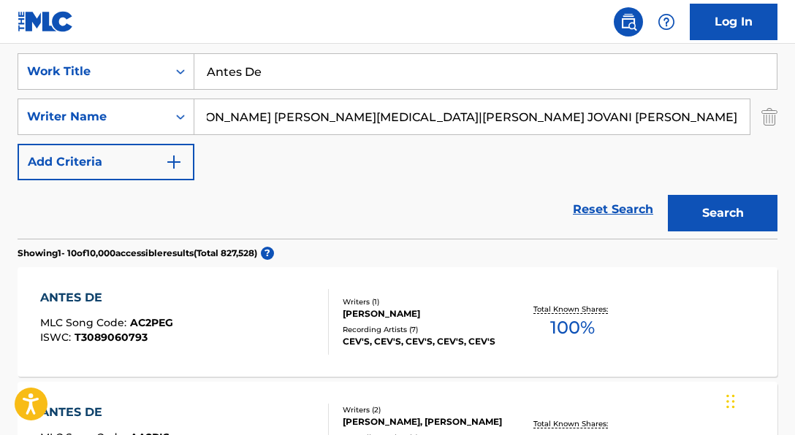
scroll to position [0, 372]
drag, startPoint x: 355, startPoint y: 121, endPoint x: 716, endPoint y: 126, distance: 361.0
click at [716, 126] on input "[PERSON_NAME] [PERSON_NAME]|[PERSON_NAME]|[PERSON_NAME] [PERSON_NAME]|[PERSON_N…" at bounding box center [471, 116] width 555 height 35
drag, startPoint x: 365, startPoint y: 119, endPoint x: 818, endPoint y: 132, distance: 453.9
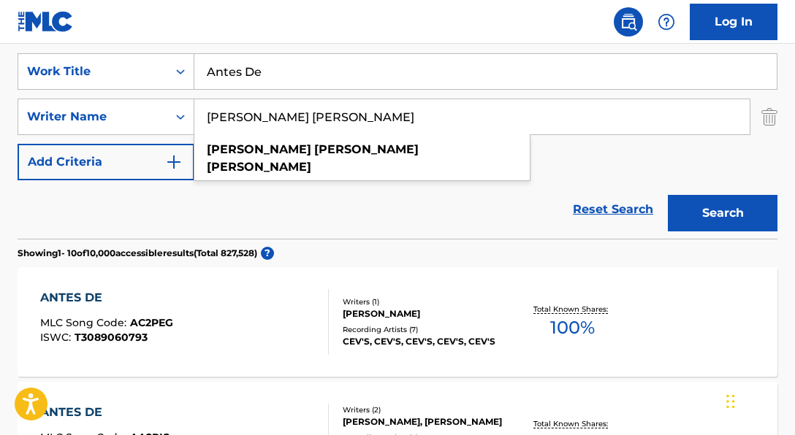
type input "[PERSON_NAME] [PERSON_NAME]"
click at [668, 195] on button "Search" at bounding box center [723, 213] width 110 height 37
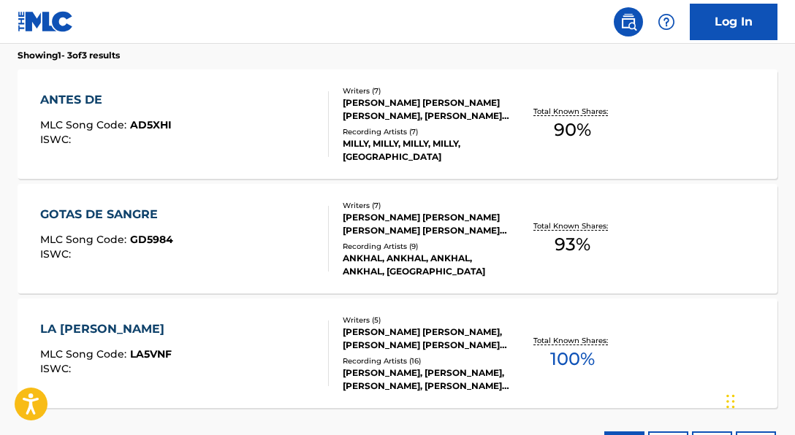
scroll to position [496, 0]
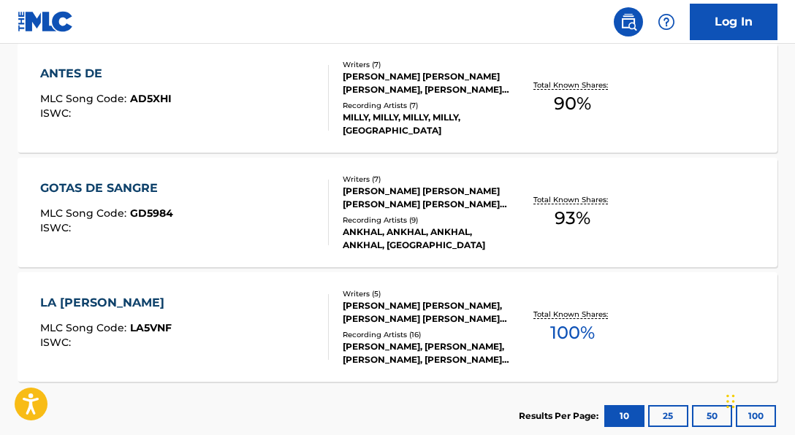
click at [419, 118] on div "MILLY, MILLY, MILLY, MILLY, [GEOGRAPHIC_DATA]" at bounding box center [426, 124] width 167 height 26
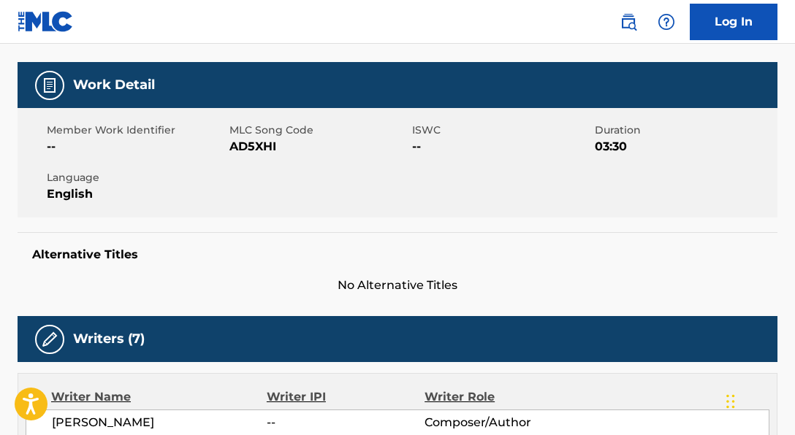
scroll to position [207, 0]
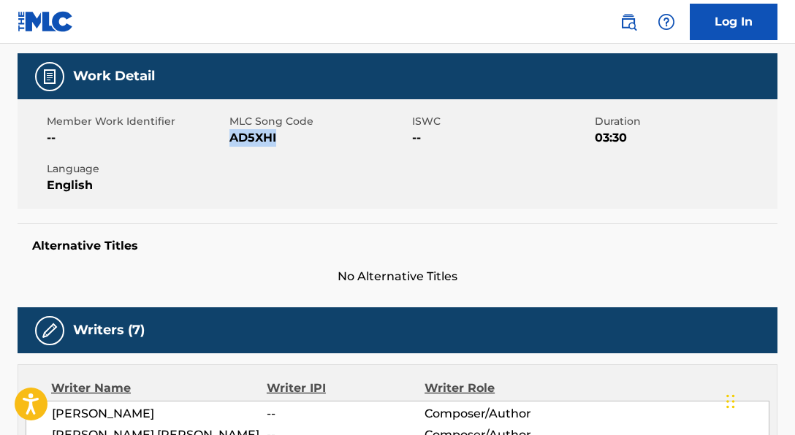
drag, startPoint x: 232, startPoint y: 137, endPoint x: 323, endPoint y: 139, distance: 91.4
click at [323, 139] on span "AD5XHI" at bounding box center [318, 138] width 179 height 18
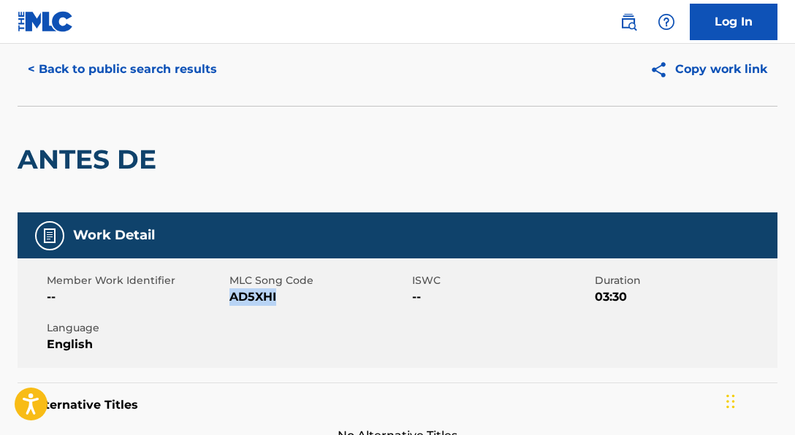
click at [202, 77] on button "< Back to public search results" at bounding box center [123, 69] width 210 height 37
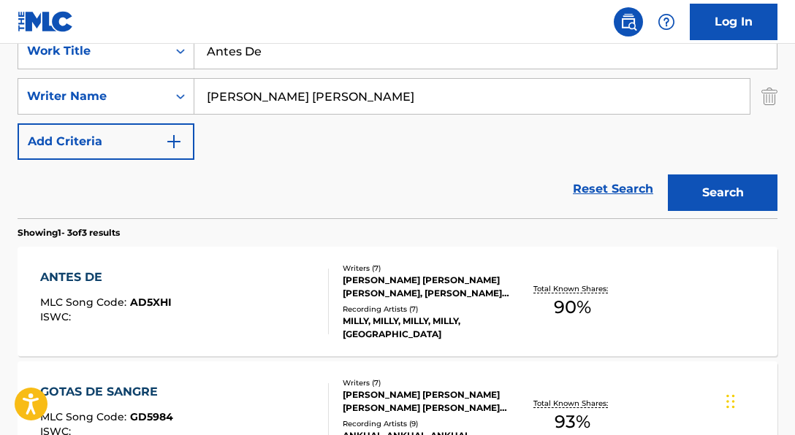
scroll to position [259, 0]
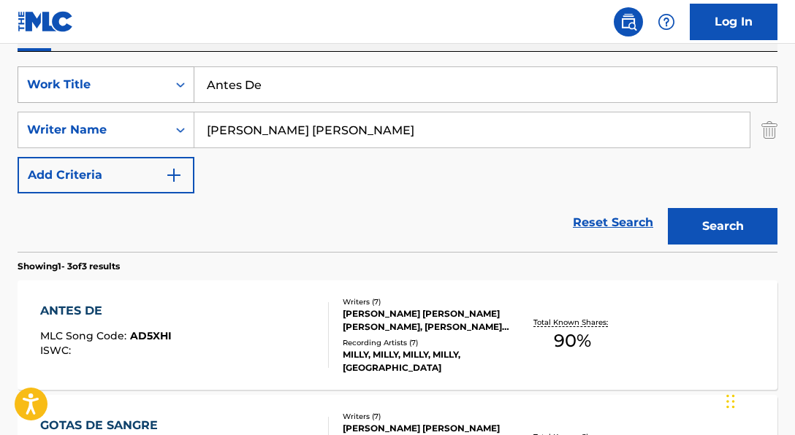
drag, startPoint x: 273, startPoint y: 87, endPoint x: 175, endPoint y: 74, distance: 98.1
click at [175, 74] on div "SearchWithCriteria06a71e43-bf5f-4d43-9b27-a6297739d3fb Work Title Antes De" at bounding box center [398, 84] width 760 height 37
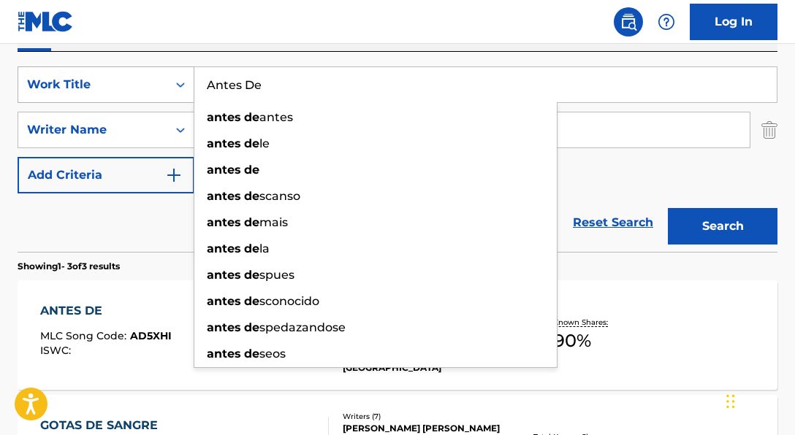
paste input "Pillar"
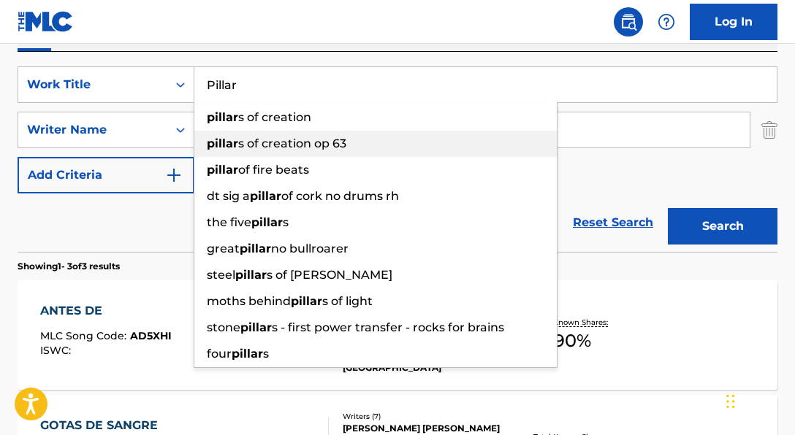
drag, startPoint x: 470, startPoint y: 51, endPoint x: 354, endPoint y: 136, distance: 143.2
click at [354, 136] on div "pillar s of creation op 63" at bounding box center [375, 144] width 362 height 26
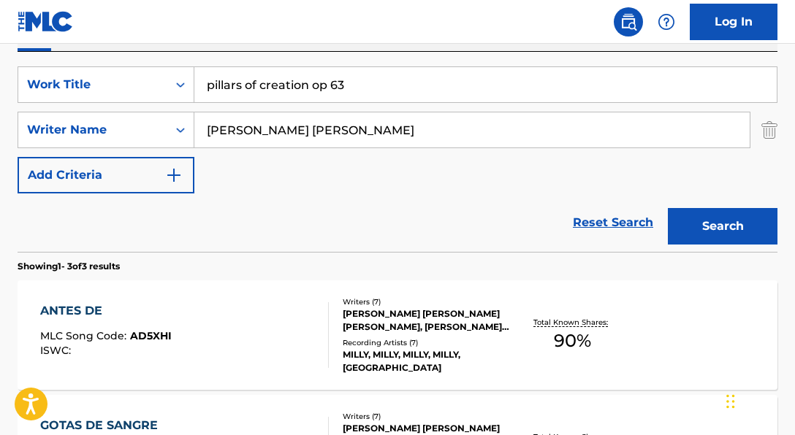
drag, startPoint x: 244, startPoint y: 90, endPoint x: 541, endPoint y: 102, distance: 296.9
click at [541, 102] on input "pillars of creation op 63" at bounding box center [485, 84] width 582 height 35
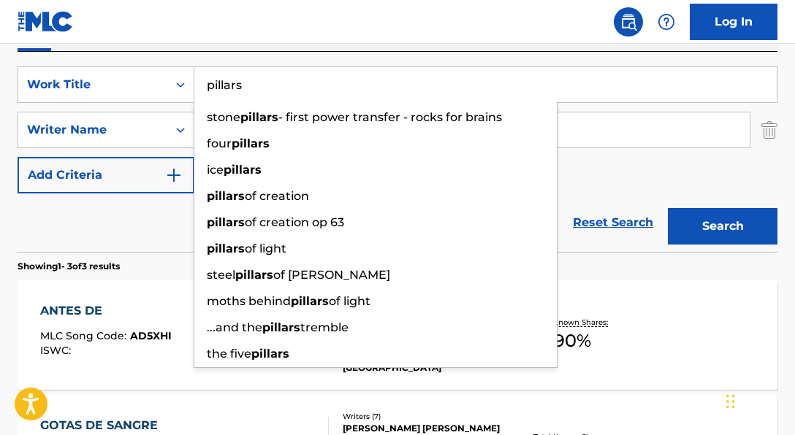
type input "pillars"
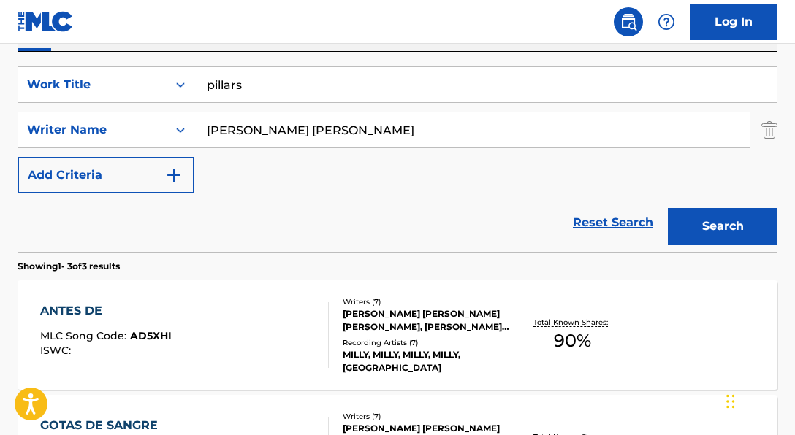
drag, startPoint x: 140, startPoint y: 259, endPoint x: 300, endPoint y: 194, distance: 173.0
click at [140, 259] on section "Showing 1 - 3 of 3 results" at bounding box center [398, 262] width 760 height 21
drag, startPoint x: 404, startPoint y: 131, endPoint x: 160, endPoint y: 105, distance: 245.4
click at [160, 105] on div "SearchWithCriteria06a71e43-bf5f-4d43-9b27-a6297739d3fb Work Title pillars Searc…" at bounding box center [398, 129] width 760 height 127
paste input "[PERSON_NAME][DEMOGRAPHIC_DATA]"
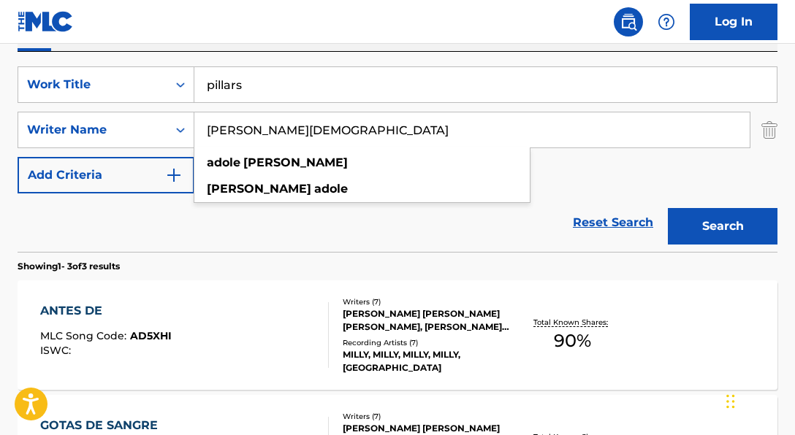
type input "[PERSON_NAME][DEMOGRAPHIC_DATA]"
click at [267, 238] on div "Reset Search Search" at bounding box center [398, 223] width 760 height 58
click at [760, 226] on button "Search" at bounding box center [723, 226] width 110 height 37
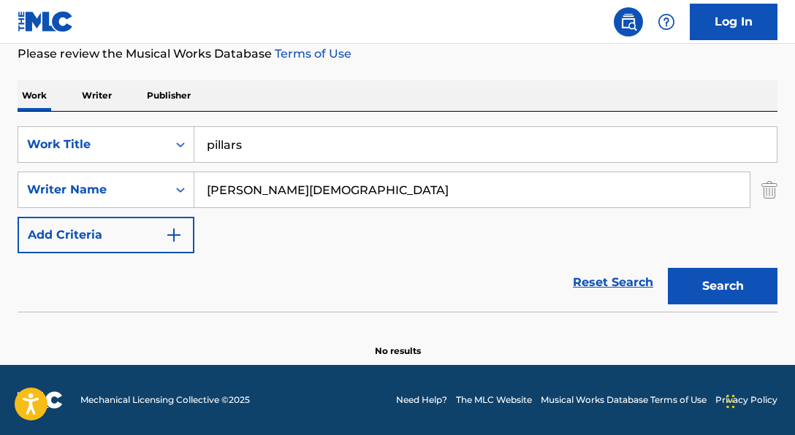
scroll to position [199, 0]
click at [332, 150] on input "pillars" at bounding box center [485, 144] width 582 height 35
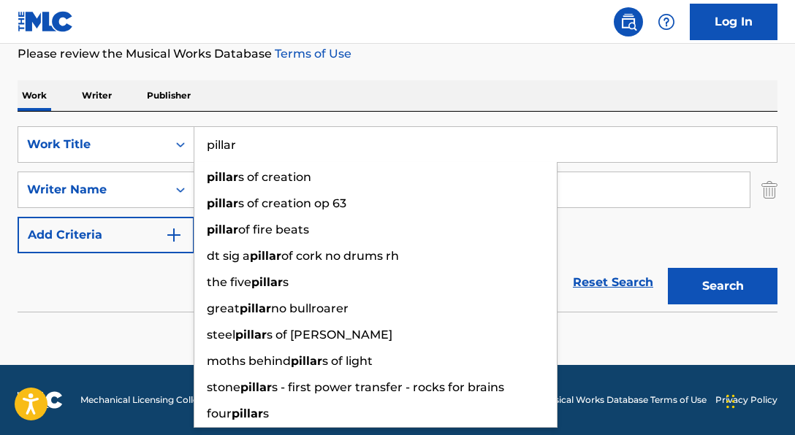
type input "pillar"
click at [668, 268] on button "Search" at bounding box center [723, 286] width 110 height 37
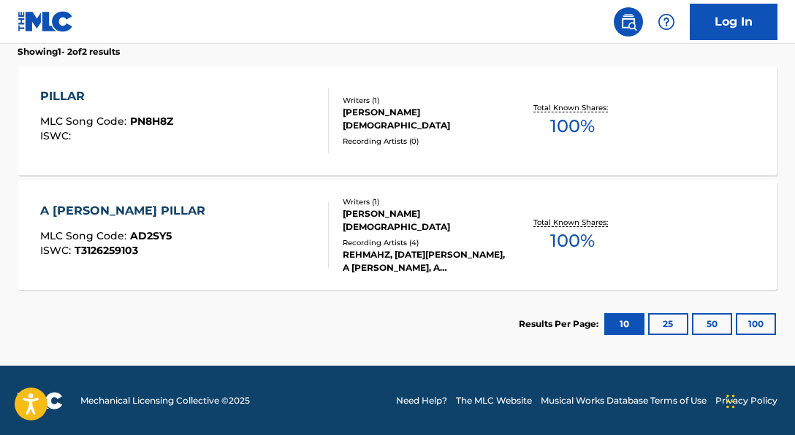
scroll to position [474, 0]
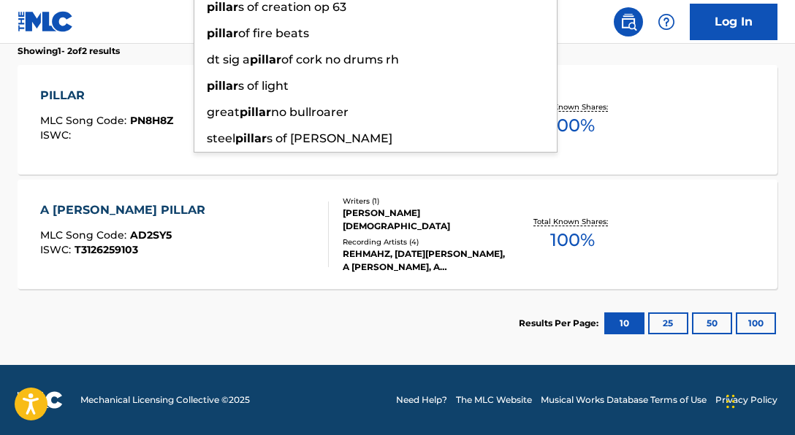
click at [121, 148] on div "PILLAR MLC Song Code : PN8H8Z ISWC :" at bounding box center [106, 120] width 133 height 66
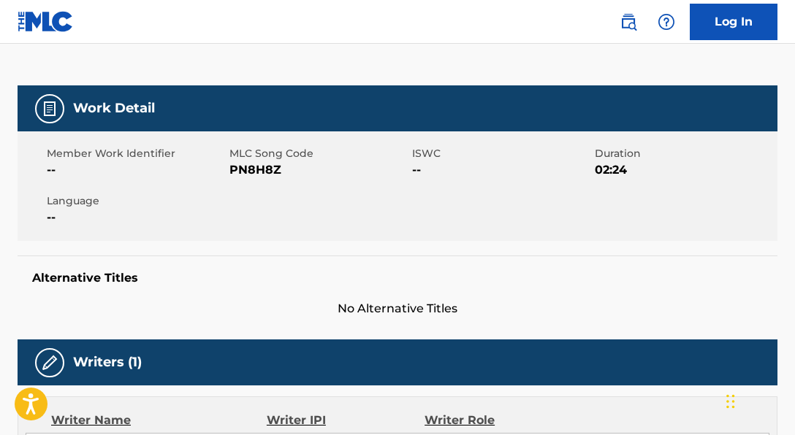
scroll to position [177, 0]
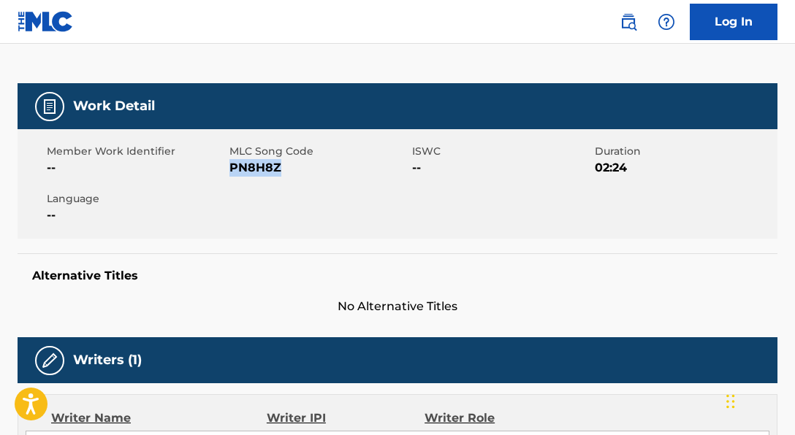
drag, startPoint x: 230, startPoint y: 174, endPoint x: 313, endPoint y: 176, distance: 82.6
click at [313, 176] on span "PN8H8Z" at bounding box center [318, 168] width 179 height 18
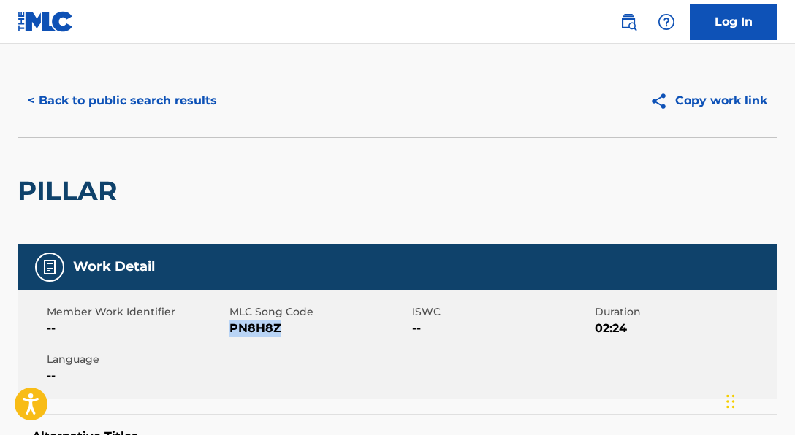
scroll to position [14, 0]
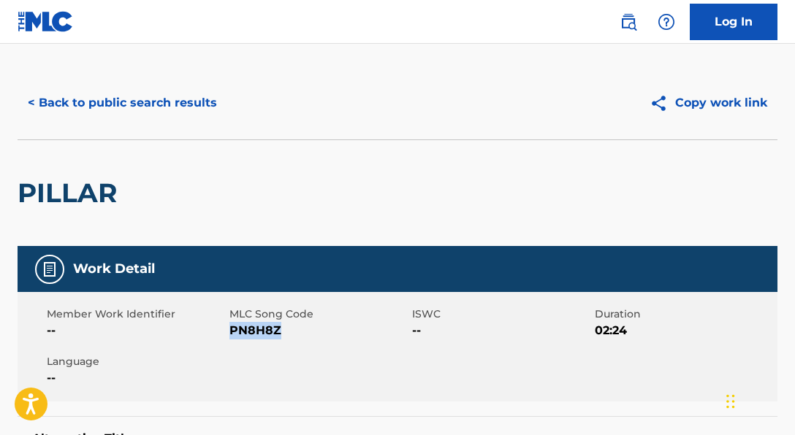
click at [153, 92] on button "< Back to public search results" at bounding box center [123, 103] width 210 height 37
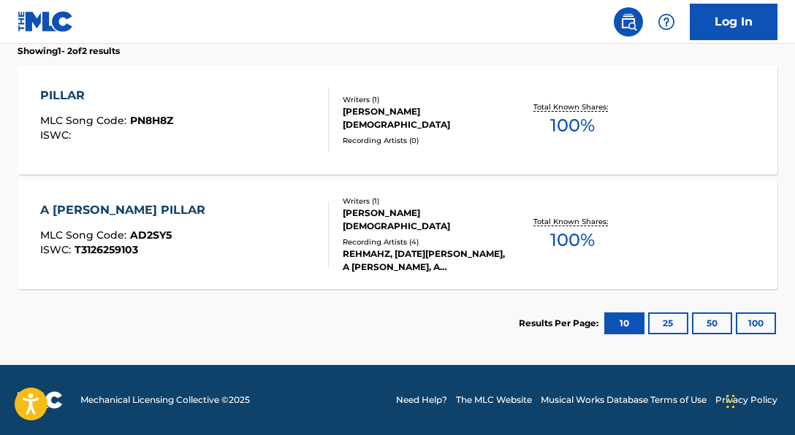
click at [349, 219] on div "[PERSON_NAME][DEMOGRAPHIC_DATA]" at bounding box center [426, 220] width 167 height 26
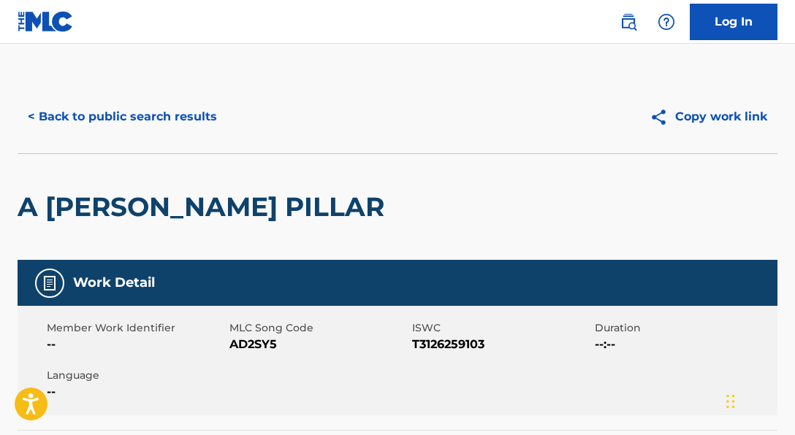
click at [184, 125] on button "< Back to public search results" at bounding box center [123, 117] width 210 height 37
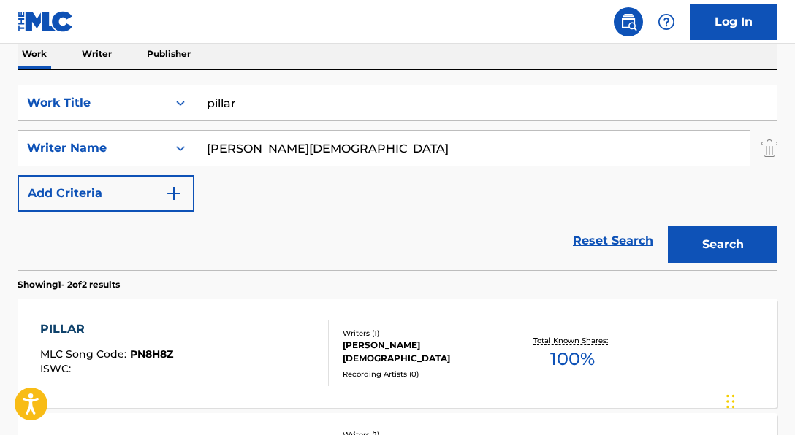
scroll to position [207, 0]
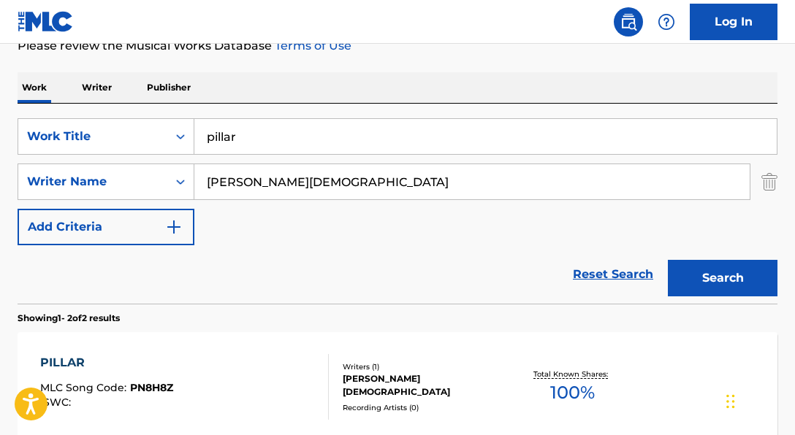
drag, startPoint x: 313, startPoint y: 132, endPoint x: 227, endPoint y: 136, distance: 85.6
click at [227, 136] on input "pillar" at bounding box center [485, 136] width 582 height 35
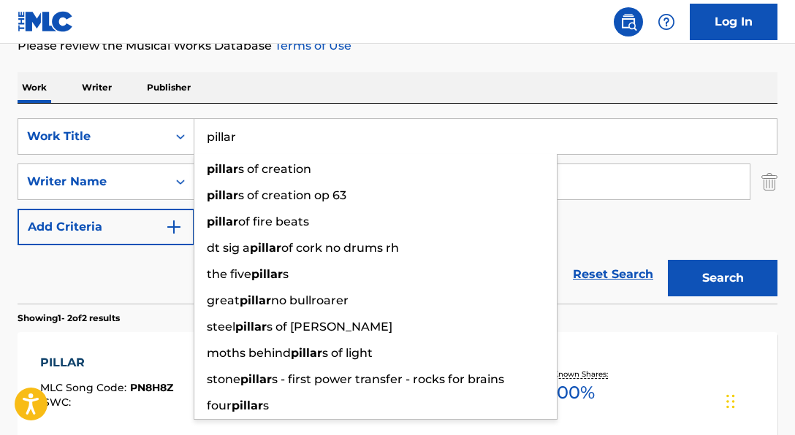
click at [274, 132] on input "pillar" at bounding box center [485, 136] width 582 height 35
drag, startPoint x: 270, startPoint y: 138, endPoint x: 180, endPoint y: 128, distance: 91.2
click at [180, 128] on div "SearchWithCriteria06a71e43-bf5f-4d43-9b27-a6297739d3fb Work Title pillar pillar…" at bounding box center [398, 136] width 760 height 37
paste input "El Vecino"
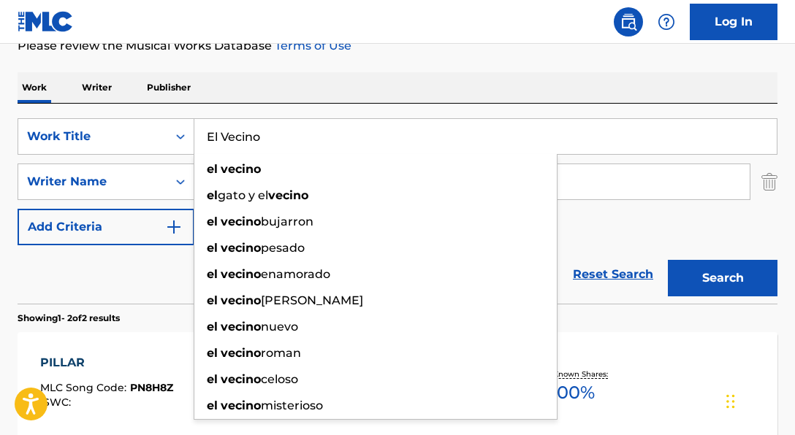
type input "El Vecino"
click at [144, 272] on div "Reset Search Search" at bounding box center [398, 274] width 760 height 58
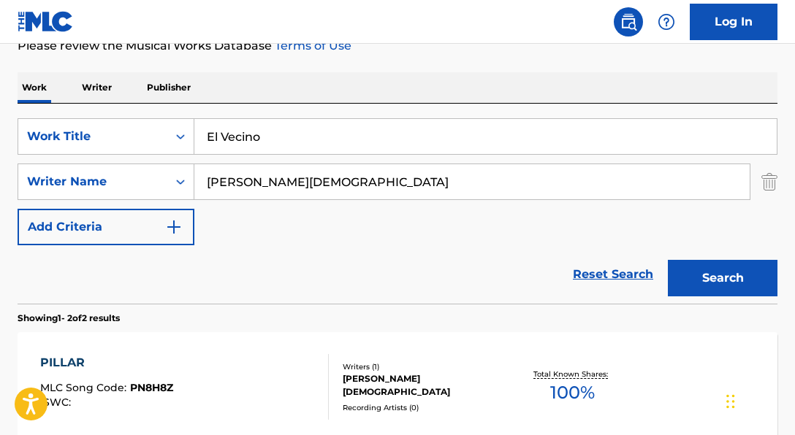
drag, startPoint x: 256, startPoint y: 176, endPoint x: 211, endPoint y: 173, distance: 44.7
click at [211, 173] on input "[PERSON_NAME][DEMOGRAPHIC_DATA]" at bounding box center [471, 181] width 555 height 35
paste input "LAYAN [PERSON_NAME]|[PERSON_NAME] [PERSON_NAME]|[PERSON_NAME] [PERSON_NAME]"
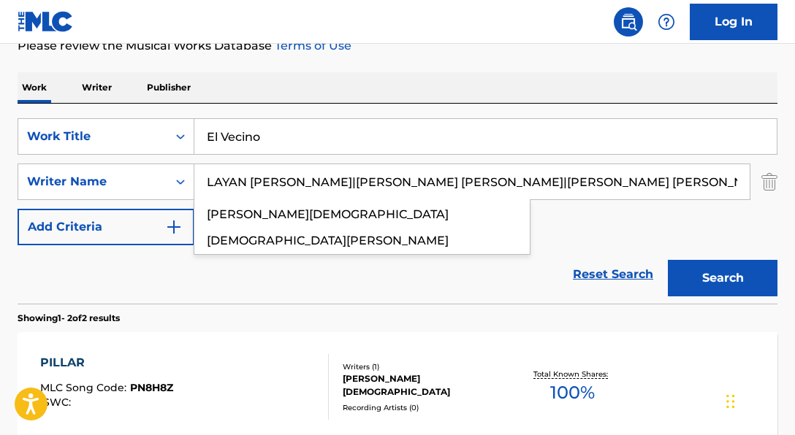
drag, startPoint x: 340, startPoint y: 181, endPoint x: 623, endPoint y: 174, distance: 282.8
click at [623, 174] on input "LAYAN [PERSON_NAME]|[PERSON_NAME] [PERSON_NAME]|[PERSON_NAME] [PERSON_NAME]" at bounding box center [471, 181] width 555 height 35
drag, startPoint x: 339, startPoint y: 185, endPoint x: 651, endPoint y: 198, distance: 312.3
click at [651, 198] on input "LAYAN [PERSON_NAME]|[PERSON_NAME] [PERSON_NAME]|[PERSON_NAME] [PERSON_NAME]" at bounding box center [471, 181] width 555 height 35
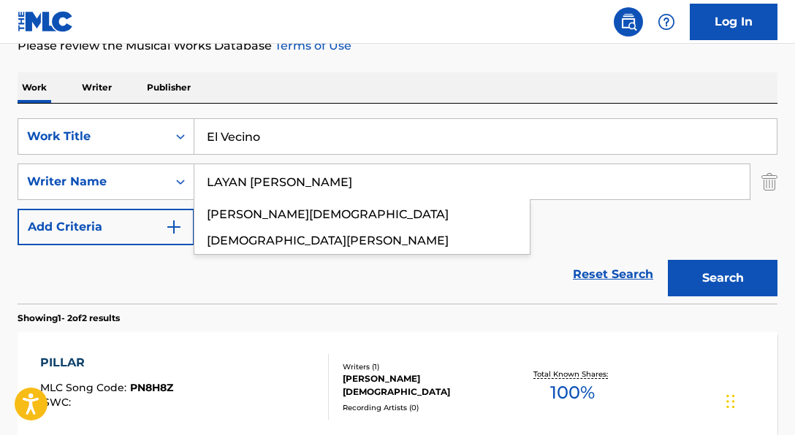
type input "LAYAN [PERSON_NAME]"
click at [668, 260] on button "Search" at bounding box center [723, 278] width 110 height 37
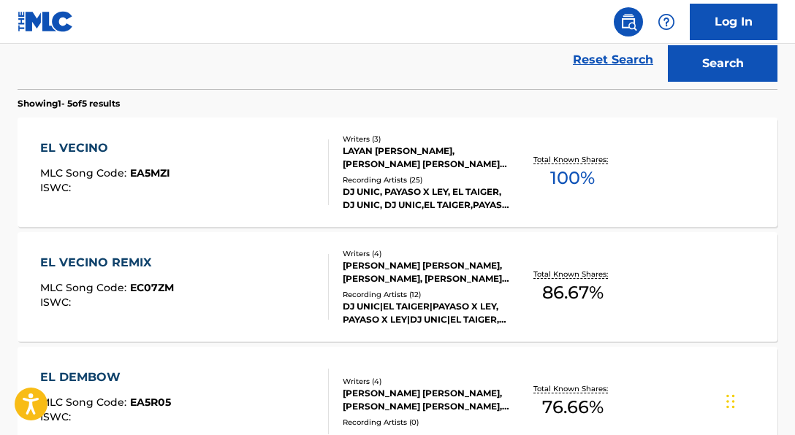
scroll to position [423, 0]
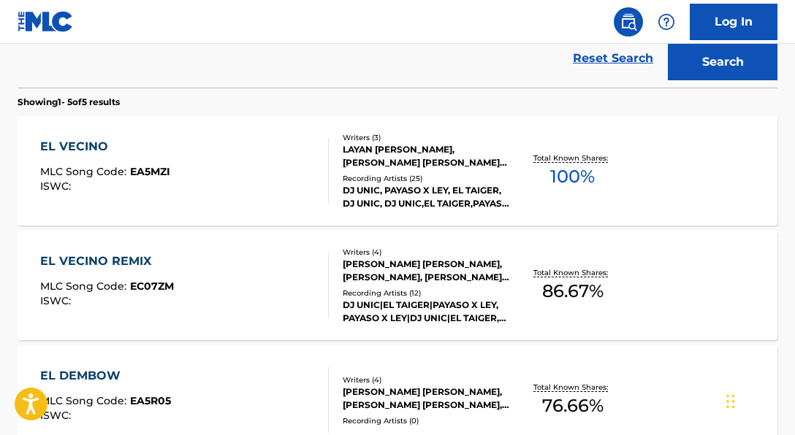
click at [381, 176] on div "Recording Artists ( 25 )" at bounding box center [426, 178] width 167 height 11
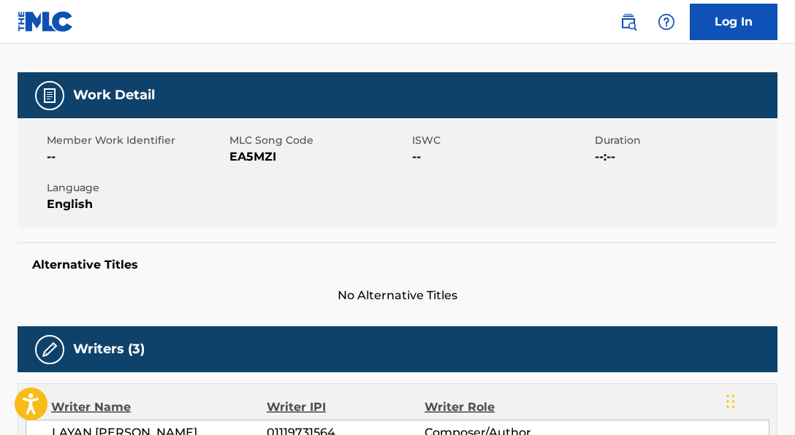
scroll to position [193, 0]
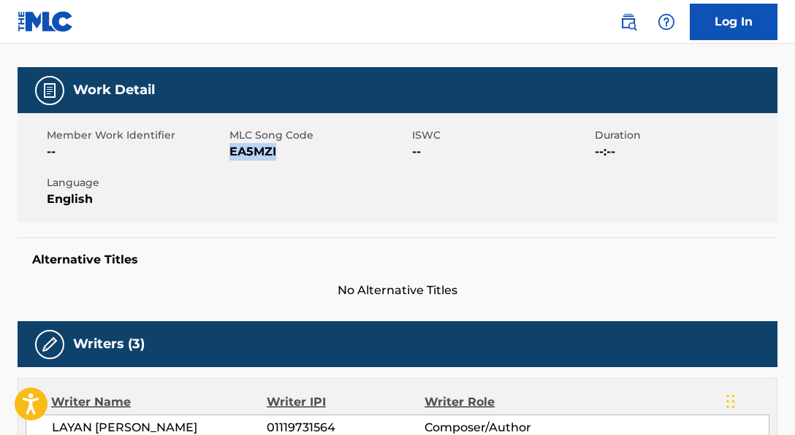
drag, startPoint x: 230, startPoint y: 155, endPoint x: 320, endPoint y: 159, distance: 90.0
click at [320, 159] on span "EA5MZI" at bounding box center [318, 152] width 179 height 18
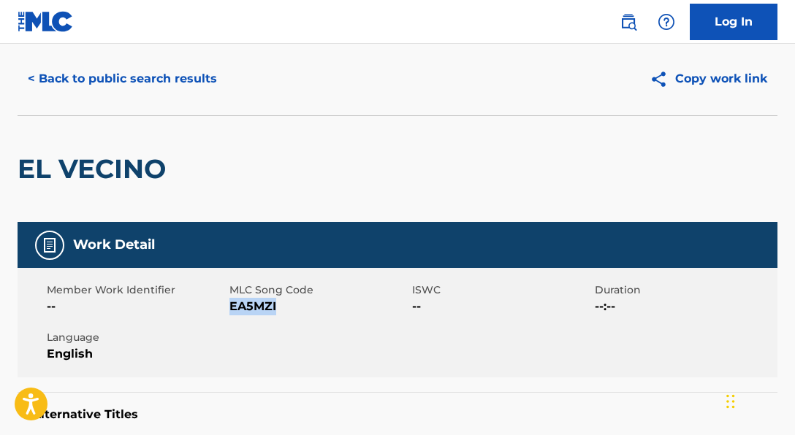
scroll to position [0, 0]
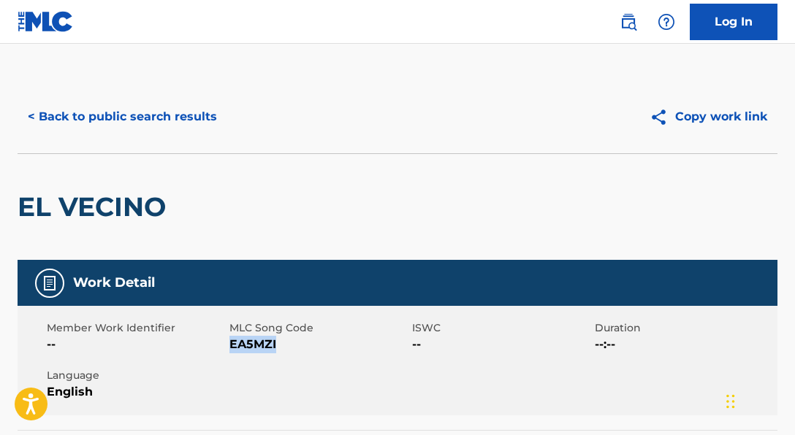
click at [192, 116] on button "< Back to public search results" at bounding box center [123, 117] width 210 height 37
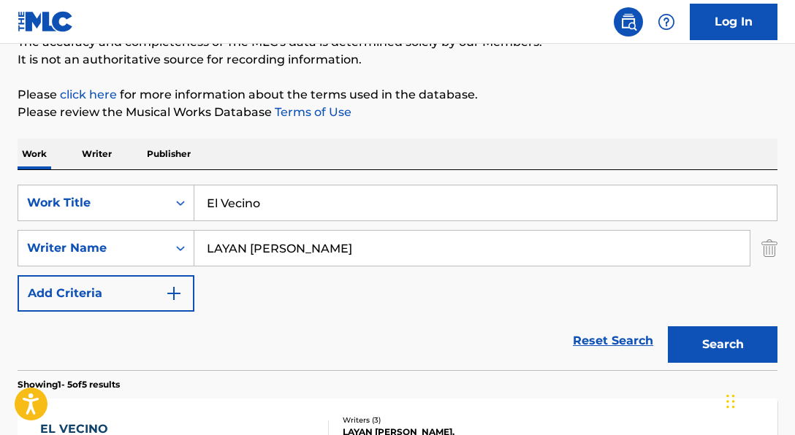
scroll to position [141, 0]
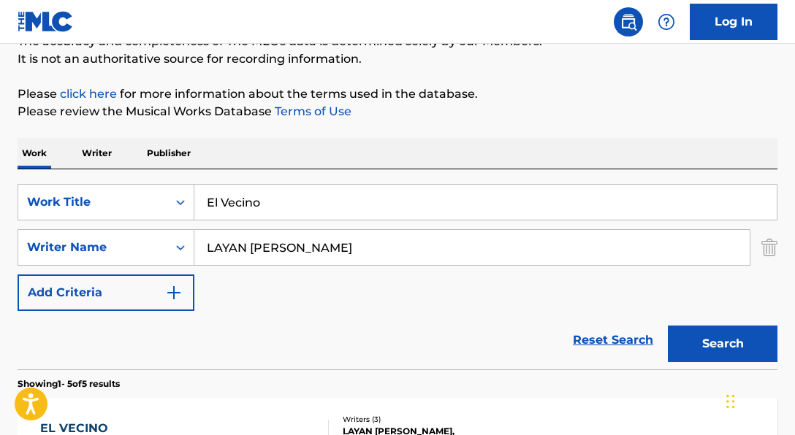
click at [218, 197] on input "El Vecino" at bounding box center [485, 202] width 582 height 35
type input "E"
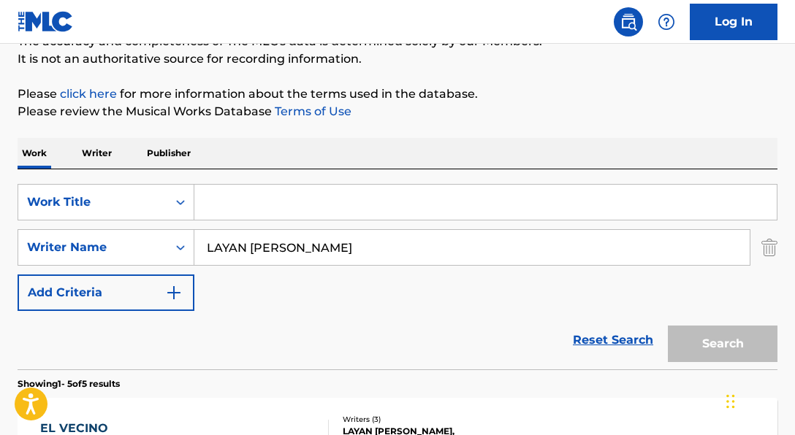
paste input "Fragile Minds (Acoustic Cinematic Version)"
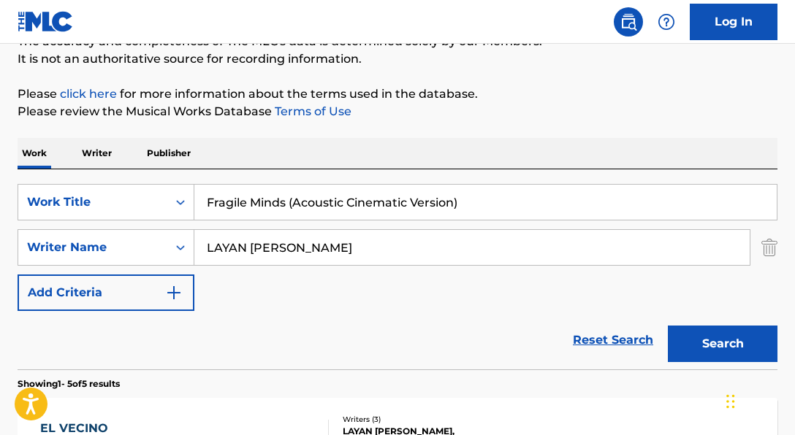
type input "Fragile Minds (Acoustic Cinematic Version)"
click at [177, 246] on div "SearchWithCriteria250c4755-2317-44b8-a4f4-62fe9aede1b7 Writer Name [PERSON_NAME]" at bounding box center [398, 247] width 760 height 37
paste input ""Dakota Jerns""
type input "[PERSON_NAME]"
click at [668, 326] on button "Search" at bounding box center [723, 344] width 110 height 37
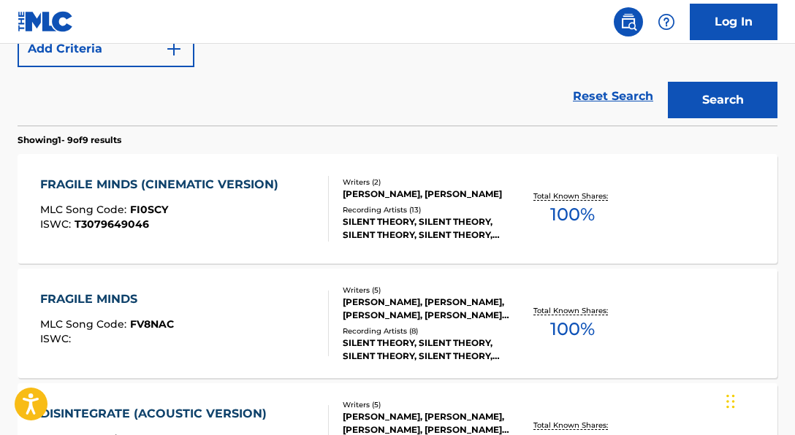
scroll to position [400, 0]
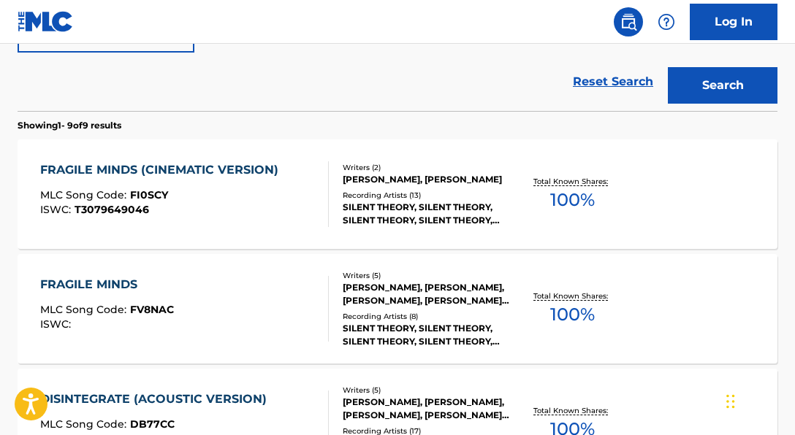
click at [321, 207] on div at bounding box center [322, 194] width 12 height 66
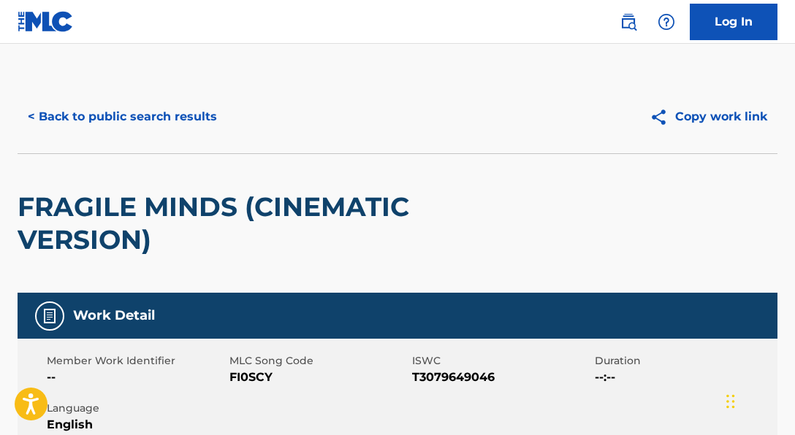
scroll to position [148, 0]
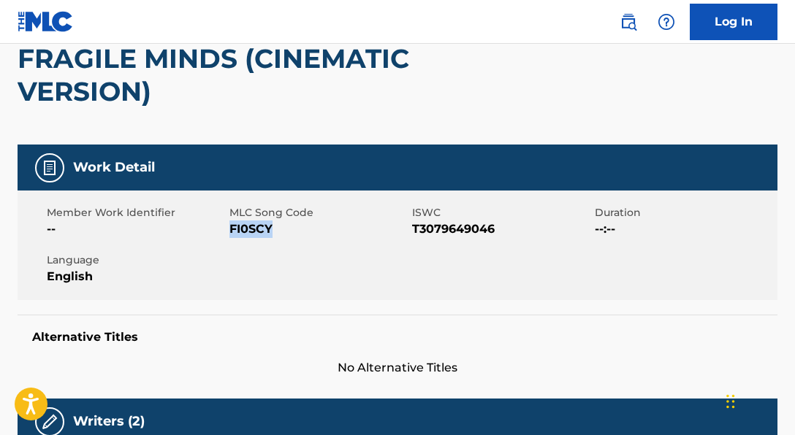
drag, startPoint x: 232, startPoint y: 229, endPoint x: 340, endPoint y: 233, distance: 108.2
click at [340, 233] on span "FI0SCY" at bounding box center [318, 230] width 179 height 18
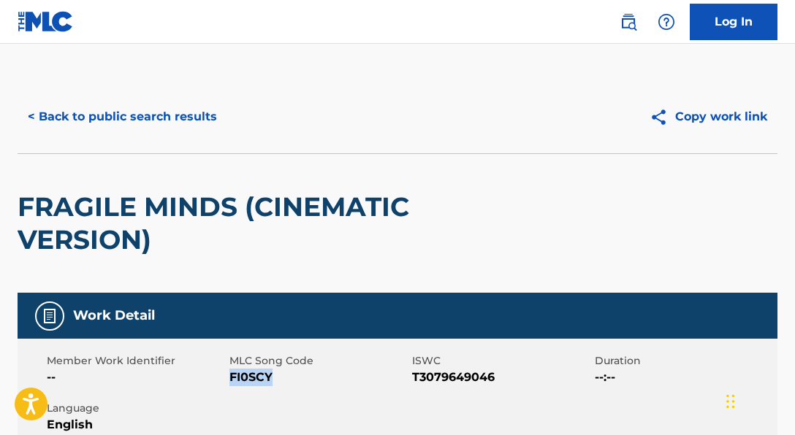
click at [186, 122] on button "< Back to public search results" at bounding box center [123, 117] width 210 height 37
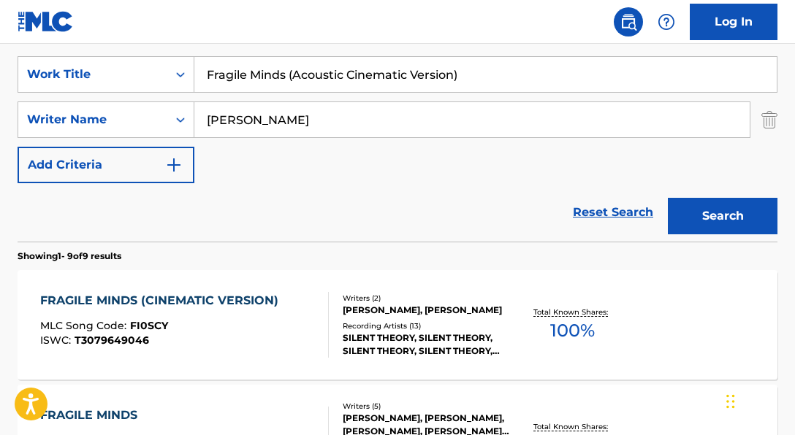
scroll to position [274, 0]
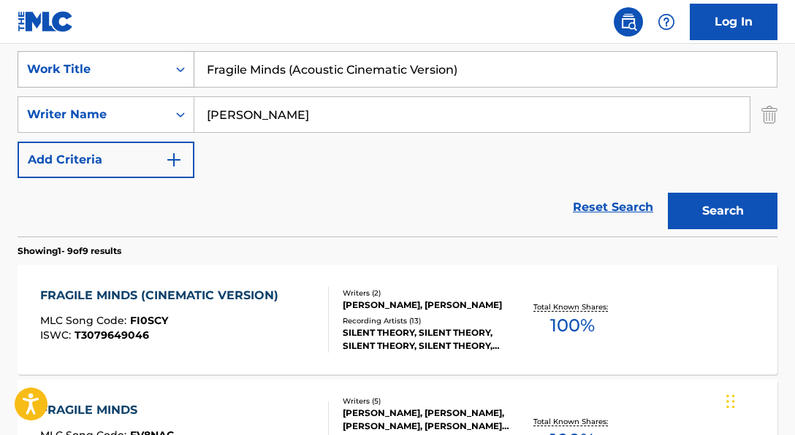
drag, startPoint x: 480, startPoint y: 77, endPoint x: 187, endPoint y: 67, distance: 293.1
click at [187, 67] on div "SearchWithCriteria06a71e43-bf5f-4d43-9b27-a6297739d3fb Work Title Fragile Minds…" at bounding box center [398, 69] width 760 height 37
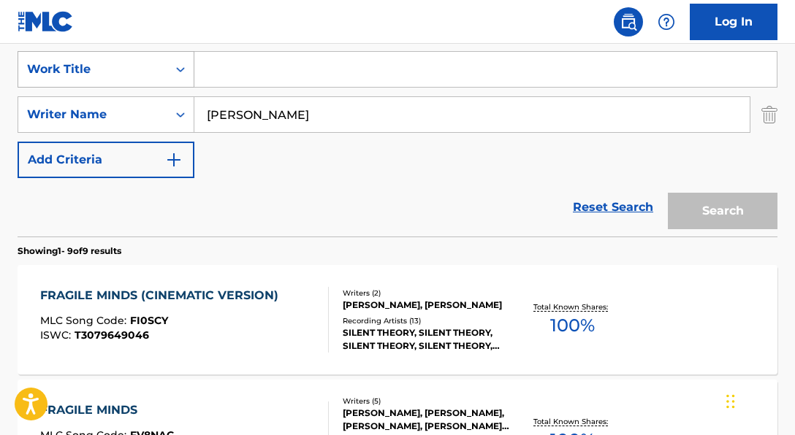
paste input "Lens V2"
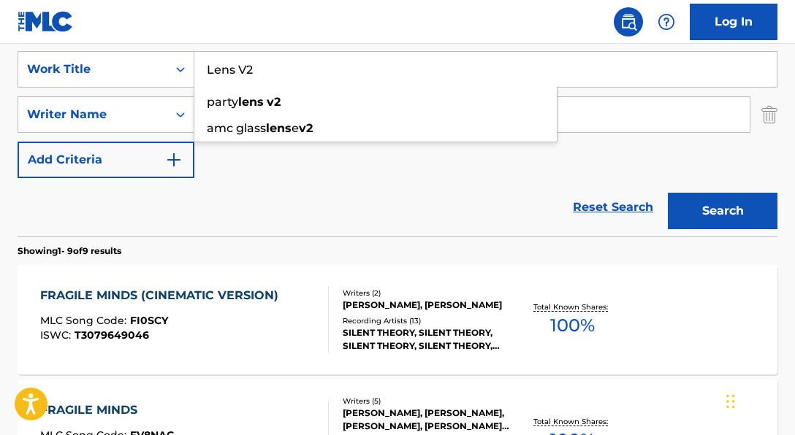
type input "Lens V2"
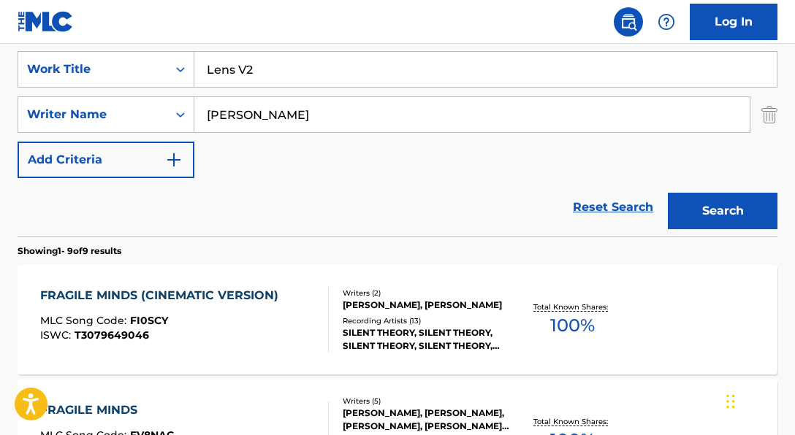
click at [411, 202] on div "Reset Search Search" at bounding box center [398, 207] width 760 height 58
drag, startPoint x: 349, startPoint y: 118, endPoint x: 170, endPoint y: 99, distance: 179.9
click at [170, 99] on div "SearchWithCriteria250c4755-2317-44b8-a4f4-62fe9aede1b7 Writer Name [PERSON_NAME]" at bounding box center [398, 114] width 760 height 37
paste input "[PERSON_NAME] [PERSON_NAME]"
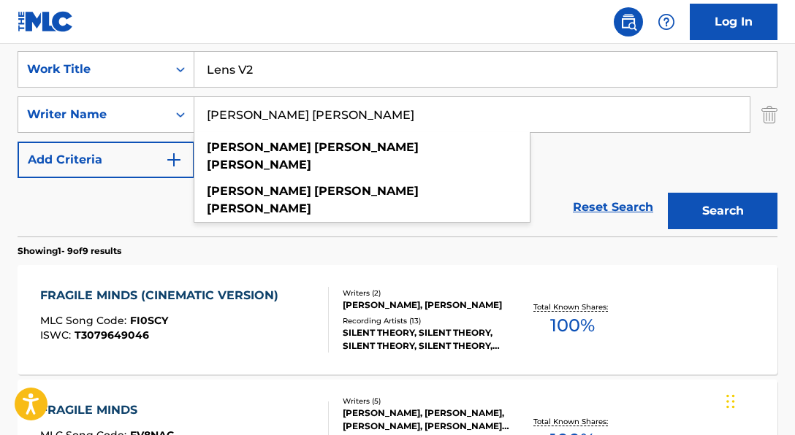
type input "[PERSON_NAME] [PERSON_NAME]"
click at [591, 163] on div "SearchWithCriteria06a71e43-bf5f-4d43-9b27-a6297739d3fb Work Title Lens V2 Searc…" at bounding box center [398, 114] width 760 height 127
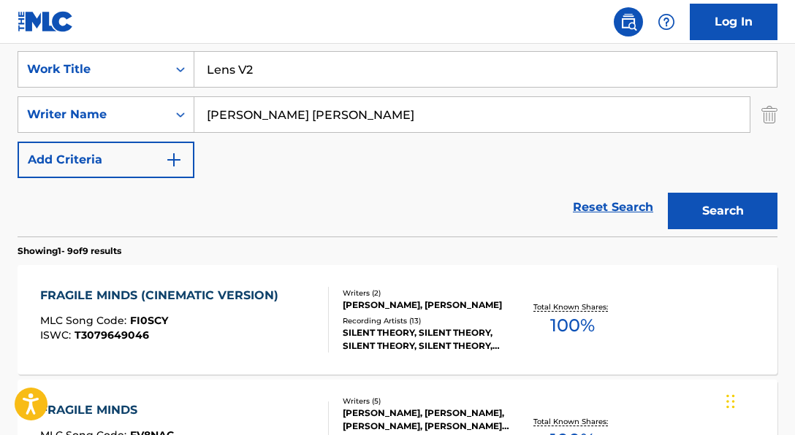
click at [722, 198] on button "Search" at bounding box center [723, 211] width 110 height 37
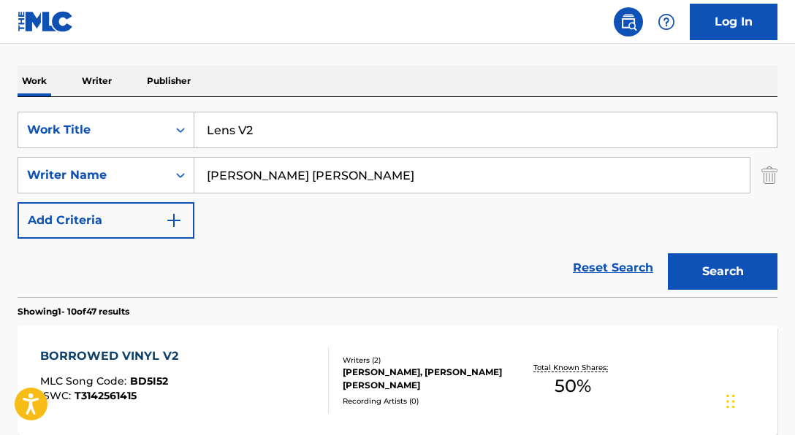
scroll to position [212, 0]
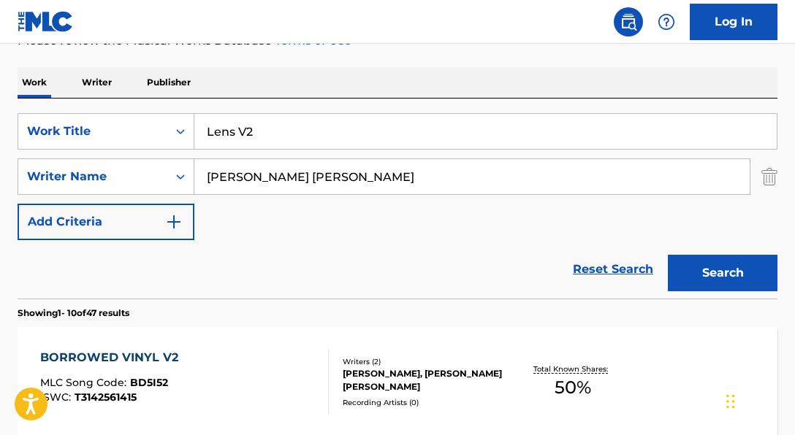
drag, startPoint x: 370, startPoint y: 131, endPoint x: 263, endPoint y: 134, distance: 106.7
click at [269, 134] on input "Lens V2" at bounding box center [485, 131] width 582 height 35
type input "L"
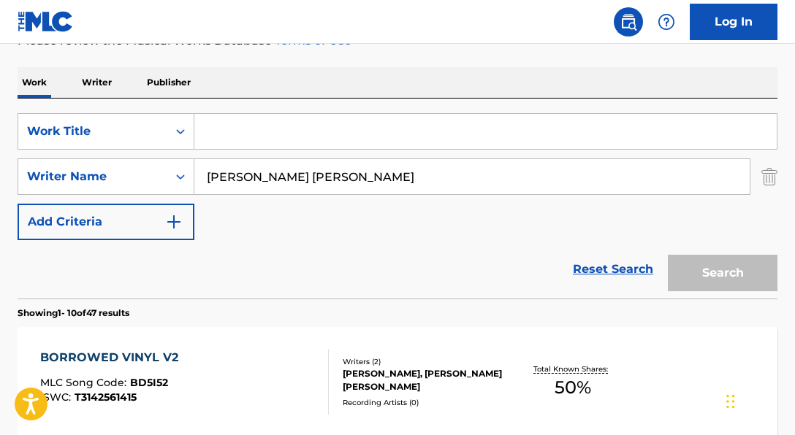
paste input "love nwantiti"
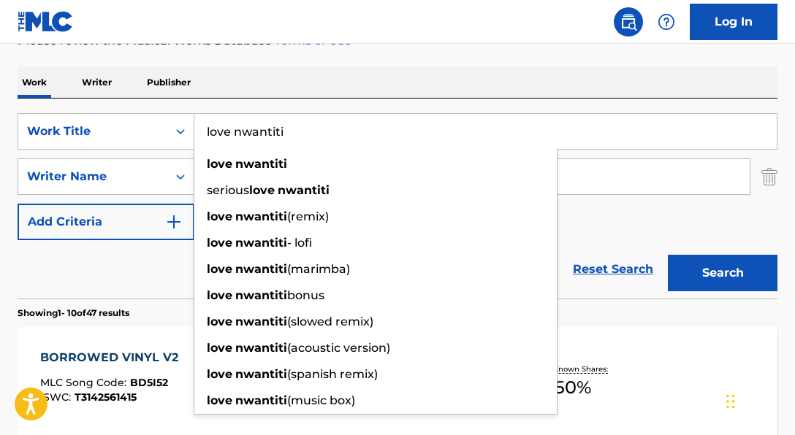
type input "love nwantiti"
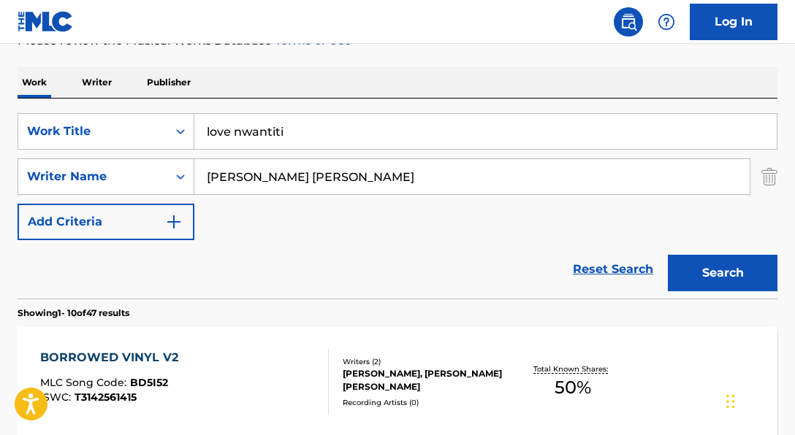
click at [644, 215] on div "SearchWithCriteria06a71e43-bf5f-4d43-9b27-a6297739d3fb Work Title love nwantiti…" at bounding box center [398, 176] width 760 height 127
drag, startPoint x: 397, startPoint y: 180, endPoint x: 160, endPoint y: 166, distance: 237.2
click at [161, 165] on div "SearchWithCriteria250c4755-2317-44b8-a4f4-62fe9aede1b7 Writer Name [PERSON_NAME…" at bounding box center [398, 177] width 760 height 37
paste input "[PERSON_NAME]|[PERSON_NAME]|[PERSON_NAME]"
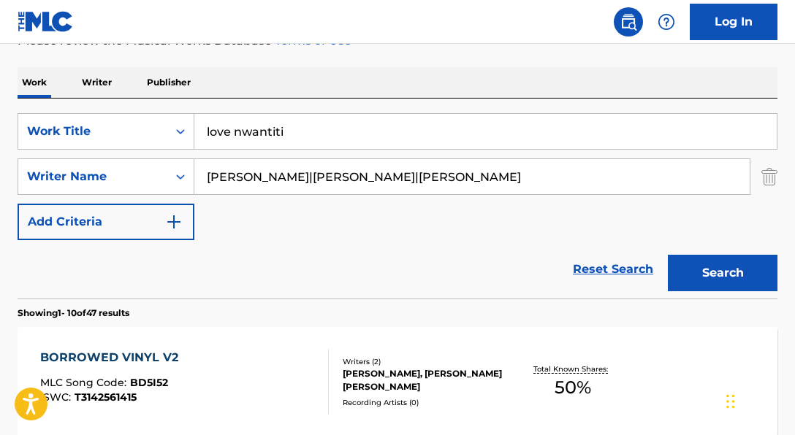
drag, startPoint x: 415, startPoint y: 183, endPoint x: 737, endPoint y: 172, distance: 322.4
click at [737, 172] on input "[PERSON_NAME]|[PERSON_NAME]|[PERSON_NAME]" at bounding box center [471, 176] width 555 height 35
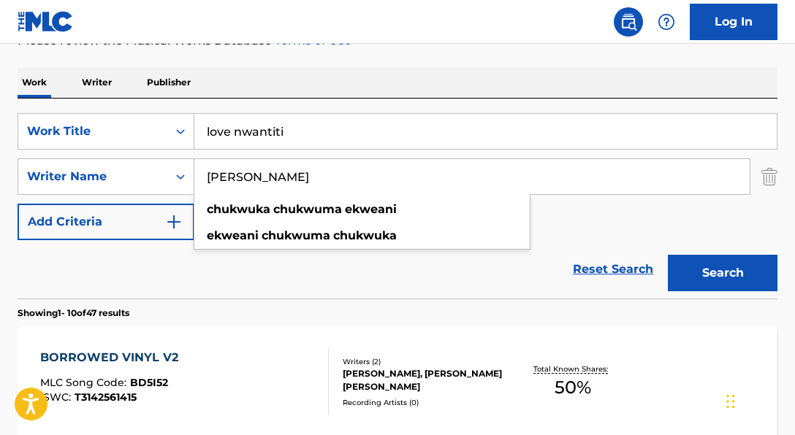
type input "[PERSON_NAME]"
click at [668, 255] on button "Search" at bounding box center [723, 273] width 110 height 37
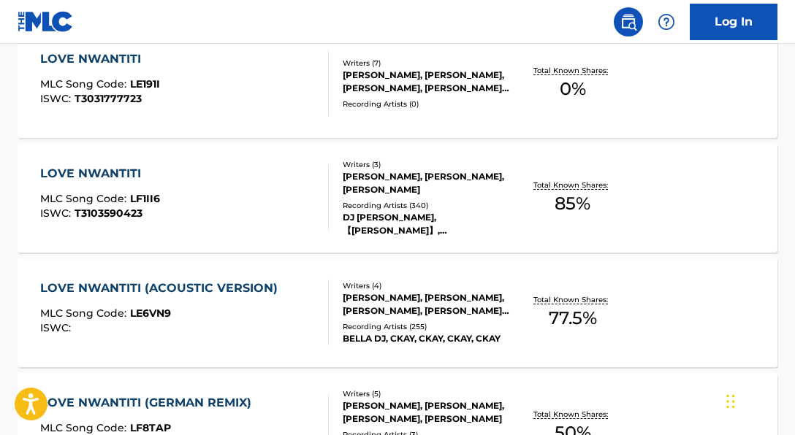
scroll to position [512, 0]
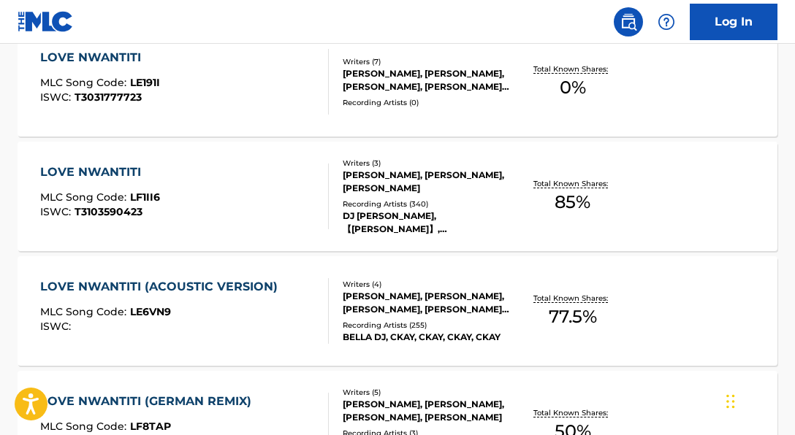
click at [416, 215] on div "DJ [PERSON_NAME], 【[PERSON_NAME]】, [PERSON_NAME], [PERSON_NAME], DTT" at bounding box center [426, 223] width 167 height 26
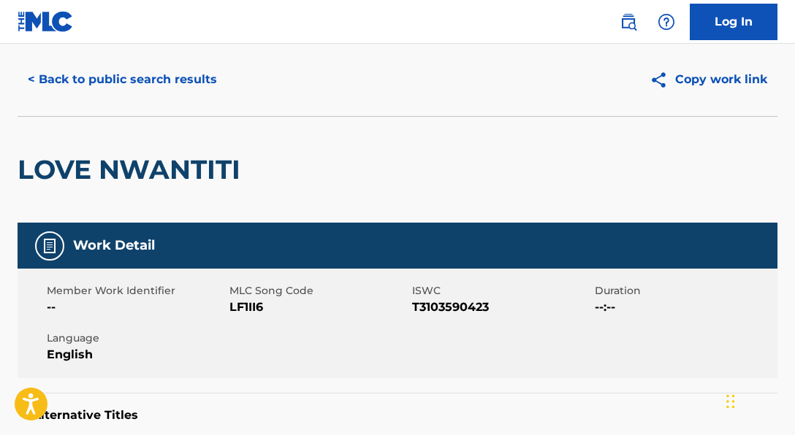
scroll to position [37, 0]
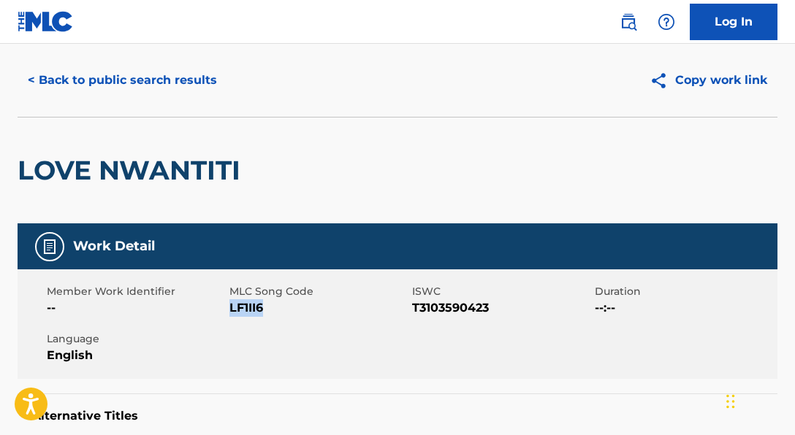
drag, startPoint x: 231, startPoint y: 308, endPoint x: 300, endPoint y: 310, distance: 68.7
click at [300, 310] on span "LF1II6" at bounding box center [318, 309] width 179 height 18
click at [191, 82] on button "< Back to public search results" at bounding box center [123, 80] width 210 height 37
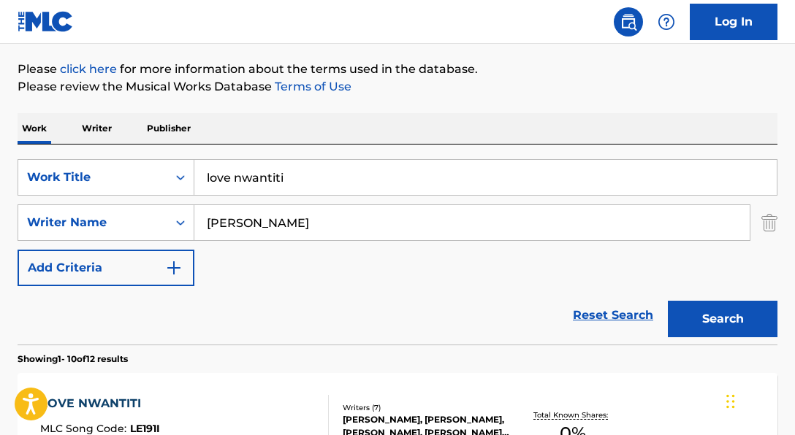
scroll to position [124, 0]
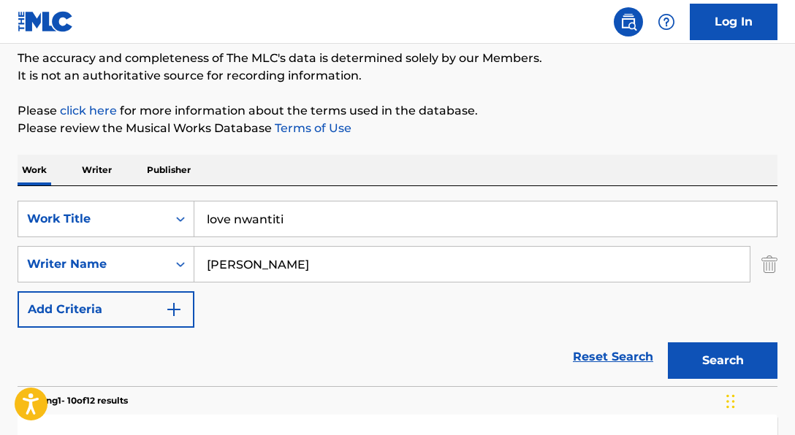
drag, startPoint x: 320, startPoint y: 223, endPoint x: 125, endPoint y: 188, distance: 198.1
click at [156, 190] on div "SearchWithCriteria06a71e43-bf5f-4d43-9b27-a6297739d3fb Work Title love nwantiti…" at bounding box center [398, 286] width 760 height 200
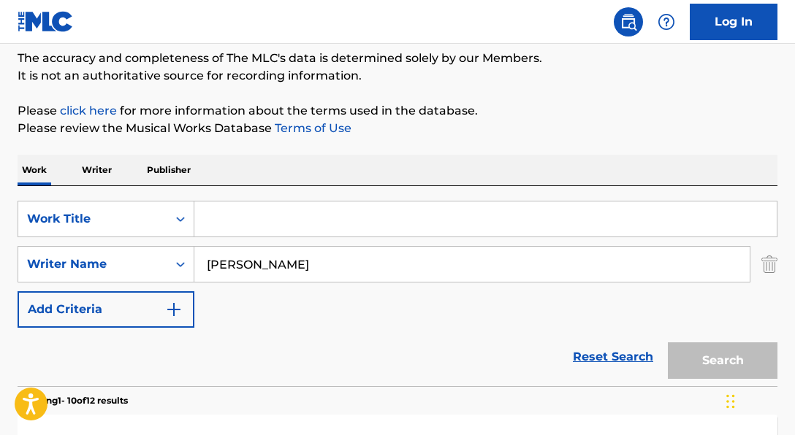
paste input "1v1 Me"
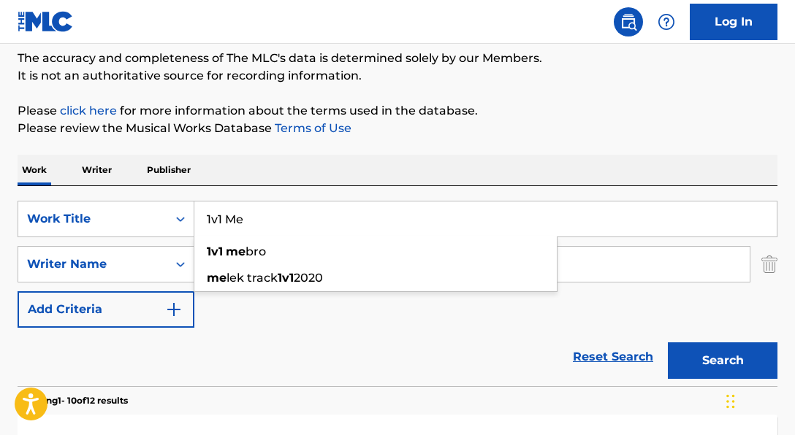
type input "1v1 Me"
click at [519, 125] on p "Please review the Musical Works Database Terms of Use" at bounding box center [398, 129] width 760 height 18
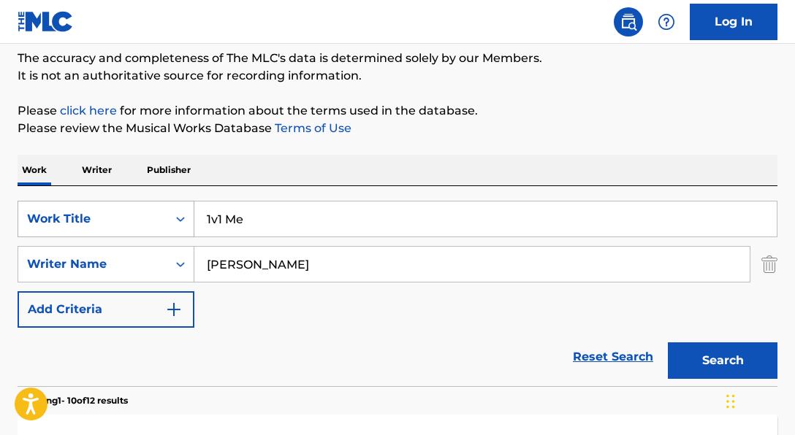
drag, startPoint x: 472, startPoint y: 272, endPoint x: 60, endPoint y: 237, distance: 413.6
click at [65, 237] on div "SearchWithCriteria06a71e43-bf5f-4d43-9b27-a6297739d3fb Work Title 1v1 Me Search…" at bounding box center [398, 264] width 760 height 127
paste input "[PERSON_NAME]|[PERSON_NAME]"
click at [668, 343] on button "Search" at bounding box center [723, 361] width 110 height 37
drag, startPoint x: 354, startPoint y: 264, endPoint x: 576, endPoint y: 273, distance: 222.3
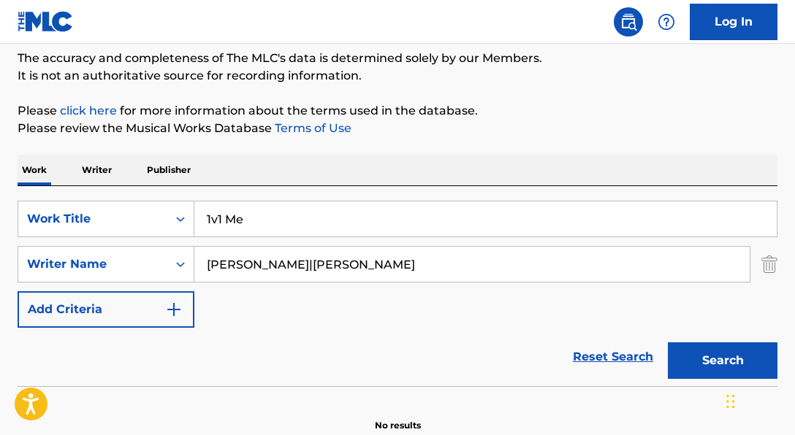
click at [576, 273] on input "[PERSON_NAME]|[PERSON_NAME]" at bounding box center [471, 264] width 555 height 35
type input "[PERSON_NAME]"
click at [668, 343] on button "Search" at bounding box center [723, 361] width 110 height 37
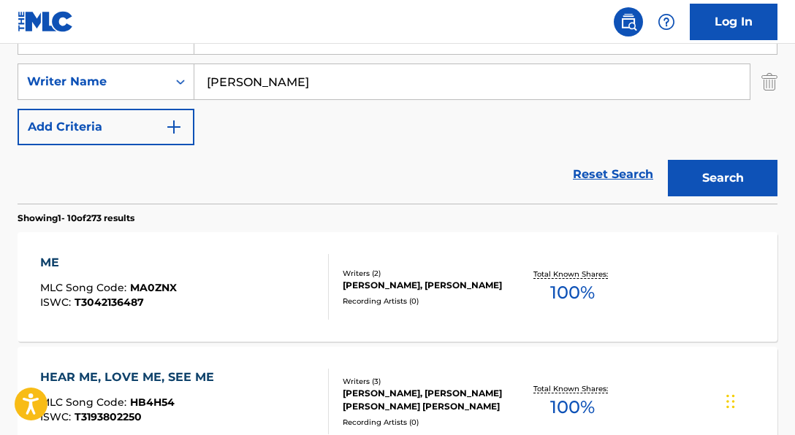
scroll to position [422, 0]
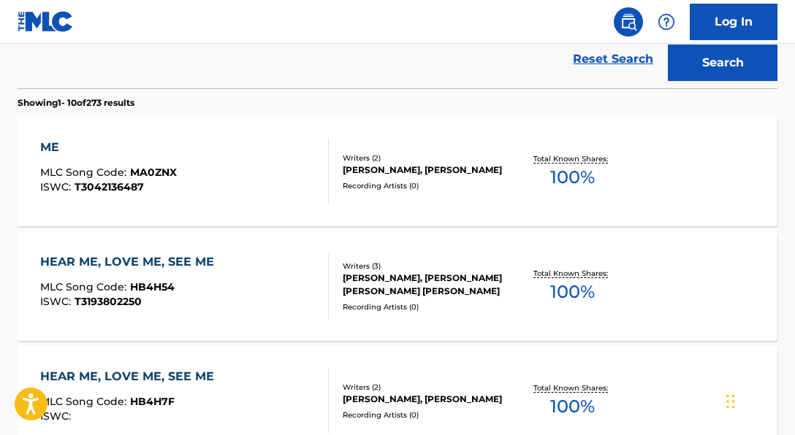
click at [491, 209] on div "ME MLC Song Code : MA0ZNX ISWC : T3042136487 Writers ( 2 ) [PERSON_NAME], [PERS…" at bounding box center [398, 172] width 760 height 110
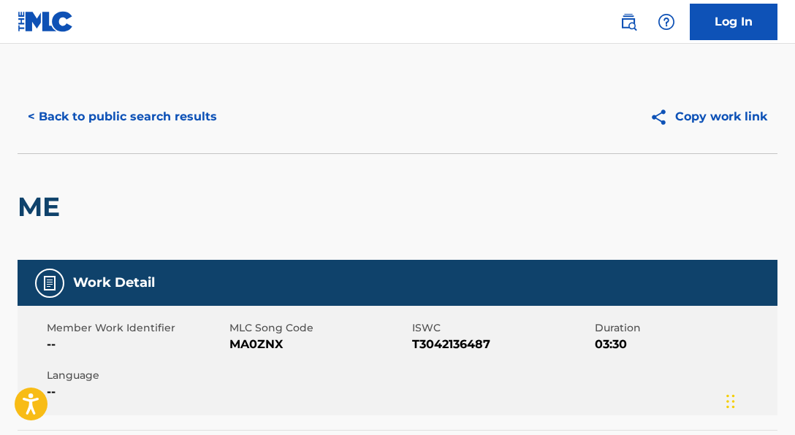
click at [137, 122] on button "< Back to public search results" at bounding box center [123, 117] width 210 height 37
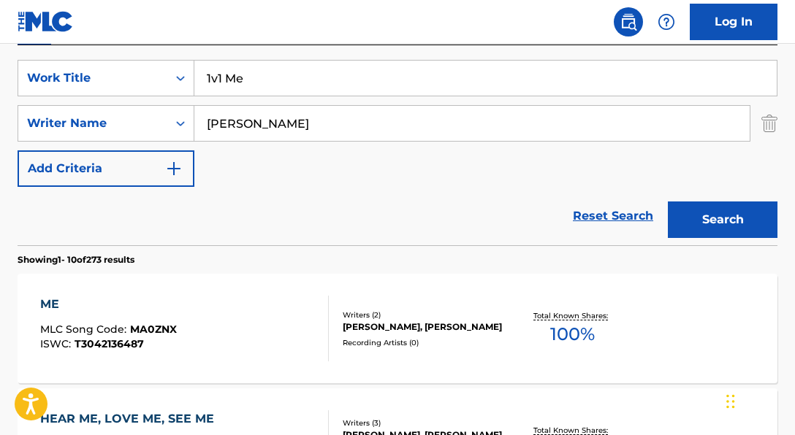
scroll to position [288, 0]
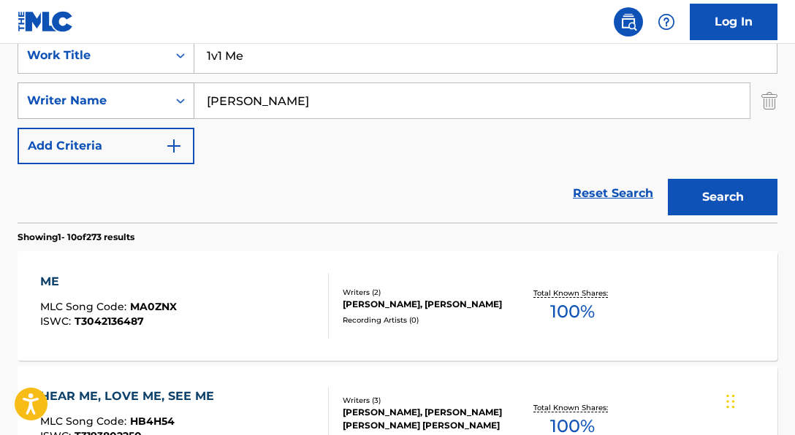
drag, startPoint x: 378, startPoint y: 102, endPoint x: 95, endPoint y: 84, distance: 284.0
click at [95, 84] on div "SearchWithCriteria250c4755-2317-44b8-a4f4-62fe9aede1b7 Writer Name [PERSON_NAME]" at bounding box center [398, 101] width 760 height 37
paste input "[PERSON_NAME] [PERSON_NAME] [PERSON_NAME]|[PERSON_NAME]|[PERSON_NAME]|[PERSON_N…"
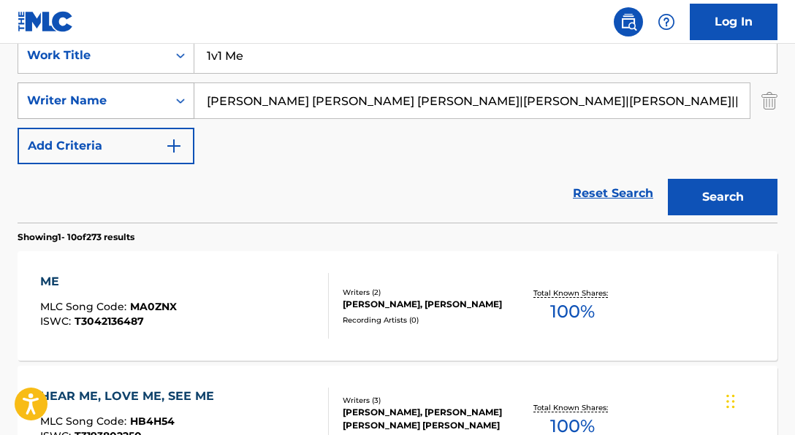
scroll to position [0, 184]
drag, startPoint x: 389, startPoint y: 102, endPoint x: 400, endPoint y: 107, distance: 11.8
click at [400, 107] on input "[PERSON_NAME] [PERSON_NAME] [PERSON_NAME]|[PERSON_NAME]|[PERSON_NAME]|[PERSON_N…" at bounding box center [471, 100] width 555 height 35
drag, startPoint x: 388, startPoint y: 104, endPoint x: 741, endPoint y: 110, distance: 352.9
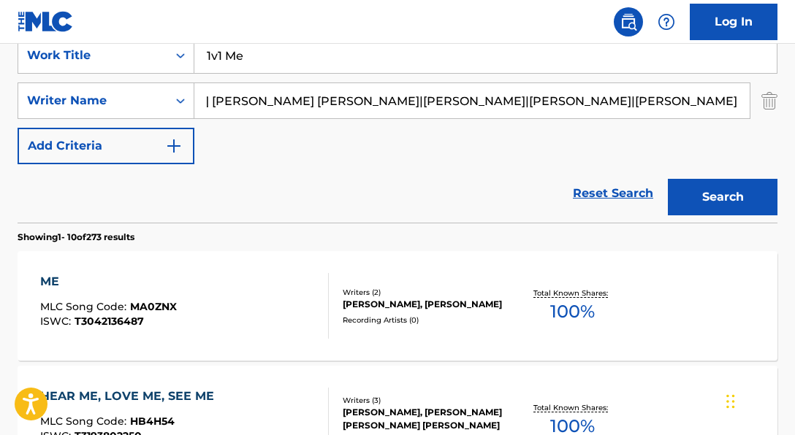
click at [741, 110] on input "[PERSON_NAME] [PERSON_NAME] [PERSON_NAME]|[PERSON_NAME]|[PERSON_NAME]|[PERSON_N…" at bounding box center [471, 100] width 555 height 35
drag, startPoint x: 416, startPoint y: 104, endPoint x: 658, endPoint y: 105, distance: 241.1
click at [658, 105] on input "[PERSON_NAME] [PERSON_NAME] [PERSON_NAME]|[PERSON_NAME]" at bounding box center [471, 100] width 555 height 35
type input "[PERSON_NAME] [PERSON_NAME] [PERSON_NAME]"
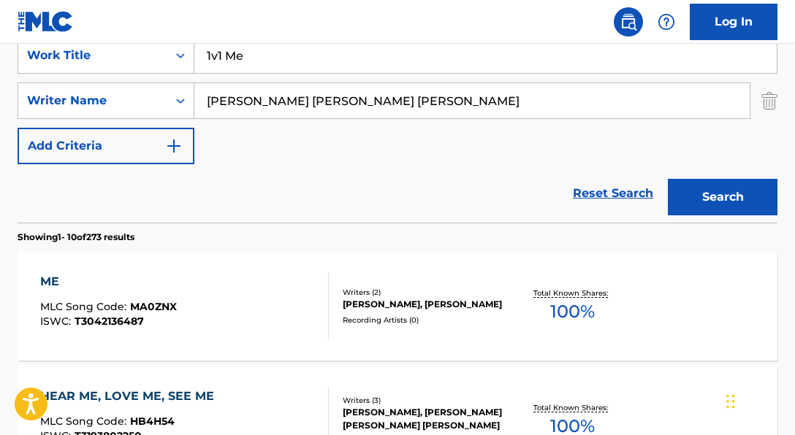
click at [668, 179] on button "Search" at bounding box center [723, 197] width 110 height 37
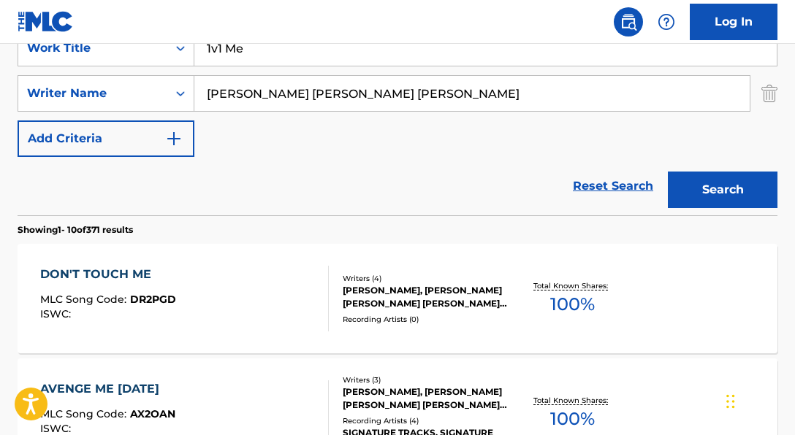
scroll to position [275, 0]
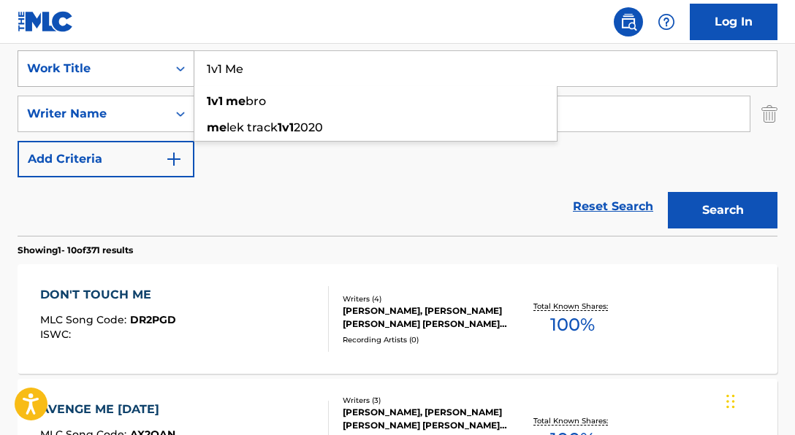
drag, startPoint x: 412, startPoint y: 64, endPoint x: 140, endPoint y: 64, distance: 271.8
click at [140, 64] on div "SearchWithCriteria06a71e43-bf5f-4d43-9b27-a6297739d3fb Work Title 1v1 Me 1v1 me…" at bounding box center [398, 68] width 760 height 37
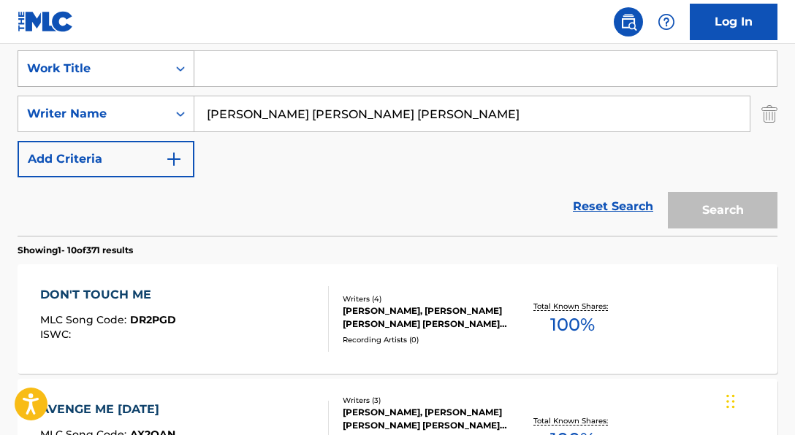
paste input "For Real"
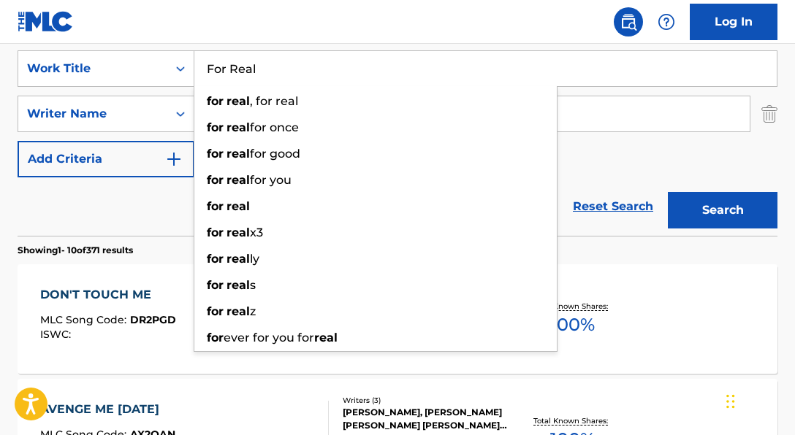
type input "For Real"
click at [135, 221] on div "Reset Search Search" at bounding box center [398, 207] width 760 height 58
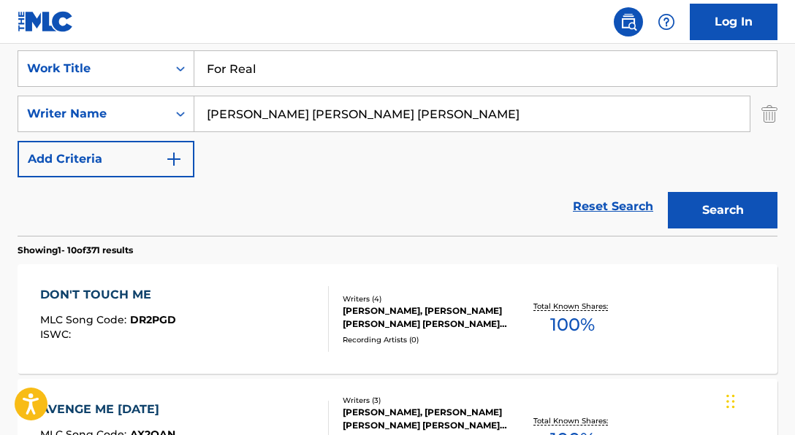
drag, startPoint x: 427, startPoint y: 121, endPoint x: 13, endPoint y: 104, distance: 413.9
click at [18, 107] on div "SearchWithCriteria250c4755-2317-44b8-a4f4-62fe9aede1b7 Writer Name [PERSON_NAME…" at bounding box center [398, 114] width 760 height 37
paste input "[PERSON_NAME] [PERSON_NAME]"
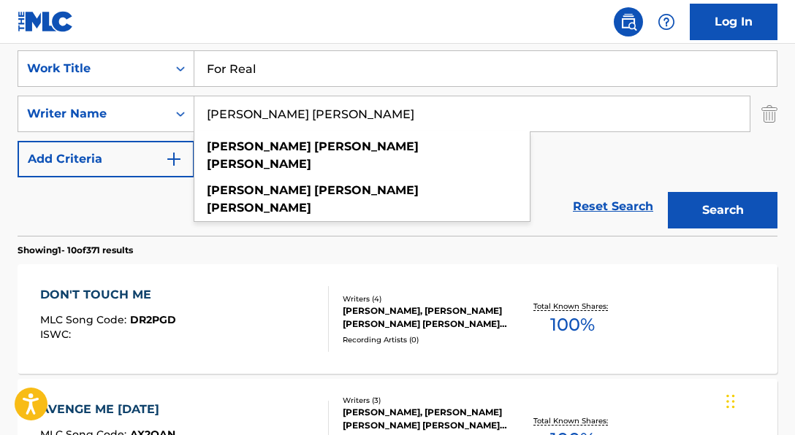
type input "[PERSON_NAME] [PERSON_NAME]"
click at [668, 192] on button "Search" at bounding box center [723, 210] width 110 height 37
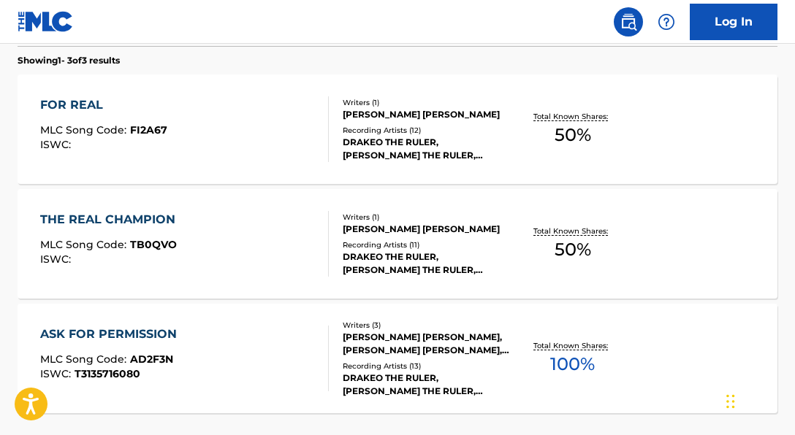
scroll to position [465, 0]
click at [422, 147] on div "DRAKEO THE RULER, [PERSON_NAME] THE RULER, [PERSON_NAME] THE RULER,OHGEESY,[PER…" at bounding box center [426, 148] width 167 height 26
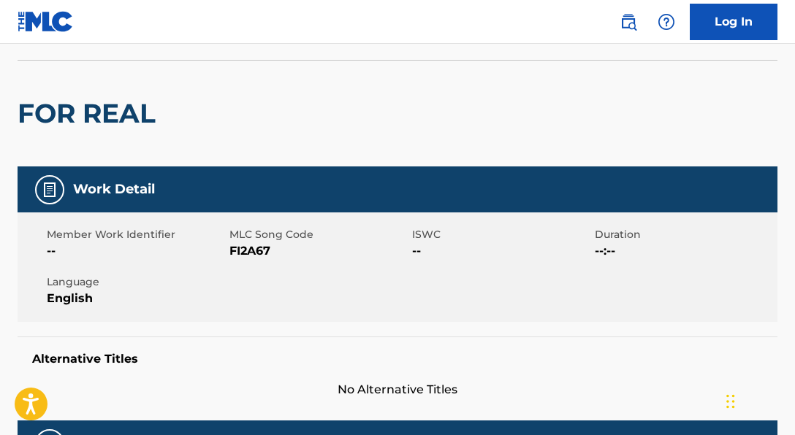
scroll to position [120, 0]
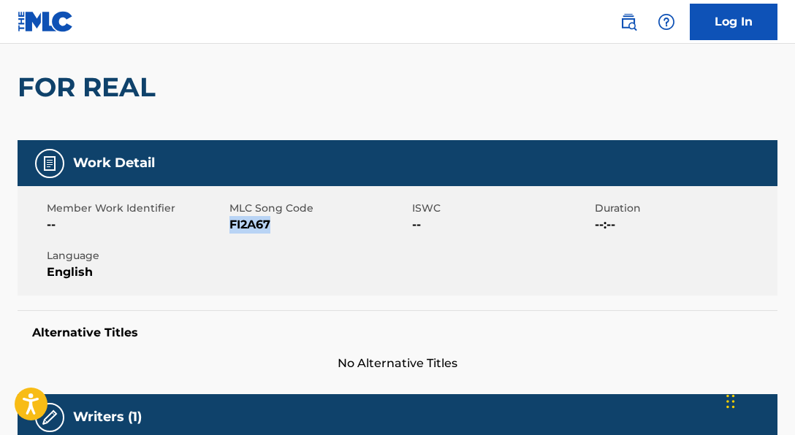
drag, startPoint x: 232, startPoint y: 229, endPoint x: 309, endPoint y: 232, distance: 77.5
click at [309, 232] on span "FI2A67" at bounding box center [318, 225] width 179 height 18
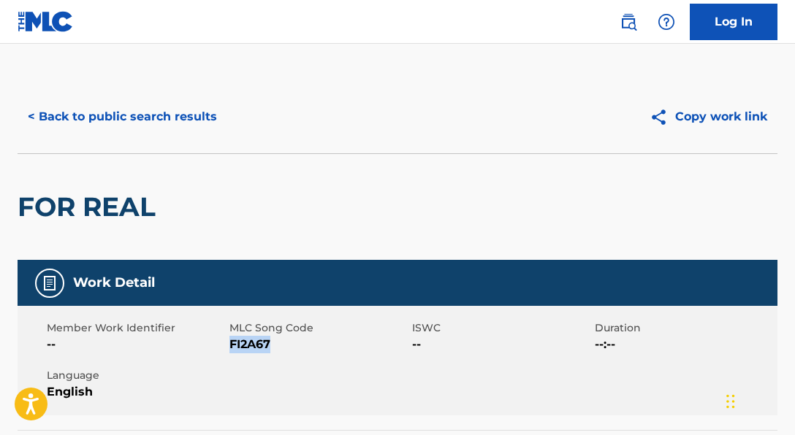
click at [169, 121] on button "< Back to public search results" at bounding box center [123, 117] width 210 height 37
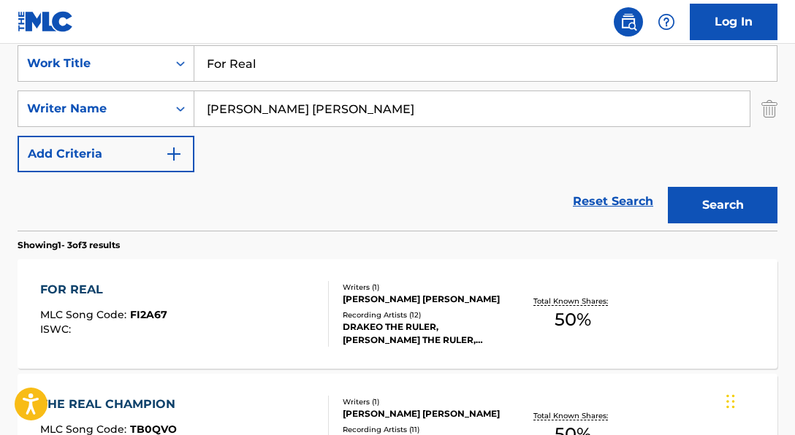
scroll to position [273, 0]
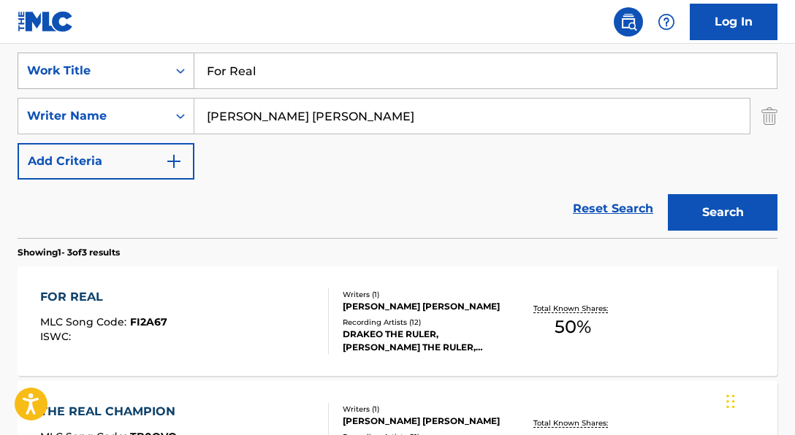
drag, startPoint x: 340, startPoint y: 77, endPoint x: 178, endPoint y: 65, distance: 163.4
click at [178, 65] on div "SearchWithCriteria06a71e43-bf5f-4d43-9b27-a6297739d3fb Work Title For Real" at bounding box center [398, 71] width 760 height 37
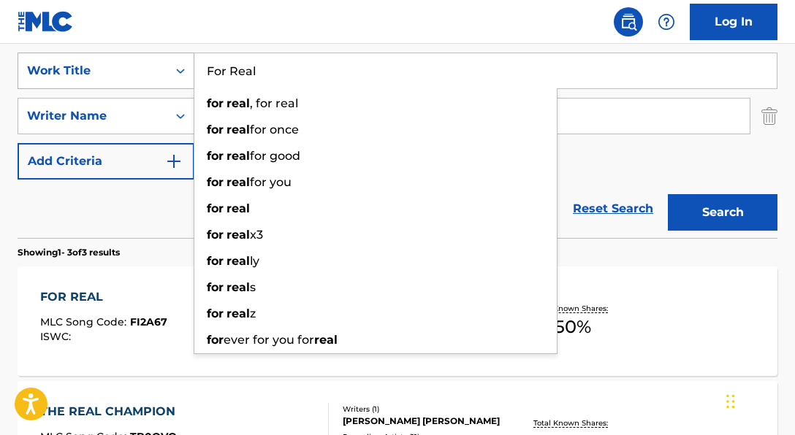
paste input "Rol"
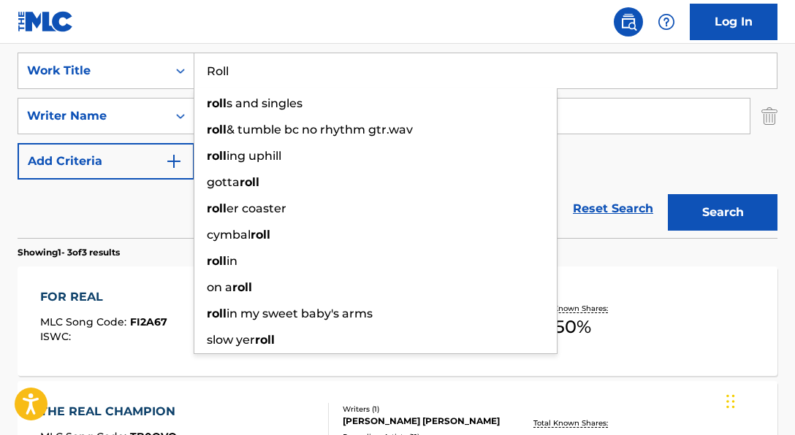
type input "Roll"
click at [152, 205] on div "Reset Search Search" at bounding box center [398, 209] width 760 height 58
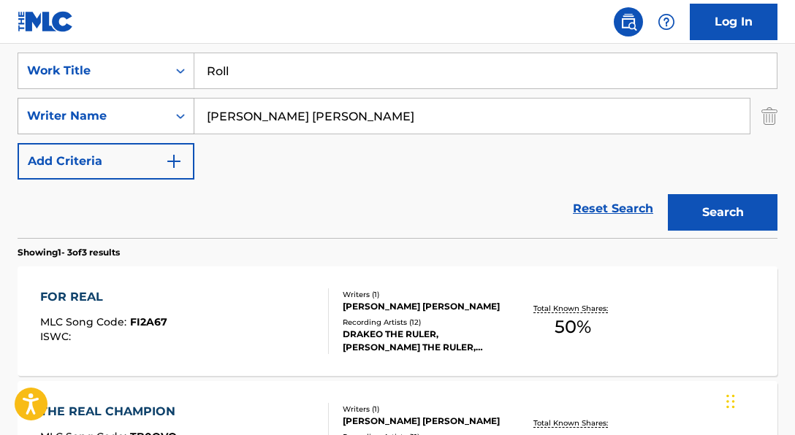
drag, startPoint x: 417, startPoint y: 115, endPoint x: 141, endPoint y: 99, distance: 276.6
click at [205, 107] on input "[PERSON_NAME] [PERSON_NAME]" at bounding box center [471, 116] width 555 height 35
paste input "[PERSON_NAME]"
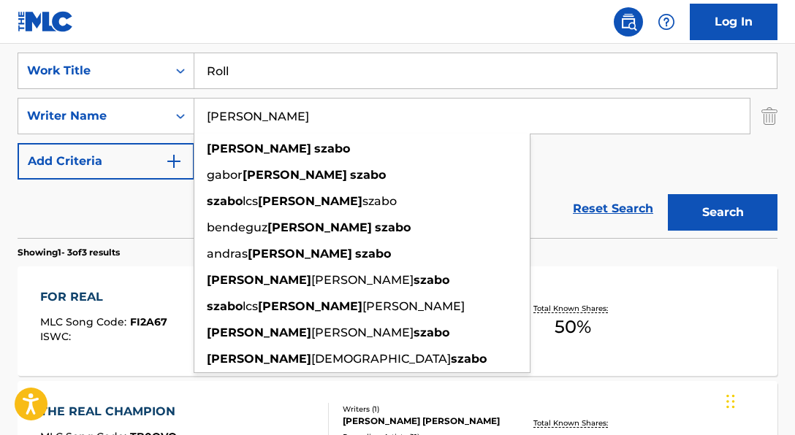
type input "[PERSON_NAME]"
click at [159, 195] on div "Reset Search Search" at bounding box center [398, 209] width 760 height 58
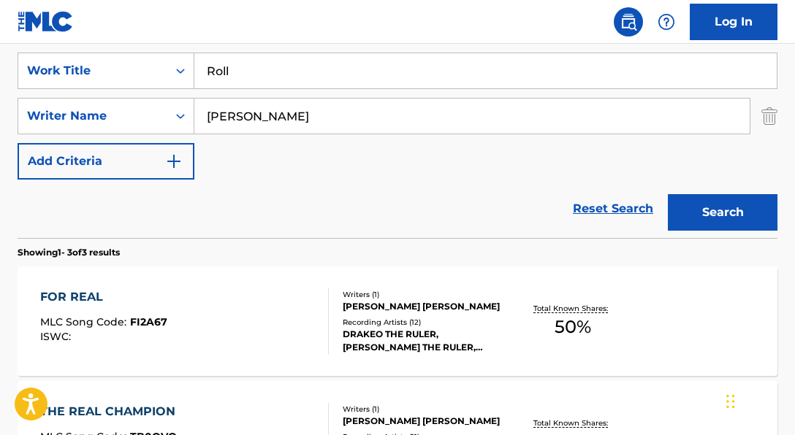
click at [756, 218] on button "Search" at bounding box center [723, 212] width 110 height 37
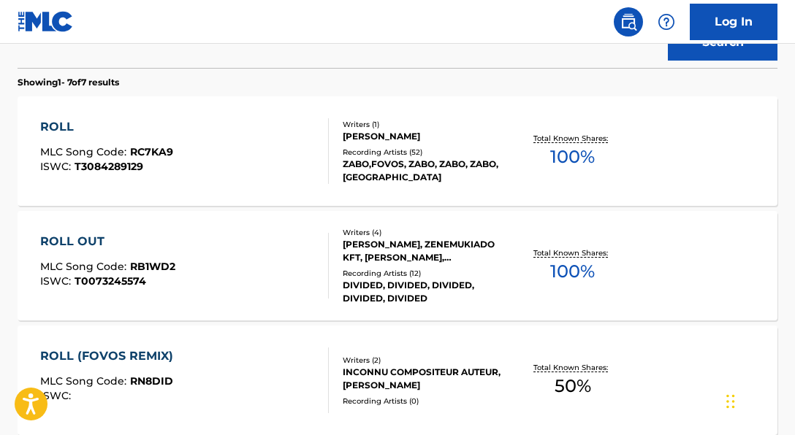
scroll to position [445, 0]
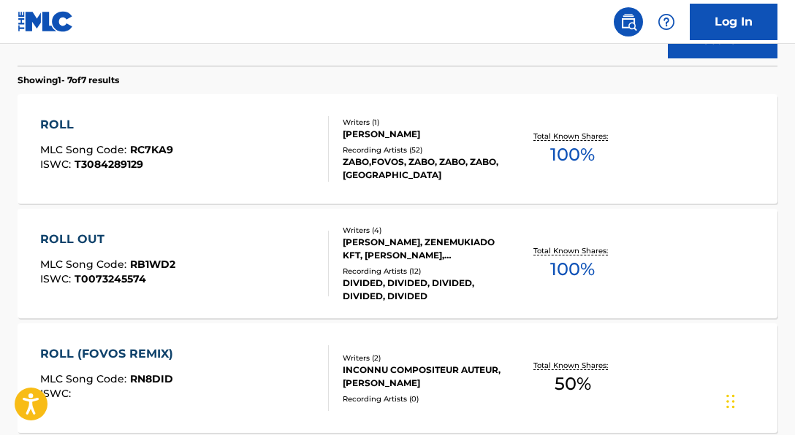
click at [381, 156] on div "ZABO,FOVOS, ZABO, ZABO, ZABO, [GEOGRAPHIC_DATA]" at bounding box center [426, 169] width 167 height 26
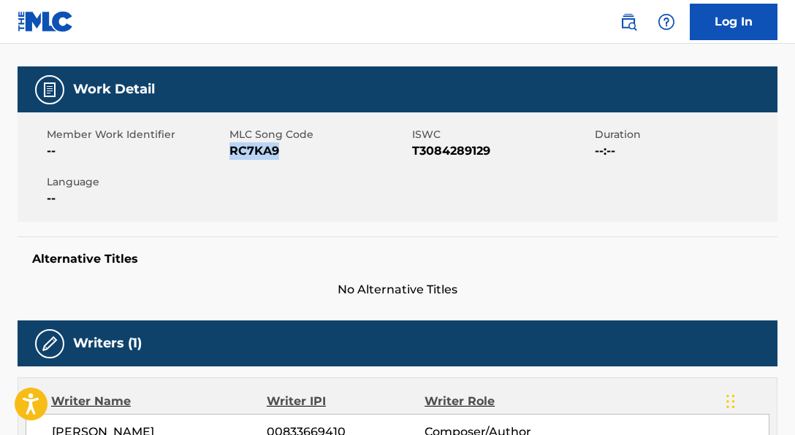
drag, startPoint x: 230, startPoint y: 152, endPoint x: 381, endPoint y: 166, distance: 151.9
click at [381, 166] on div "Member Work Identifier -- MLC Song Code RC7KA9 ISWC T3084289129 Duration --:-- …" at bounding box center [398, 168] width 760 height 110
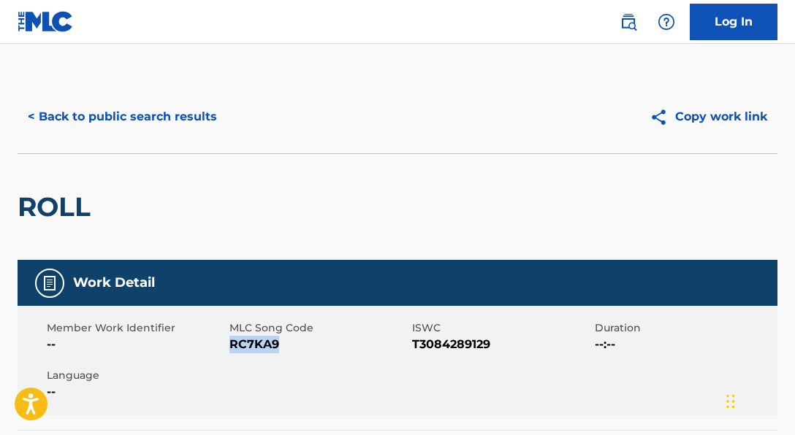
click at [210, 121] on button "< Back to public search results" at bounding box center [123, 117] width 210 height 37
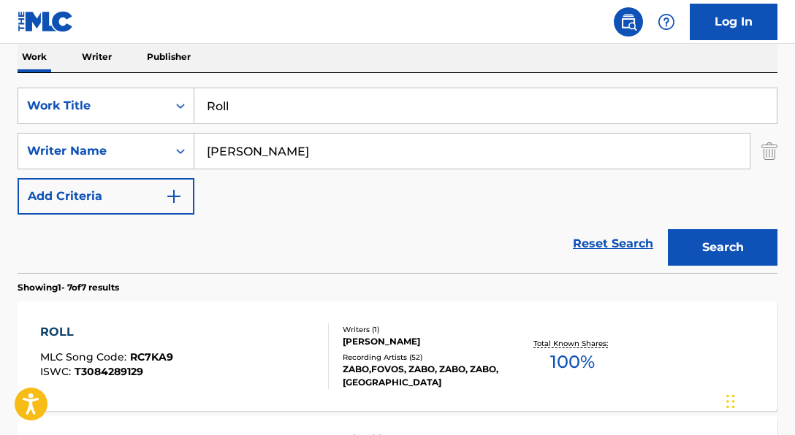
scroll to position [275, 0]
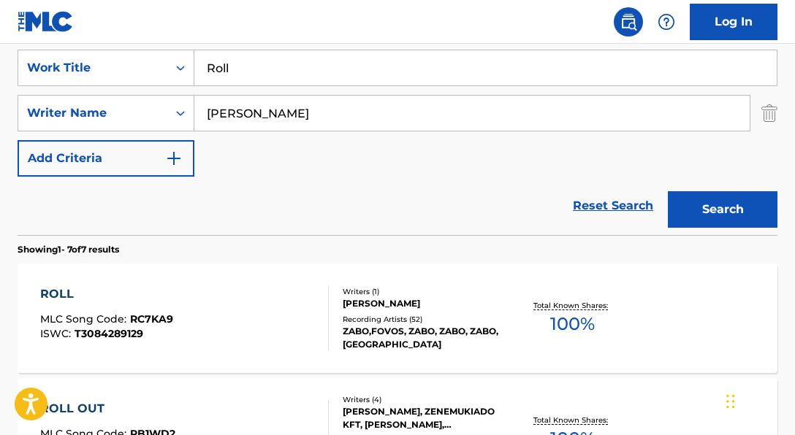
drag, startPoint x: 400, startPoint y: 66, endPoint x: 269, endPoint y: 62, distance: 131.6
click at [269, 62] on input "Roll" at bounding box center [485, 67] width 582 height 35
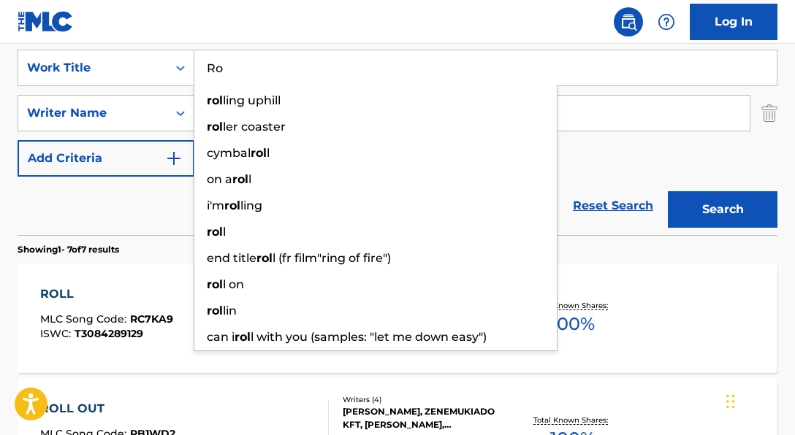
type input "R"
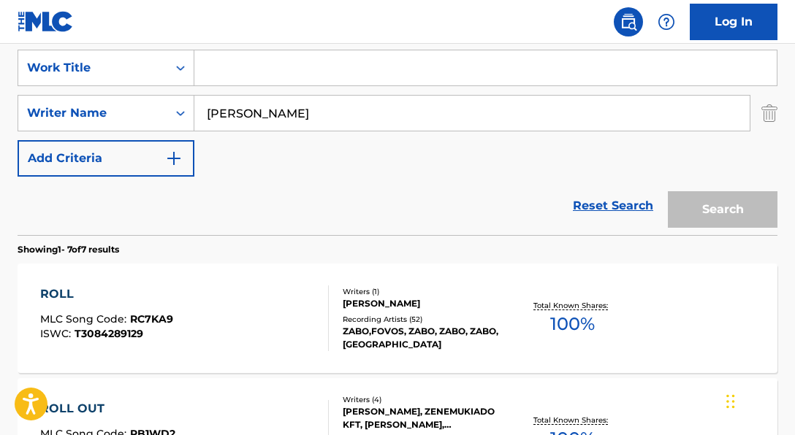
paste input "Lex"
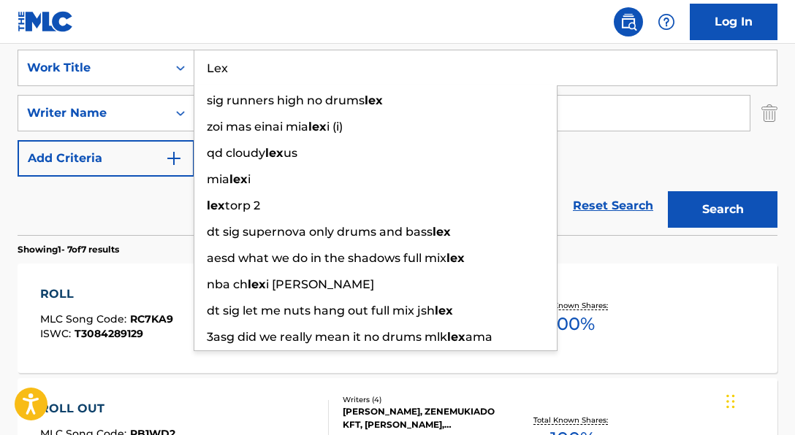
type input "Lex"
click at [157, 220] on div "Reset Search Search" at bounding box center [398, 206] width 760 height 58
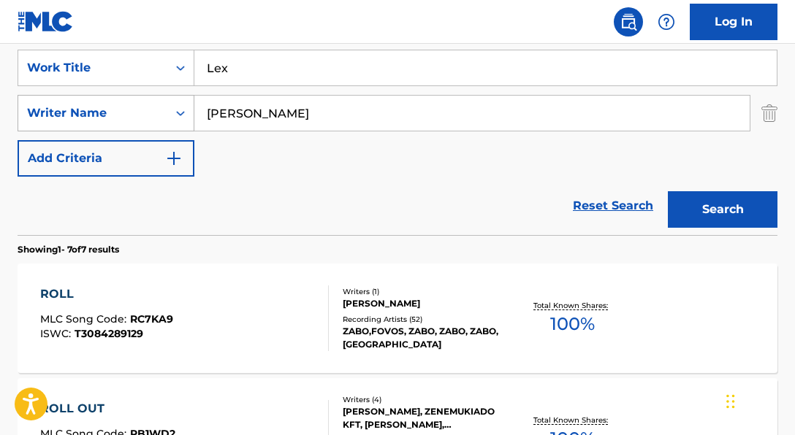
drag, startPoint x: 373, startPoint y: 111, endPoint x: 134, endPoint y: 97, distance: 239.3
click at [134, 97] on div "SearchWithCriteria250c4755-2317-44b8-a4f4-62fe9aede1b7 Writer Name [PERSON_NAME]" at bounding box center [398, 113] width 760 height 37
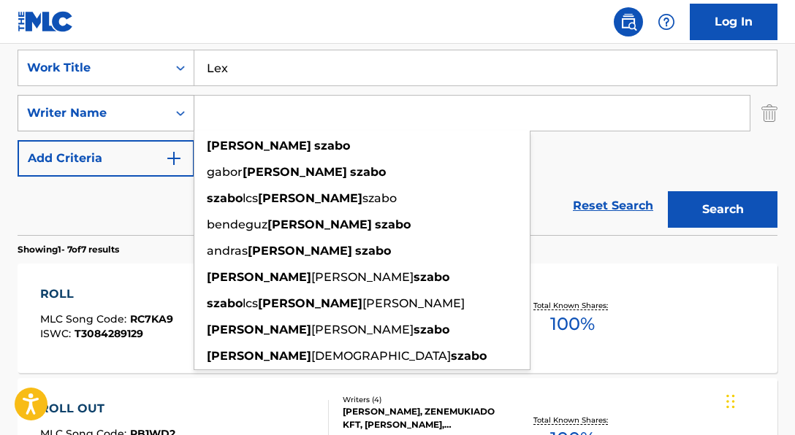
paste input "[PERSON_NAME]|[PERSON_NAME]|[PERSON_NAME]|[PERSON_NAME]|[PERSON_NAME] [PERSON_N…"
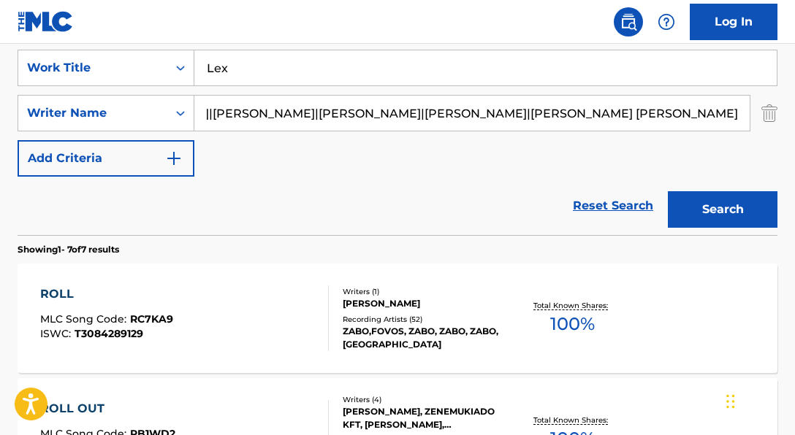
scroll to position [0, 100]
drag, startPoint x: 317, startPoint y: 116, endPoint x: 748, endPoint y: 115, distance: 431.1
click at [748, 115] on input "[PERSON_NAME]|[PERSON_NAME]|[PERSON_NAME]|[PERSON_NAME]|[PERSON_NAME] [PERSON_N…" at bounding box center [471, 113] width 555 height 35
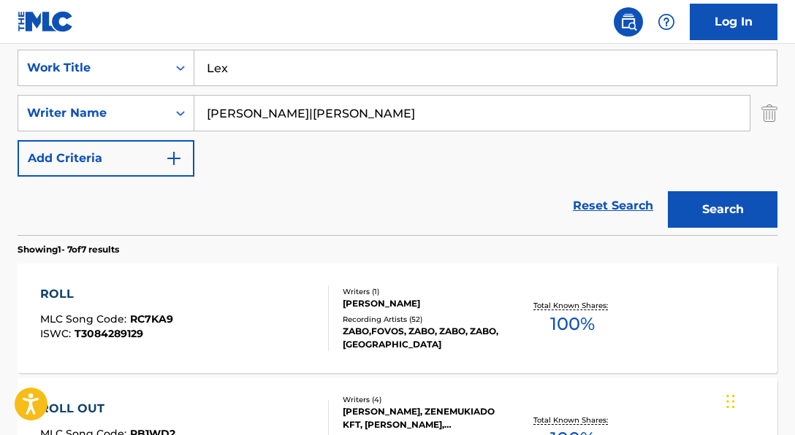
scroll to position [0, 0]
drag, startPoint x: 294, startPoint y: 114, endPoint x: 548, endPoint y: 110, distance: 254.3
click at [548, 110] on input "[PERSON_NAME]|[PERSON_NAME]" at bounding box center [471, 113] width 555 height 35
type input "[PERSON_NAME]"
click at [668, 191] on button "Search" at bounding box center [723, 209] width 110 height 37
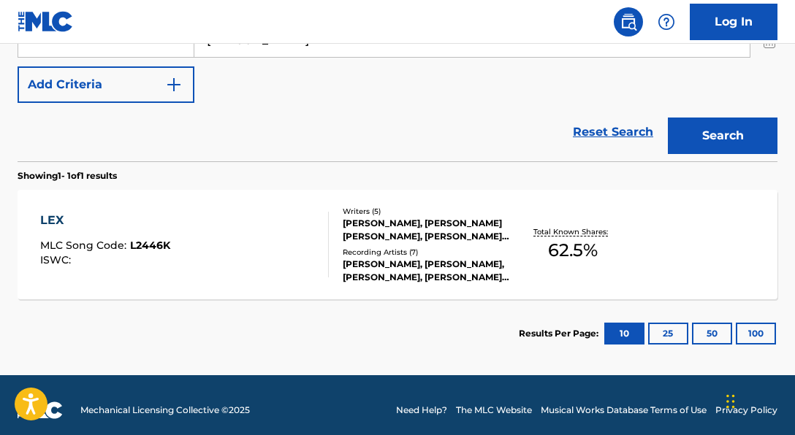
scroll to position [359, 0]
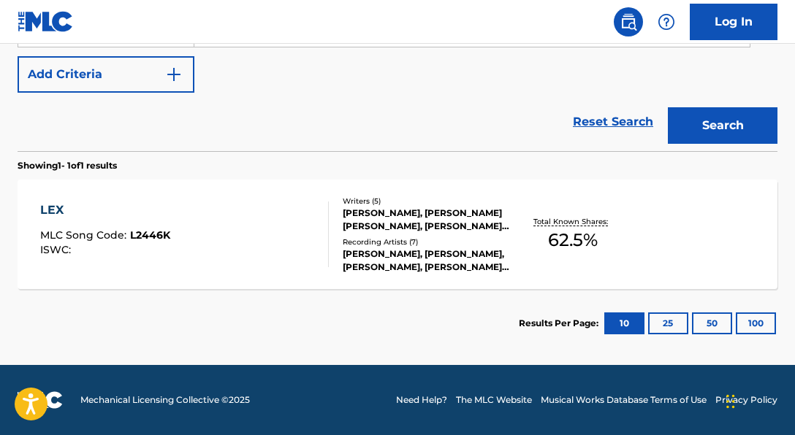
click at [487, 237] on div "Recording Artists ( 7 )" at bounding box center [426, 242] width 167 height 11
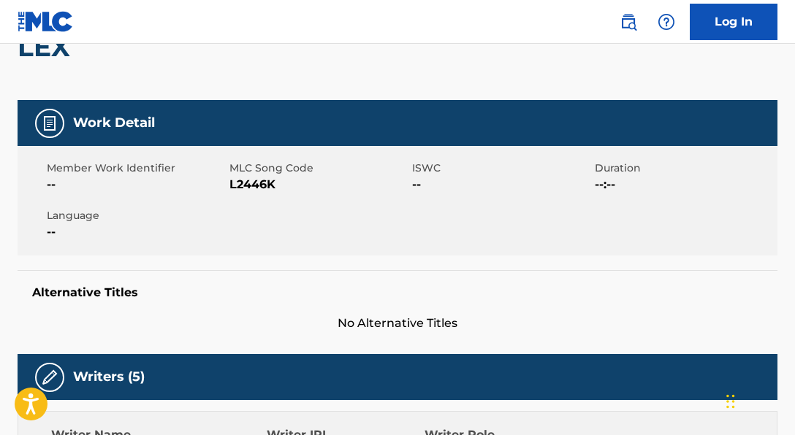
scroll to position [183, 0]
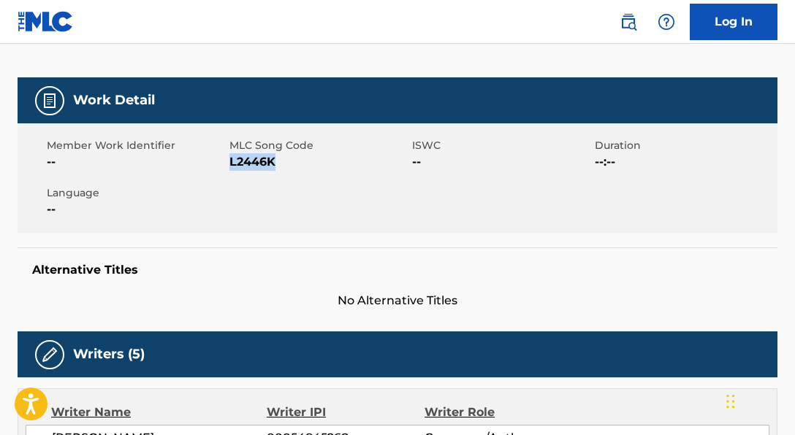
drag, startPoint x: 230, startPoint y: 166, endPoint x: 322, endPoint y: 166, distance: 92.1
click at [322, 166] on span "L2446K" at bounding box center [318, 162] width 179 height 18
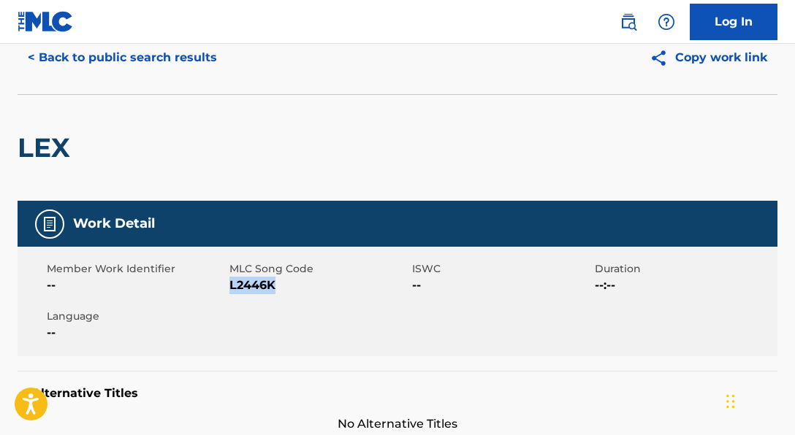
click at [194, 62] on button "< Back to public search results" at bounding box center [123, 57] width 210 height 37
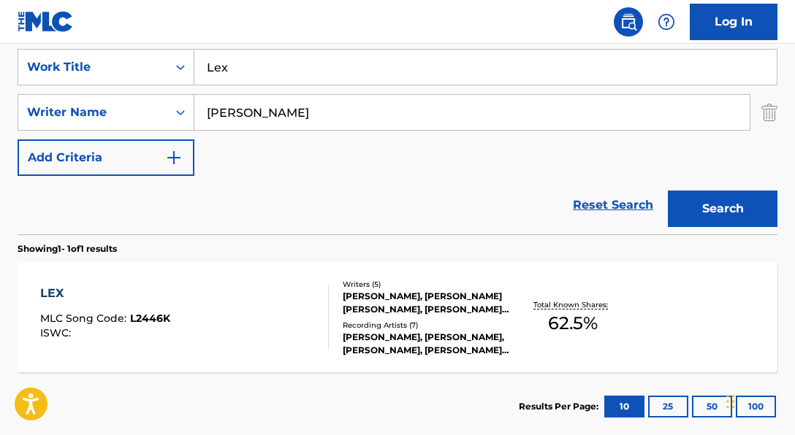
drag, startPoint x: 262, startPoint y: 69, endPoint x: 205, endPoint y: 68, distance: 57.0
click at [205, 68] on input "Lex" at bounding box center [485, 67] width 582 height 35
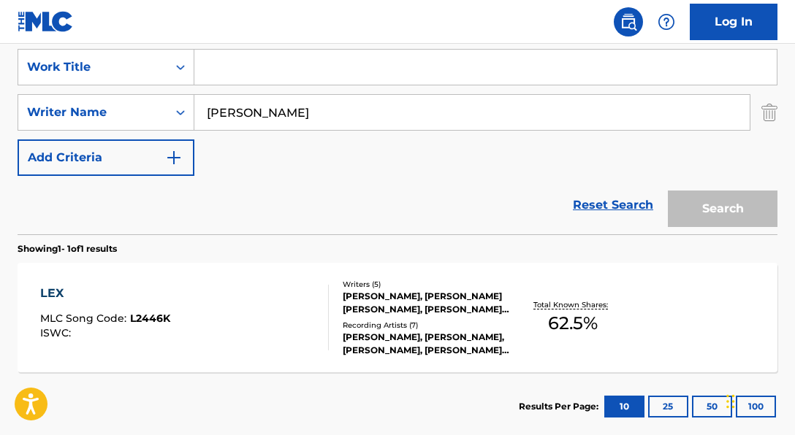
paste input "Peace"
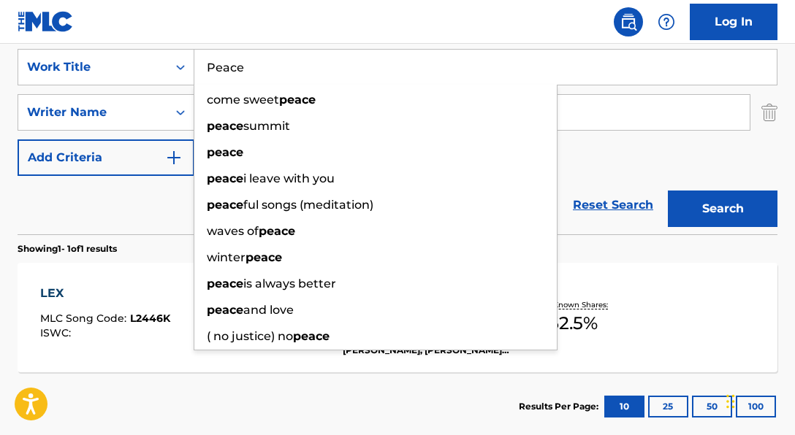
type input "Peace"
click at [132, 218] on div "Reset Search Search" at bounding box center [398, 205] width 760 height 58
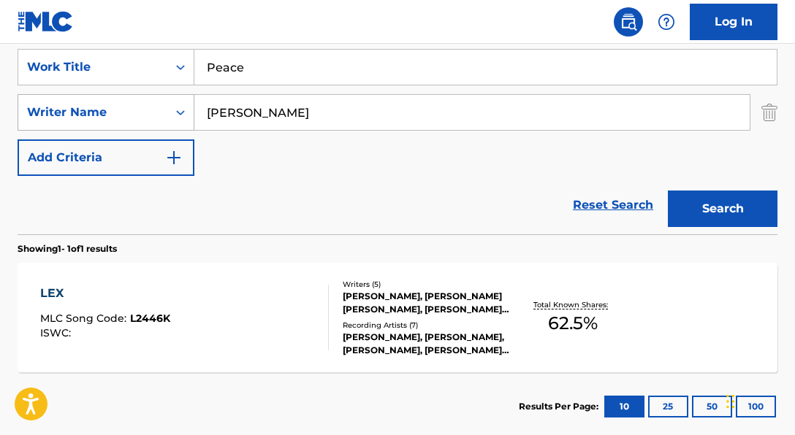
drag, startPoint x: 323, startPoint y: 118, endPoint x: 144, endPoint y: 95, distance: 180.4
click at [144, 95] on div "SearchWithCriteria250c4755-2317-44b8-a4f4-62fe9aede1b7 Writer Name [PERSON_NAME]" at bounding box center [398, 112] width 760 height 37
paste input "[PERSON_NAME]|[PERSON_NAME]"
drag, startPoint x: 290, startPoint y: 113, endPoint x: 587, endPoint y: 118, distance: 296.7
click at [587, 118] on input "[PERSON_NAME]|[PERSON_NAME]" at bounding box center [471, 112] width 555 height 35
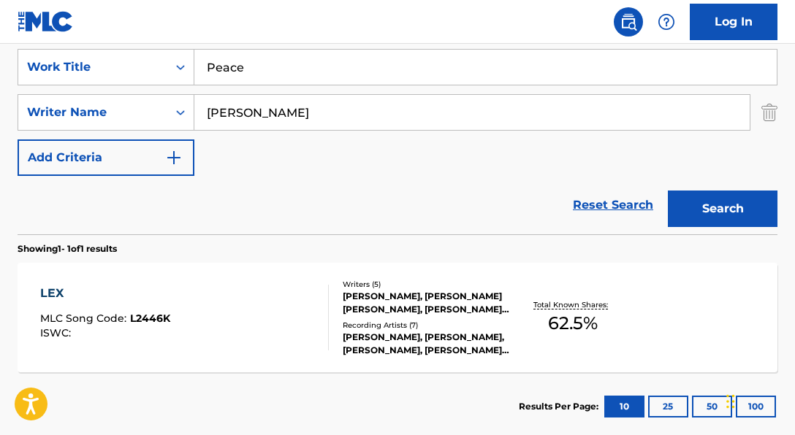
type input "[PERSON_NAME]"
click at [668, 191] on button "Search" at bounding box center [723, 209] width 110 height 37
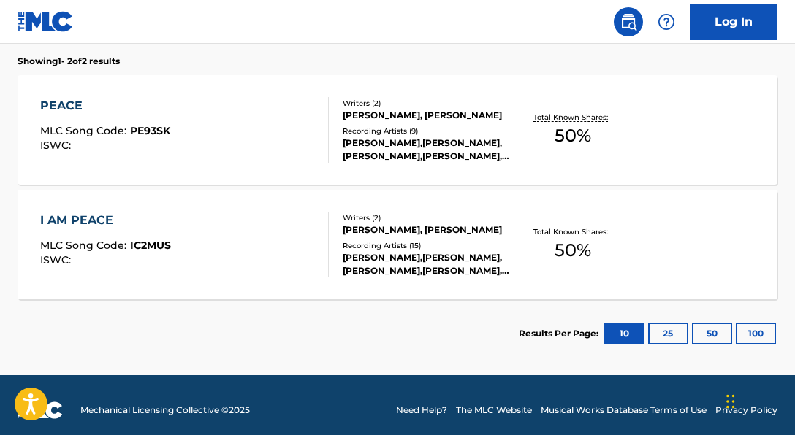
scroll to position [474, 0]
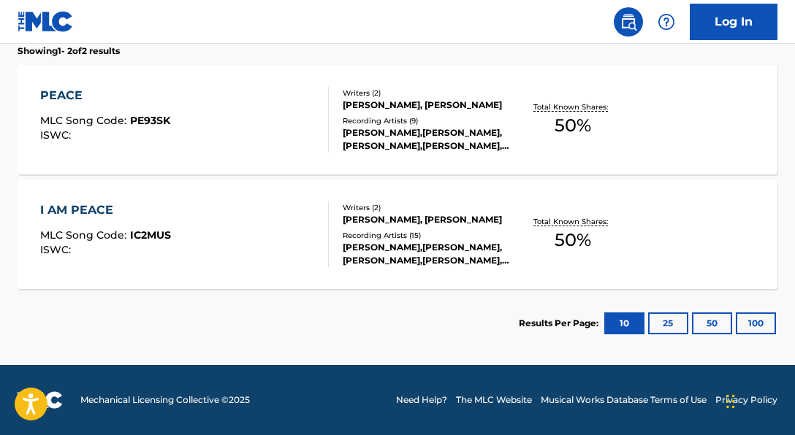
click at [436, 118] on div "Recording Artists ( 9 )" at bounding box center [426, 120] width 167 height 11
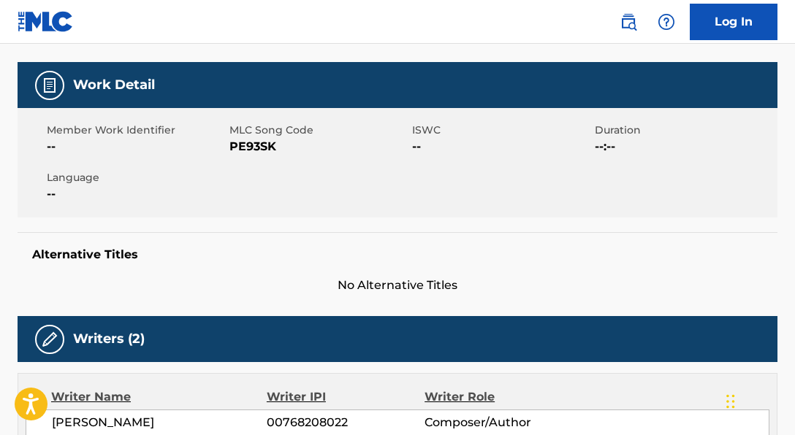
scroll to position [203, 0]
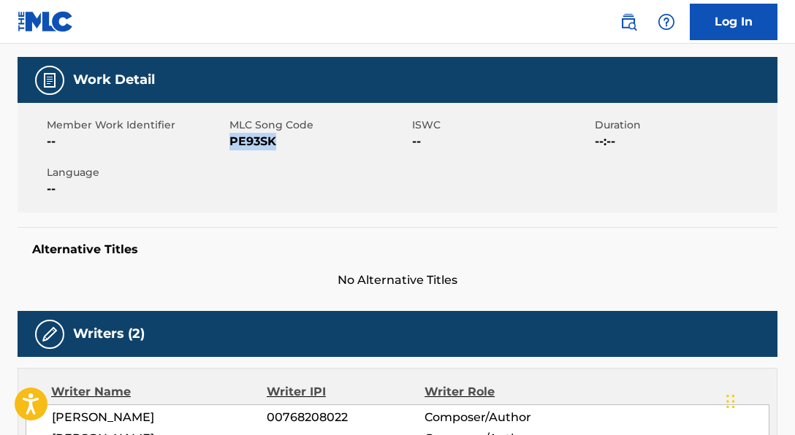
drag, startPoint x: 230, startPoint y: 142, endPoint x: 308, endPoint y: 145, distance: 78.2
click at [308, 145] on span "PE93SK" at bounding box center [318, 142] width 179 height 18
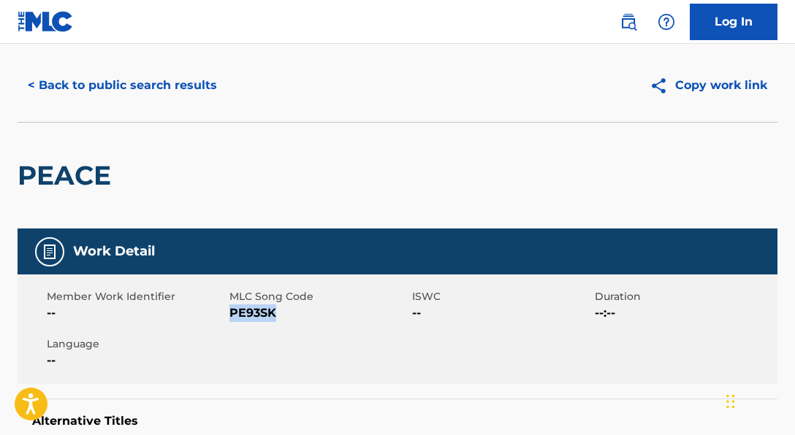
scroll to position [32, 0]
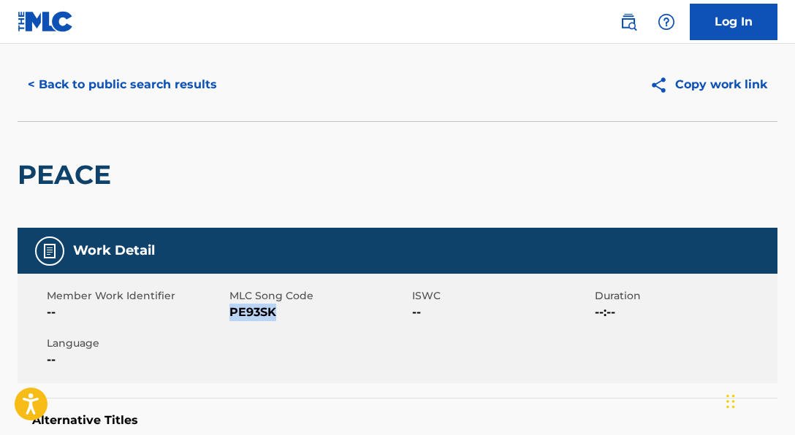
click at [197, 94] on button "< Back to public search results" at bounding box center [123, 84] width 210 height 37
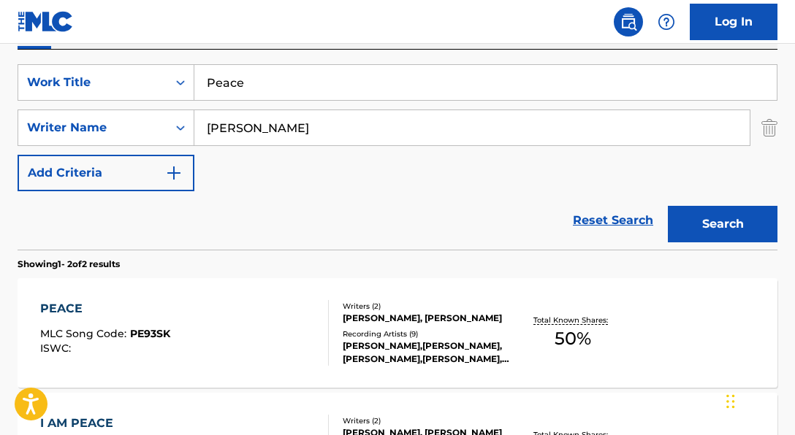
scroll to position [250, 0]
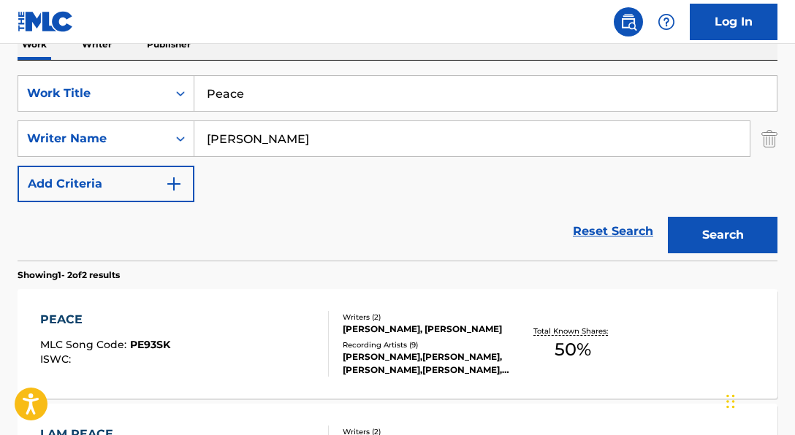
drag, startPoint x: 274, startPoint y: 93, endPoint x: 197, endPoint y: 89, distance: 76.8
click at [197, 89] on input "Peace" at bounding box center [485, 93] width 582 height 35
paste input "You Walk With M"
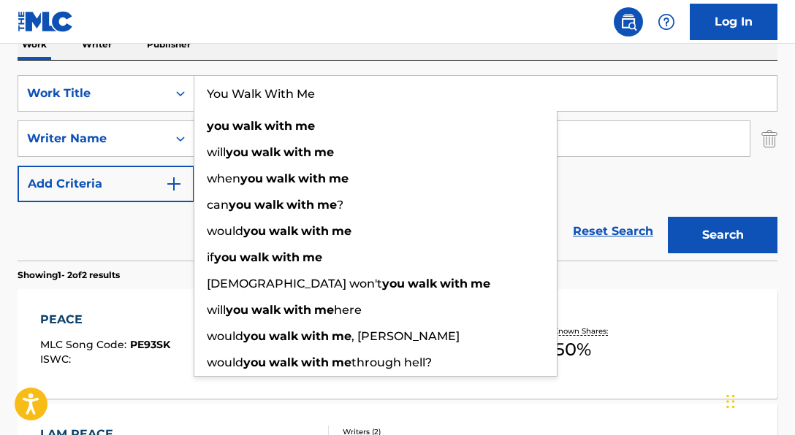
type input "You Walk With Me"
click at [127, 229] on div "Reset Search Search" at bounding box center [398, 231] width 760 height 58
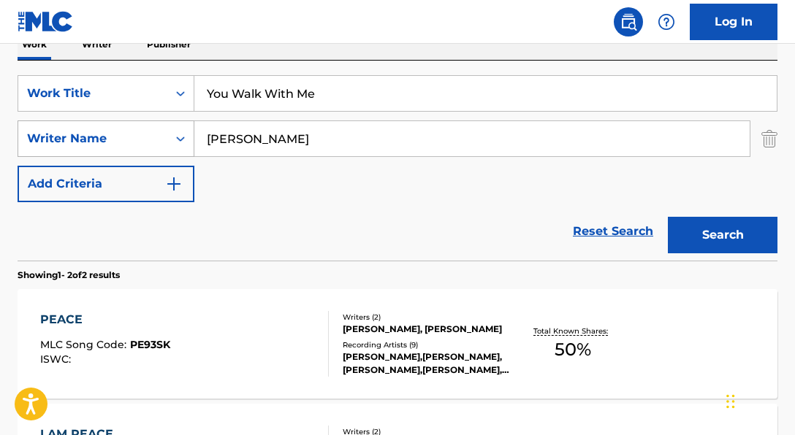
drag, startPoint x: 308, startPoint y: 140, endPoint x: 193, endPoint y: 140, distance: 114.7
click at [193, 140] on div "SearchWithCriteria250c4755-2317-44b8-a4f4-62fe9aede1b7 Writer Name [PERSON_NAME]" at bounding box center [398, 139] width 760 height 37
paste input "[PERSON_NAME]"
type input "[PERSON_NAME]"
click at [411, 221] on div "Reset Search Search" at bounding box center [398, 231] width 760 height 58
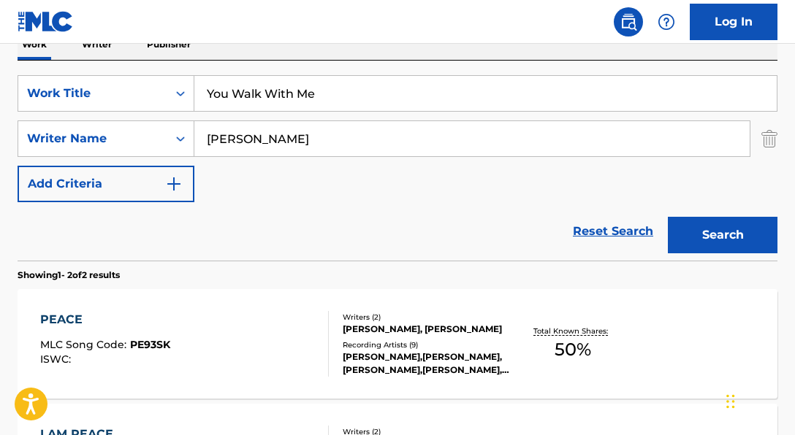
click at [675, 237] on button "Search" at bounding box center [723, 235] width 110 height 37
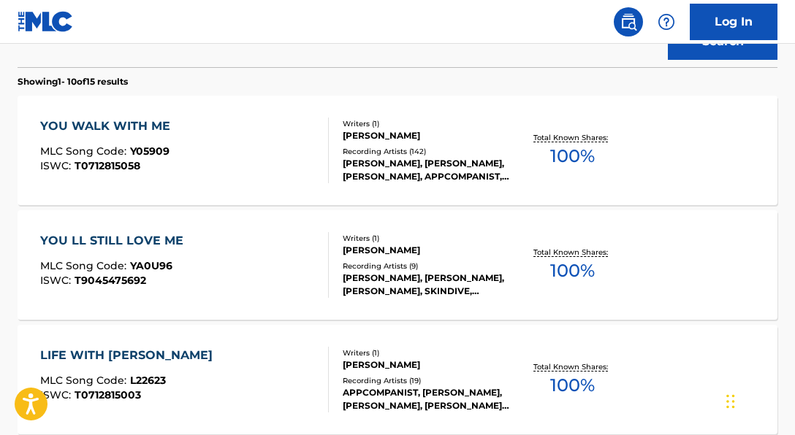
scroll to position [446, 0]
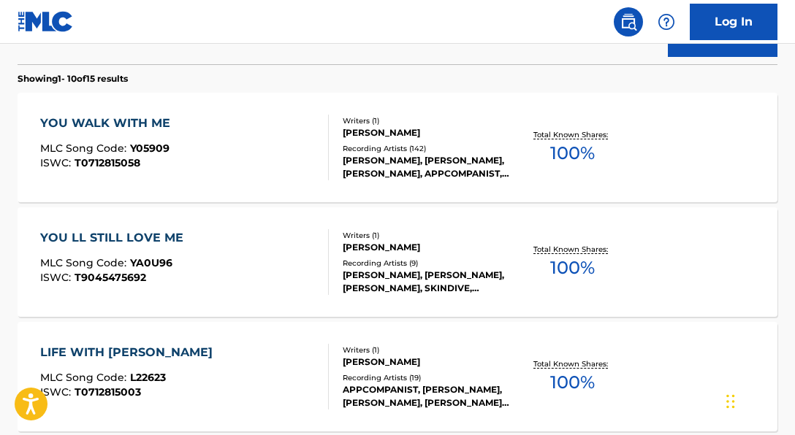
click at [468, 178] on div "[PERSON_NAME], [PERSON_NAME], [PERSON_NAME], APPCOMPANIST, [PERSON_NAME]|[PERSO…" at bounding box center [426, 167] width 167 height 26
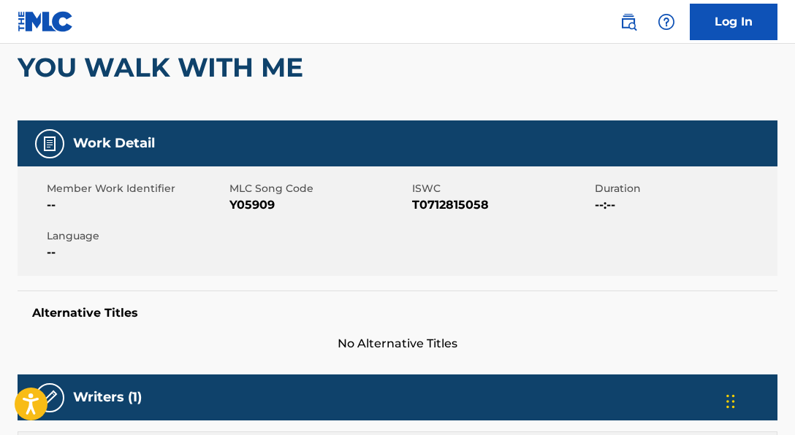
scroll to position [148, 0]
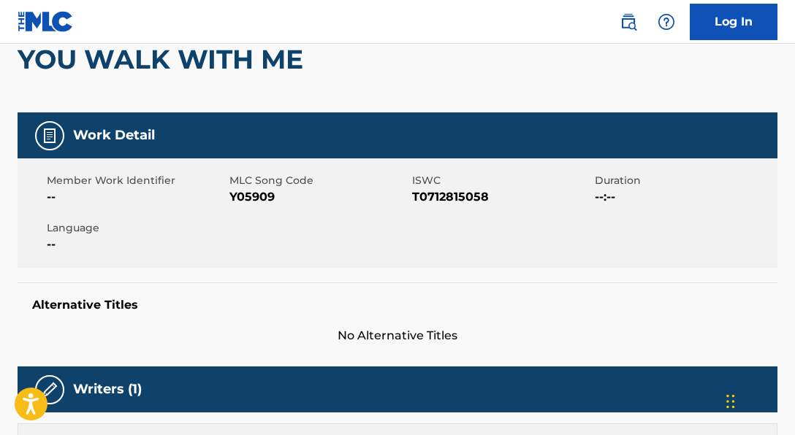
click at [292, 199] on span "Y05909" at bounding box center [318, 197] width 179 height 18
drag, startPoint x: 232, startPoint y: 200, endPoint x: 352, endPoint y: 199, distance: 120.6
click at [352, 199] on span "Y05909" at bounding box center [318, 197] width 179 height 18
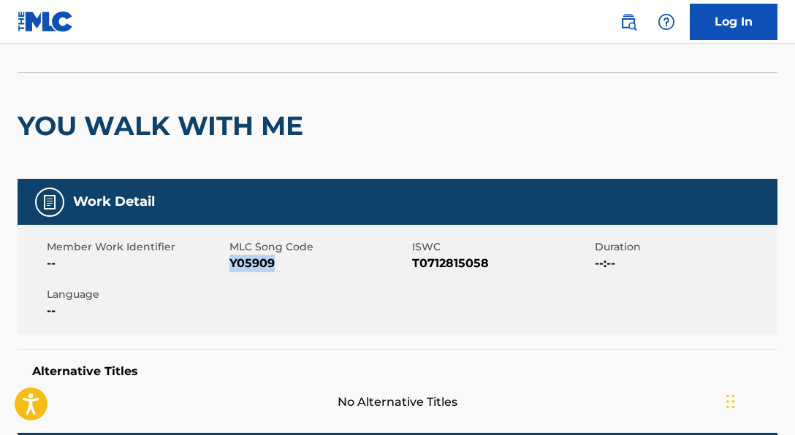
scroll to position [53, 0]
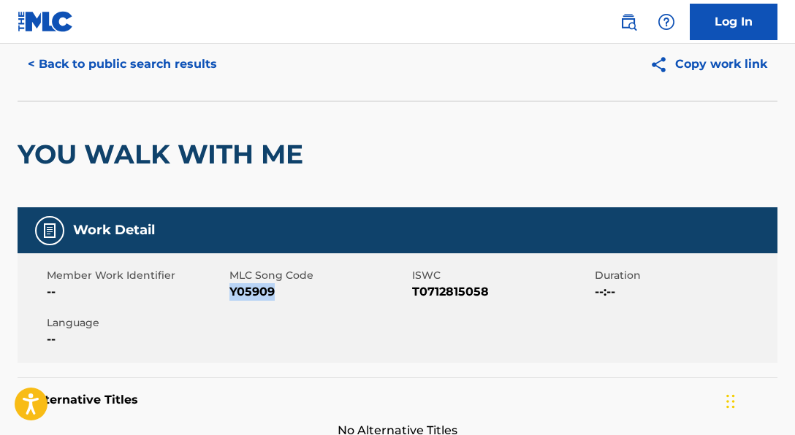
click at [193, 58] on button "< Back to public search results" at bounding box center [123, 64] width 210 height 37
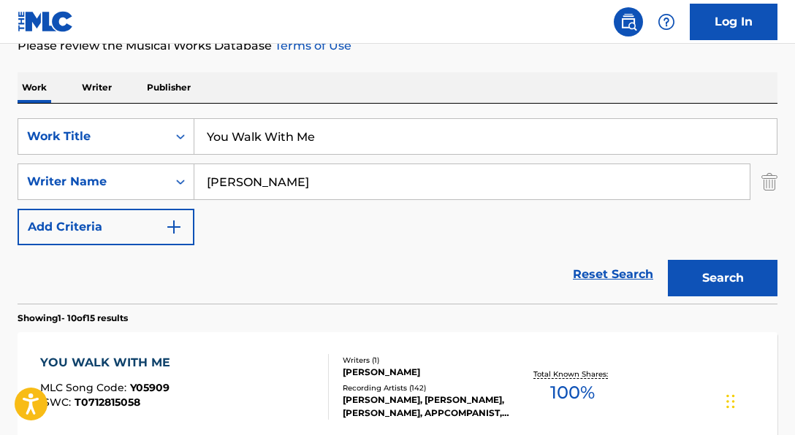
scroll to position [205, 0]
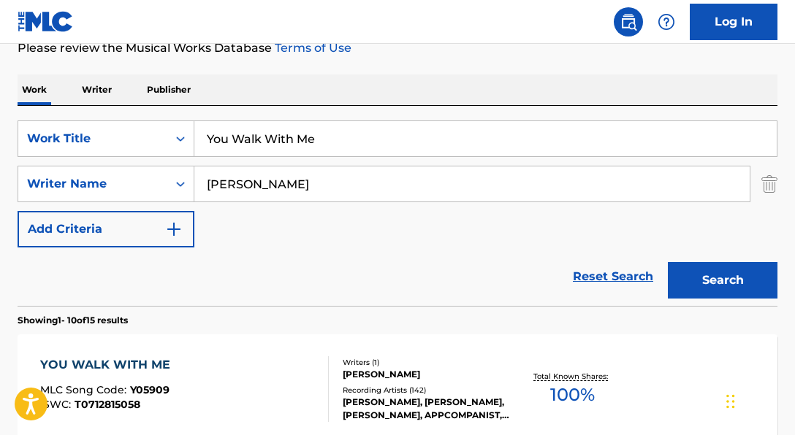
drag, startPoint x: 338, startPoint y: 140, endPoint x: 199, endPoint y: 128, distance: 139.4
click at [199, 128] on input "You Walk With Me" at bounding box center [485, 138] width 582 height 35
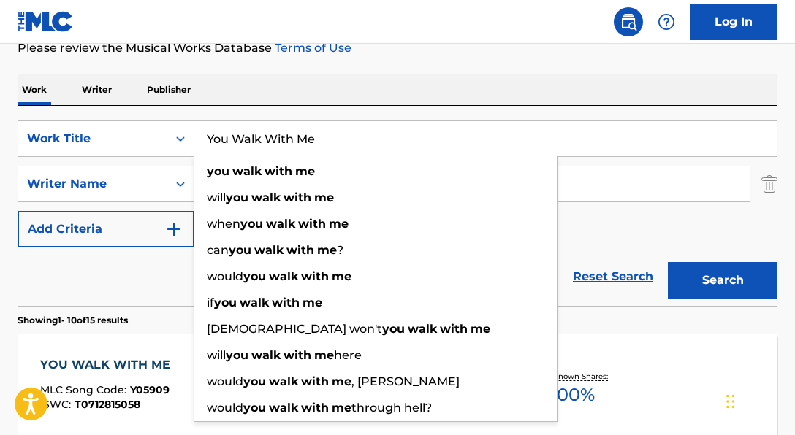
paste input "I Can"
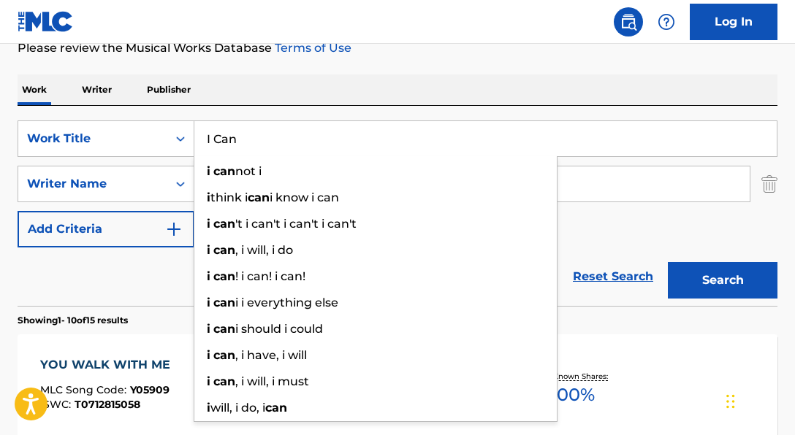
type input "I Can"
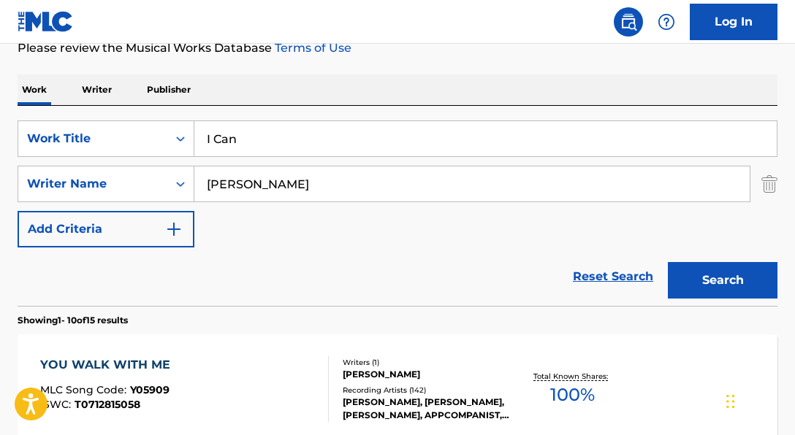
click at [156, 261] on div "Reset Search Search" at bounding box center [398, 277] width 760 height 58
drag, startPoint x: 240, startPoint y: 178, endPoint x: 140, endPoint y: 172, distance: 100.3
click at [154, 172] on div "SearchWithCriteria250c4755-2317-44b8-a4f4-62fe9aede1b7 Writer Name [PERSON_NAME]" at bounding box center [398, 184] width 760 height 37
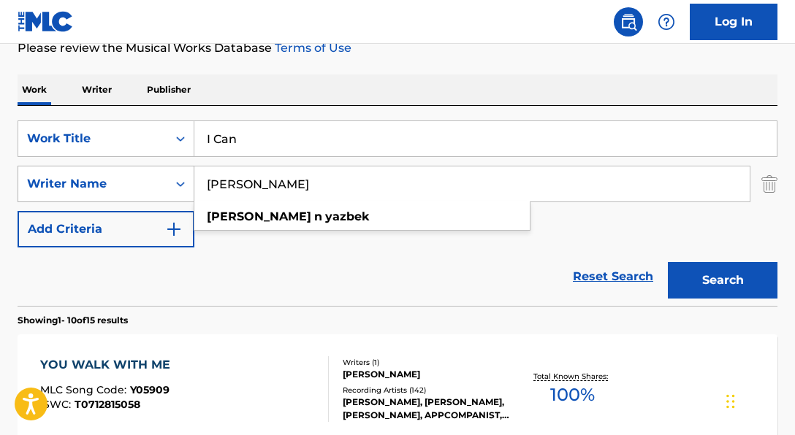
paste input "ADIDJA [PERSON_NAME]|[PERSON_NAME]|[PERSON_NAME] D [PERSON_NAME]"
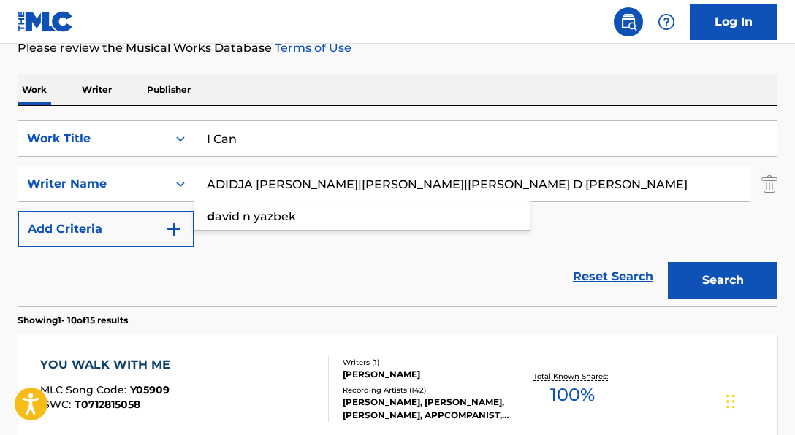
drag, startPoint x: 340, startPoint y: 186, endPoint x: 651, endPoint y: 178, distance: 310.6
click at [651, 178] on input "ADIDJA [PERSON_NAME]|[PERSON_NAME]|[PERSON_NAME] D [PERSON_NAME]" at bounding box center [471, 184] width 555 height 35
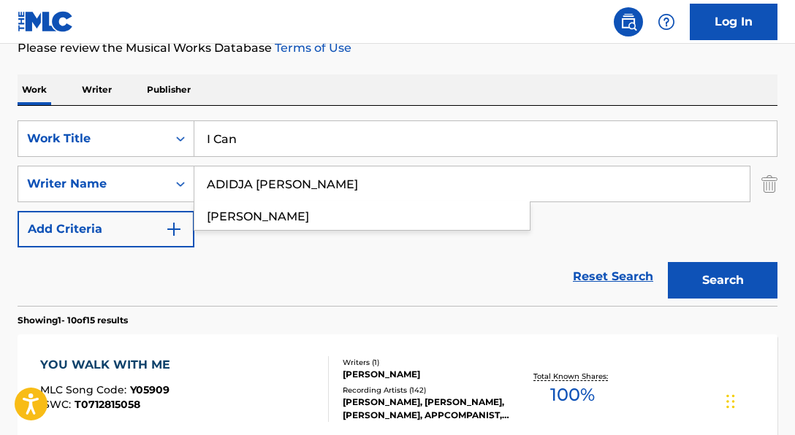
type input "ADIDJA [PERSON_NAME]"
click at [668, 262] on button "Search" at bounding box center [723, 280] width 110 height 37
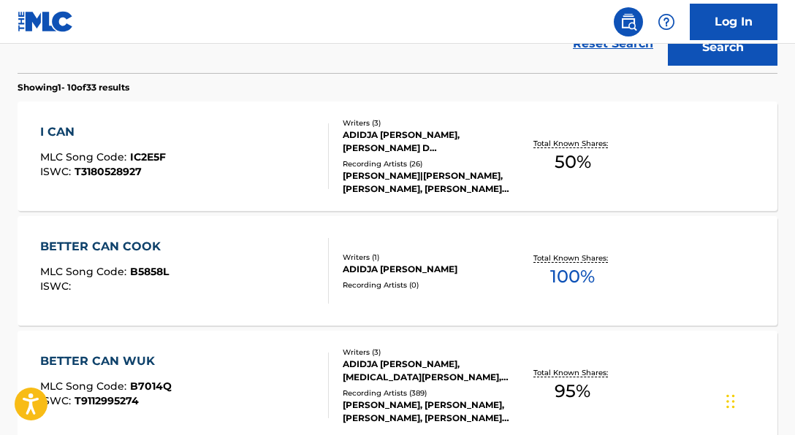
scroll to position [439, 0]
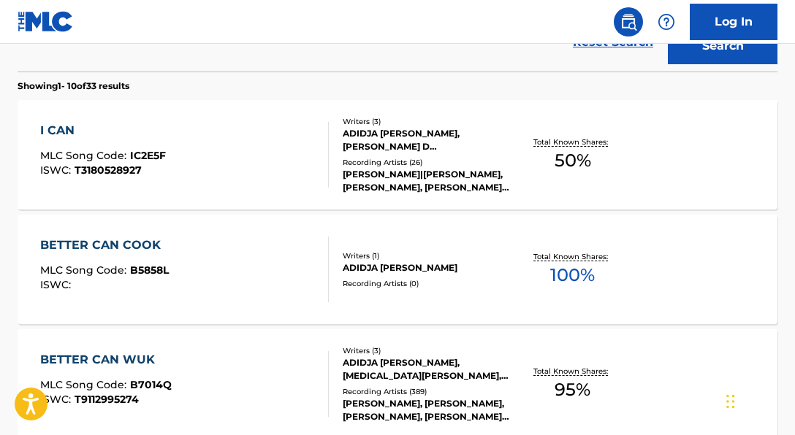
click at [505, 188] on div "[PERSON_NAME]|[PERSON_NAME], [PERSON_NAME], [PERSON_NAME], [PERSON_NAME] AND [P…" at bounding box center [426, 181] width 167 height 26
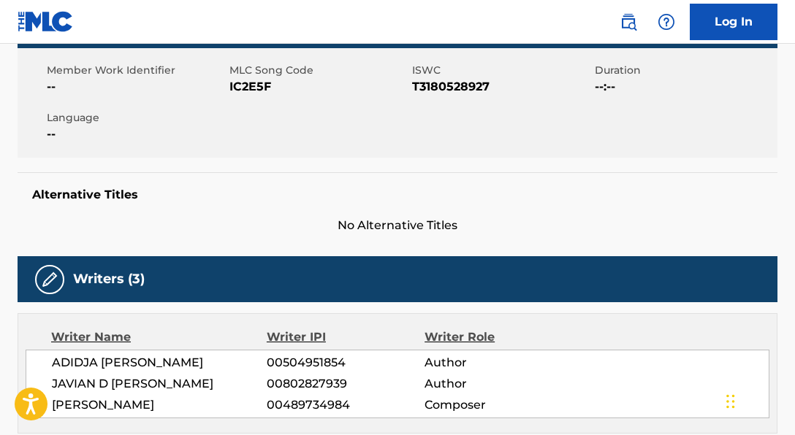
scroll to position [264, 0]
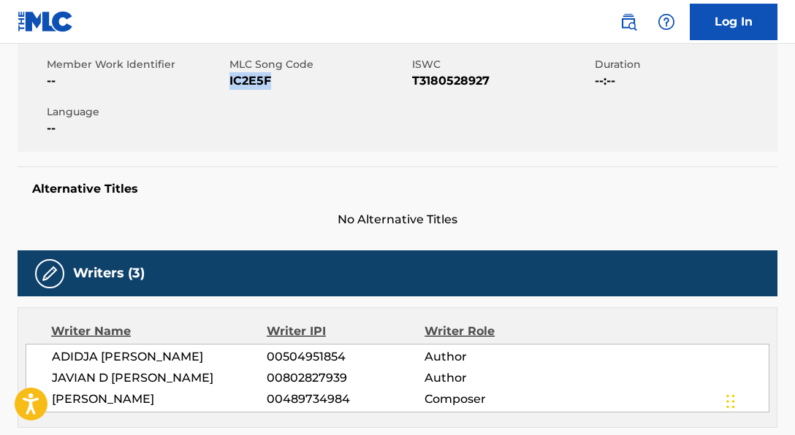
drag, startPoint x: 230, startPoint y: 85, endPoint x: 297, endPoint y: 85, distance: 66.5
click at [297, 85] on span "IC2E5F" at bounding box center [318, 81] width 179 height 18
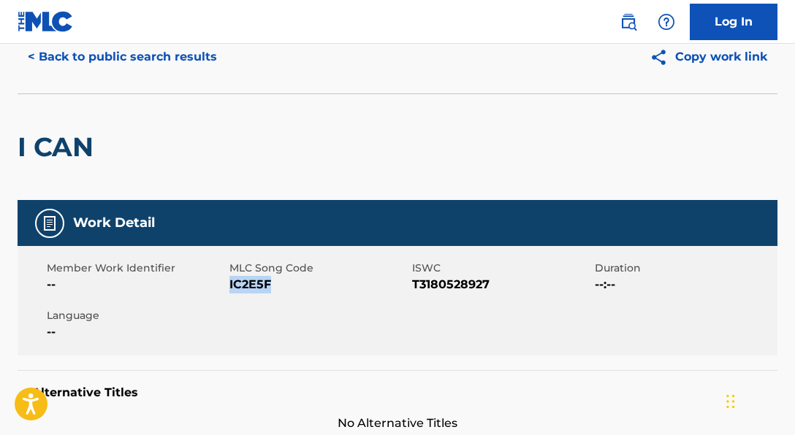
scroll to position [43, 0]
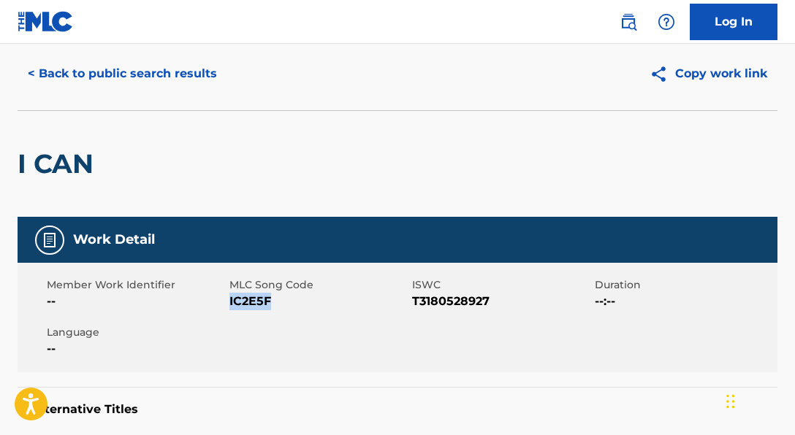
click at [178, 72] on button "< Back to public search results" at bounding box center [123, 74] width 210 height 37
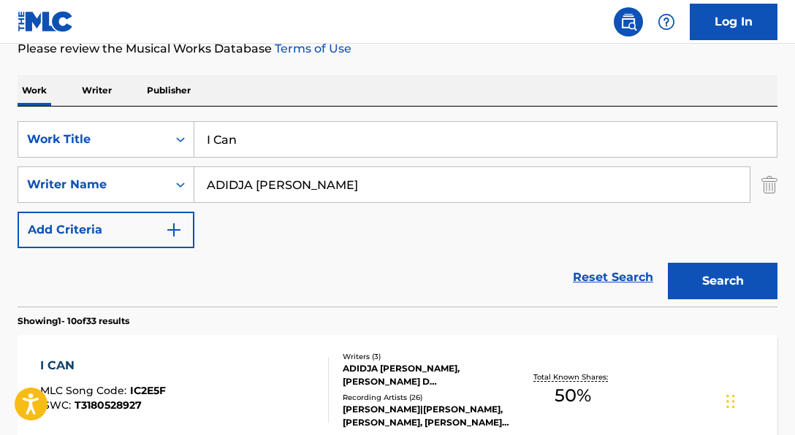
scroll to position [218, 0]
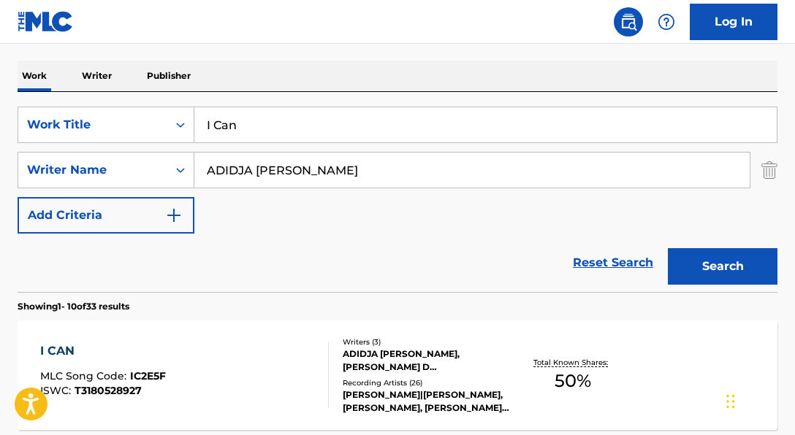
drag, startPoint x: 333, startPoint y: 130, endPoint x: 236, endPoint y: 125, distance: 97.3
click at [236, 125] on input "I Can" at bounding box center [485, 124] width 582 height 35
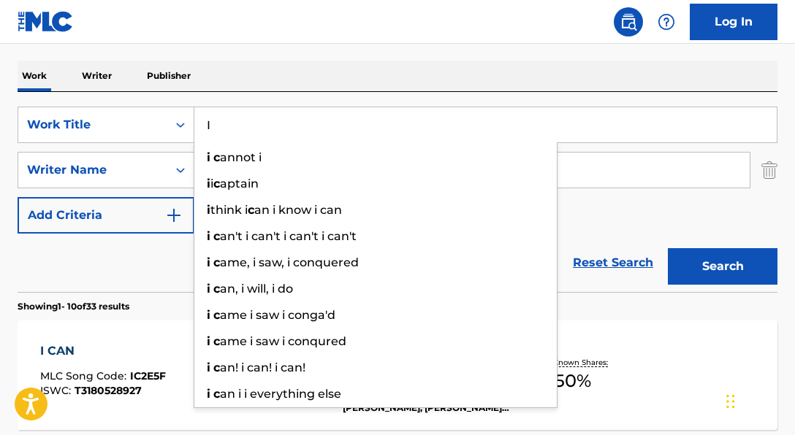
type input "I"
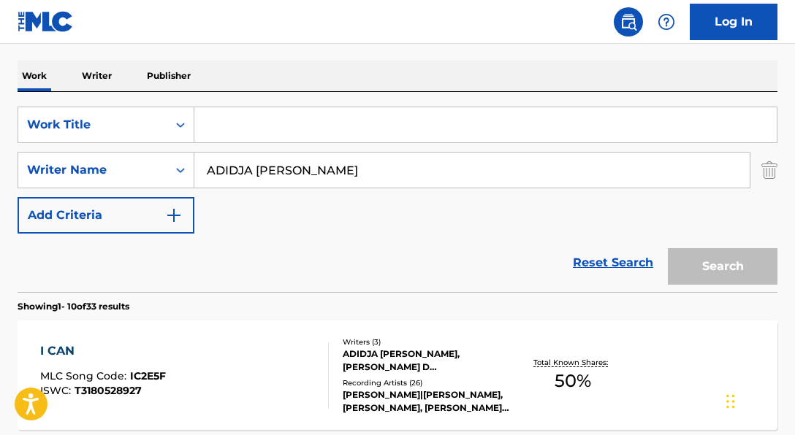
paste input "Talk"
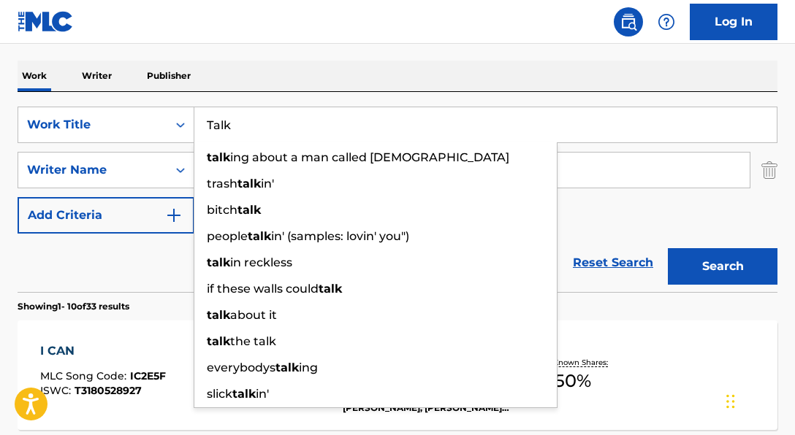
type input "Talk"
click at [144, 278] on div "Reset Search Search" at bounding box center [398, 263] width 760 height 58
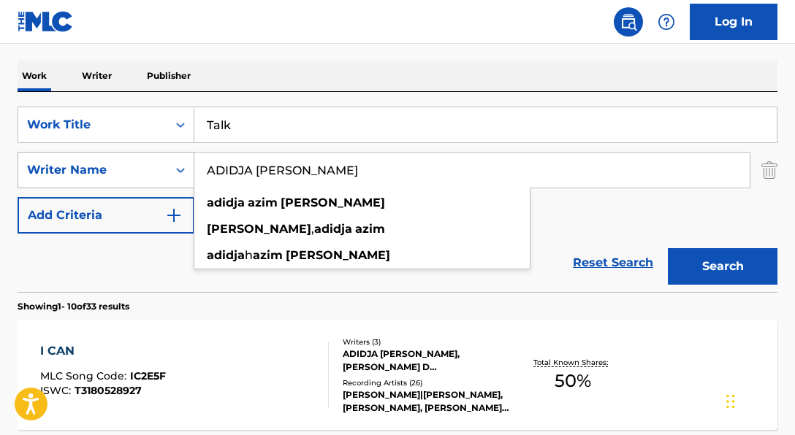
drag, startPoint x: 357, startPoint y: 180, endPoint x: 120, endPoint y: 158, distance: 238.5
click at [120, 158] on div "SearchWithCriteria250c4755-2317-44b8-a4f4-62fe9aede1b7 Writer Name [PERSON_NAME…" at bounding box center [398, 170] width 760 height 37
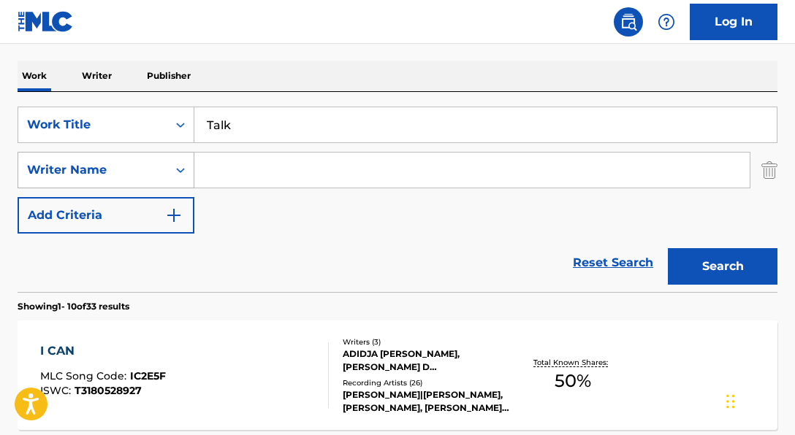
paste input "[PERSON_NAME]|[PERSON_NAME]"
drag, startPoint x: 291, startPoint y: 175, endPoint x: 463, endPoint y: 179, distance: 172.5
click at [463, 179] on input "[PERSON_NAME]|[PERSON_NAME]" at bounding box center [471, 170] width 555 height 35
type input "[PERSON_NAME]"
click at [668, 248] on button "Search" at bounding box center [723, 266] width 110 height 37
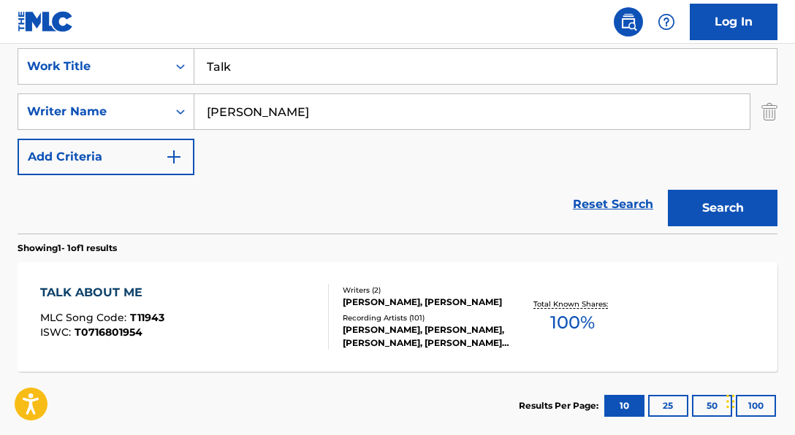
scroll to position [282, 0]
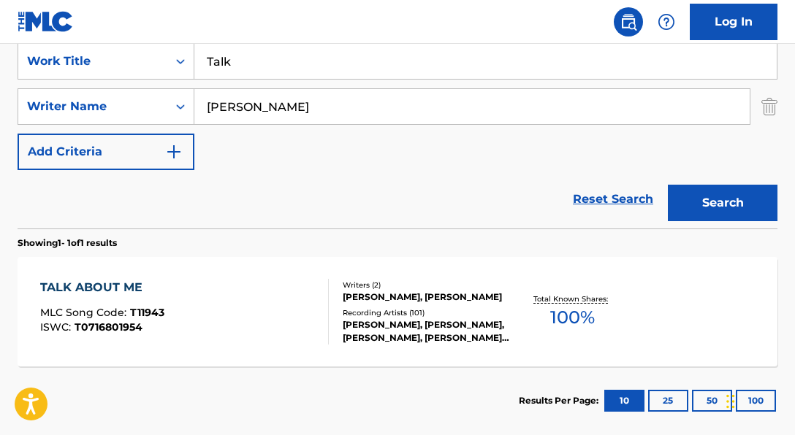
drag, startPoint x: 292, startPoint y: 148, endPoint x: 297, endPoint y: 132, distance: 17.6
click at [292, 148] on div "SearchWithCriteria06a71e43-bf5f-4d43-9b27-a6297739d3fb Work Title Talk SearchWi…" at bounding box center [398, 106] width 760 height 127
drag, startPoint x: 195, startPoint y: 97, endPoint x: 148, endPoint y: 93, distance: 47.0
click at [148, 93] on div "SearchWithCriteria250c4755-2317-44b8-a4f4-62fe9aede1b7 Writer Name [PERSON_NAME]" at bounding box center [398, 106] width 760 height 37
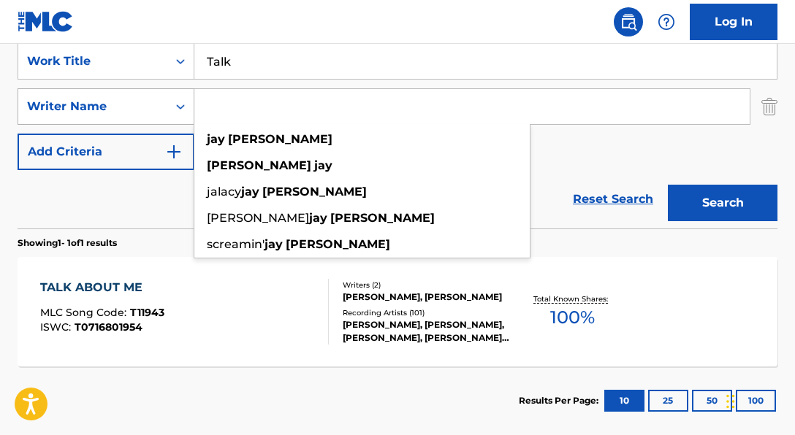
paste input "[PERSON_NAME]|[PERSON_NAME]"
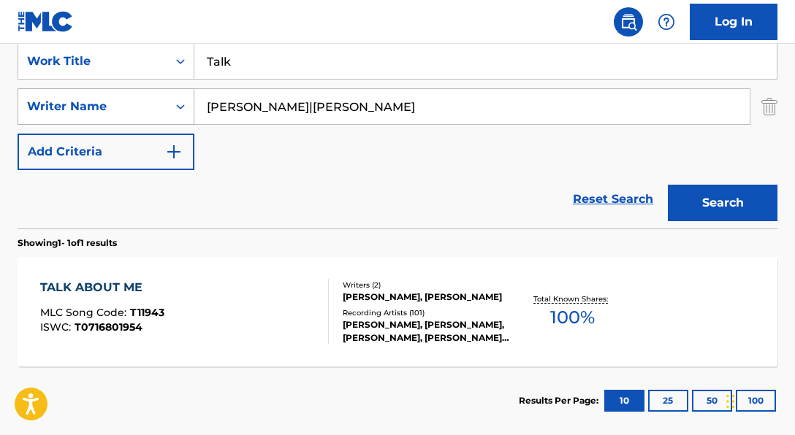
drag, startPoint x: 294, startPoint y: 110, endPoint x: 87, endPoint y: 106, distance: 206.8
click at [88, 106] on div "SearchWithCriteria250c4755-2317-44b8-a4f4-62fe9aede1b7 Writer Name [PERSON_NAME…" at bounding box center [398, 106] width 760 height 37
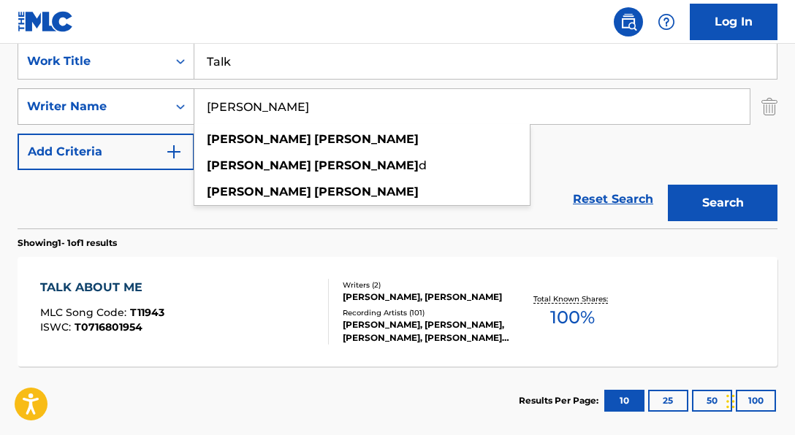
type input "[PERSON_NAME]"
click at [668, 185] on button "Search" at bounding box center [723, 203] width 110 height 37
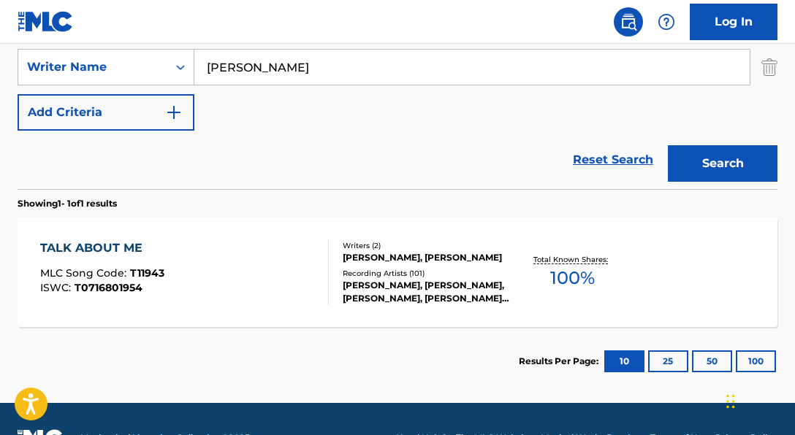
scroll to position [359, 0]
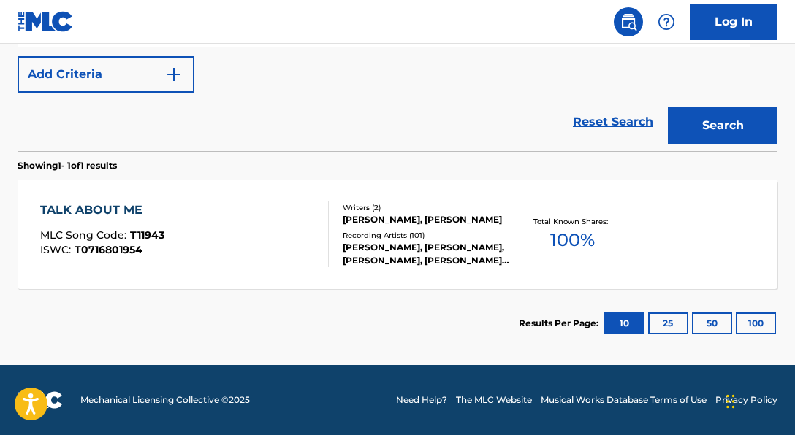
click at [381, 210] on div "Writers ( 2 )" at bounding box center [426, 207] width 167 height 11
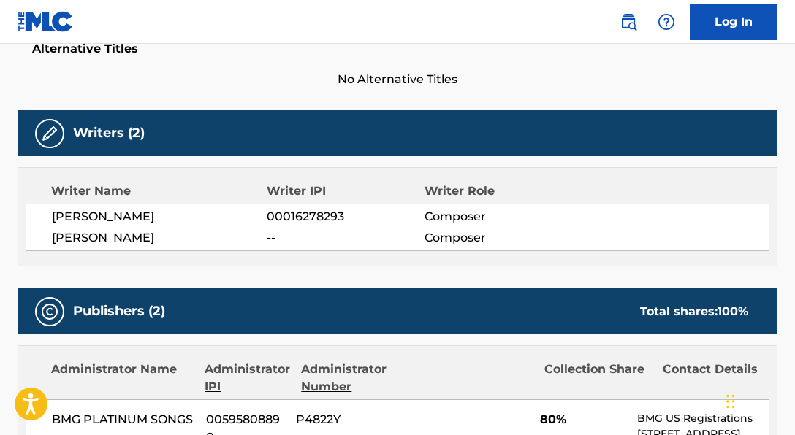
scroll to position [237, 0]
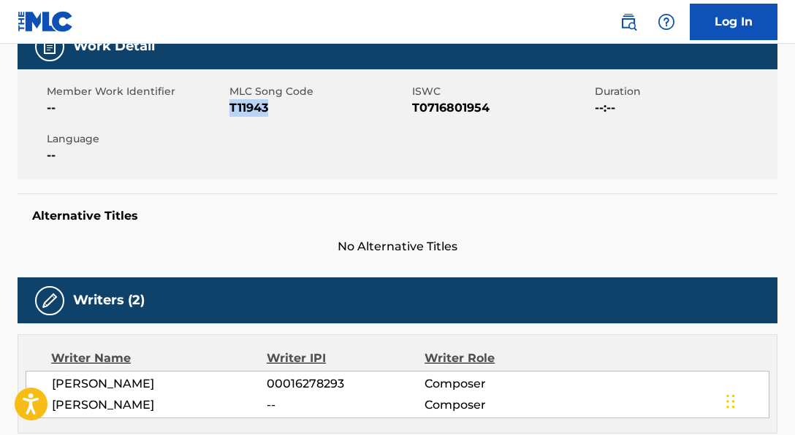
drag, startPoint x: 231, startPoint y: 110, endPoint x: 293, endPoint y: 114, distance: 62.3
click at [293, 114] on span "T11943" at bounding box center [318, 108] width 179 height 18
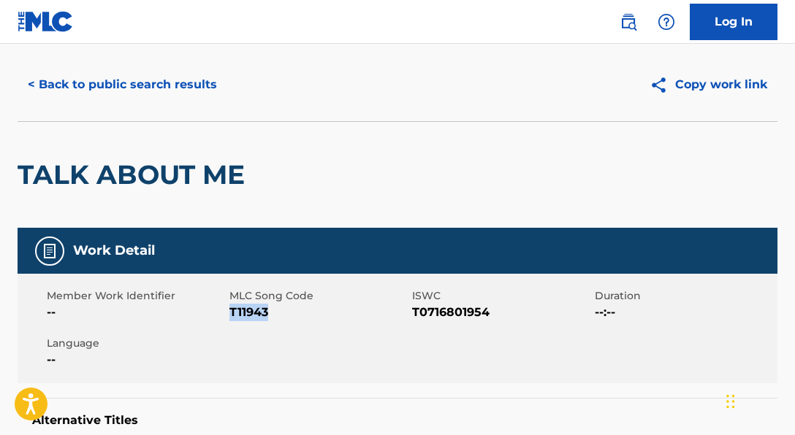
scroll to position [29, 0]
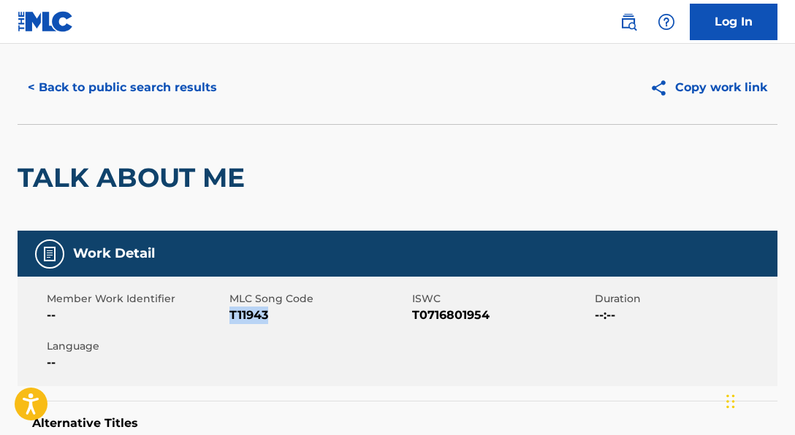
click at [209, 97] on button "< Back to public search results" at bounding box center [123, 87] width 210 height 37
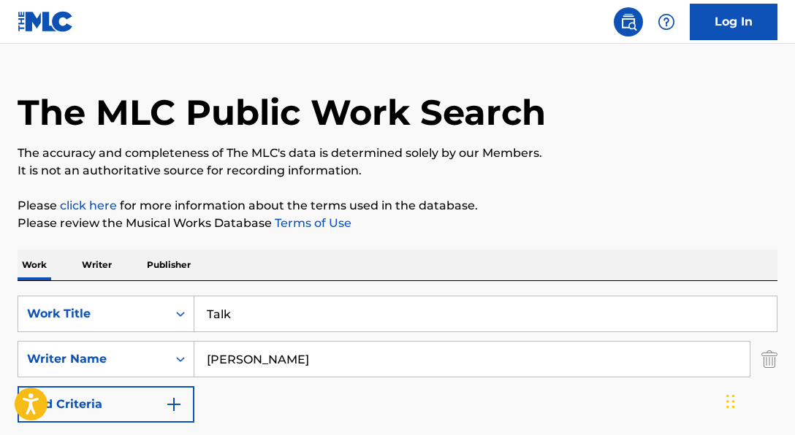
scroll to position [276, 0]
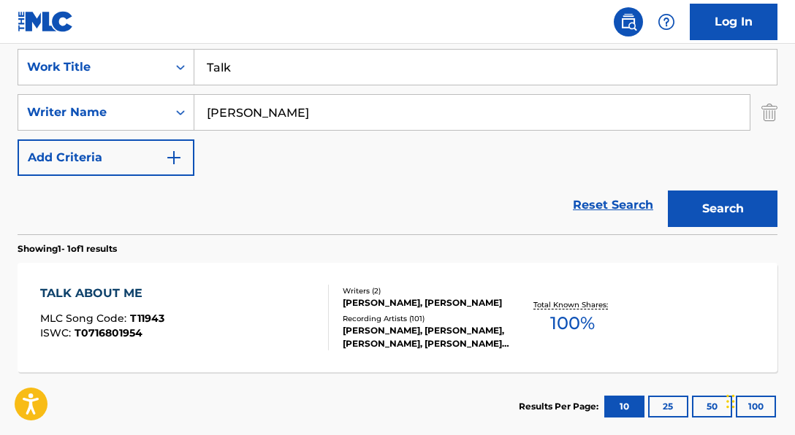
drag, startPoint x: 256, startPoint y: 65, endPoint x: 204, endPoint y: 59, distance: 52.9
click at [204, 59] on input "Talk" at bounding box center [485, 67] width 582 height 35
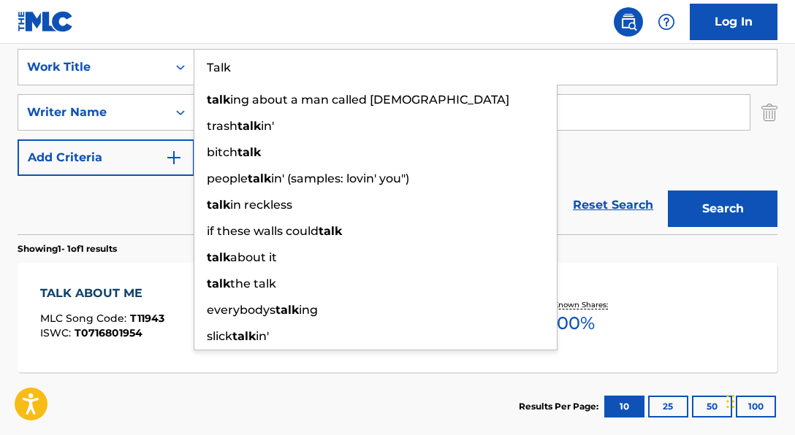
paste input "Air 98"
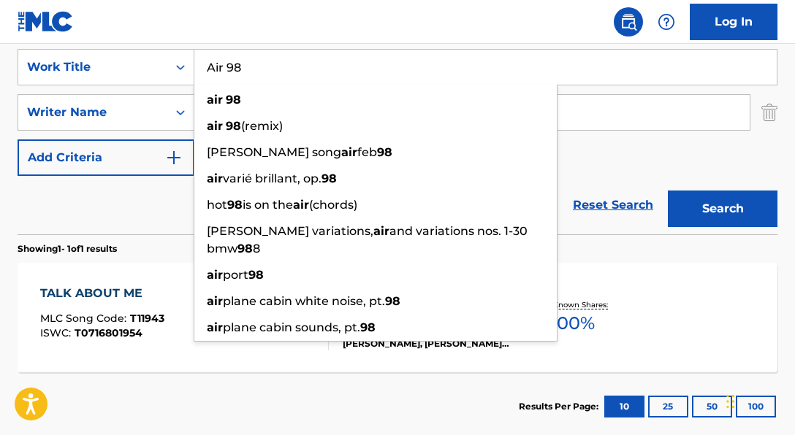
type input "Air 98"
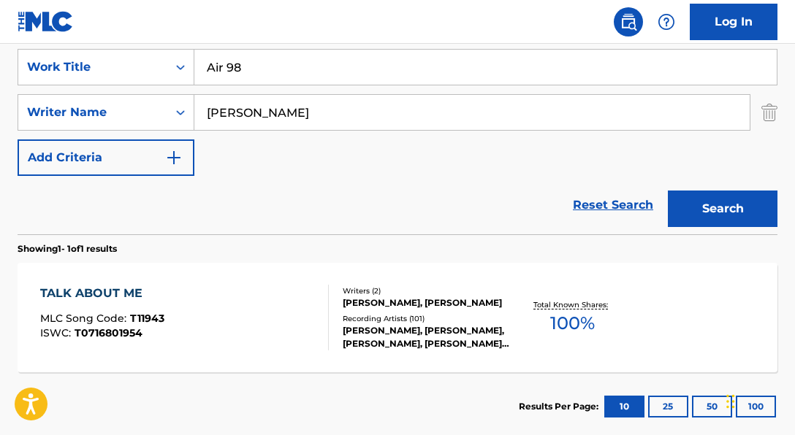
click at [134, 224] on div "Reset Search Search" at bounding box center [398, 205] width 760 height 58
drag, startPoint x: 329, startPoint y: 117, endPoint x: 220, endPoint y: 103, distance: 109.7
click at [220, 103] on input "[PERSON_NAME]" at bounding box center [471, 112] width 555 height 35
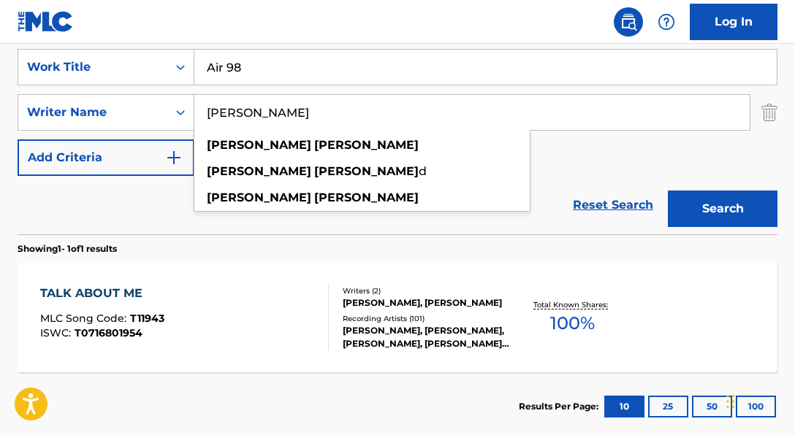
paste input "[PERSON_NAME]"
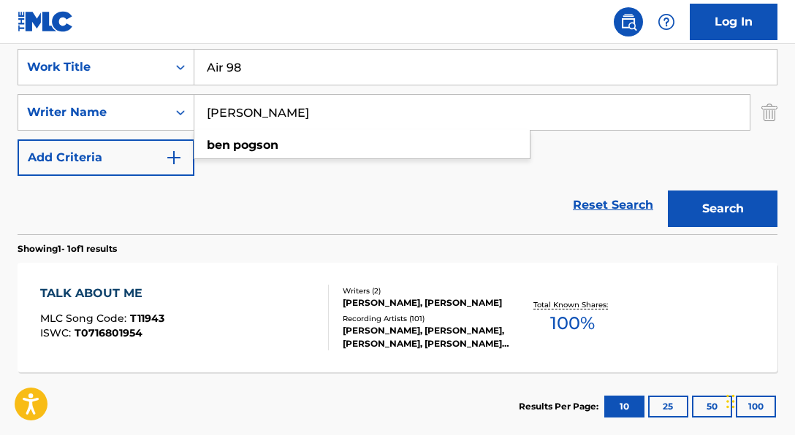
type input "[PERSON_NAME]"
click at [117, 248] on p "Showing 1 - 1 of 1 results" at bounding box center [67, 249] width 99 height 13
click at [669, 202] on button "Search" at bounding box center [723, 209] width 110 height 37
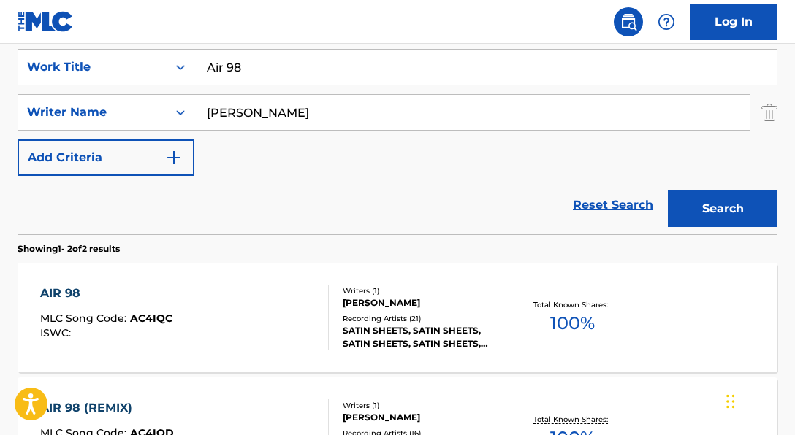
scroll to position [474, 0]
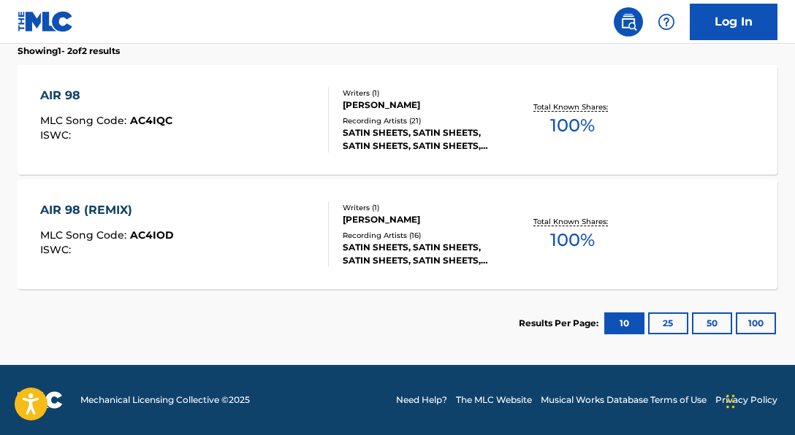
click at [462, 103] on div "[PERSON_NAME]" at bounding box center [426, 105] width 167 height 13
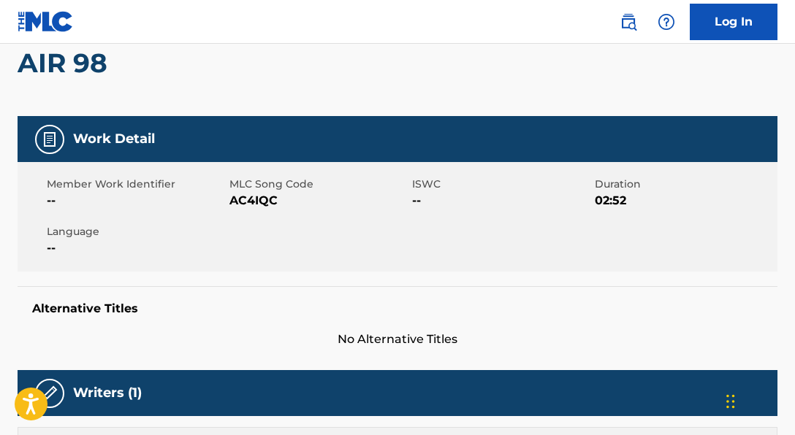
scroll to position [207, 0]
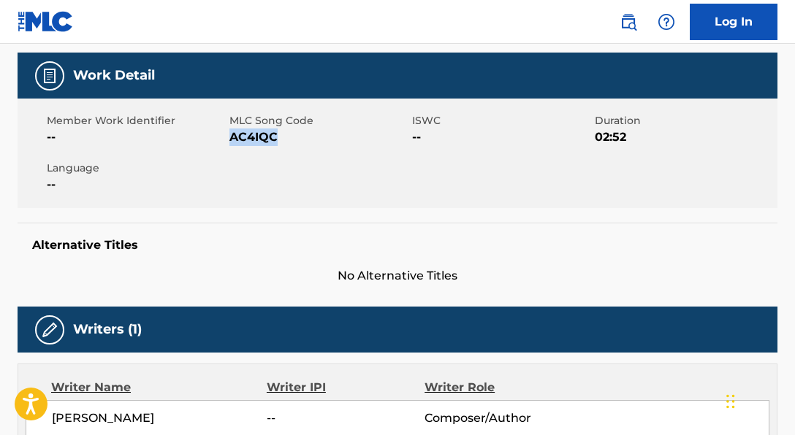
drag, startPoint x: 230, startPoint y: 137, endPoint x: 362, endPoint y: 130, distance: 132.4
click at [362, 130] on span "AC4IQC" at bounding box center [318, 138] width 179 height 18
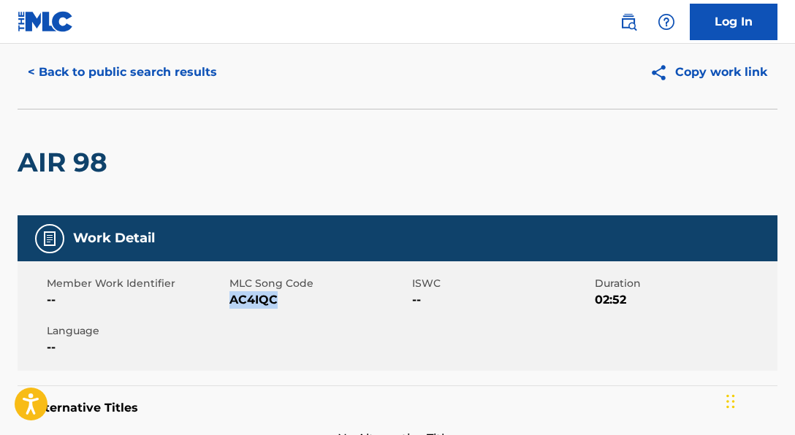
click at [214, 74] on button "< Back to public search results" at bounding box center [123, 72] width 210 height 37
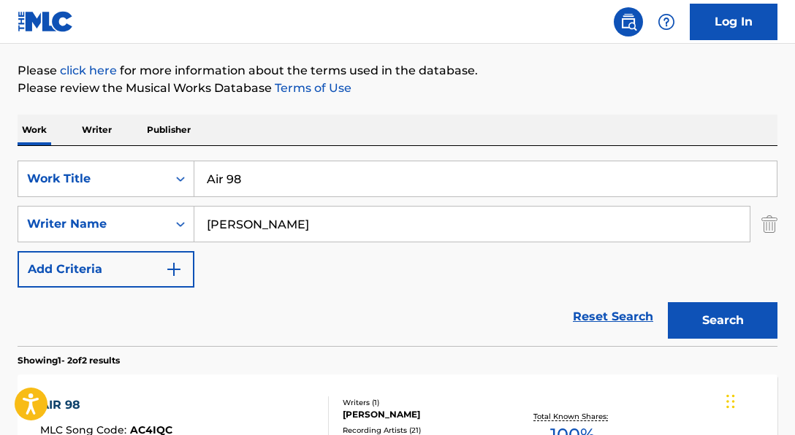
scroll to position [148, 0]
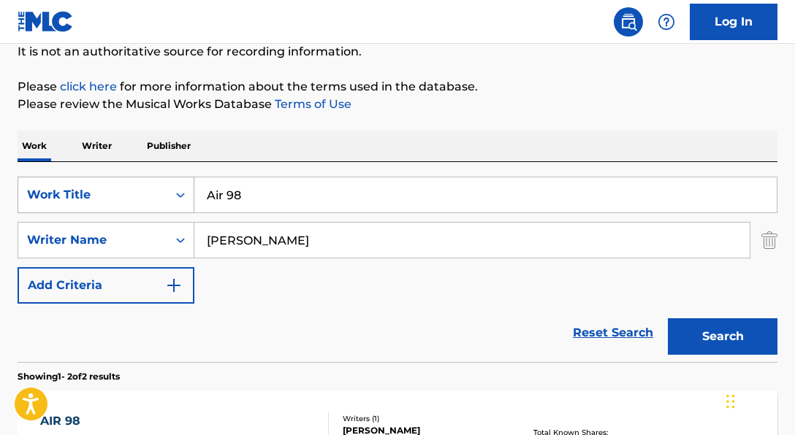
drag, startPoint x: 243, startPoint y: 198, endPoint x: 187, endPoint y: 189, distance: 56.2
click at [191, 189] on div "SearchWithCriteria06a71e43-bf5f-4d43-9b27-a6297739d3fb Work Title Air 98" at bounding box center [398, 195] width 760 height 37
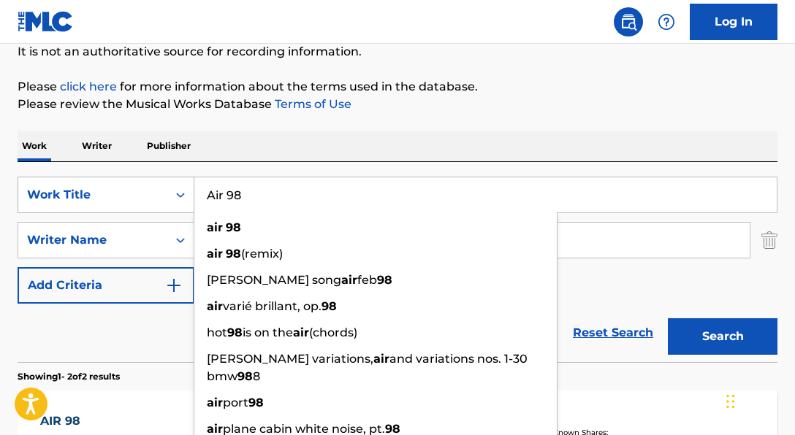
paste input "Keep it Moving"
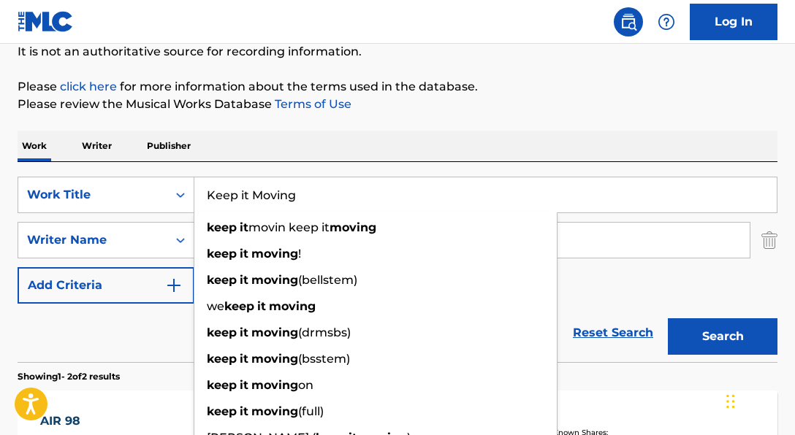
type input "Keep it Moving"
click at [539, 110] on p "Please review the Musical Works Database Terms of Use" at bounding box center [398, 105] width 760 height 18
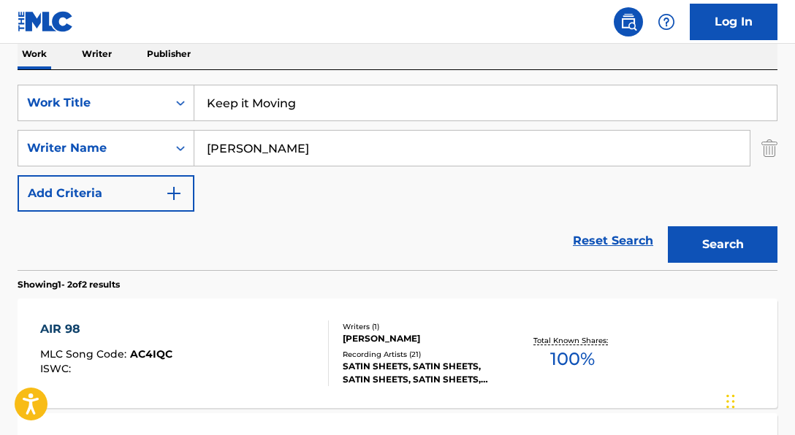
scroll to position [240, 0]
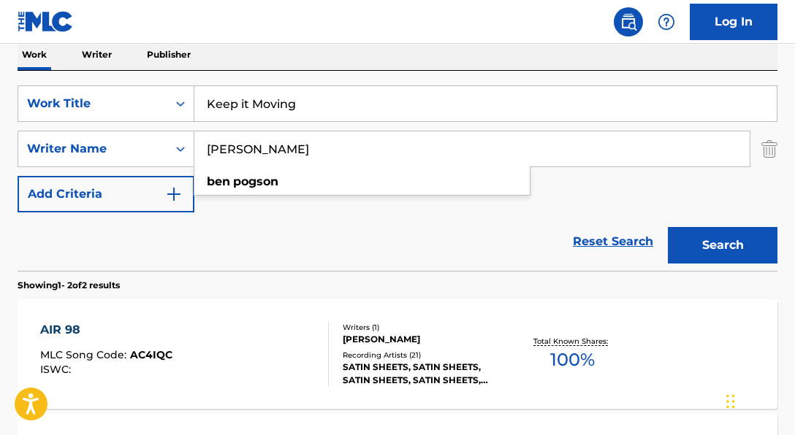
drag, startPoint x: 308, startPoint y: 145, endPoint x: 148, endPoint y: 126, distance: 161.2
click at [148, 126] on div "SearchWithCriteria06a71e43-bf5f-4d43-9b27-a6297739d3fb Work Title Keep it Movin…" at bounding box center [398, 148] width 760 height 127
paste input "[PERSON_NAME]|[PERSON_NAME]|[PERSON_NAME] [PERSON_NAME] [PERSON_NAME]|MICH [PER…"
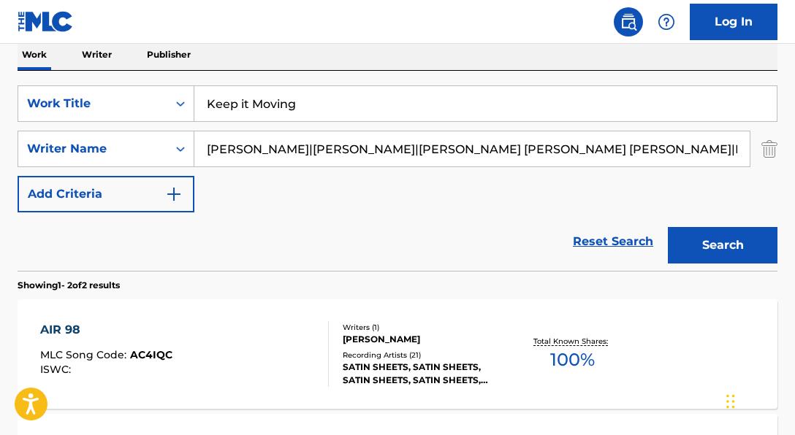
scroll to position [0, 264]
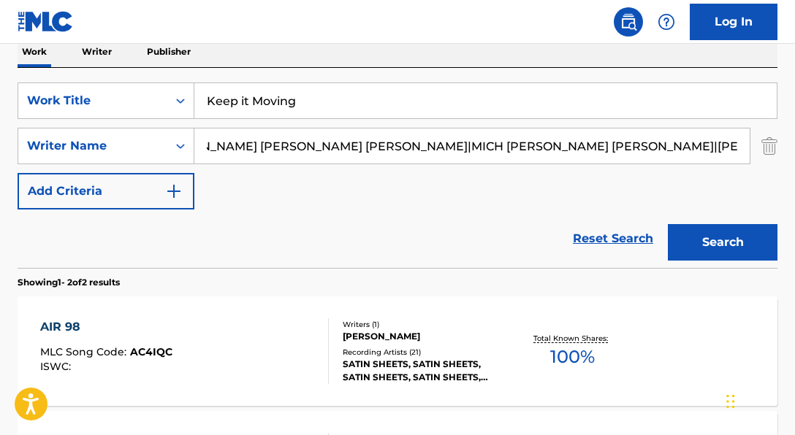
drag, startPoint x: 340, startPoint y: 156, endPoint x: 663, endPoint y: 155, distance: 322.9
click at [663, 155] on input "[PERSON_NAME]|[PERSON_NAME]|[PERSON_NAME] [PERSON_NAME] [PERSON_NAME]|MICH [PER…" at bounding box center [471, 146] width 555 height 35
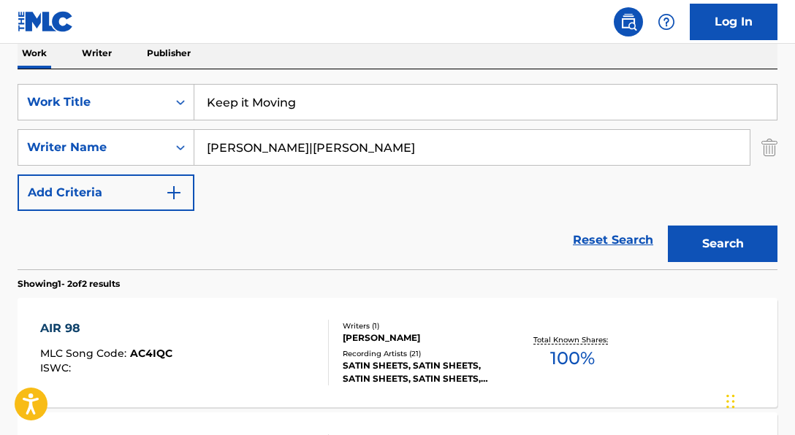
scroll to position [0, 0]
drag, startPoint x: 391, startPoint y: 150, endPoint x: 819, endPoint y: 153, distance: 428.2
type input "[PERSON_NAME]"
click at [668, 226] on button "Search" at bounding box center [723, 244] width 110 height 37
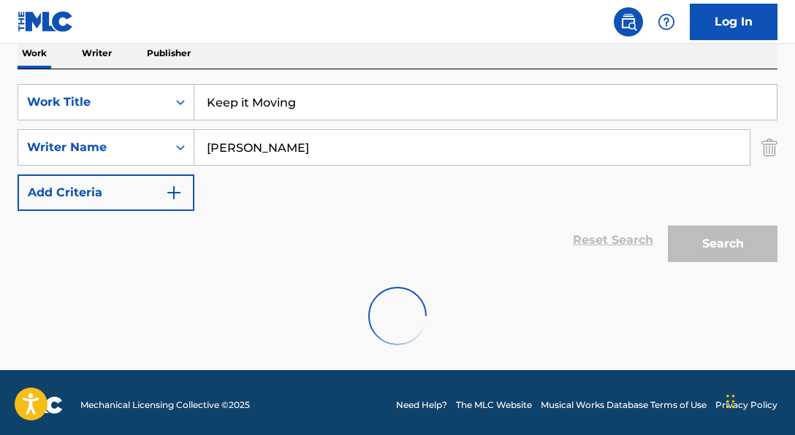
scroll to position [246, 0]
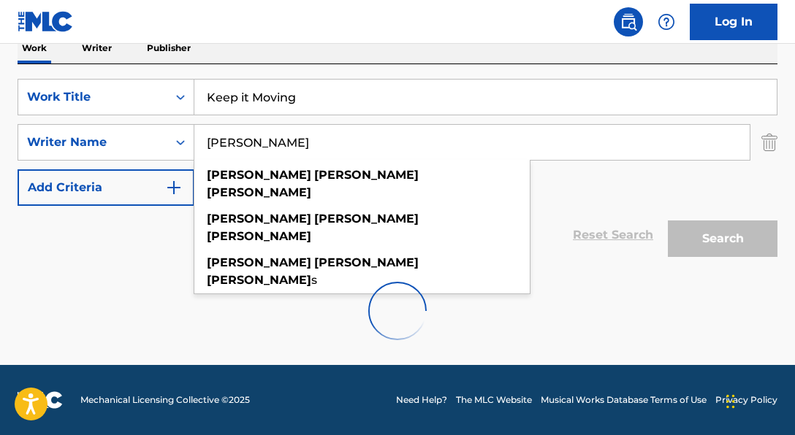
drag, startPoint x: 206, startPoint y: 144, endPoint x: 391, endPoint y: 153, distance: 185.1
click at [391, 153] on input "[PERSON_NAME]" at bounding box center [471, 142] width 555 height 35
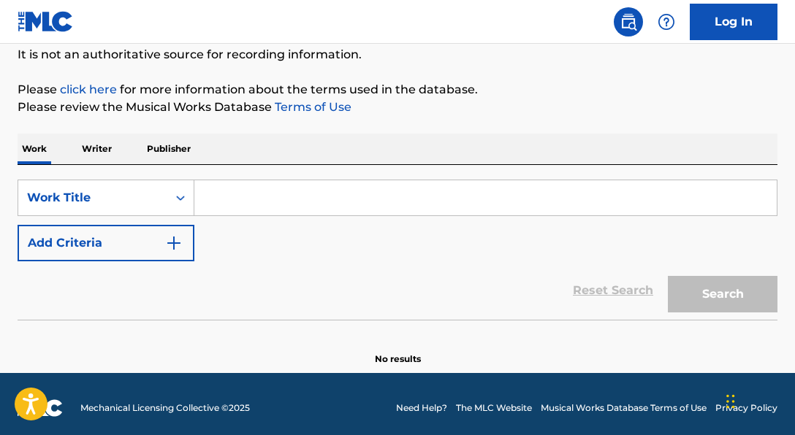
scroll to position [153, 0]
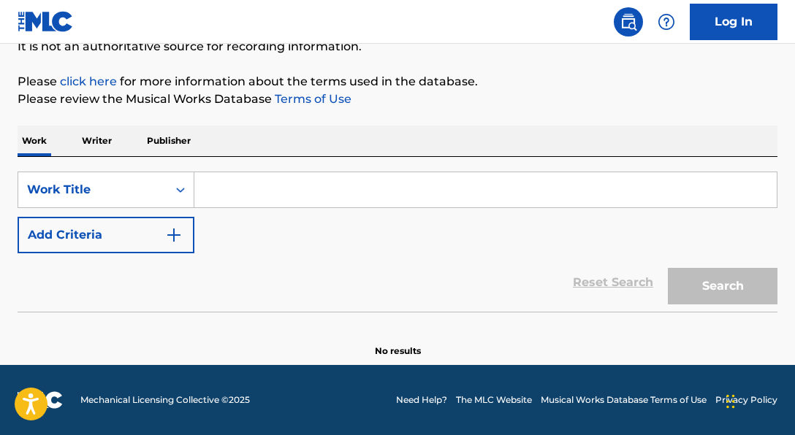
click at [289, 185] on input "Search Form" at bounding box center [485, 189] width 582 height 35
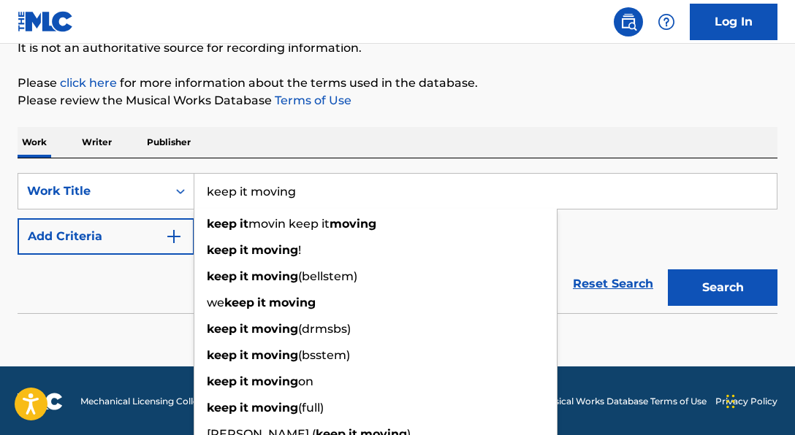
type input "keep it moving"
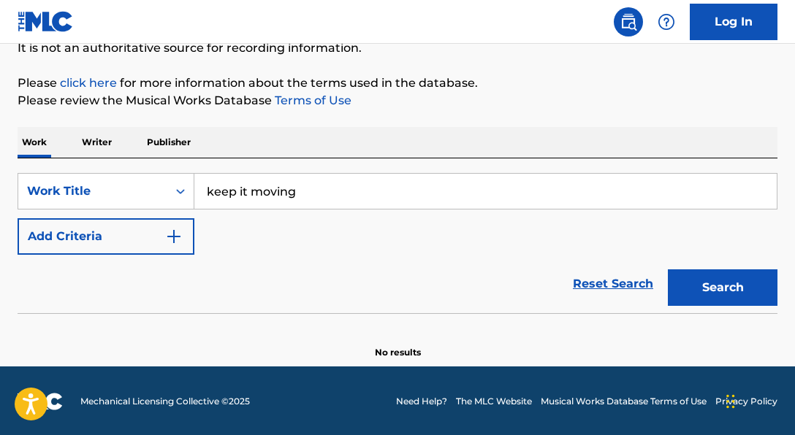
click at [145, 276] on div "Reset Search Search" at bounding box center [398, 284] width 760 height 58
click at [175, 234] on img "Search Form" at bounding box center [174, 237] width 18 height 18
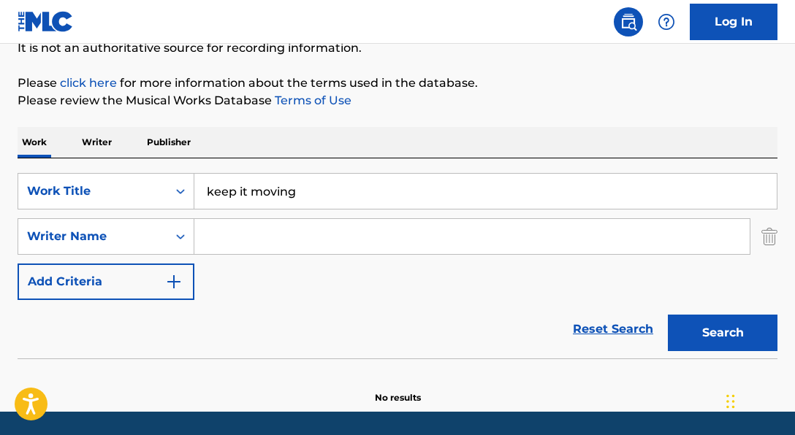
click at [211, 242] on input "Search Form" at bounding box center [471, 236] width 555 height 35
paste input "[PERSON_NAME]"
type input "[PERSON_NAME]"
click at [668, 315] on button "Search" at bounding box center [723, 333] width 110 height 37
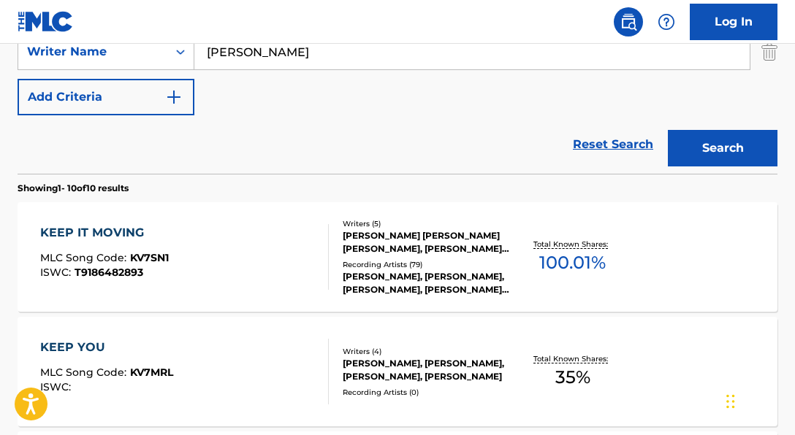
scroll to position [339, 0]
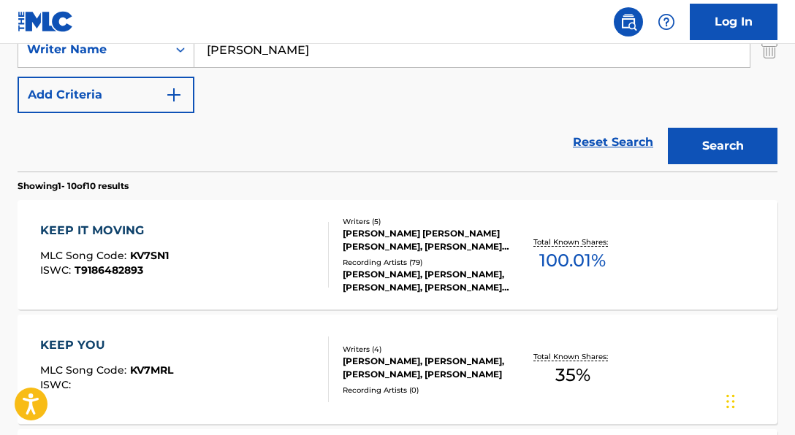
click at [440, 227] on div "JANEE MILLICENT LUCY BENNETT, DANIEL HELOY DAVIDSEN, PETER WALLEVIK, MICH HEDIN…" at bounding box center [426, 240] width 167 height 26
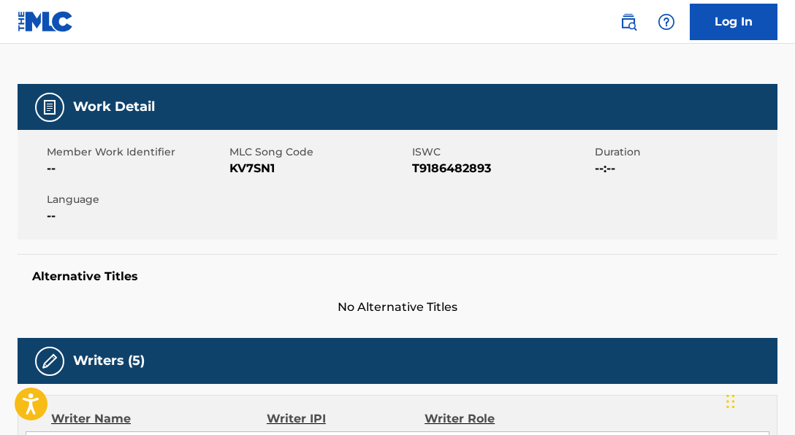
scroll to position [186, 0]
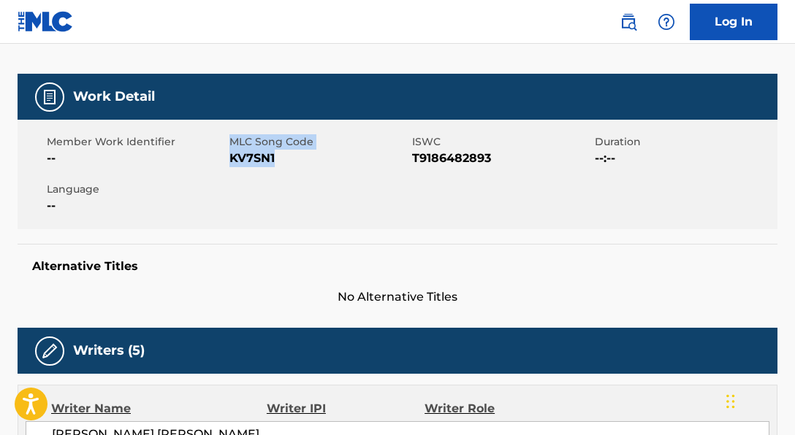
drag, startPoint x: 229, startPoint y: 159, endPoint x: 295, endPoint y: 160, distance: 66.5
click at [295, 160] on div "Member Work Identifier -- MLC Song Code KV7SN1 ISWC T9186482893 Duration --:-- …" at bounding box center [398, 175] width 760 height 110
click at [295, 160] on span "KV7SN1" at bounding box center [318, 159] width 179 height 18
drag, startPoint x: 309, startPoint y: 170, endPoint x: 335, endPoint y: 173, distance: 26.5
click at [335, 173] on div "Member Work Identifier -- MLC Song Code KV7SN1 ISWC T9186482893 Duration --:-- …" at bounding box center [398, 175] width 760 height 110
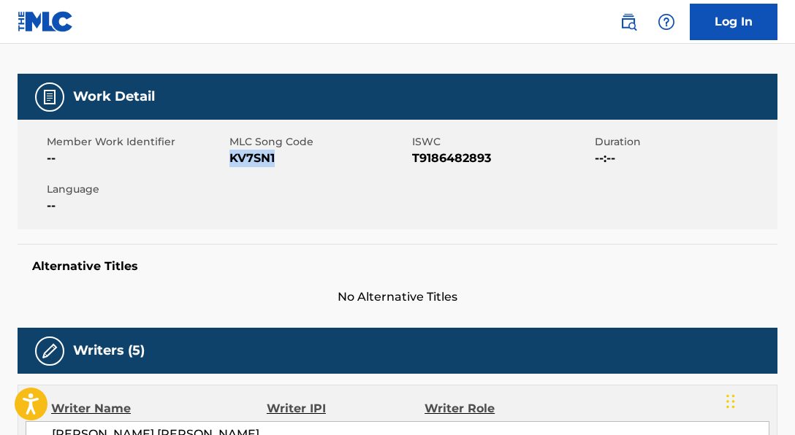
copy span "KV7SN1"
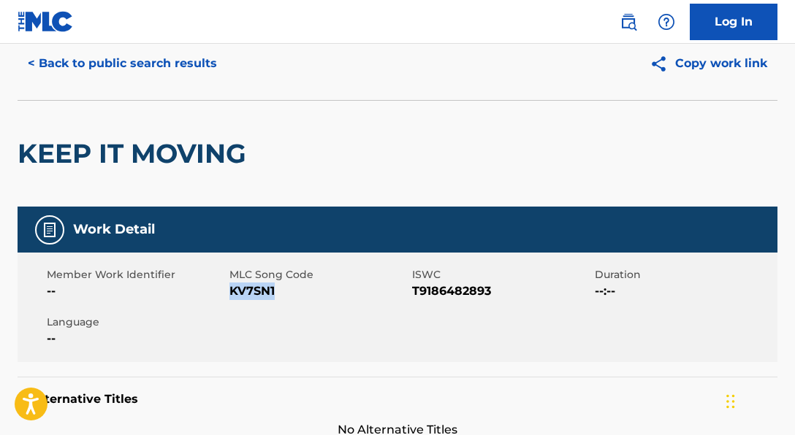
click at [192, 62] on button "< Back to public search results" at bounding box center [123, 63] width 210 height 37
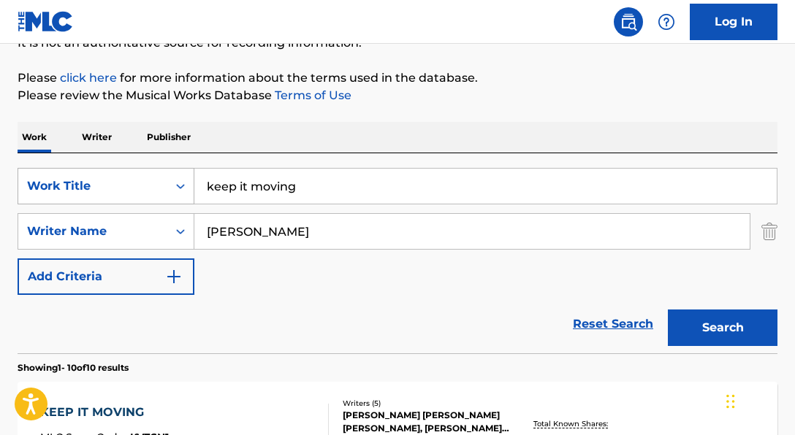
scroll to position [158, 0]
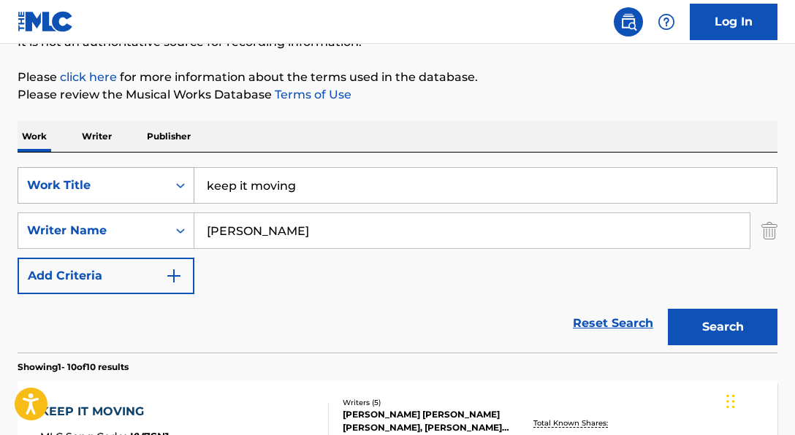
drag, startPoint x: 315, startPoint y: 193, endPoint x: 161, endPoint y: 169, distance: 156.0
click at [161, 169] on div "SearchWithCriteria989799c3-d96c-44e9-86d6-aeec5edde33e Work Title keep it moving" at bounding box center [398, 185] width 760 height 37
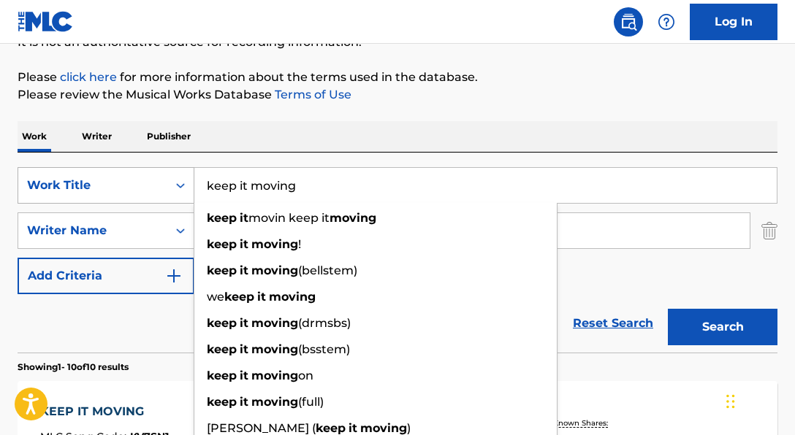
paste input "Get back"
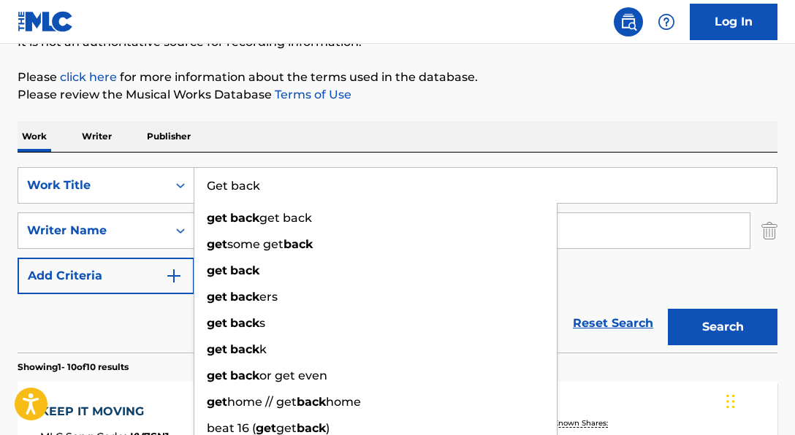
type input "Get back"
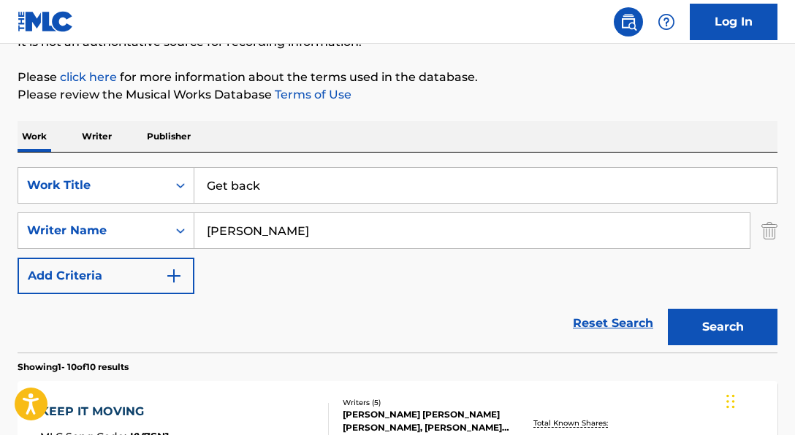
drag, startPoint x: 407, startPoint y: 229, endPoint x: 210, endPoint y: 207, distance: 197.8
click at [210, 207] on div "SearchWithCriteria989799c3-d96c-44e9-86d6-aeec5edde33e Work Title Get back Sear…" at bounding box center [398, 230] width 760 height 127
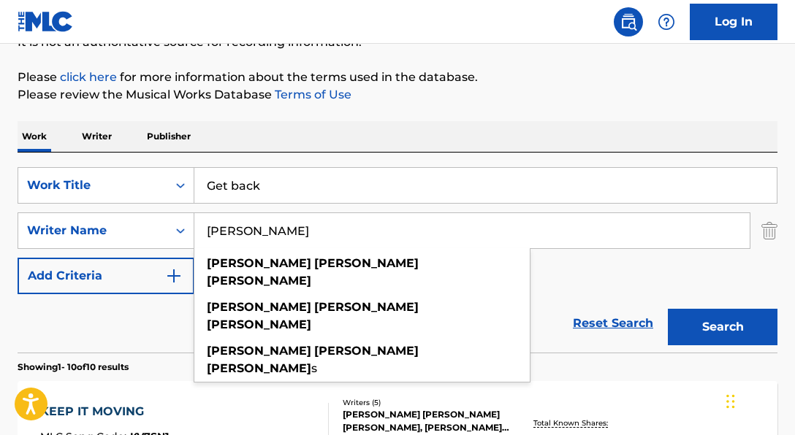
paste input "TAVARAS JONES"
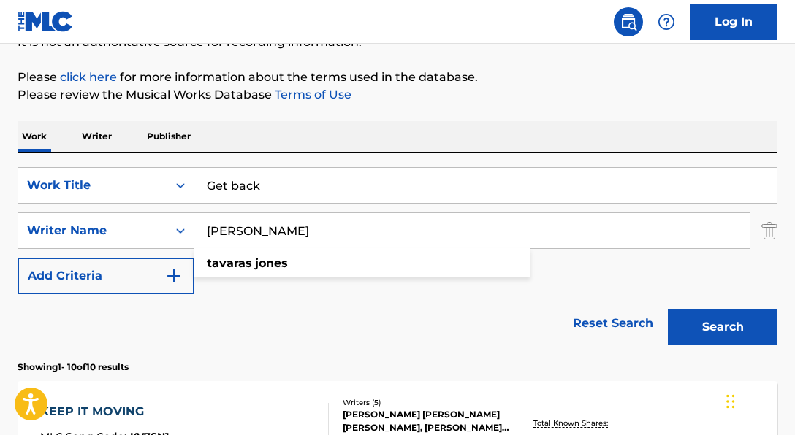
type input "TAVARAS JONES"
click at [121, 313] on div "Reset Search Search" at bounding box center [398, 323] width 760 height 58
click at [733, 316] on button "Search" at bounding box center [723, 327] width 110 height 37
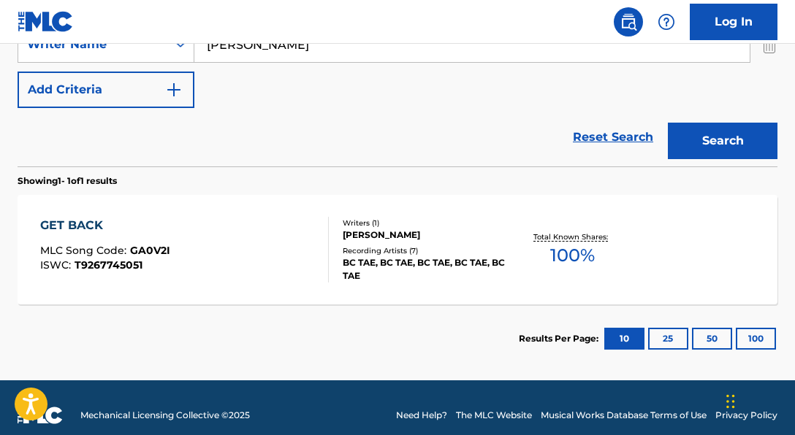
scroll to position [359, 0]
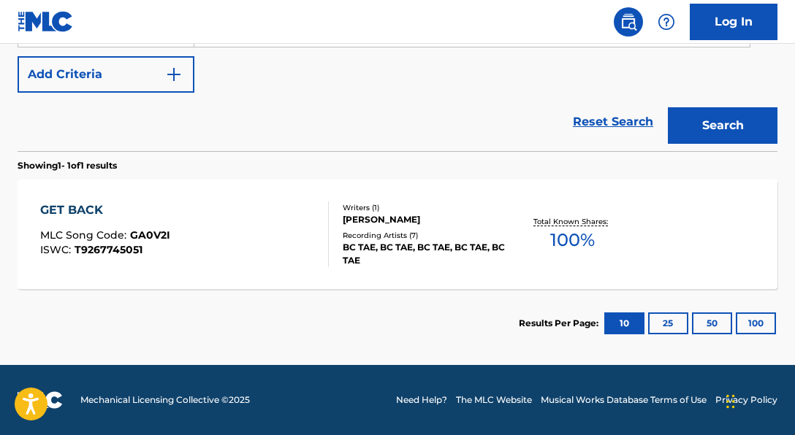
click at [493, 211] on div "Writers ( 1 )" at bounding box center [426, 207] width 167 height 11
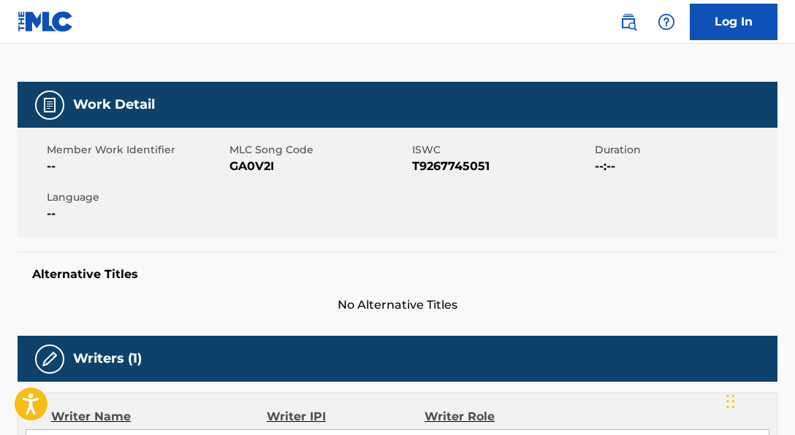
scroll to position [177, 0]
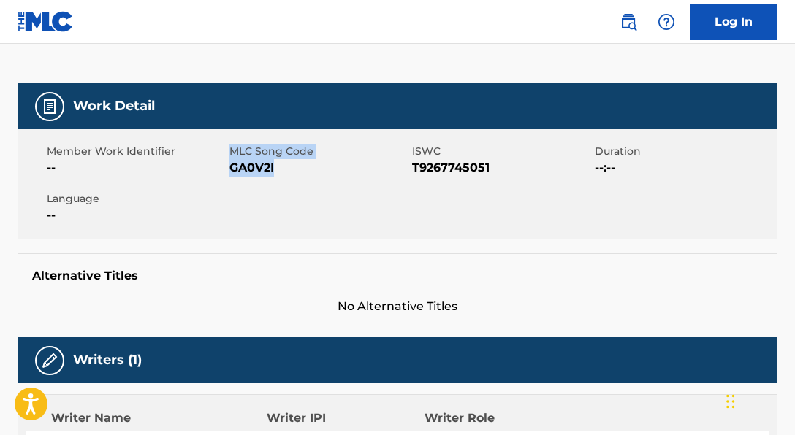
drag, startPoint x: 226, startPoint y: 169, endPoint x: 302, endPoint y: 173, distance: 76.8
click at [302, 173] on div "Member Work Identifier -- MLC Song Code GA0V2I ISWC T9267745051 Duration --:-- …" at bounding box center [398, 184] width 760 height 110
click at [294, 178] on div "Member Work Identifier -- MLC Song Code GA0V2I ISWC T9267745051 Duration --:-- …" at bounding box center [398, 184] width 760 height 110
drag, startPoint x: 228, startPoint y: 171, endPoint x: 308, endPoint y: 169, distance: 80.4
click at [308, 169] on div "Member Work Identifier -- MLC Song Code GA0V2I ISWC T9267745051 Duration --:-- …" at bounding box center [398, 184] width 760 height 110
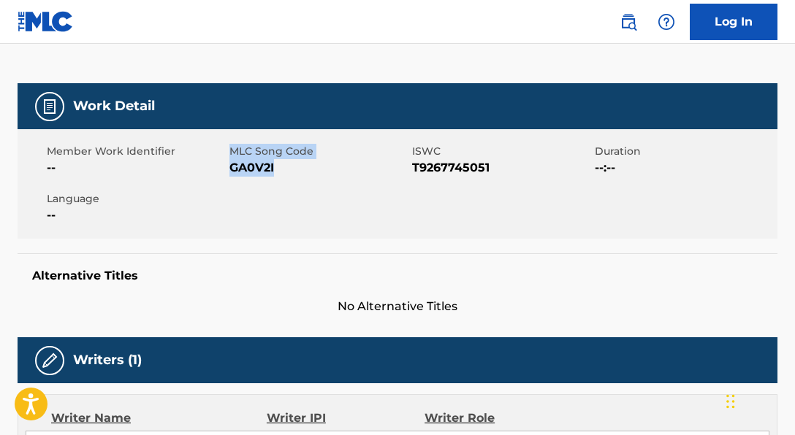
click at [303, 171] on span "GA0V2I" at bounding box center [318, 168] width 179 height 18
drag, startPoint x: 230, startPoint y: 167, endPoint x: 315, endPoint y: 172, distance: 84.9
click at [315, 172] on span "GA0V2I" at bounding box center [318, 168] width 179 height 18
copy span "GA0V2I"
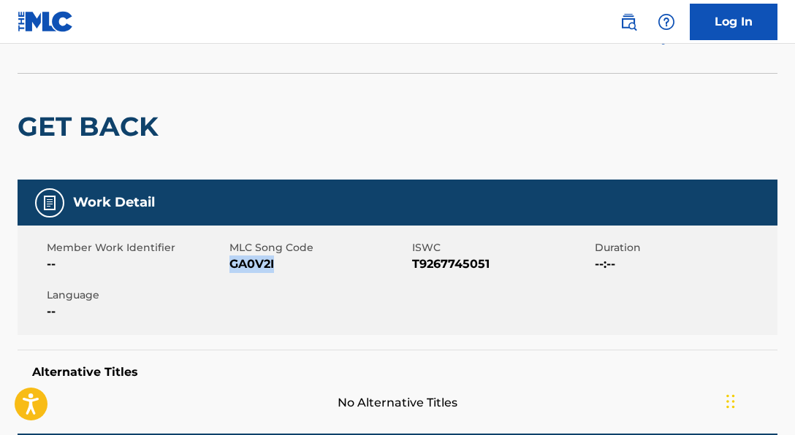
scroll to position [0, 0]
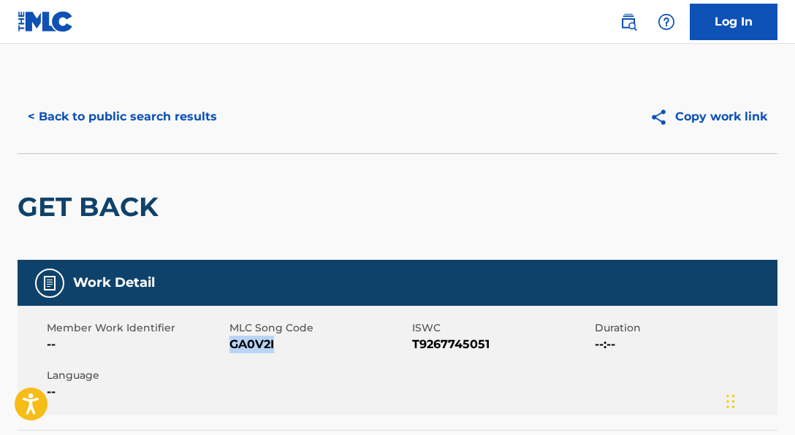
click at [143, 112] on button "< Back to public search results" at bounding box center [123, 117] width 210 height 37
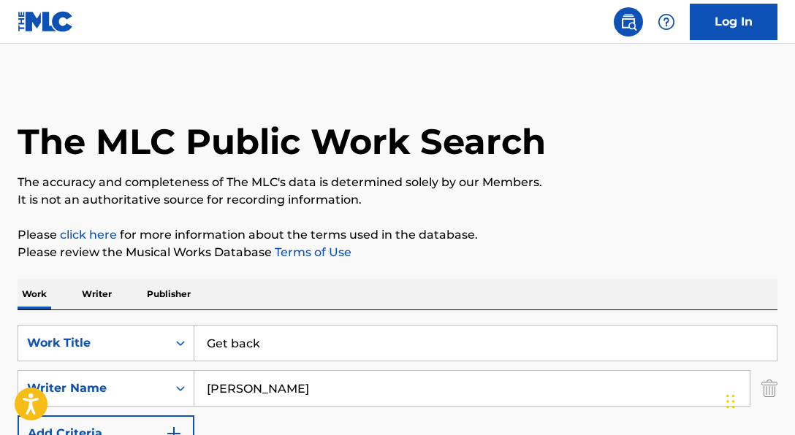
scroll to position [276, 0]
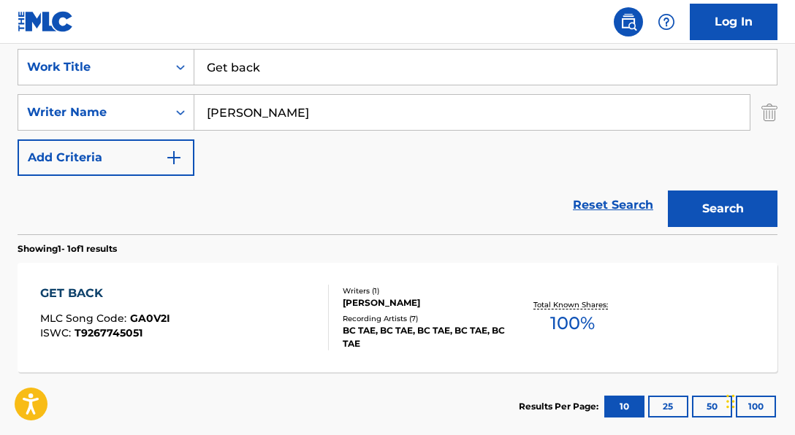
drag, startPoint x: 274, startPoint y: 75, endPoint x: 207, endPoint y: 61, distance: 68.5
click at [207, 61] on input "Get back" at bounding box center [485, 67] width 582 height 35
paste input "Wait a Minute"
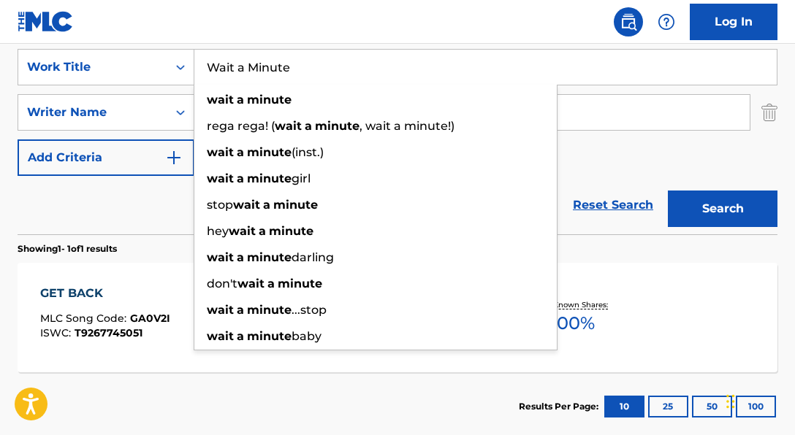
type input "Wait a Minute"
click at [148, 230] on div "Reset Search Search" at bounding box center [398, 205] width 760 height 58
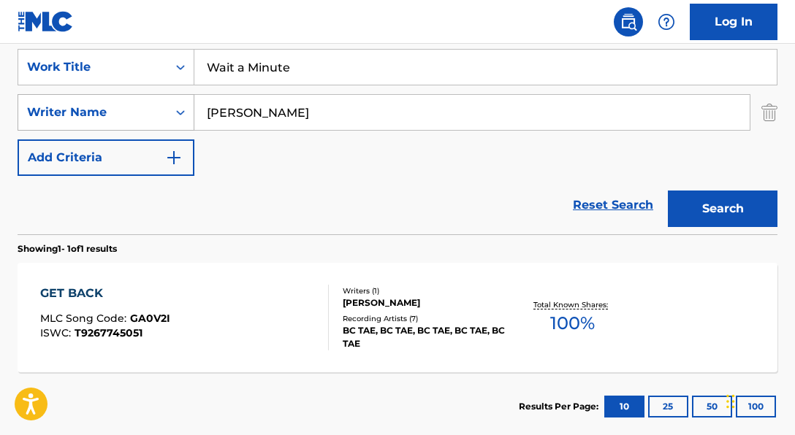
drag, startPoint x: 328, startPoint y: 114, endPoint x: 136, endPoint y: 96, distance: 193.0
click at [136, 96] on div "SearchWithCriteria39e3dfcb-2a7f-4673-a8e8-442a93f39cdb Writer Name TAVARAS JONES" at bounding box center [398, 112] width 760 height 37
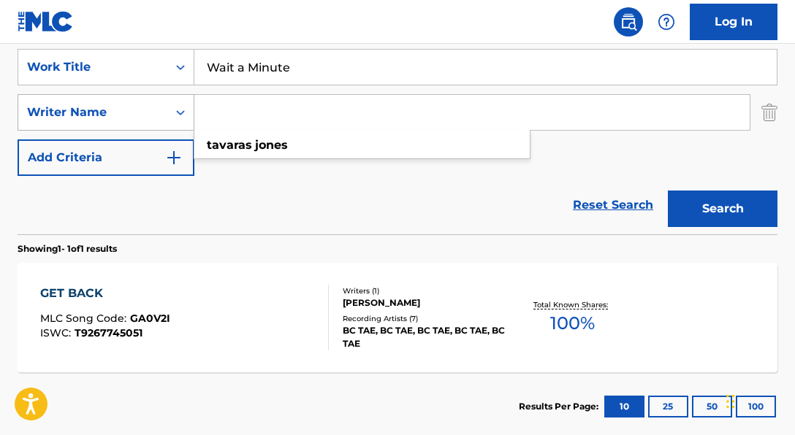
paste input "MAKSYM KONDRATENKO|RACHEL PALACIO"
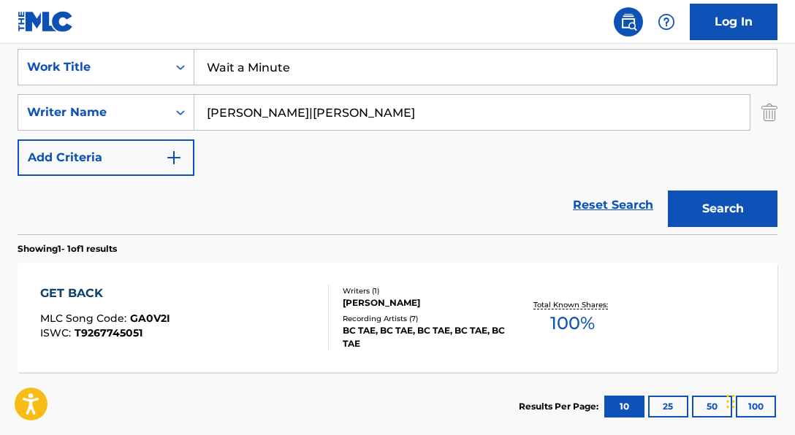
drag, startPoint x: 359, startPoint y: 113, endPoint x: 461, endPoint y: 116, distance: 101.6
click at [461, 116] on input "MAKSYM KONDRATENKO|RACHEL PALACIO" at bounding box center [471, 112] width 555 height 35
type input "MAKSYM KONDRATENKO"
click at [668, 191] on button "Search" at bounding box center [723, 209] width 110 height 37
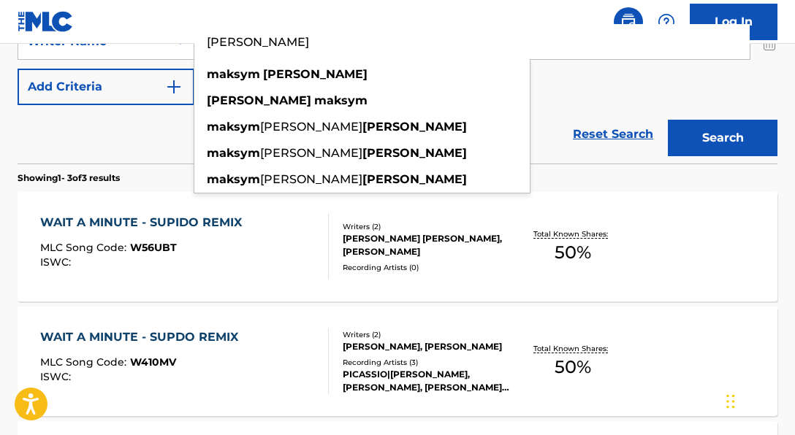
scroll to position [344, 0]
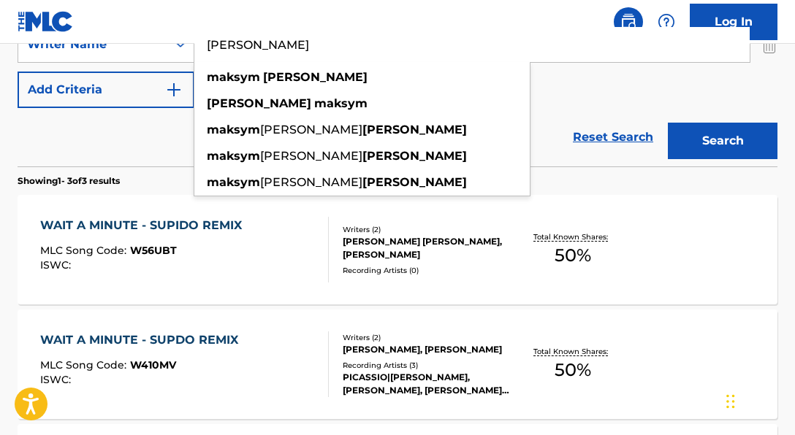
click at [148, 153] on div "Reset Search Search" at bounding box center [398, 137] width 760 height 58
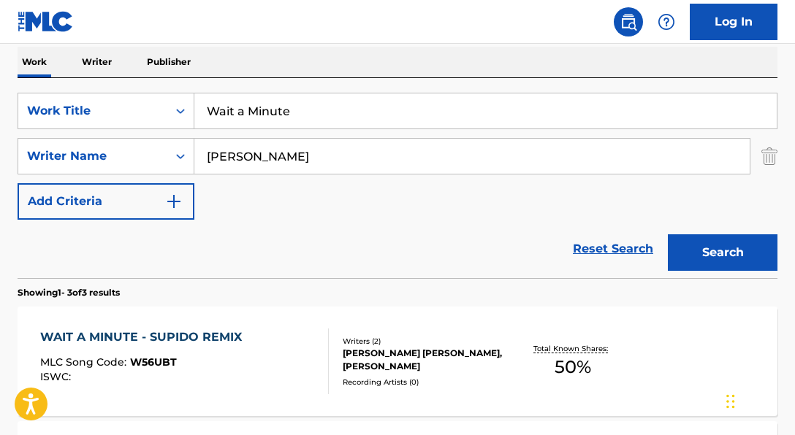
scroll to position [233, 0]
drag, startPoint x: 305, startPoint y: 113, endPoint x: 219, endPoint y: 107, distance: 86.4
click at [219, 107] on input "Wait a Minute" at bounding box center [485, 110] width 582 height 35
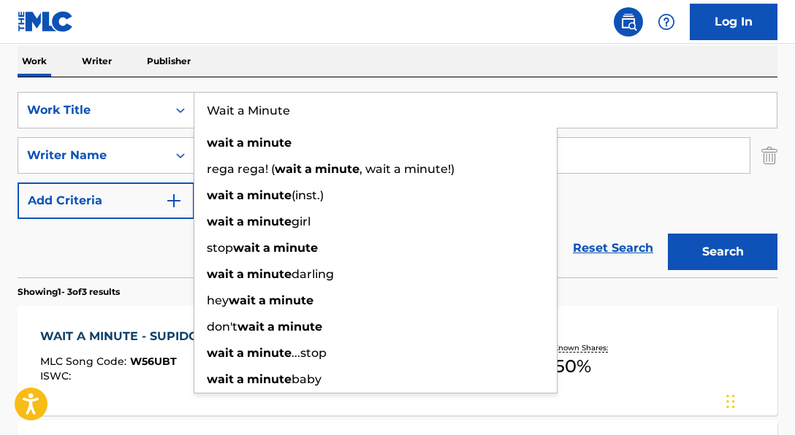
type input "W"
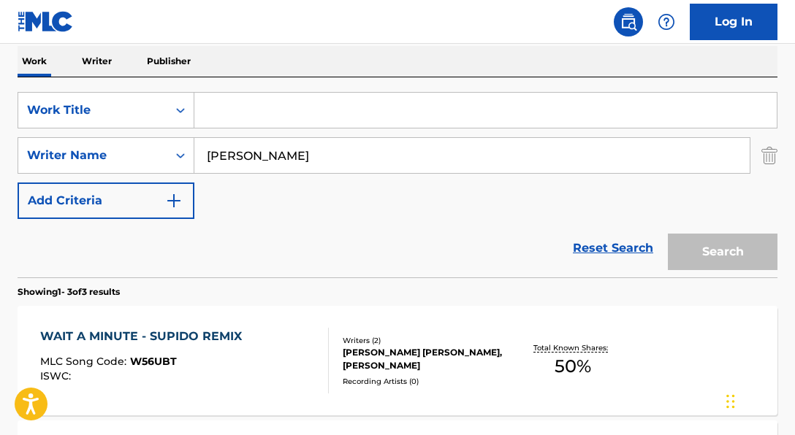
paste input "To My Brain"
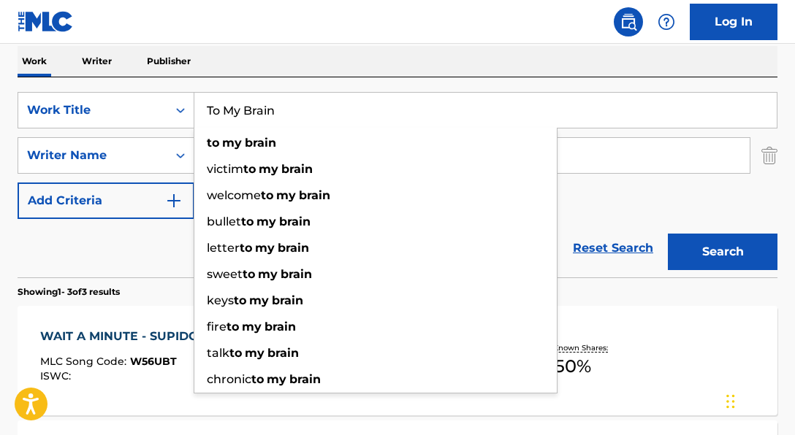
type input "To My Brain"
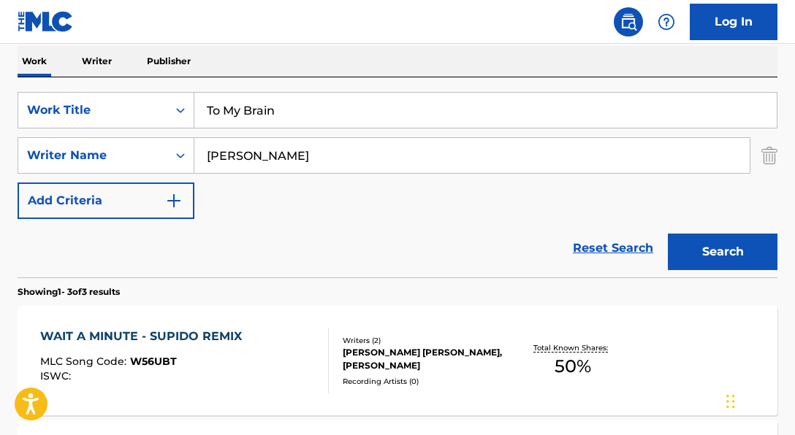
click at [586, 194] on div "SearchWithCriteria989799c3-d96c-44e9-86d6-aeec5edde33e Work Title To My Brain S…" at bounding box center [398, 155] width 760 height 127
drag, startPoint x: 404, startPoint y: 158, endPoint x: 175, endPoint y: 118, distance: 232.1
click at [189, 121] on div "SearchWithCriteria989799c3-d96c-44e9-86d6-aeec5edde33e Work Title To My Brain S…" at bounding box center [398, 155] width 760 height 127
paste input "ADAM KING|DUSTIN TYLER HARRIS|GRAEME A CORNIES|JOEL STOUFFER|SUSAN PASSMORE"
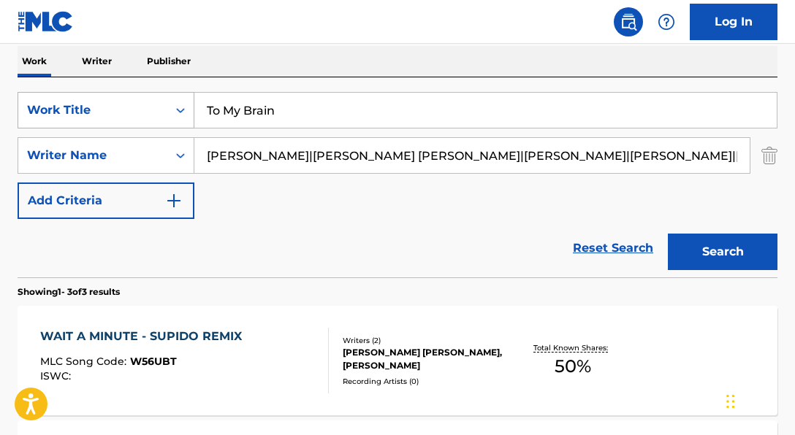
scroll to position [0, 23]
drag, startPoint x: 256, startPoint y: 156, endPoint x: 621, endPoint y: 174, distance: 365.8
click at [621, 174] on div "SearchWithCriteria989799c3-d96c-44e9-86d6-aeec5edde33e Work Title To My Brain S…" at bounding box center [398, 155] width 760 height 127
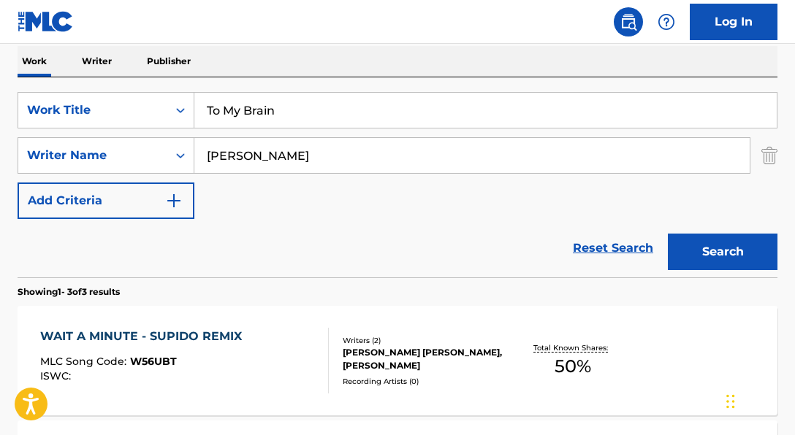
scroll to position [0, 0]
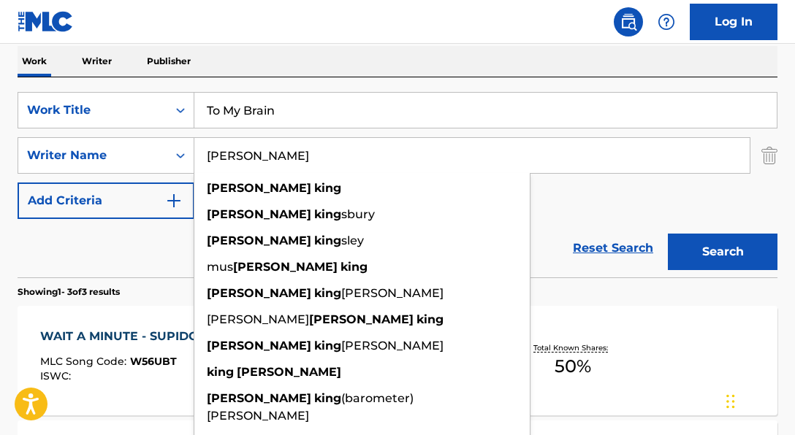
click at [668, 234] on button "Search" at bounding box center [723, 252] width 110 height 37
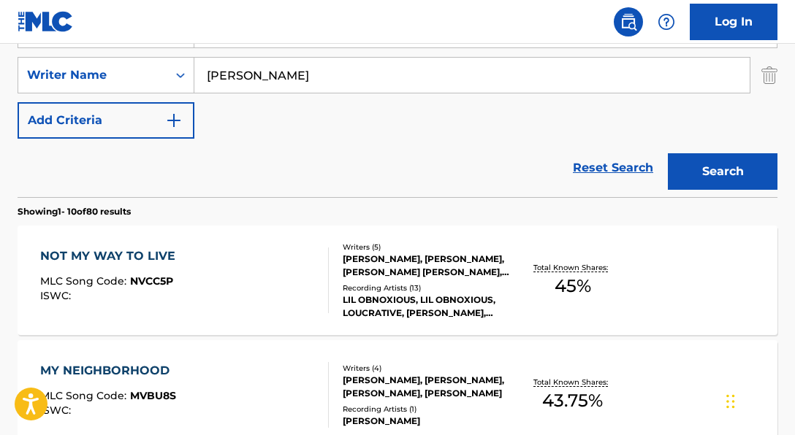
scroll to position [302, 0]
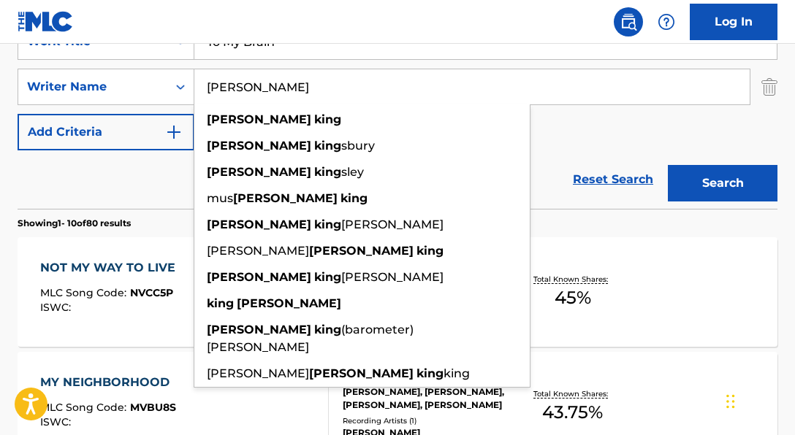
drag, startPoint x: 278, startPoint y: 89, endPoint x: 216, endPoint y: 91, distance: 62.1
click at [216, 91] on input "ADAM KING" at bounding box center [471, 86] width 555 height 35
type input "A"
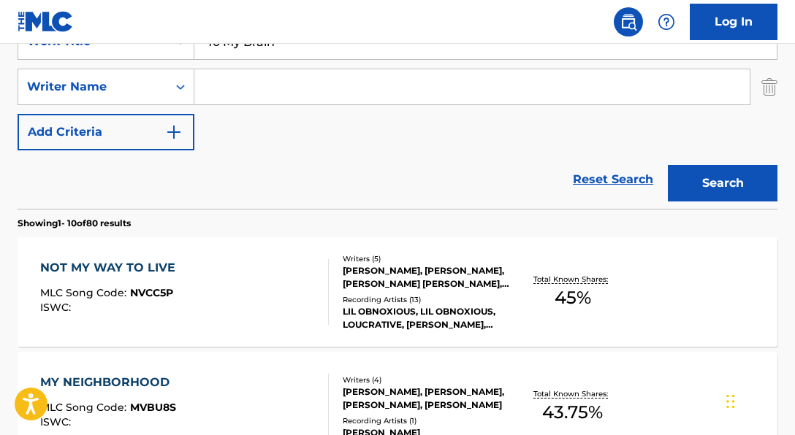
paste input "ADAM KING|DUSTIN TYLER HARRIS|GRAEME A CORNIES|JOEL STOUFFER|SUSAN PASSMORE"
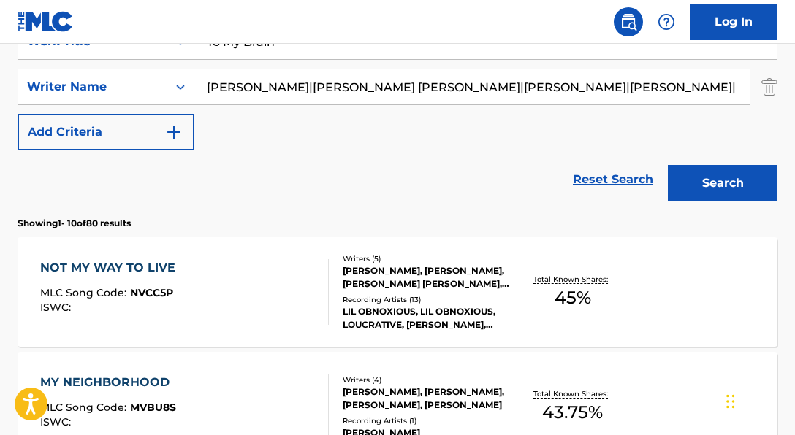
scroll to position [0, 23]
drag, startPoint x: 259, startPoint y: 91, endPoint x: 696, endPoint y: 94, distance: 436.2
click at [696, 94] on input "ADAM KING|DUSTIN TYLER HARRIS|GRAEME A CORNIES|JOEL STOUFFER|SUSAN PASSMORE" at bounding box center [471, 86] width 555 height 35
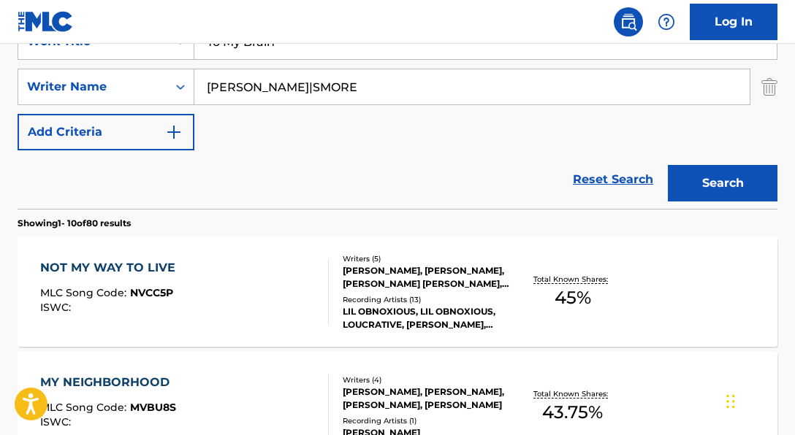
scroll to position [0, 0]
type input "ADAM KING|"
drag, startPoint x: 234, startPoint y: 88, endPoint x: 135, endPoint y: 80, distance: 98.9
click at [135, 80] on div "SearchWithCriteria39e3dfcb-2a7f-4673-a8e8-442a93f39cdb Writer Name ADAM KING|" at bounding box center [398, 87] width 760 height 37
paste input "ADAM KING|DUSTIN TYLER HARRIS|GRAEME A CORNIES|JOEL STOUFFER|SUSAN PASSMORE"
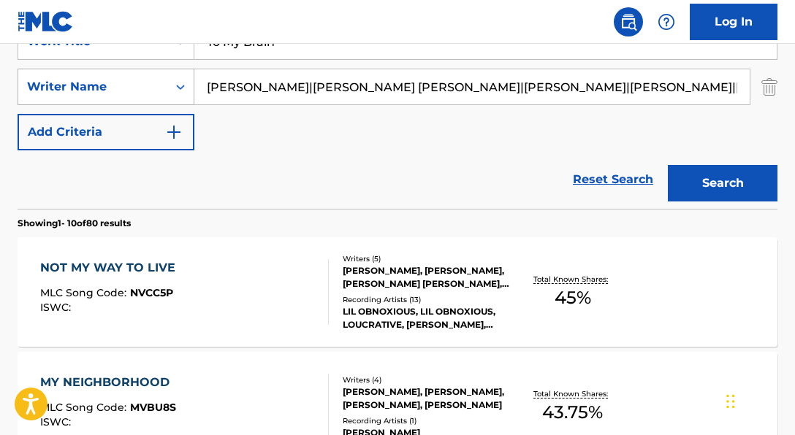
drag, startPoint x: 259, startPoint y: 89, endPoint x: 159, endPoint y: 89, distance: 99.4
click at [159, 89] on div "SearchWithCriteria39e3dfcb-2a7f-4673-a8e8-442a93f39cdb Writer Name ADAM KING|DU…" at bounding box center [398, 87] width 760 height 37
drag, startPoint x: 344, startPoint y: 89, endPoint x: 519, endPoint y: 110, distance: 175.8
click at [519, 110] on div "SearchWithCriteria989799c3-d96c-44e9-86d6-aeec5edde33e Work Title To My Brain S…" at bounding box center [398, 86] width 760 height 127
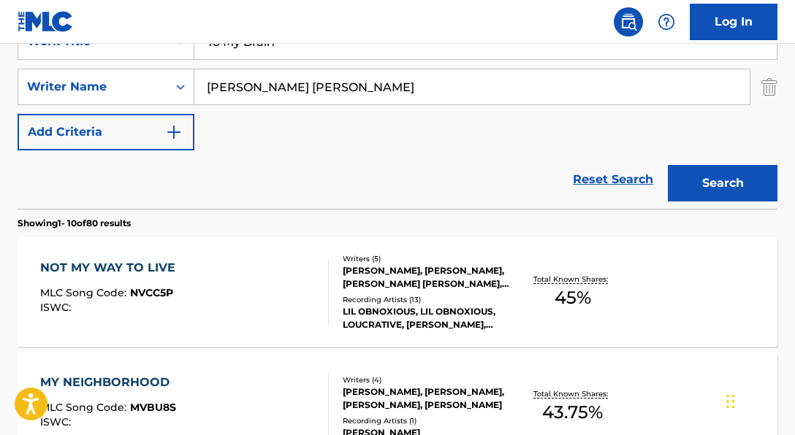
type input "dustin tyler harris"
click at [731, 178] on button "Search" at bounding box center [723, 183] width 110 height 37
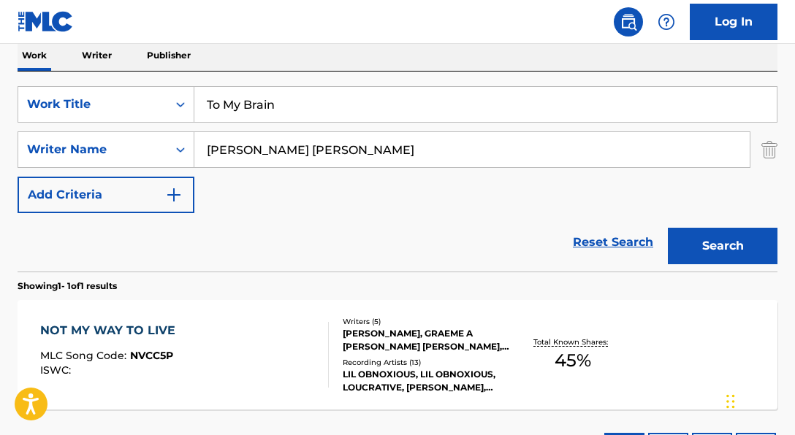
scroll to position [237, 0]
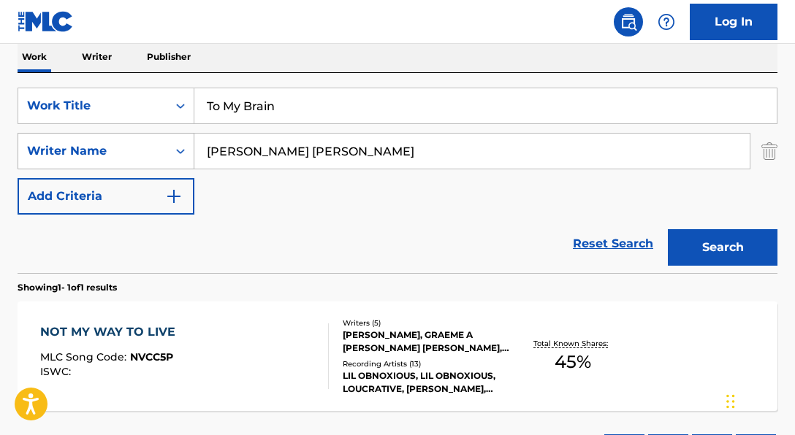
drag, startPoint x: 349, startPoint y: 160, endPoint x: 163, endPoint y: 136, distance: 187.9
click at [184, 140] on div "SearchWithCriteria39e3dfcb-2a7f-4673-a8e8-442a93f39cdb Writer Name dustin tyler…" at bounding box center [398, 151] width 760 height 37
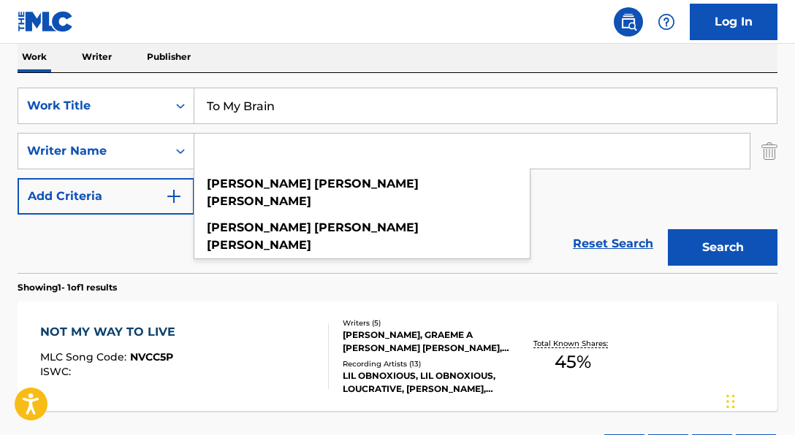
paste input ""Brett Santos""
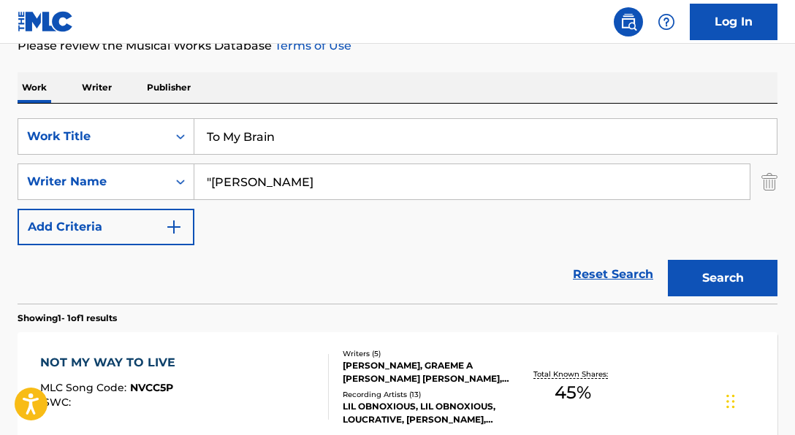
scroll to position [206, 0]
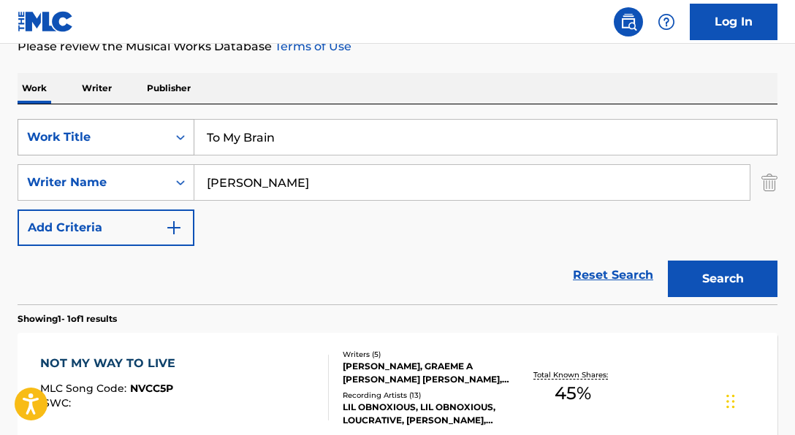
type input "Brett Santos"
click at [668, 261] on button "Search" at bounding box center [723, 279] width 110 height 37
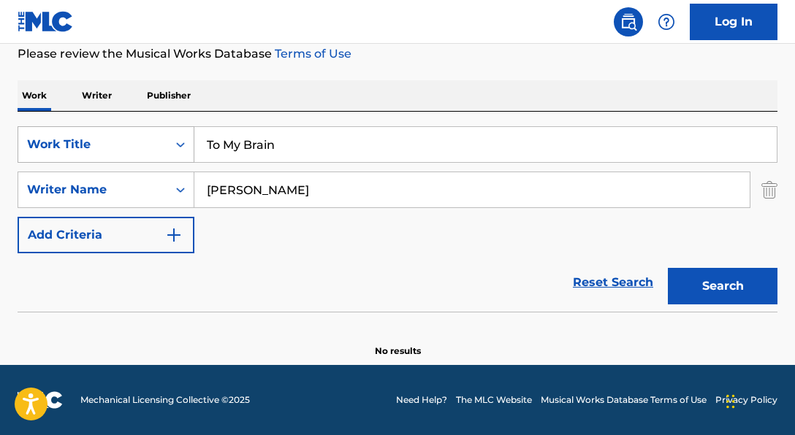
scroll to position [199, 0]
